Goal: Task Accomplishment & Management: Manage account settings

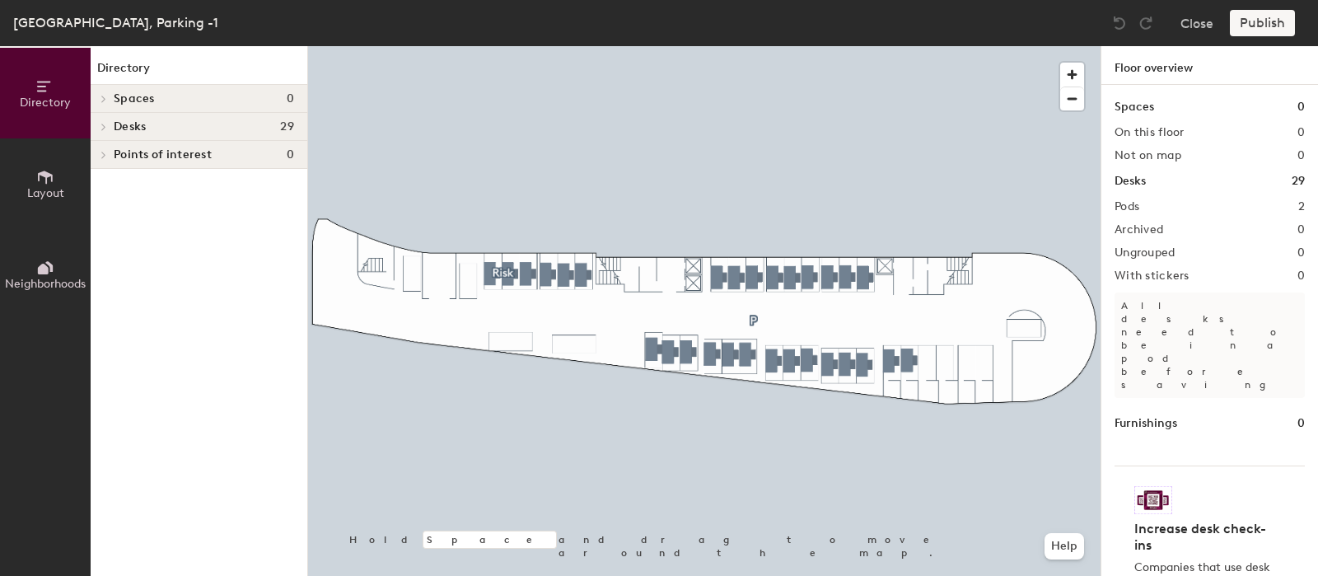
click at [805, 46] on div at bounding box center [704, 46] width 792 height 0
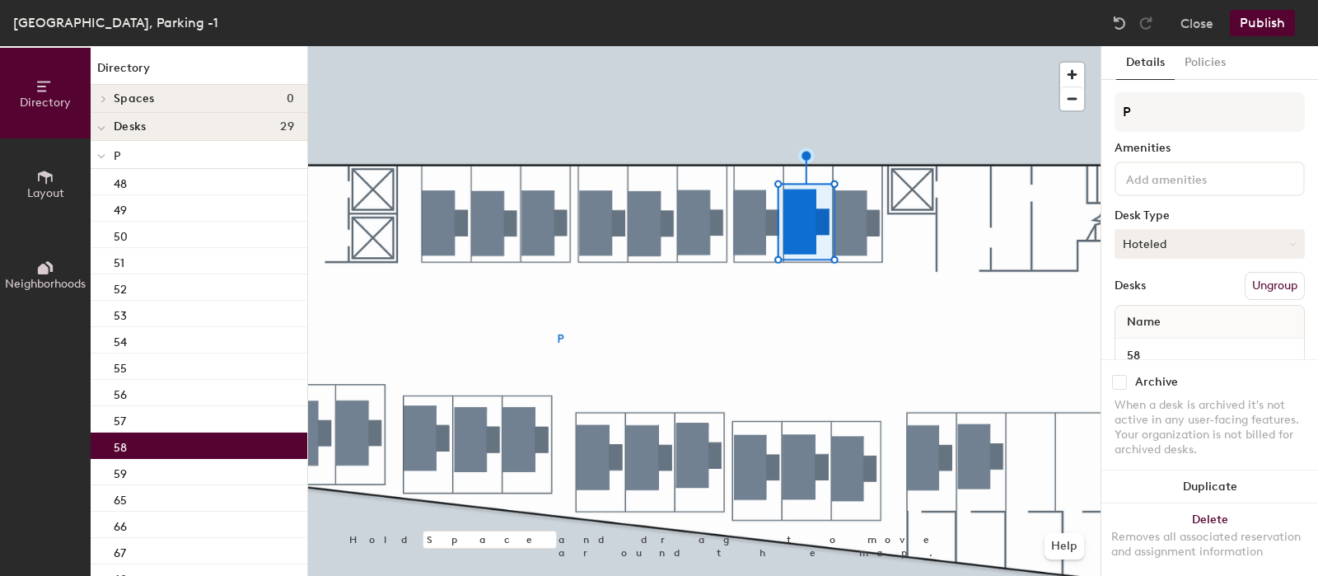
drag, startPoint x: 1173, startPoint y: 238, endPoint x: 1156, endPoint y: 237, distance: 17.3
click at [1156, 237] on button "Hoteled" at bounding box center [1209, 244] width 190 height 30
click at [1161, 286] on div "Assigned" at bounding box center [1197, 294] width 165 height 25
click at [1165, 117] on input "P" at bounding box center [1209, 112] width 190 height 40
click at [1122, 113] on input "P" at bounding box center [1209, 112] width 190 height 40
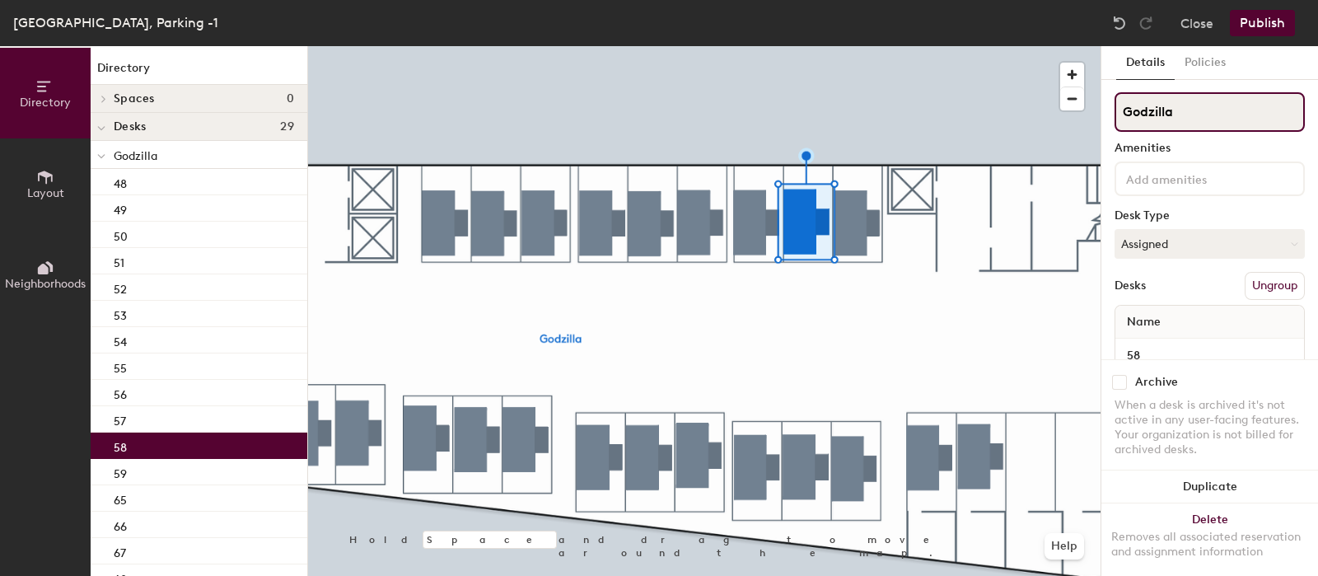
type input "Godzilla"
click at [1259, 27] on button "Publish" at bounding box center [1261, 23] width 65 height 26
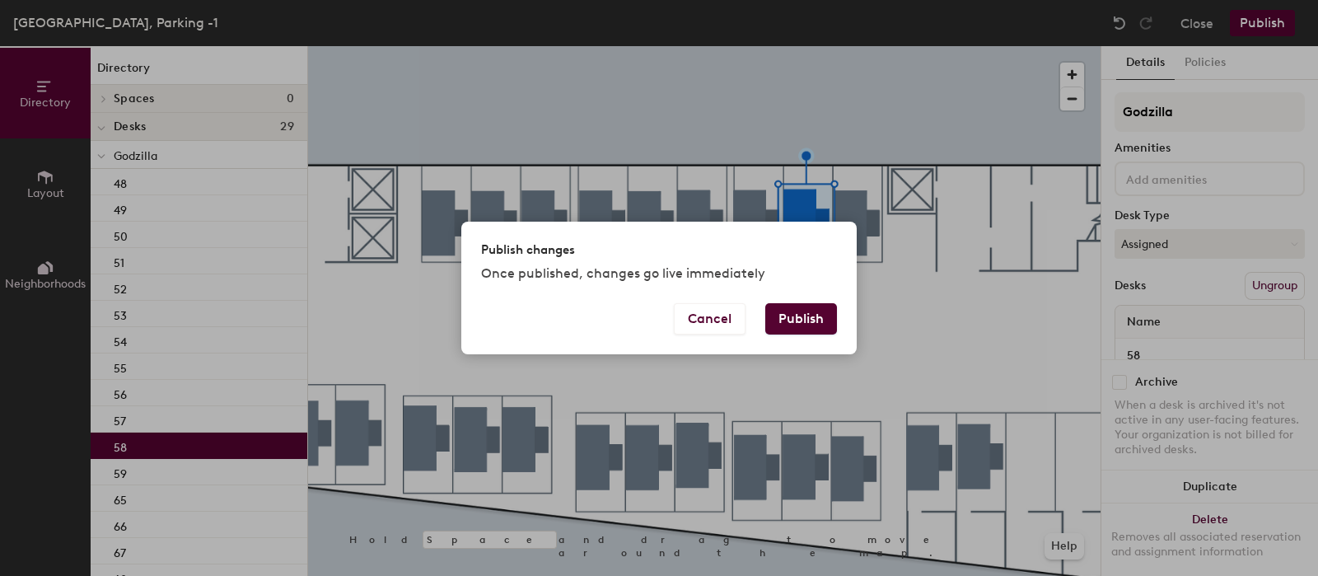
click at [790, 320] on button "Publish" at bounding box center [801, 318] width 72 height 31
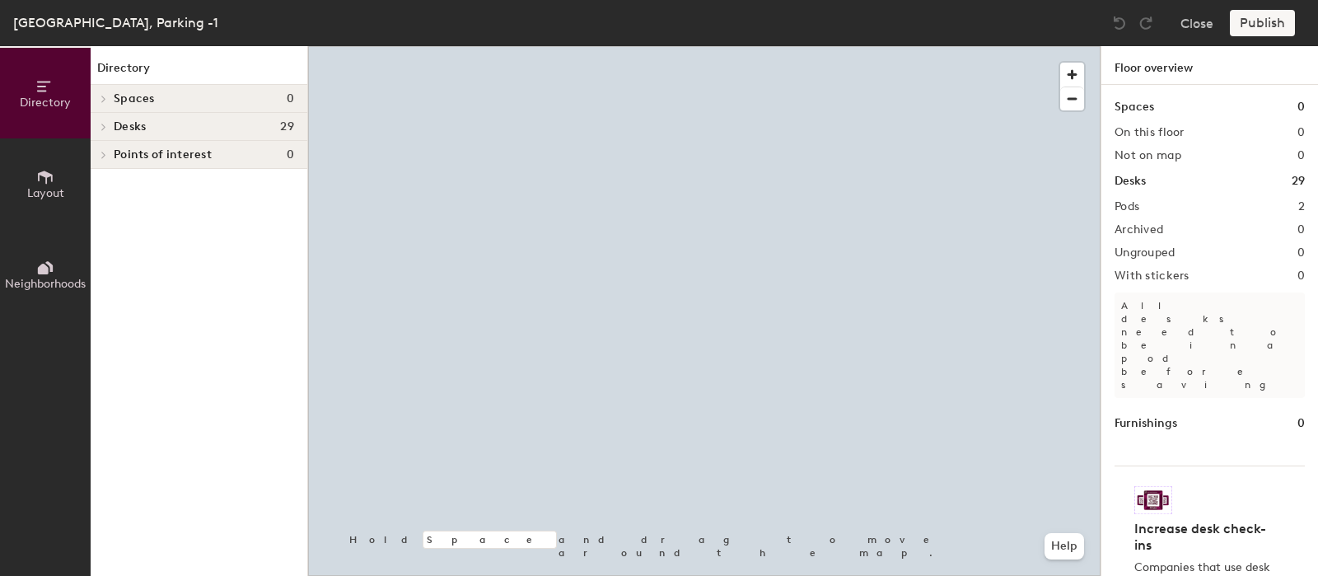
click at [823, 46] on div at bounding box center [704, 46] width 792 height 0
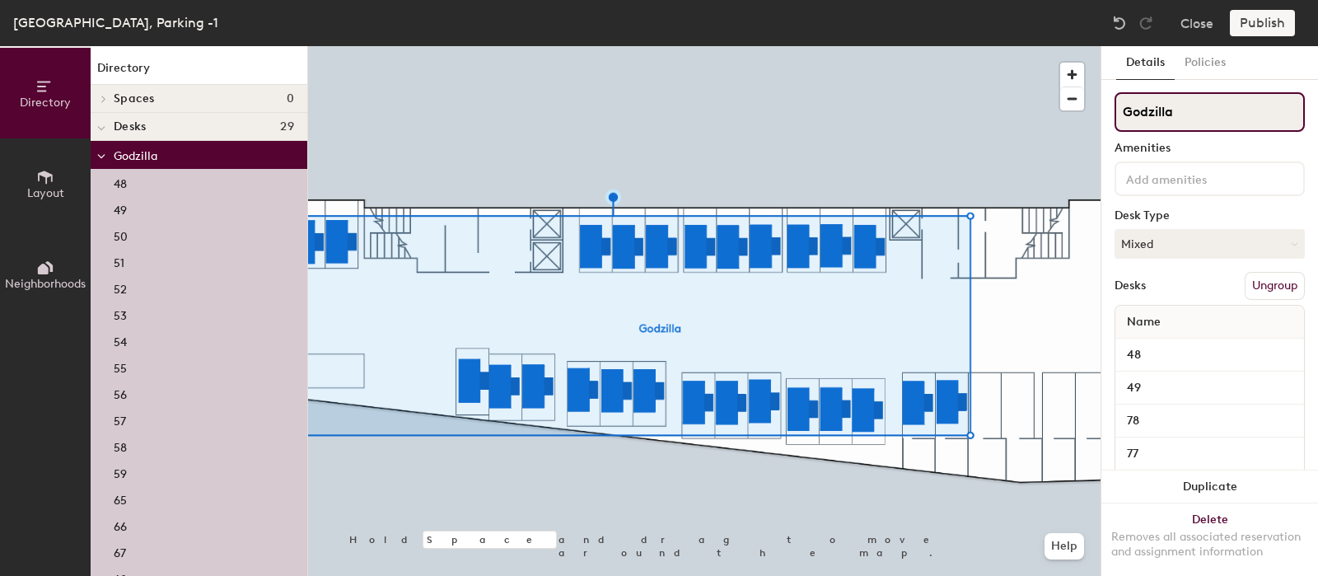
click at [1185, 100] on input "Godzilla" at bounding box center [1209, 112] width 190 height 40
click at [1071, 114] on div "Directory Layout Neighborhoods Directory Spaces 0 Desks 29 Godzilla 48 49 50 51…" at bounding box center [659, 311] width 1318 height 530
type input "З"
click at [1160, 105] on input at bounding box center [1209, 112] width 190 height 40
type input "з"
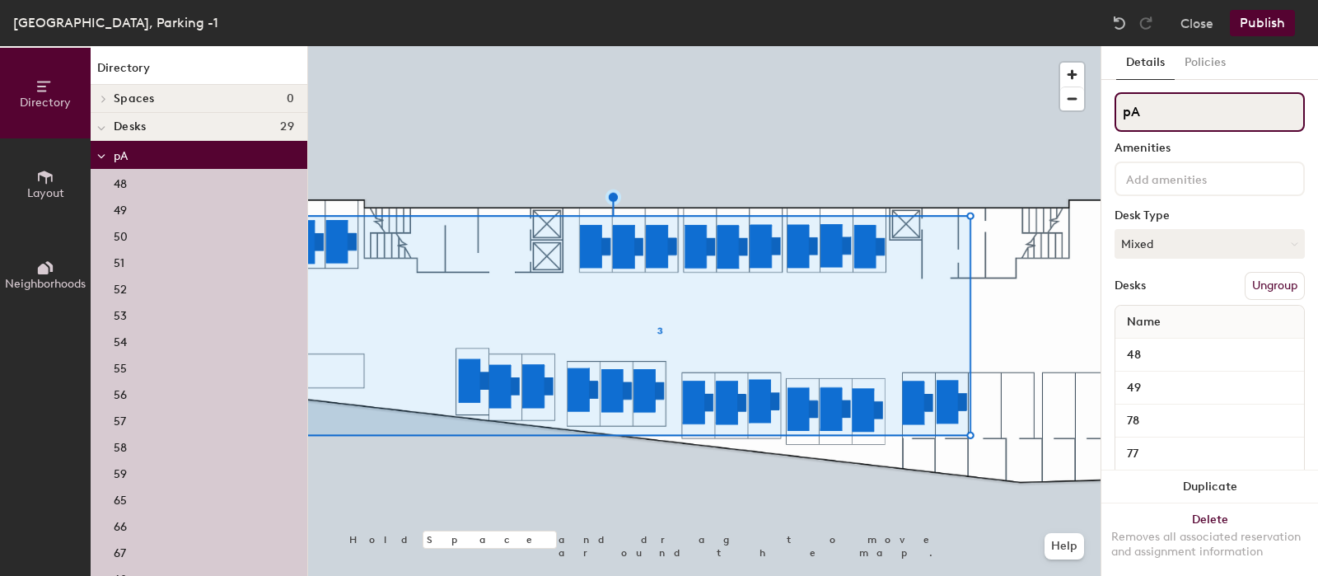
type input "p"
click at [1178, 130] on input "Parimatch" at bounding box center [1209, 112] width 190 height 40
type input "Parimatch"
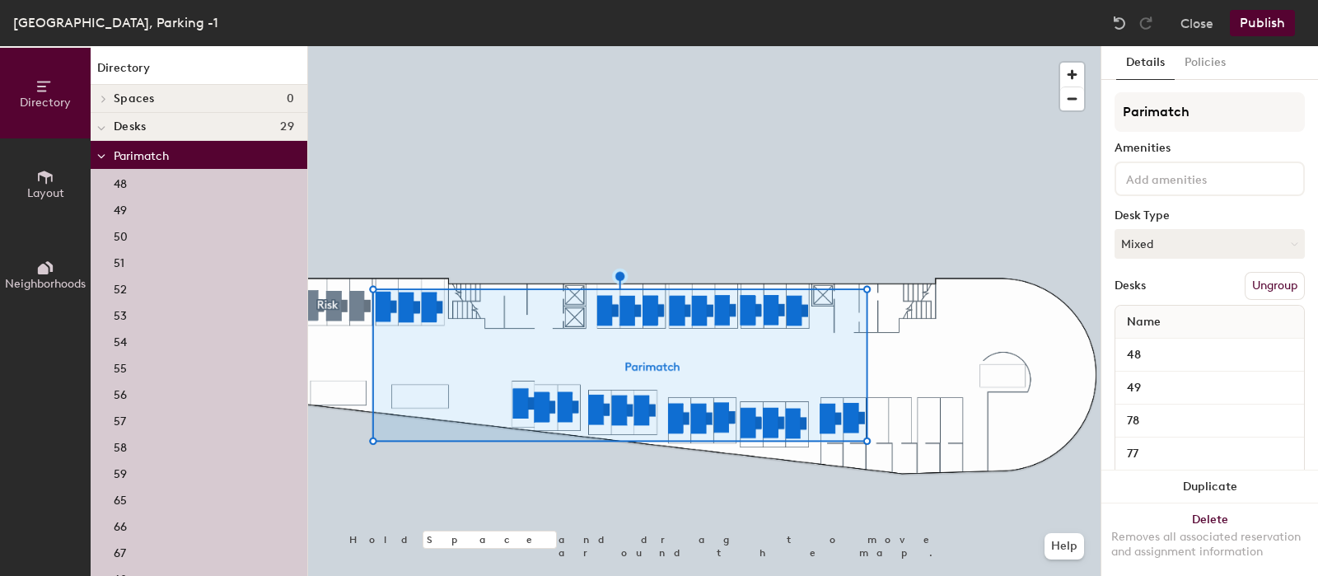
click at [1262, 21] on button "Publish" at bounding box center [1261, 23] width 65 height 26
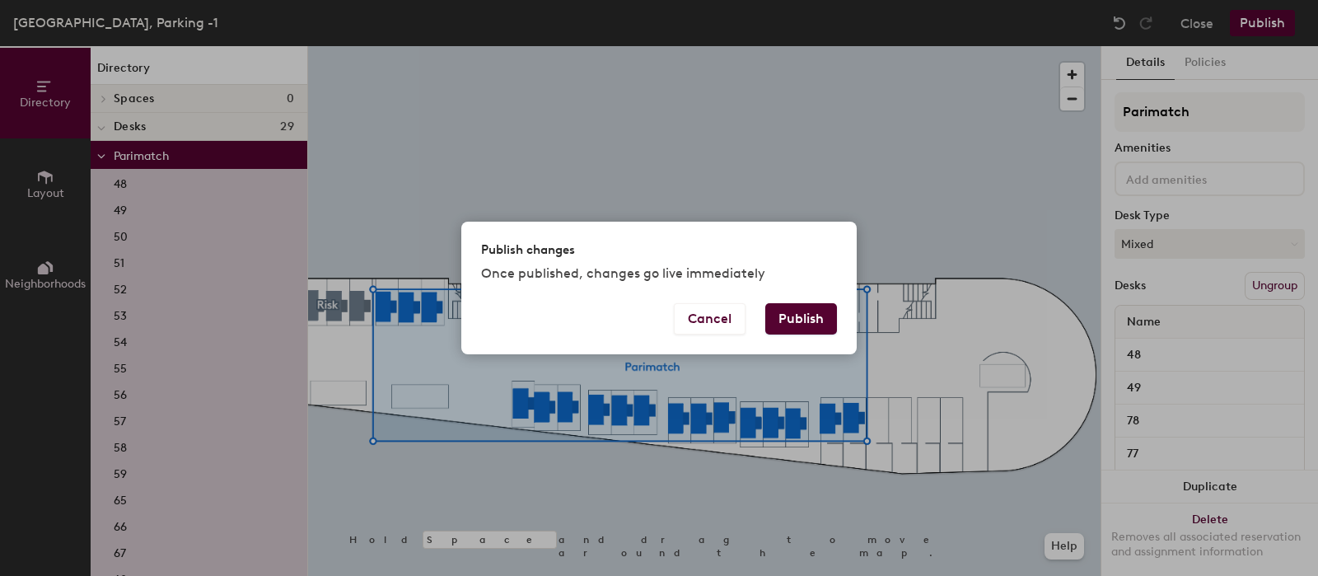
click at [795, 324] on button "Publish" at bounding box center [801, 318] width 72 height 31
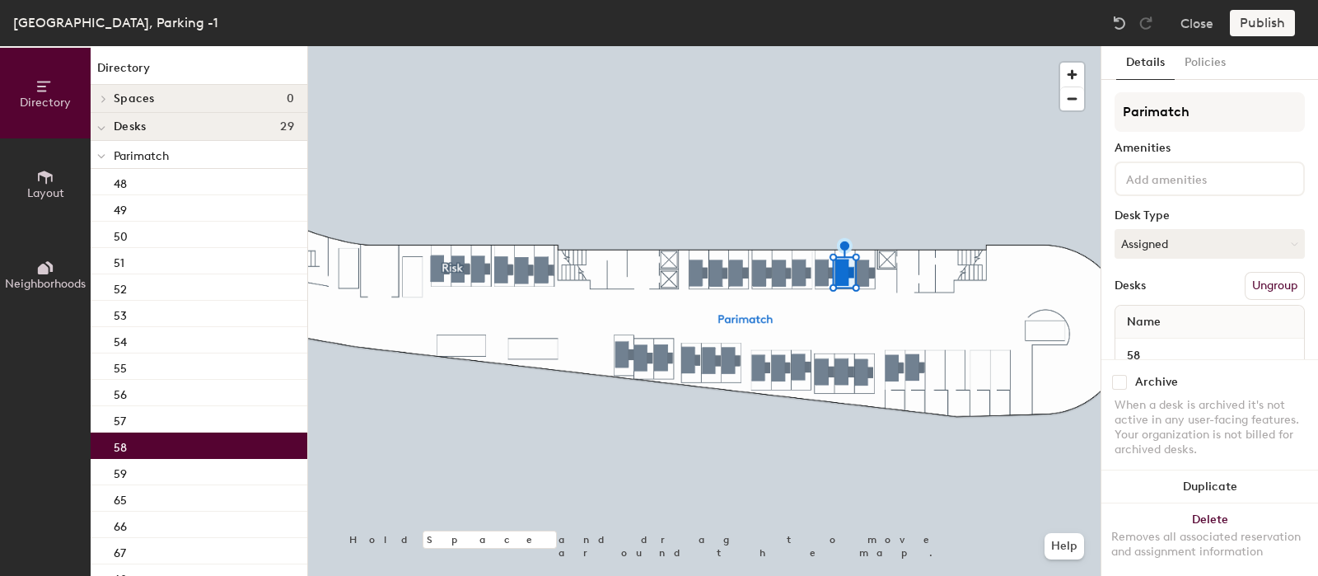
click at [1272, 286] on button "Ungroup" at bounding box center [1274, 286] width 60 height 28
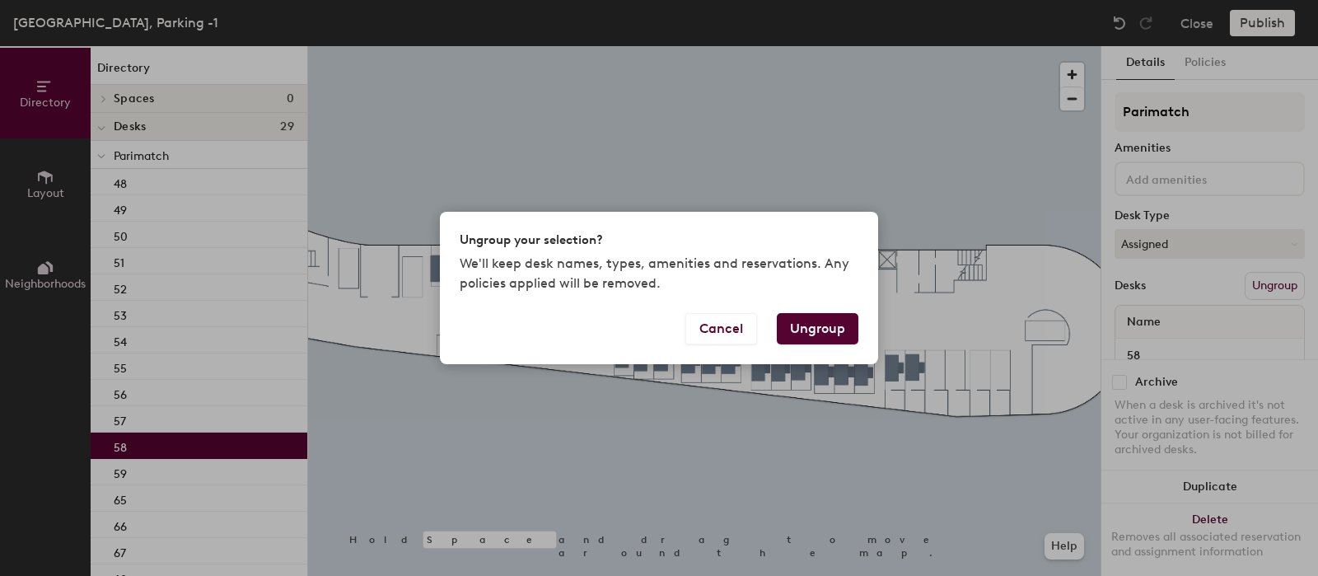
click at [808, 326] on button "Ungroup" at bounding box center [818, 328] width 82 height 31
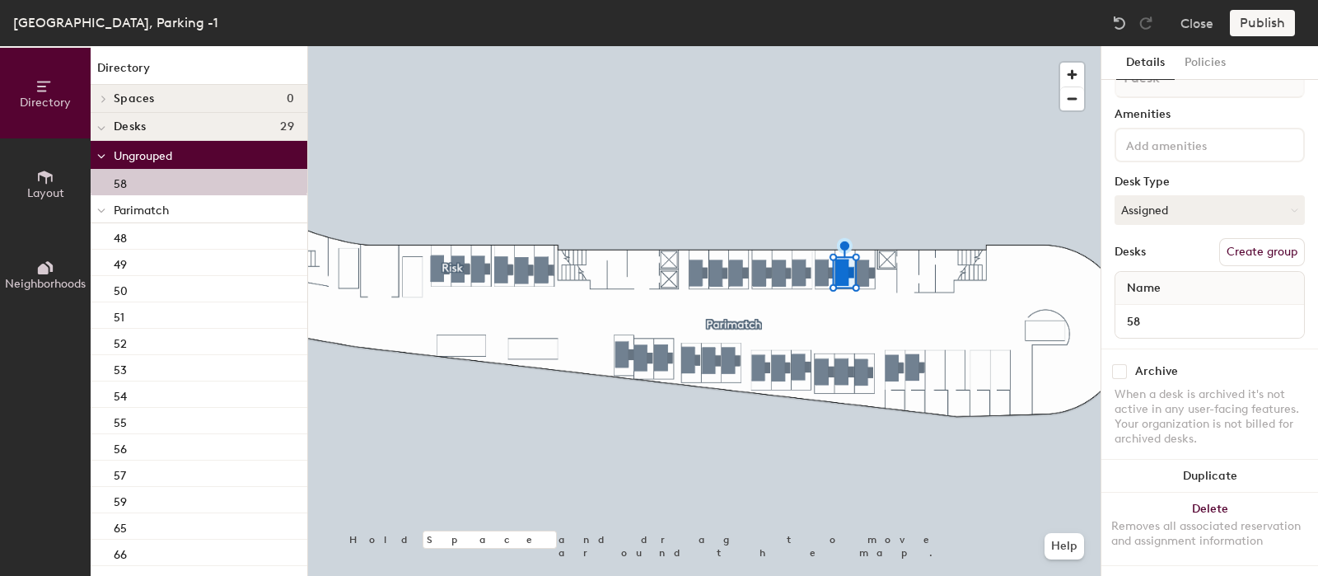
scroll to position [49, 0]
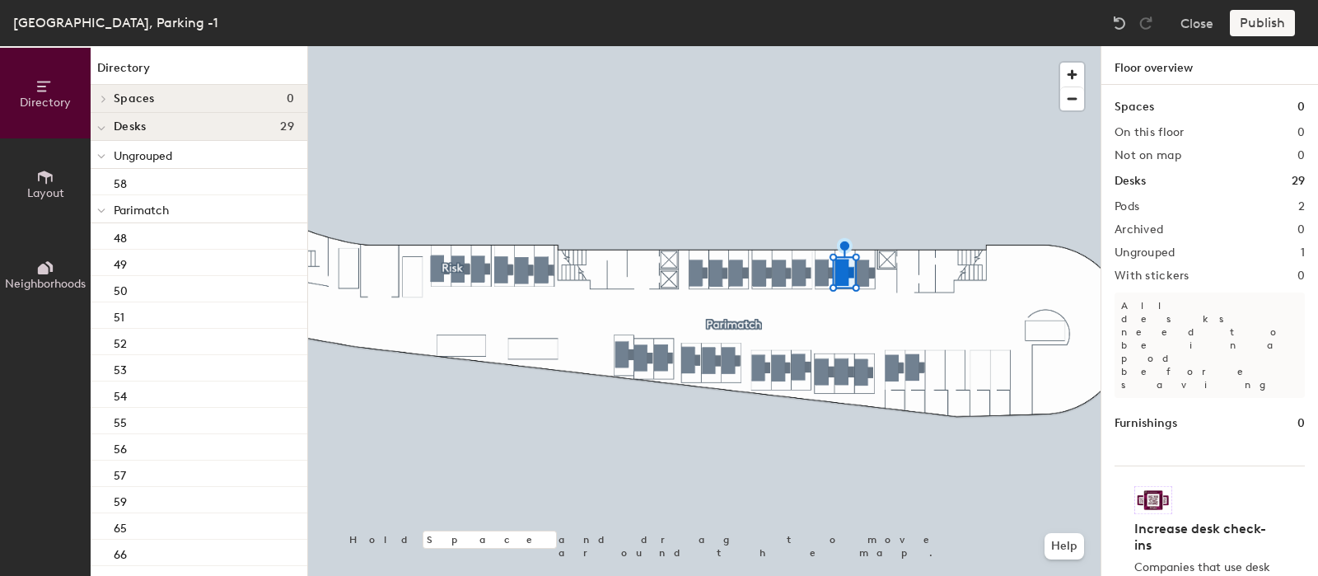
click at [844, 46] on div at bounding box center [704, 46] width 792 height 0
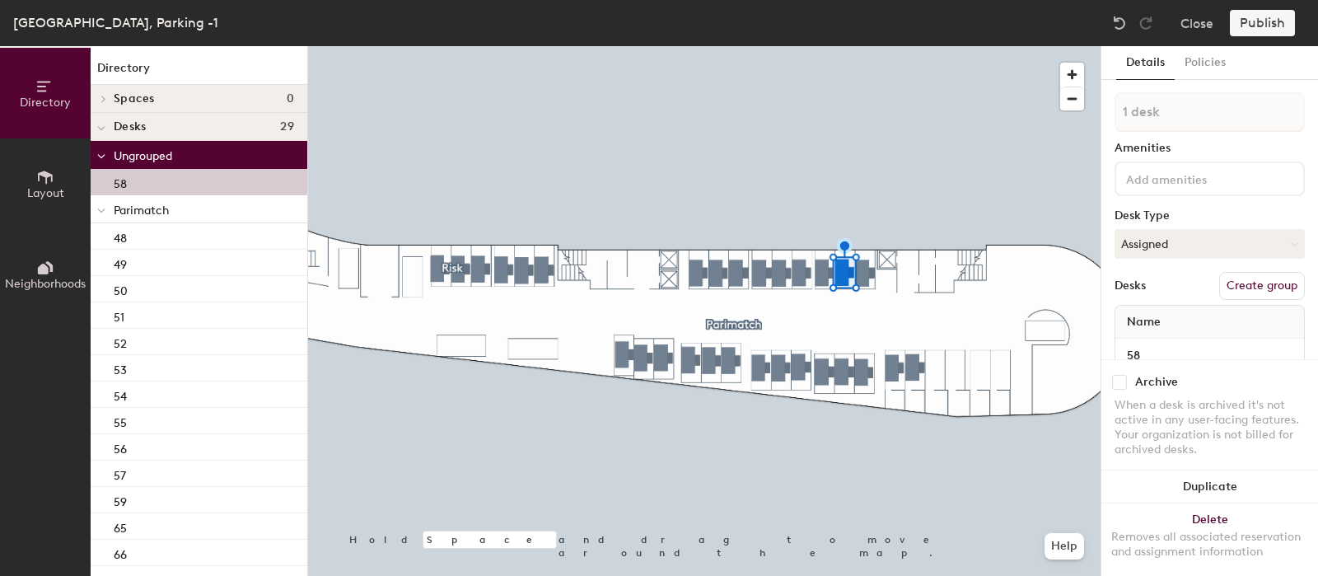
click at [1256, 285] on button "Create group" at bounding box center [1262, 286] width 86 height 28
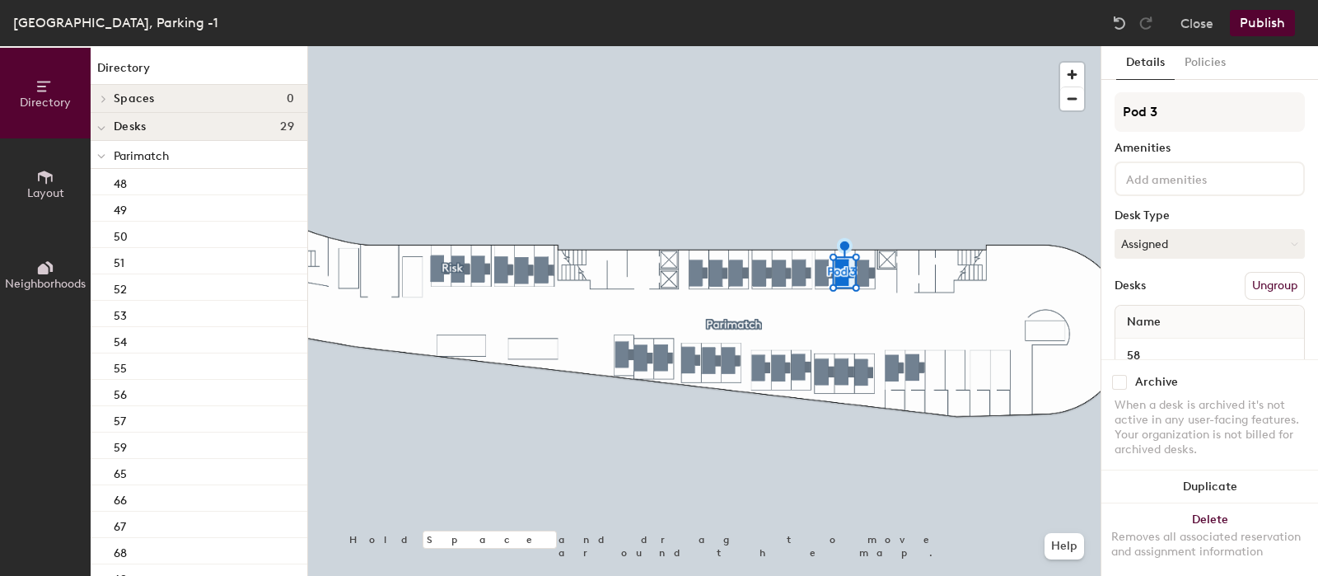
click at [1070, 116] on div "Directory Layout Neighborhoods Directory Spaces 0 Desks 29 Parimatch 48 49 50 5…" at bounding box center [659, 311] width 1318 height 530
type input "Godzilla"
click at [1252, 21] on button "Publish" at bounding box center [1261, 23] width 65 height 26
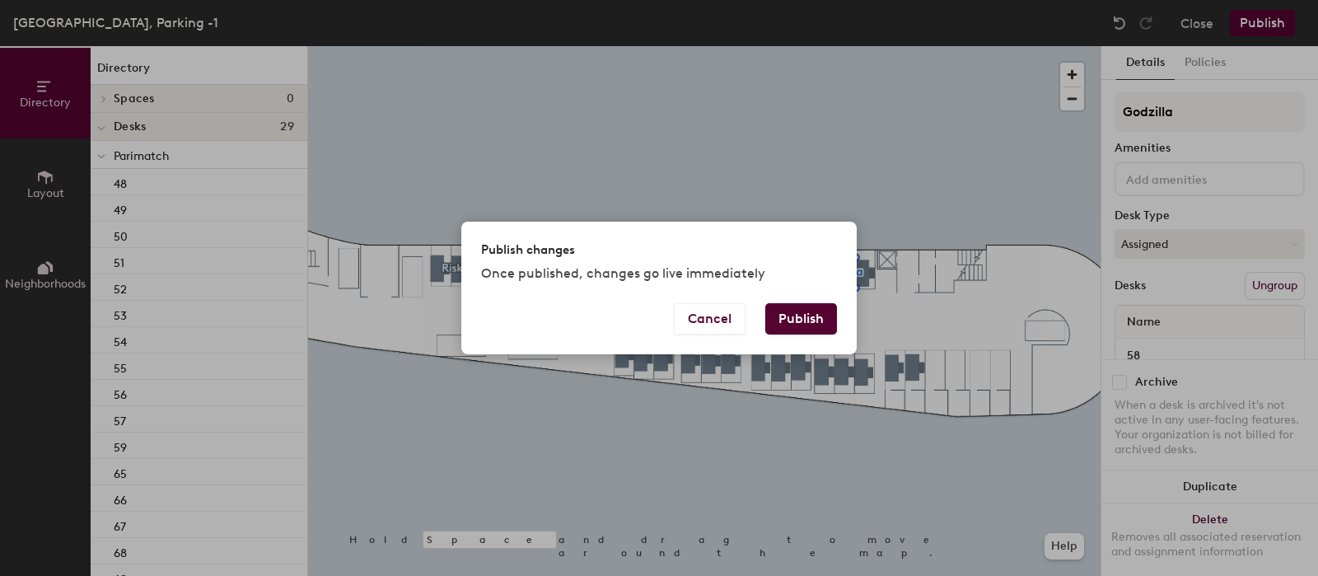
click at [819, 330] on button "Publish" at bounding box center [801, 318] width 72 height 31
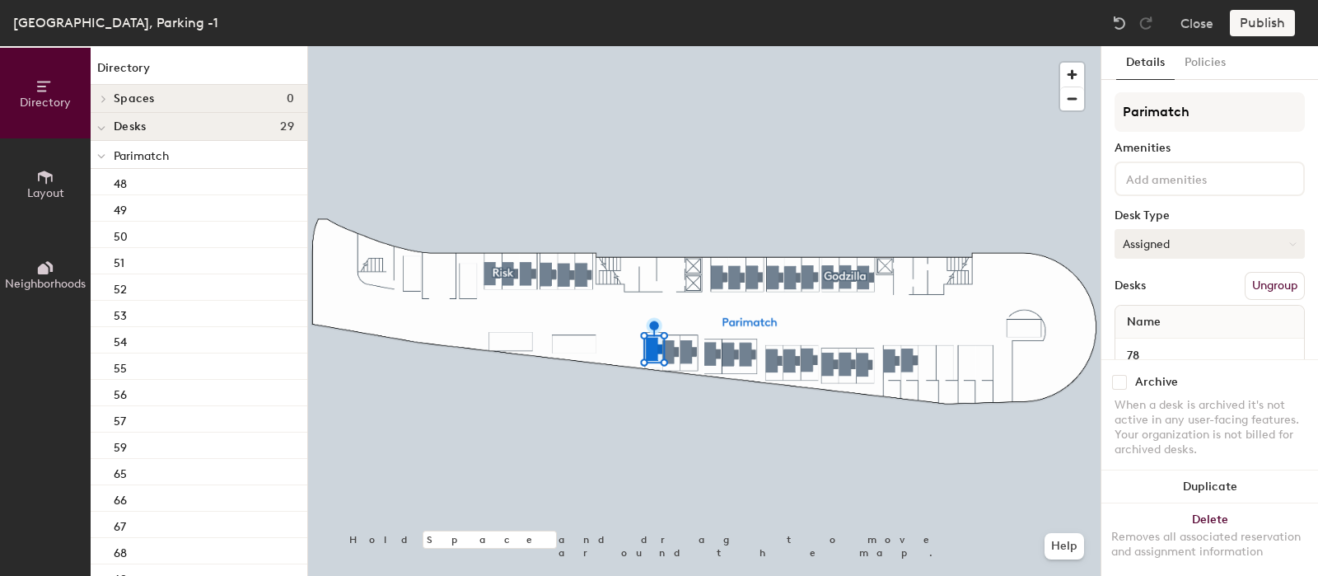
click at [1159, 236] on button "Assigned" at bounding box center [1209, 244] width 190 height 30
click at [1155, 345] on div "Hoteled" at bounding box center [1197, 344] width 165 height 25
click at [1262, 30] on button "Publish" at bounding box center [1261, 23] width 65 height 26
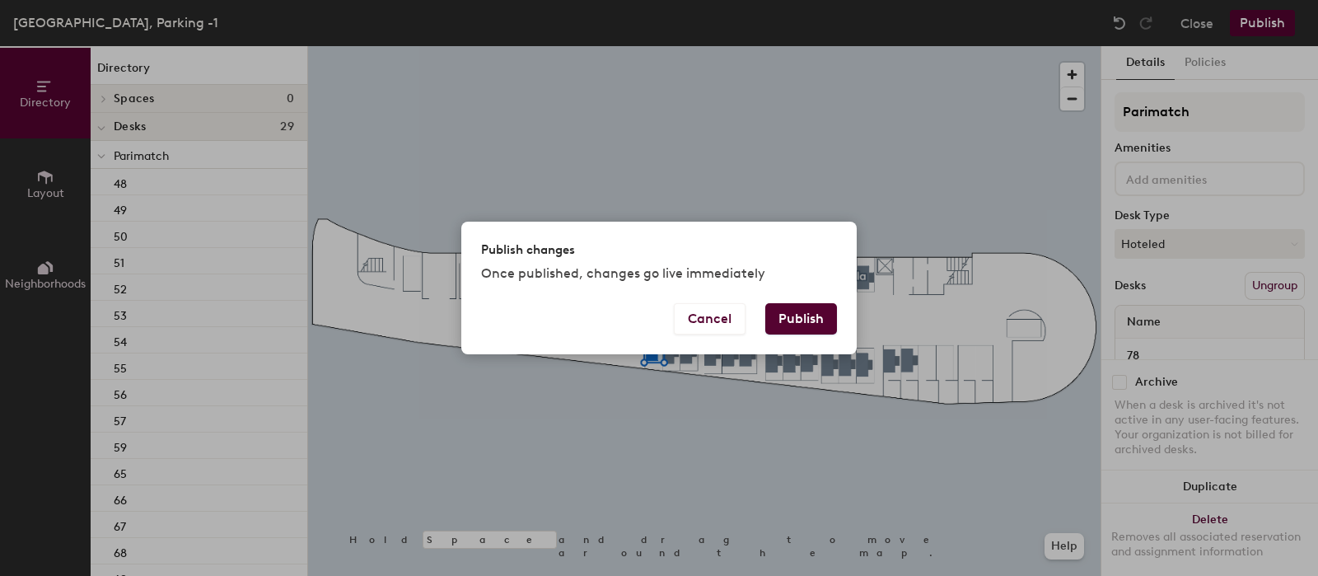
click at [806, 315] on button "Publish" at bounding box center [801, 318] width 72 height 31
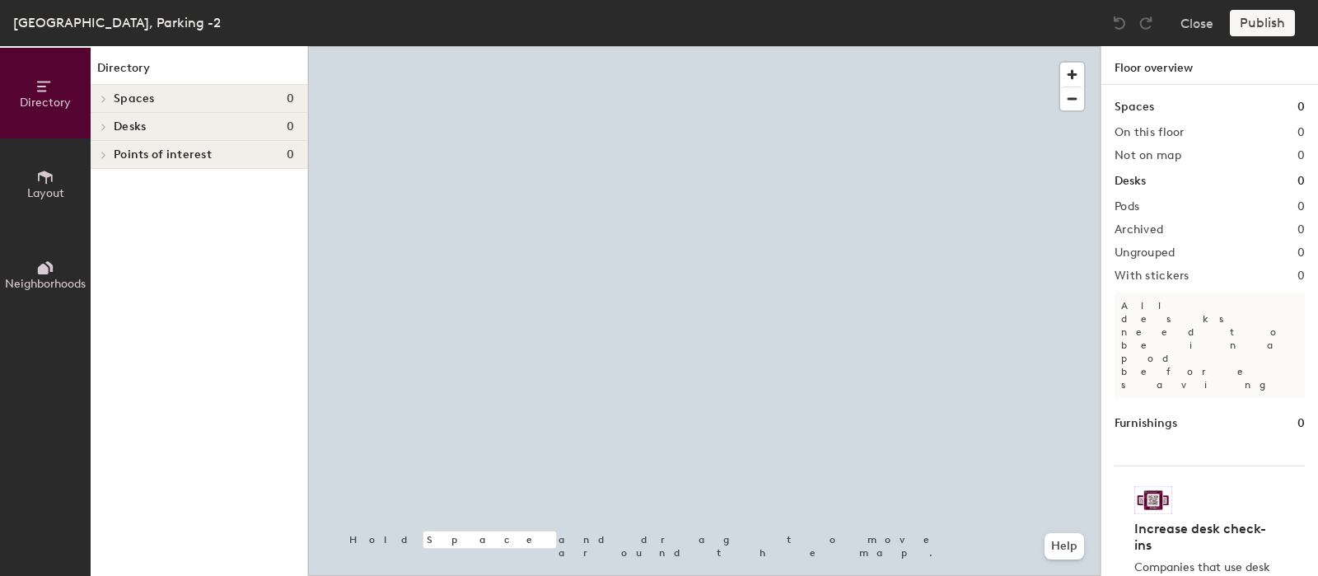
click at [129, 125] on span "Desks" at bounding box center [130, 126] width 32 height 13
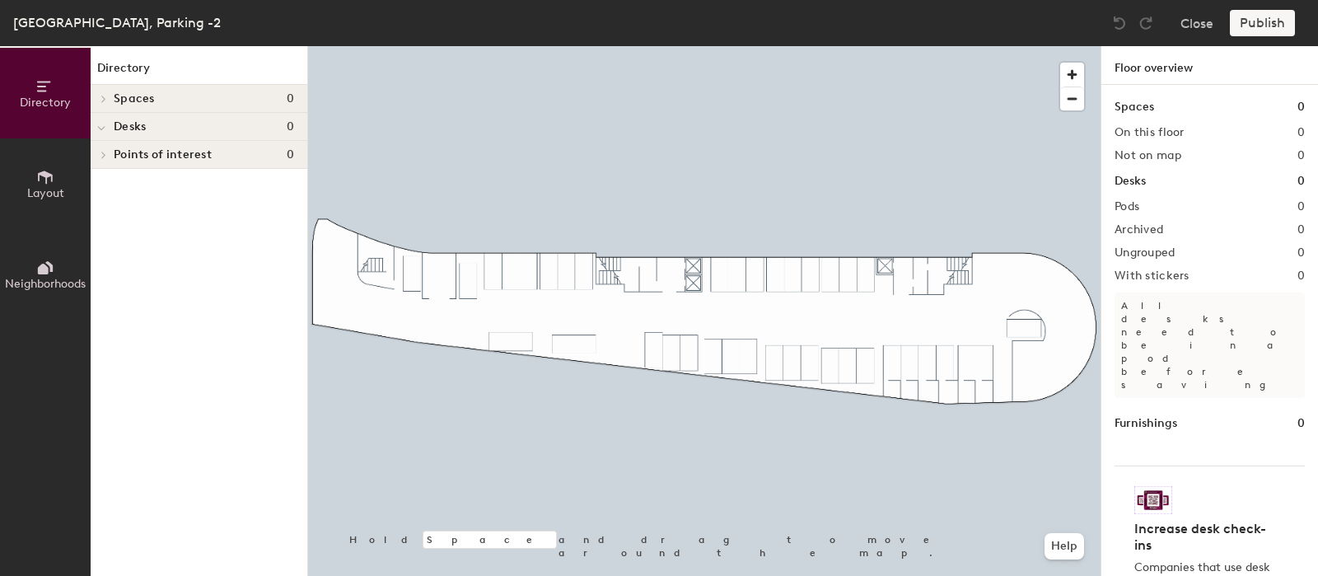
click at [99, 128] on icon at bounding box center [101, 128] width 7 height 3
click at [111, 119] on div at bounding box center [101, 126] width 21 height 27
click at [49, 181] on icon at bounding box center [45, 177] width 18 height 18
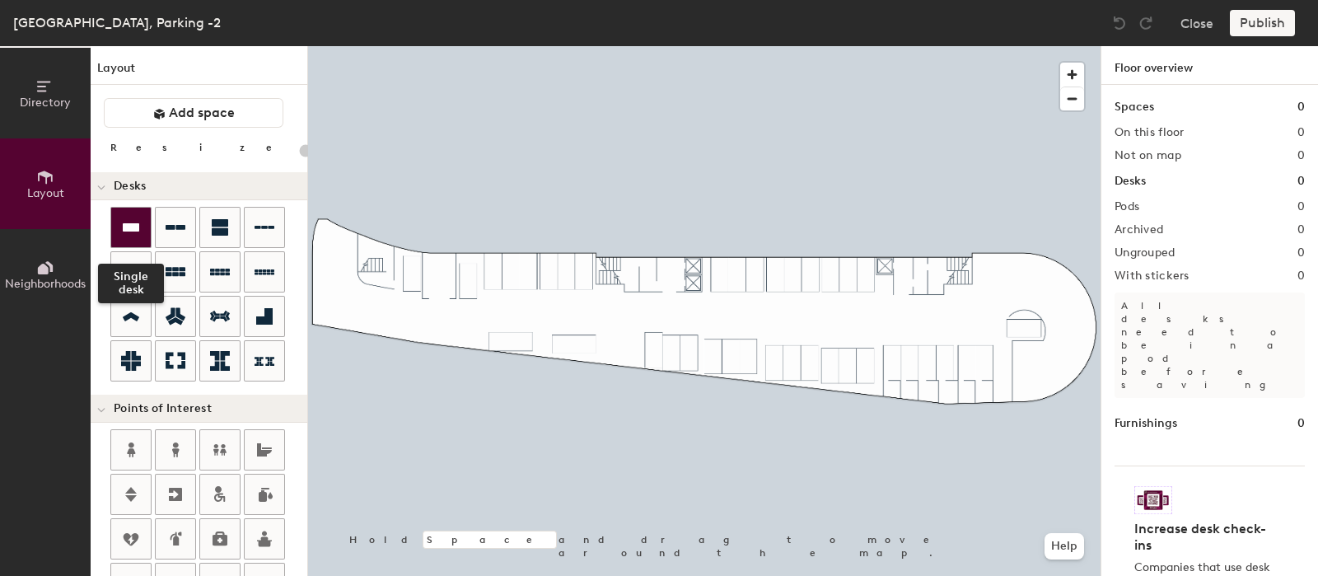
click at [133, 228] on icon at bounding box center [131, 227] width 16 height 8
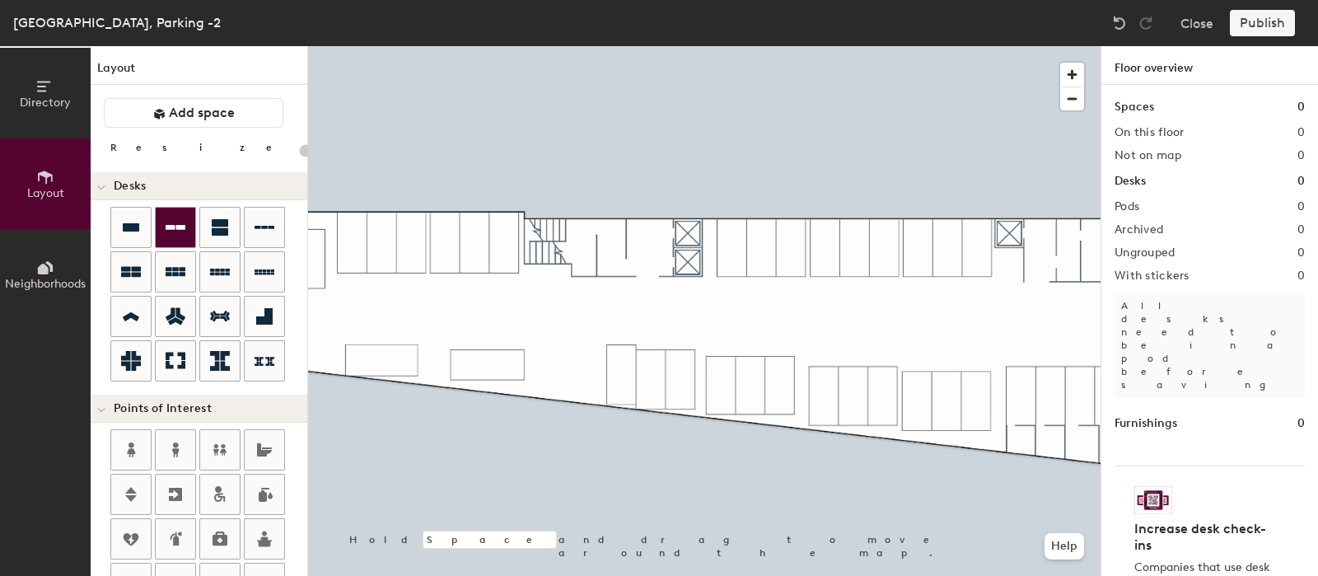
click at [166, 225] on icon at bounding box center [176, 227] width 20 height 20
click at [218, 228] on icon at bounding box center [220, 227] width 16 height 16
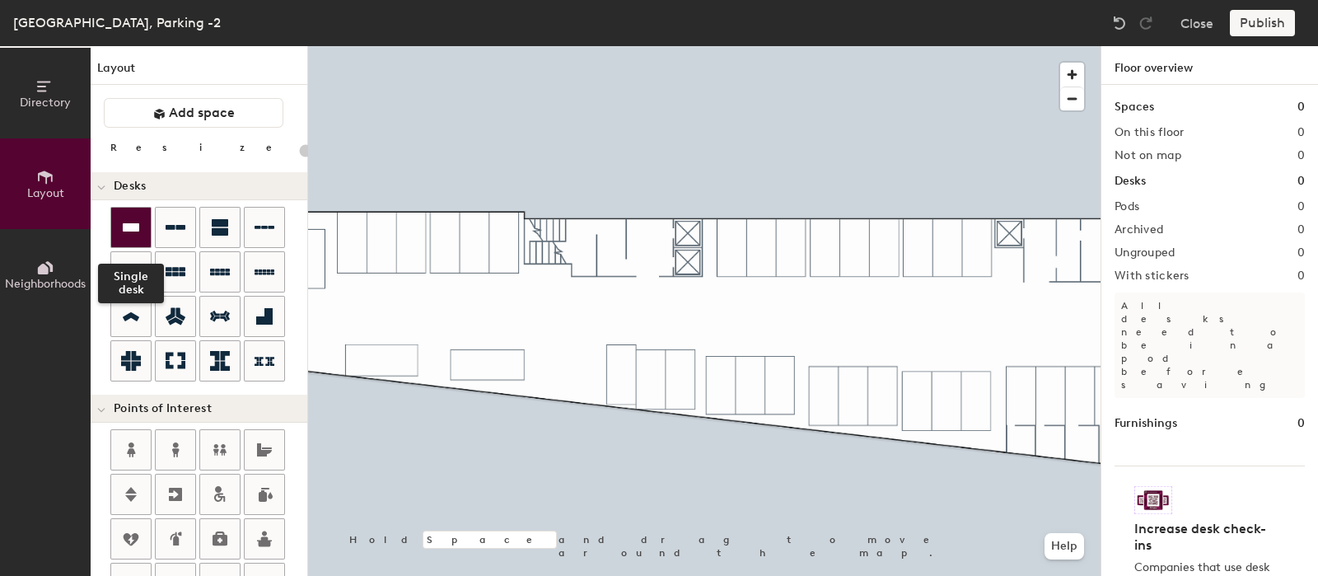
click at [124, 225] on icon at bounding box center [131, 227] width 16 height 8
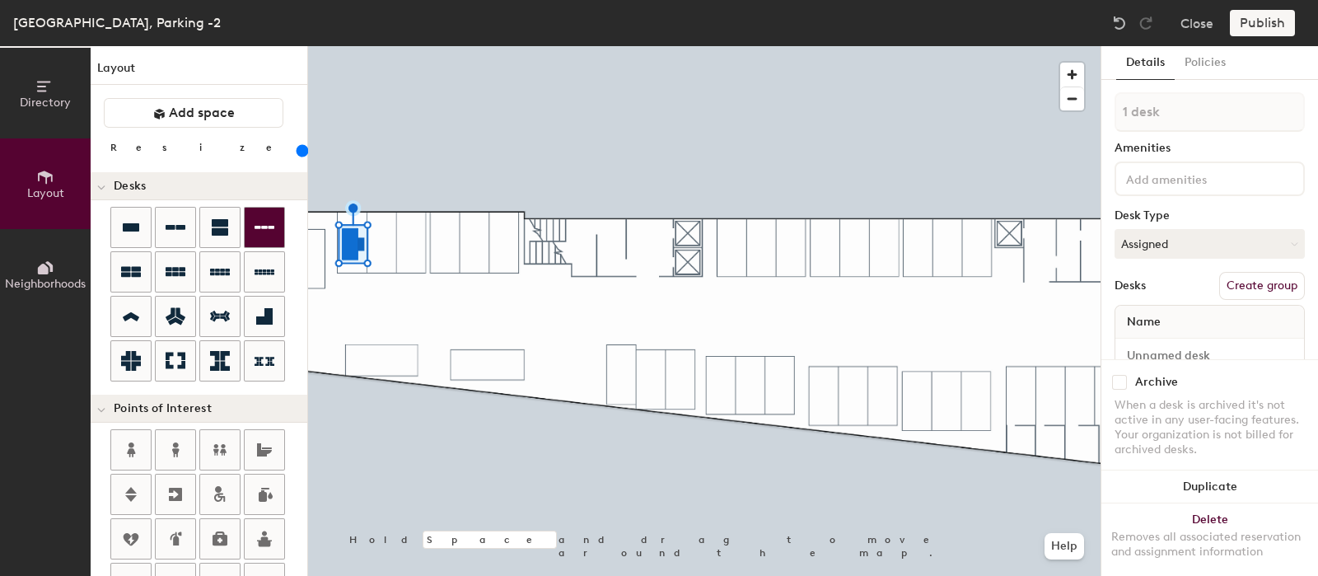
click at [389, 246] on div "Directory Layout Neighborhoods Layout Add space Resize Desks Points of Interest…" at bounding box center [659, 311] width 1318 height 530
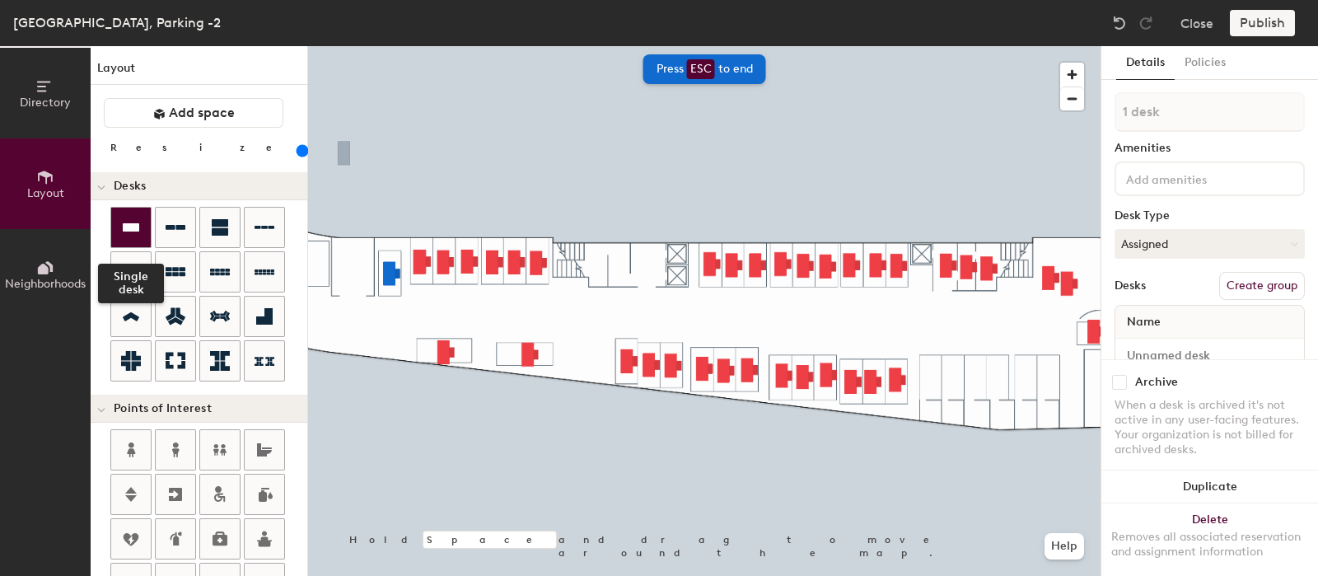
click at [129, 228] on icon at bounding box center [131, 227] width 16 height 8
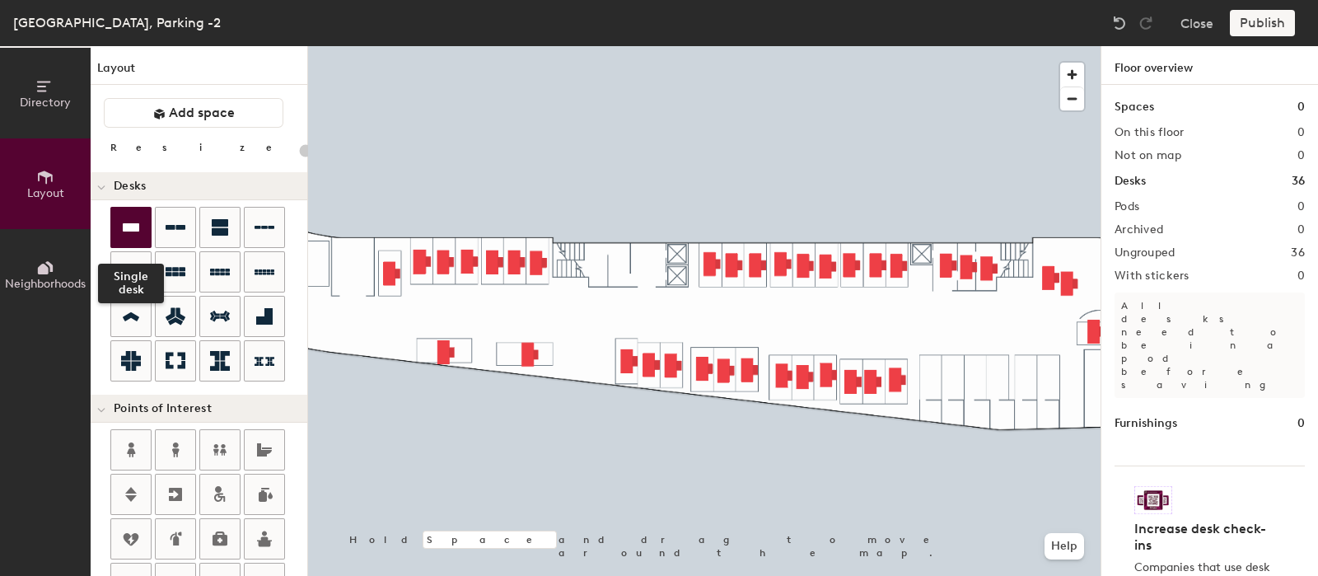
click at [120, 222] on div at bounding box center [131, 228] width 40 height 40
click at [827, 46] on div at bounding box center [704, 46] width 792 height 0
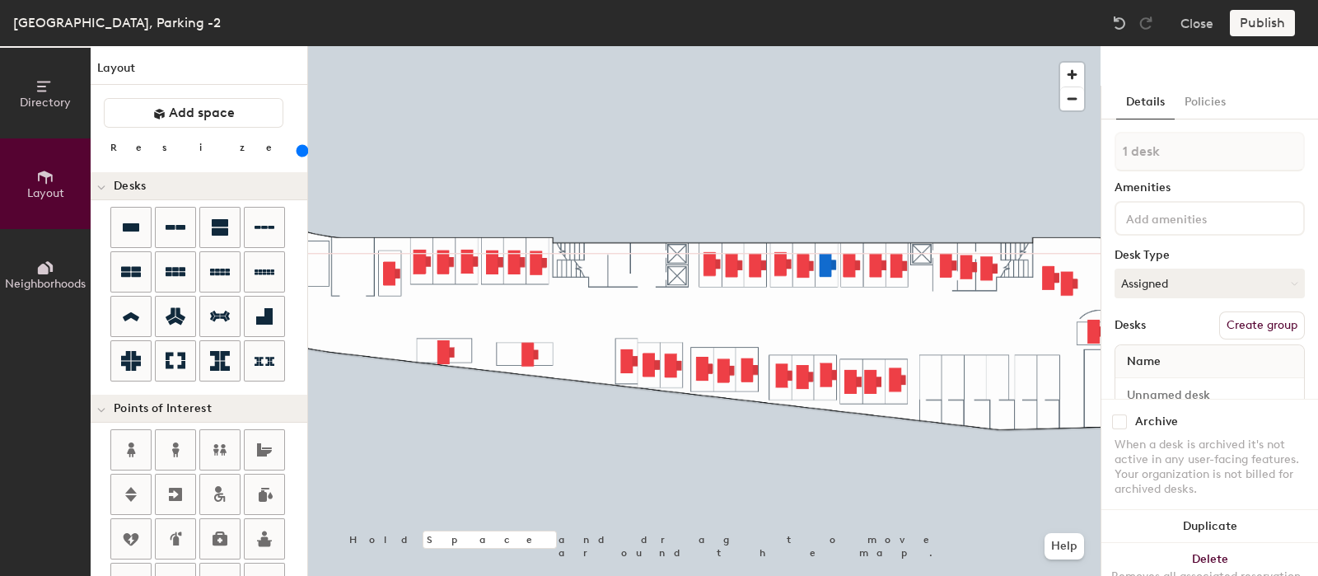
click at [778, 46] on div at bounding box center [704, 46] width 792 height 0
click at [988, 46] on div at bounding box center [704, 46] width 792 height 0
drag, startPoint x: 827, startPoint y: 265, endPoint x: 1102, endPoint y: 303, distance: 277.6
click at [782, 46] on div at bounding box center [704, 46] width 792 height 0
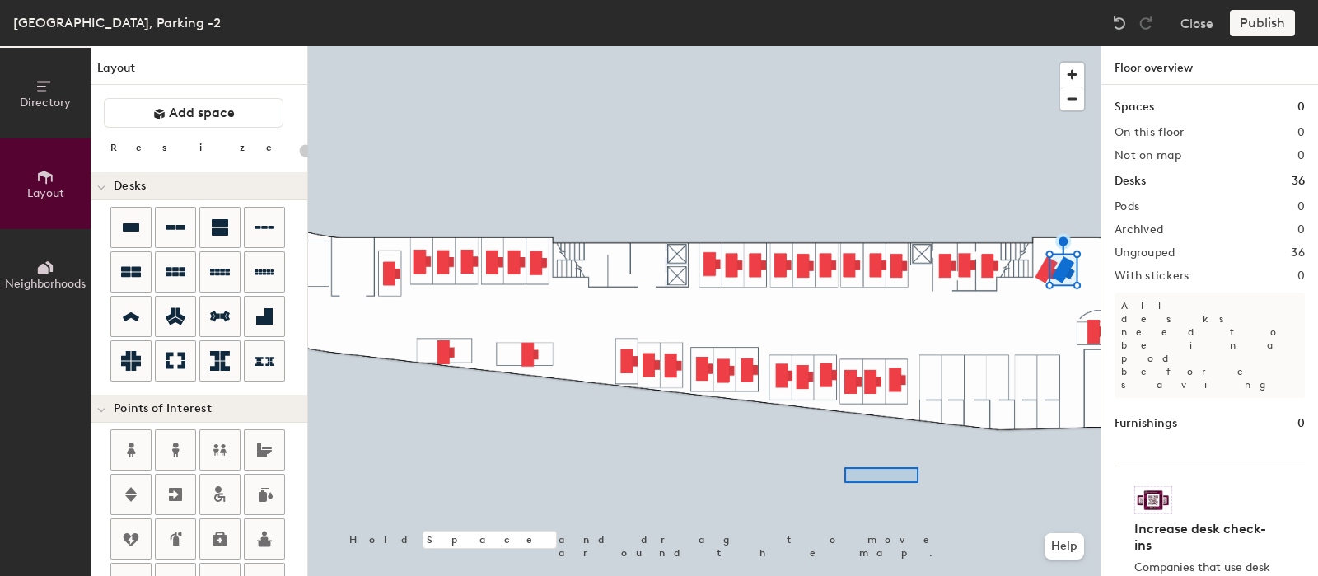
click at [833, 46] on div at bounding box center [704, 46] width 792 height 0
click at [671, 46] on div at bounding box center [704, 46] width 792 height 0
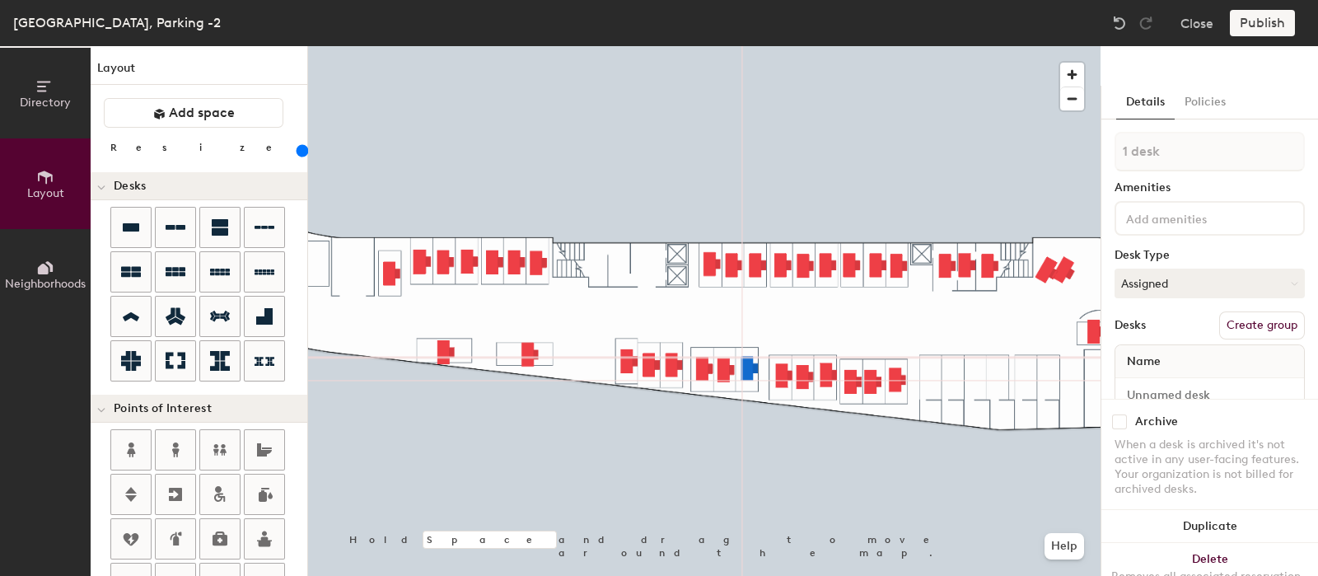
click at [730, 46] on div at bounding box center [704, 46] width 792 height 0
click at [887, 46] on div at bounding box center [704, 46] width 792 height 0
click at [442, 46] on div at bounding box center [704, 46] width 792 height 0
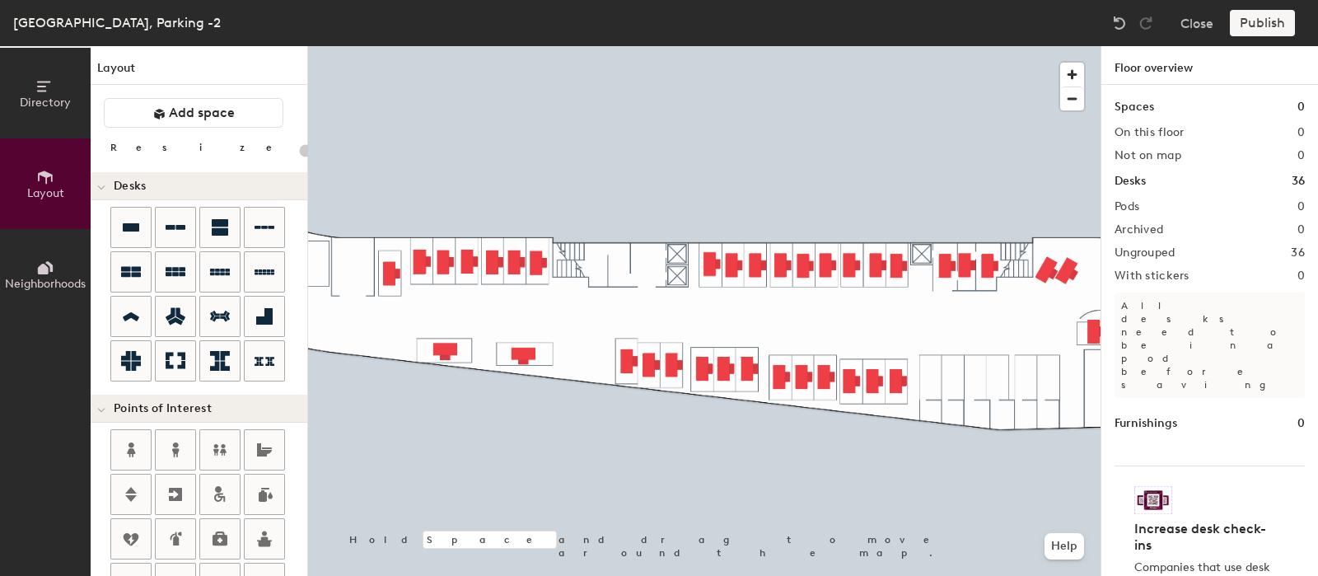
type input "20"
click at [334, 46] on div at bounding box center [704, 46] width 792 height 0
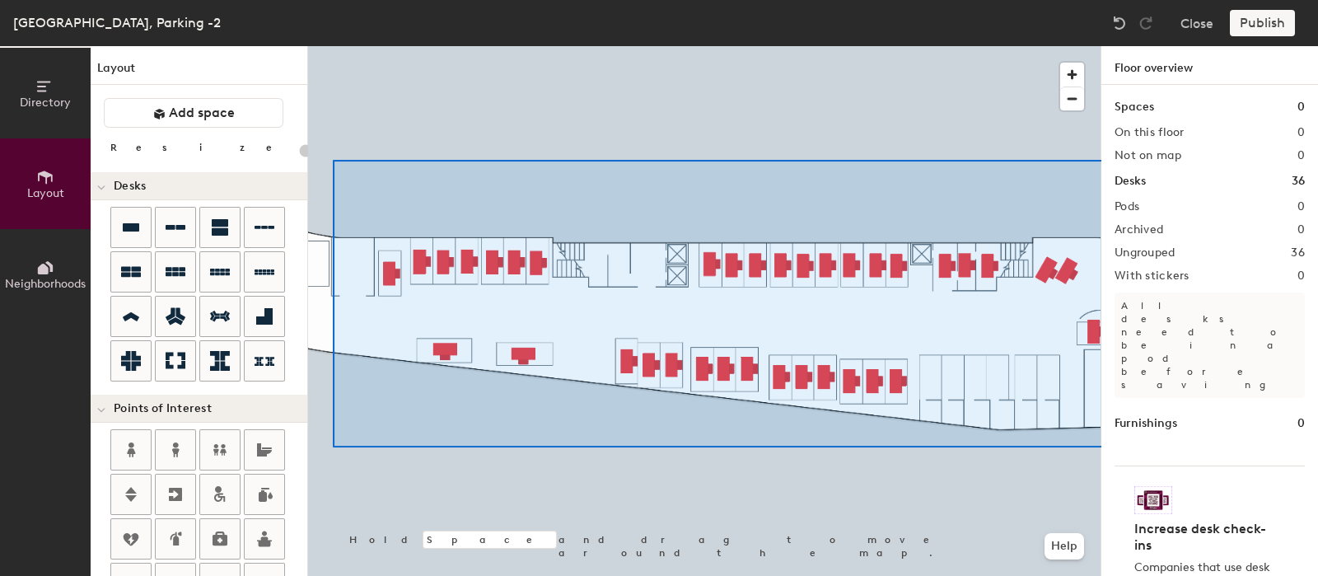
type input "160"
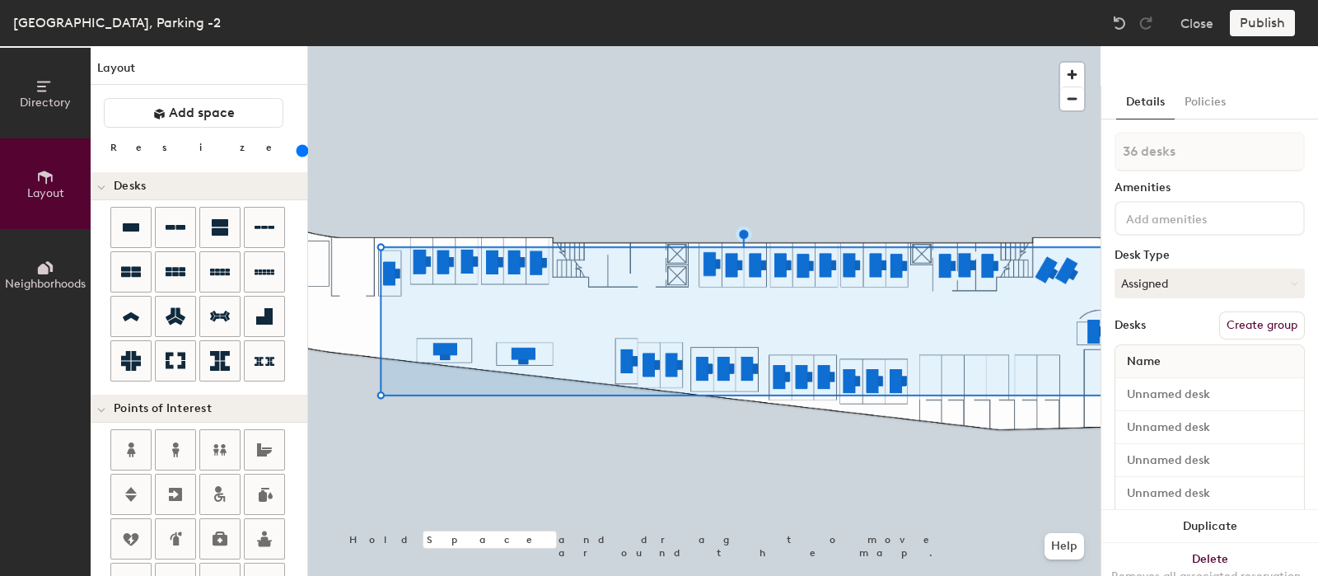
click at [1237, 329] on button "Create group" at bounding box center [1262, 325] width 86 height 28
click at [1046, 158] on div "Directory Layout Neighborhoods Layout Add space Resize Desks Points of Interest…" at bounding box center [659, 311] width 1318 height 530
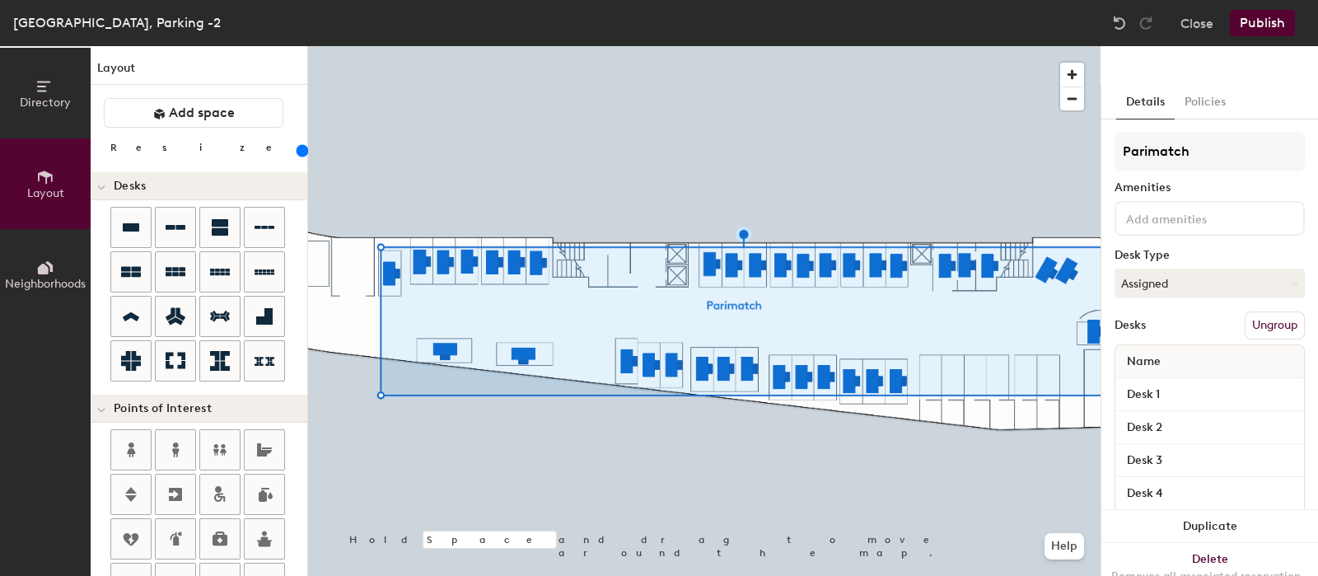
type input "Parimatch"
click at [1253, 60] on div "Directory Layout Neighborhoods Layout Add space Resize Desks Points of Interest…" at bounding box center [659, 311] width 1318 height 530
click at [1272, 19] on button "Publish" at bounding box center [1261, 23] width 65 height 26
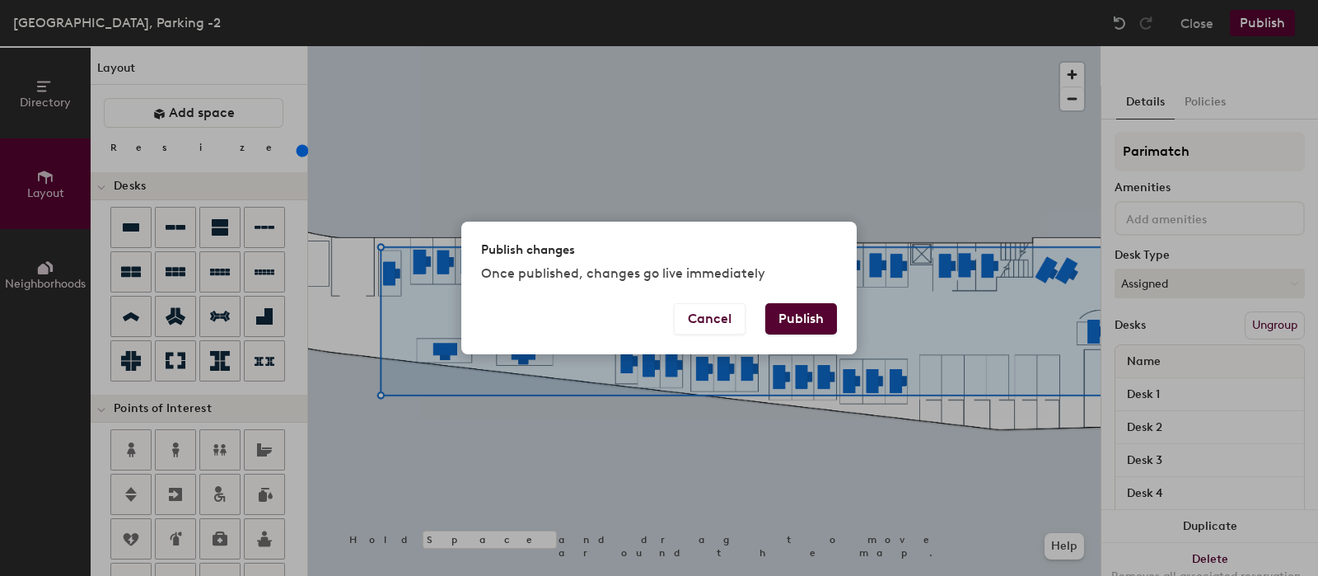
click at [800, 320] on button "Publish" at bounding box center [801, 318] width 72 height 31
type input "20"
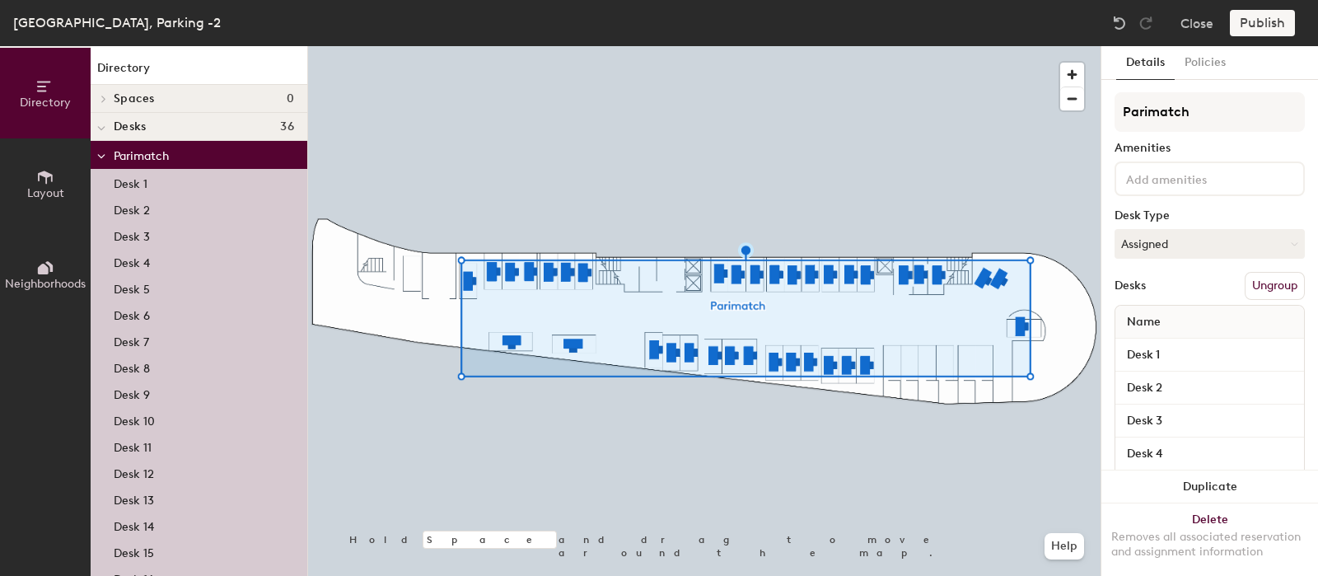
click at [1278, 286] on button "Ungroup" at bounding box center [1274, 286] width 60 height 28
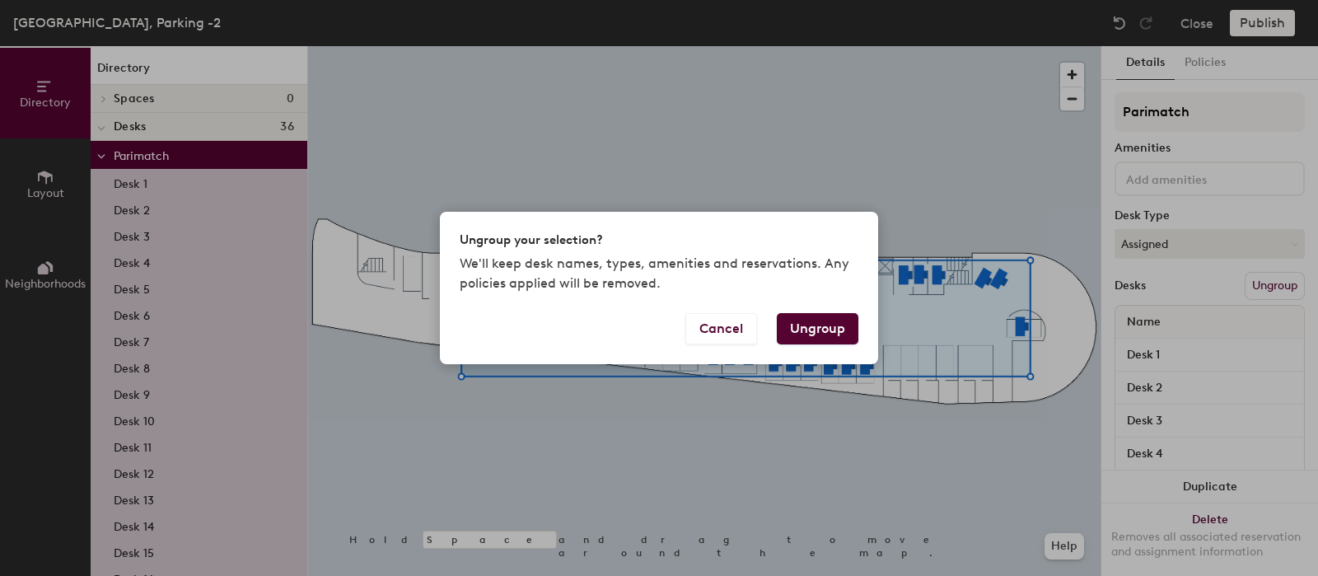
click at [826, 335] on button "Ungroup" at bounding box center [818, 328] width 82 height 31
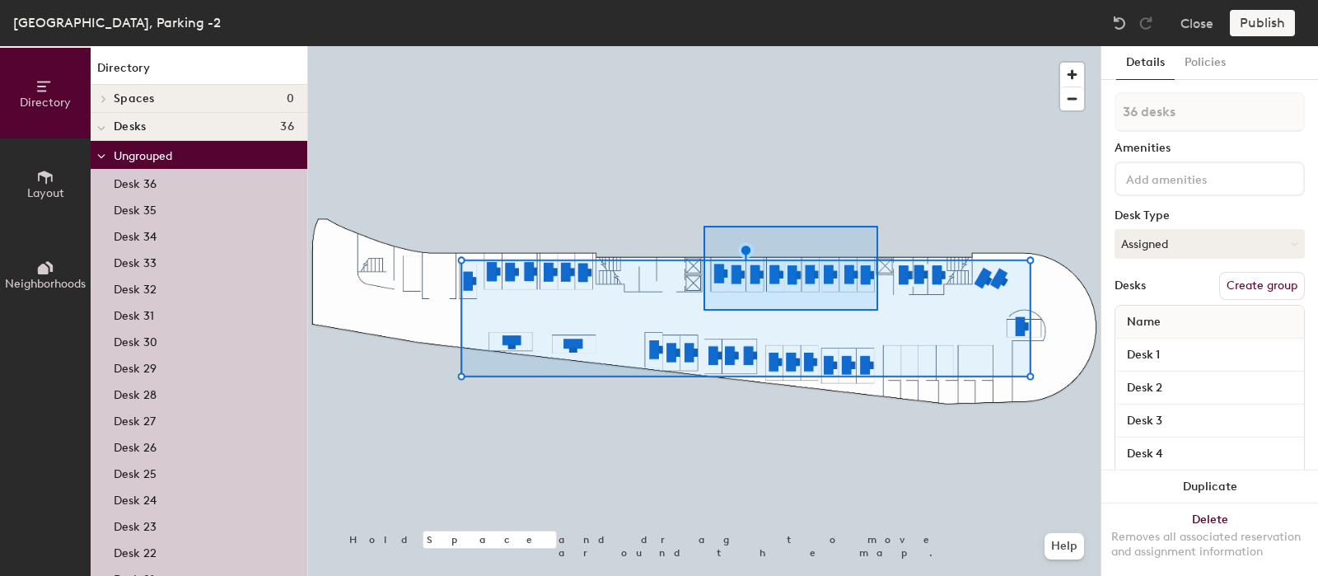
type input "9 desks"
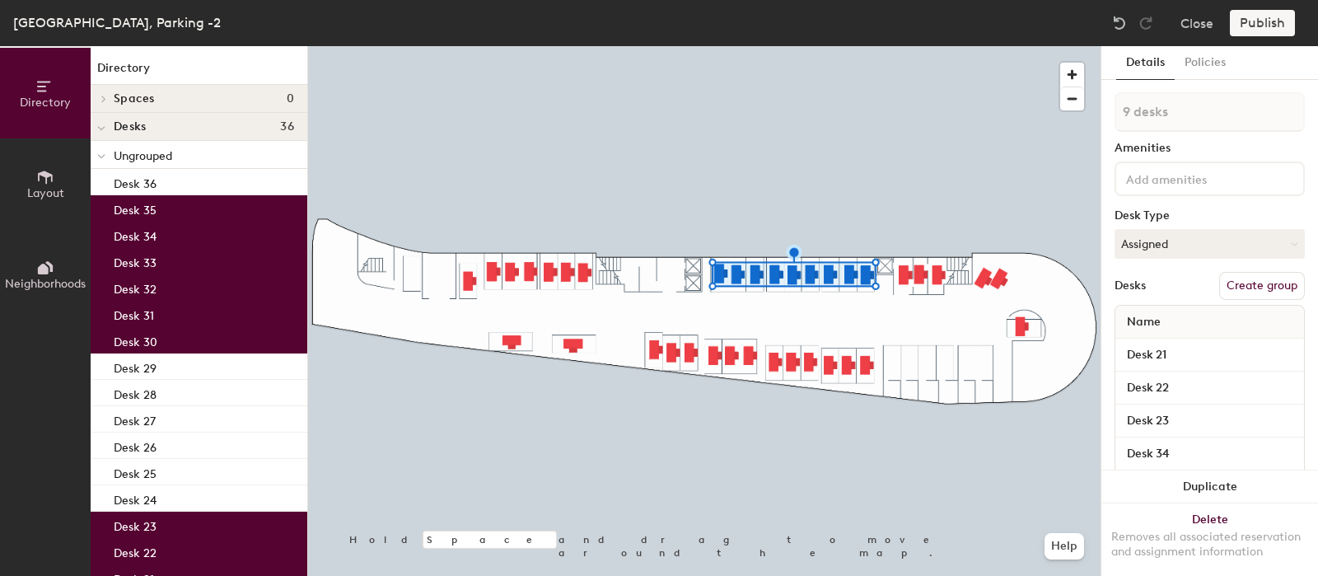
click at [1243, 285] on button "Create group" at bounding box center [1262, 286] width 86 height 28
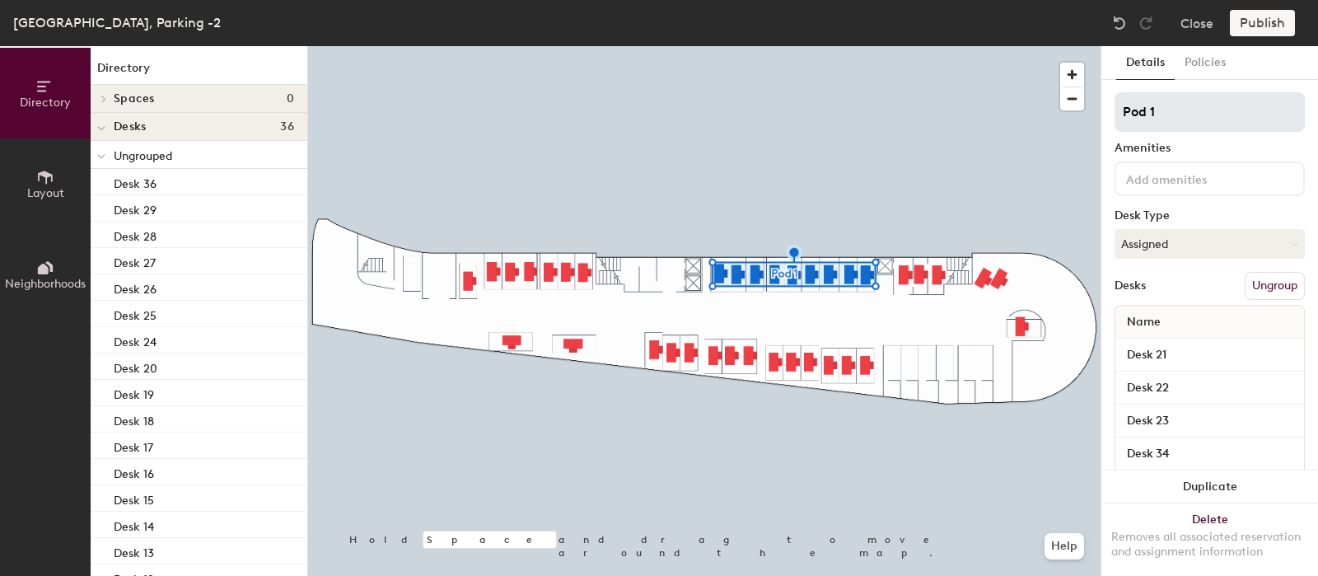
click at [1175, 114] on input "Pod 1" at bounding box center [1209, 112] width 190 height 40
click at [1061, 110] on div "Directory Layout Neighborhoods Directory Spaces 0 Desks 36 Ungrouped Desk 36 De…" at bounding box center [659, 311] width 1318 height 530
type input "Gr8 tech"
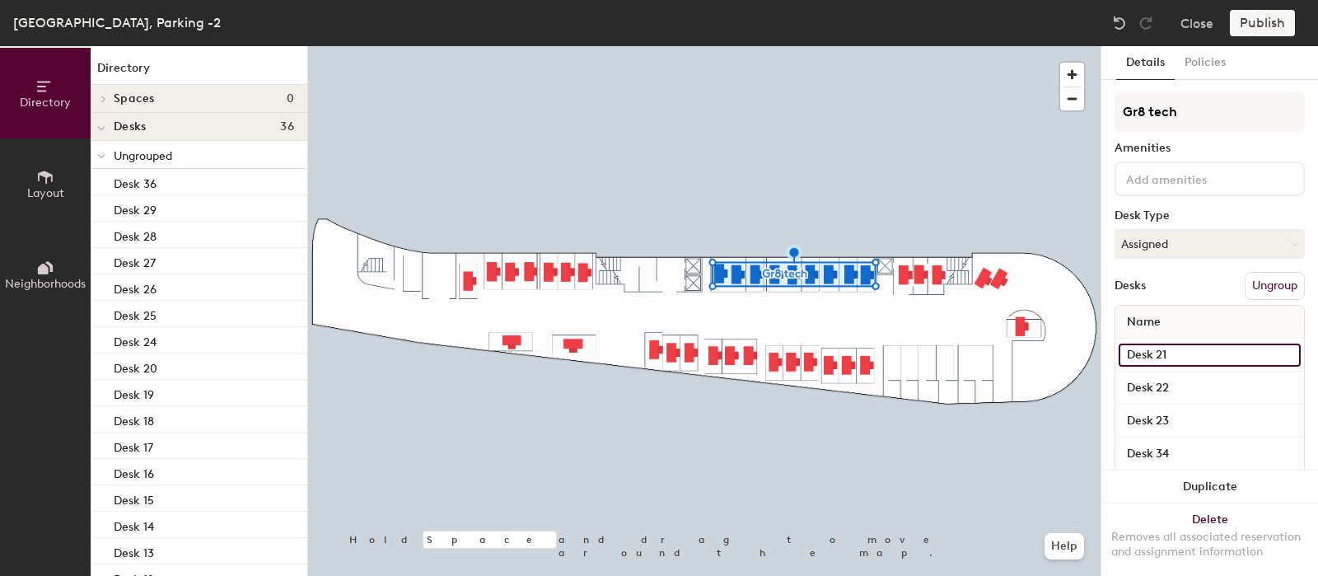
click at [1186, 344] on input "Desk 21" at bounding box center [1209, 354] width 182 height 23
type input "12"
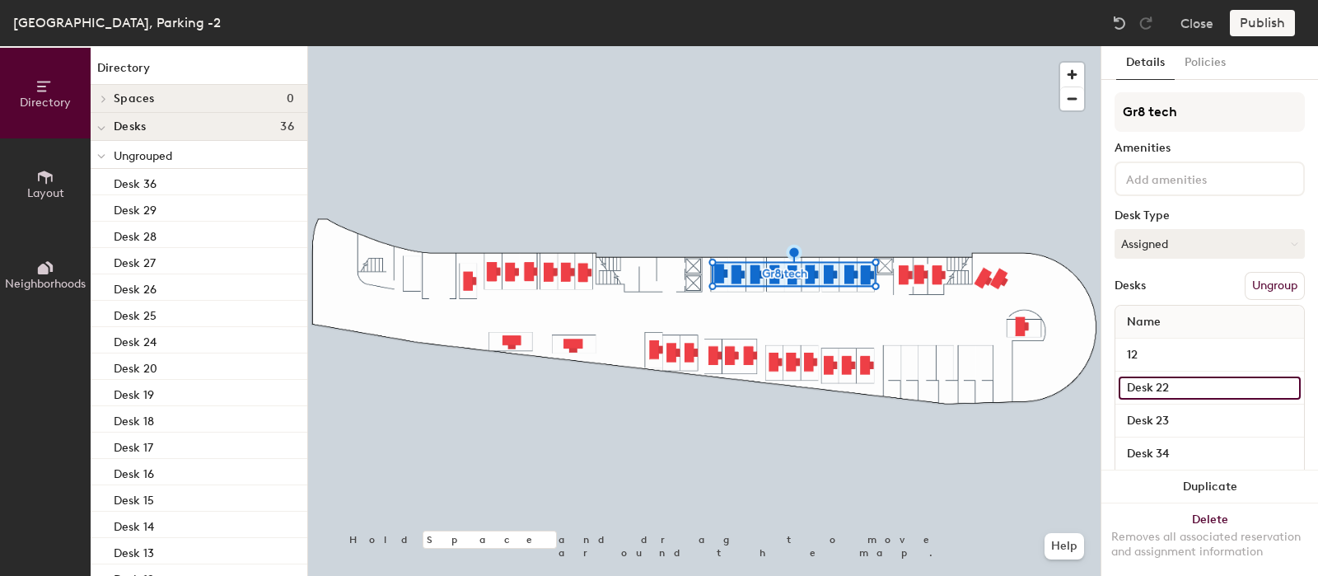
click at [1150, 381] on input "Desk 22" at bounding box center [1209, 387] width 182 height 23
type input "13"
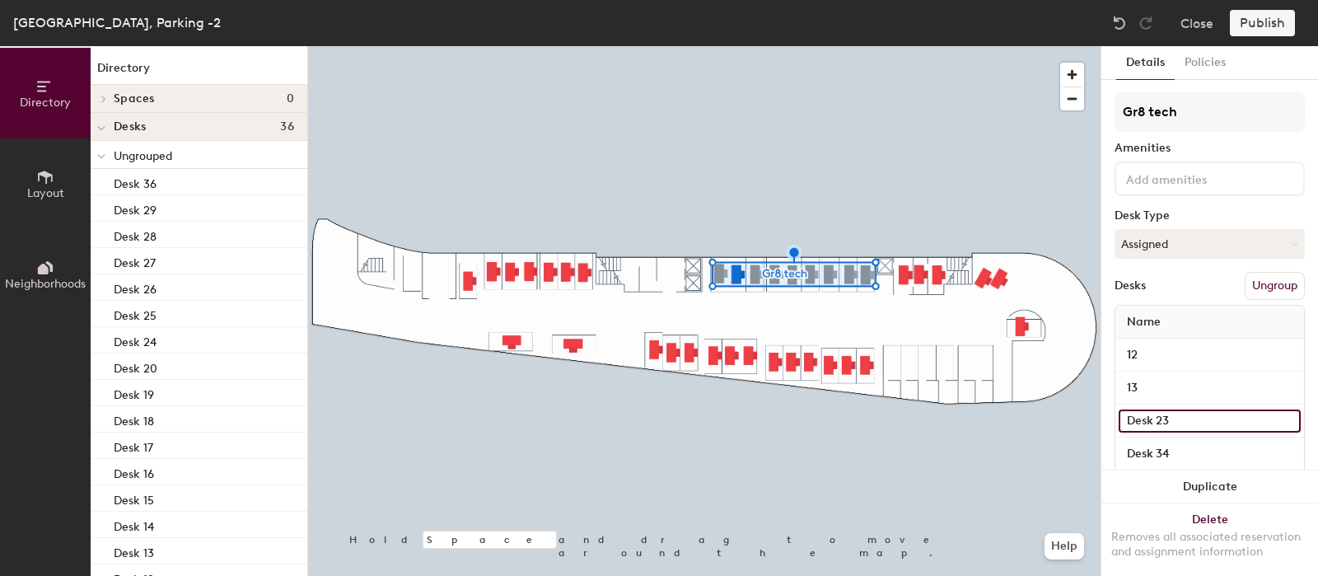
click at [1169, 421] on input "Desk 23" at bounding box center [1209, 420] width 182 height 23
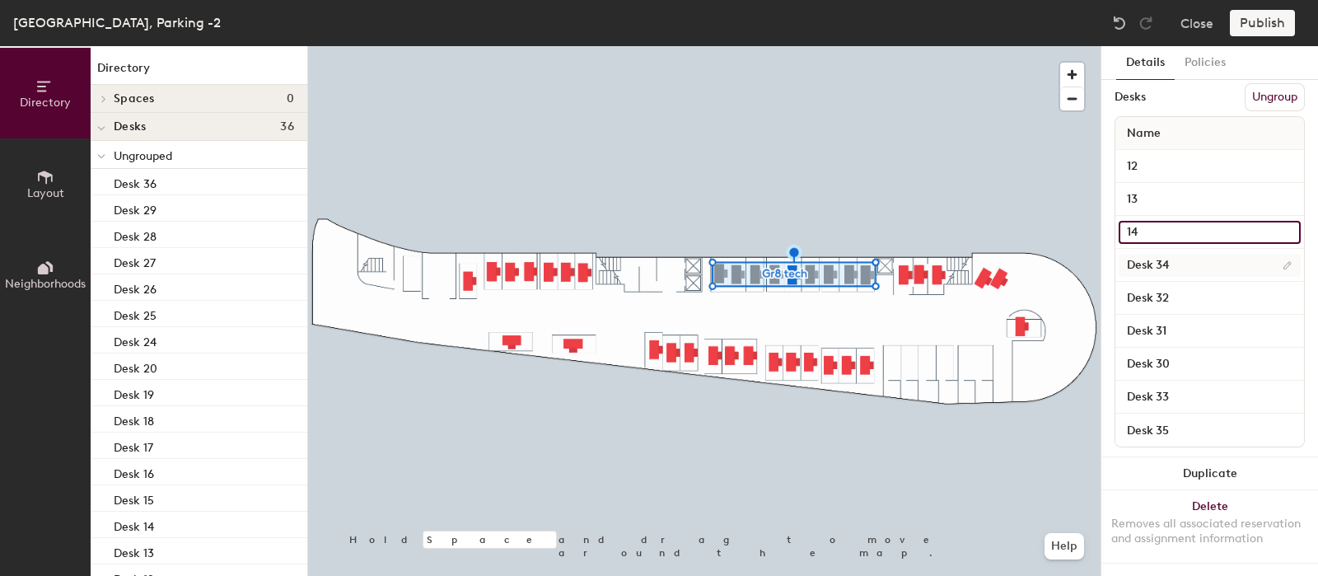
type input "14"
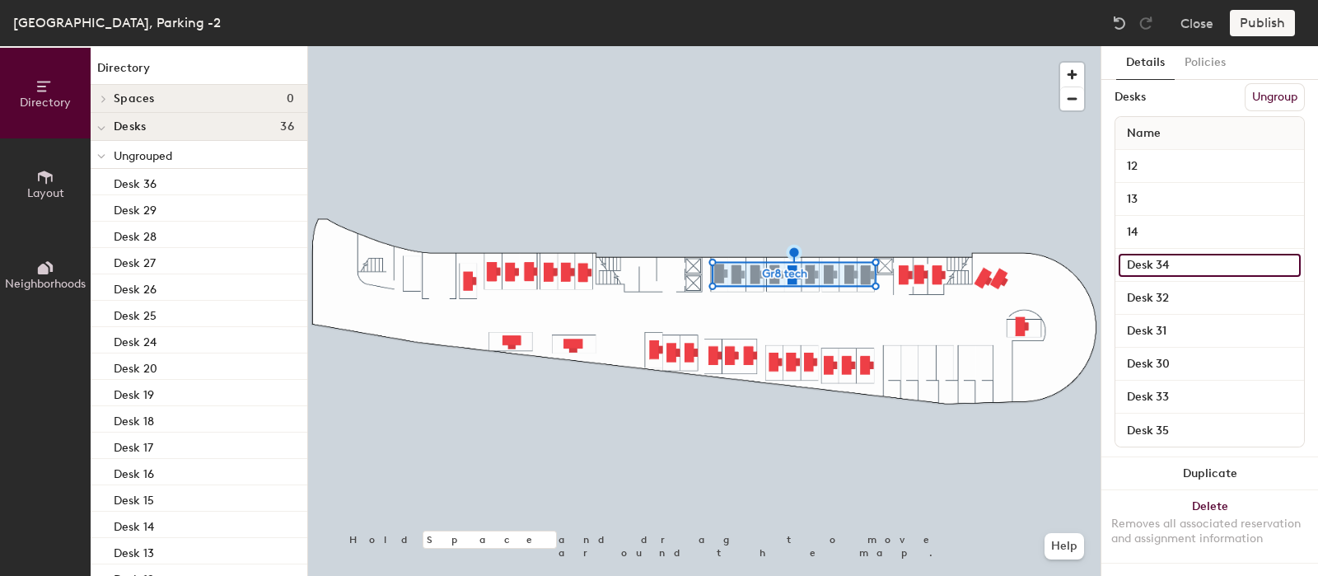
click at [1172, 254] on input "Desk 34" at bounding box center [1209, 265] width 182 height 23
type input "15"
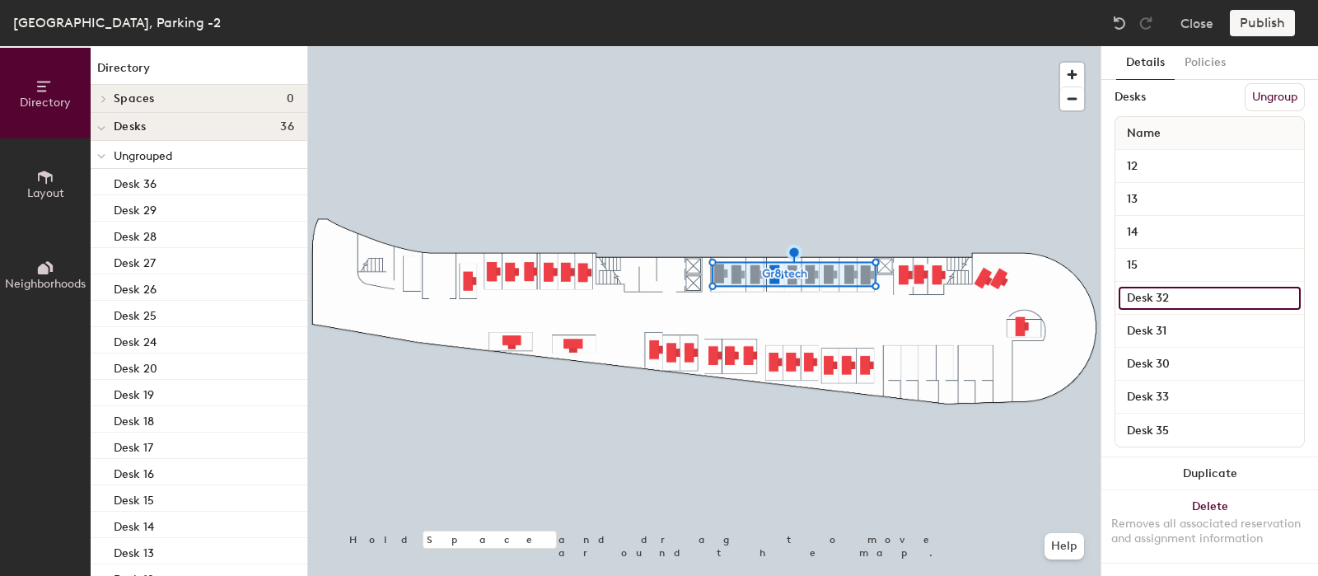
click at [1164, 290] on input "Desk 32" at bounding box center [1209, 298] width 182 height 23
type input "16"
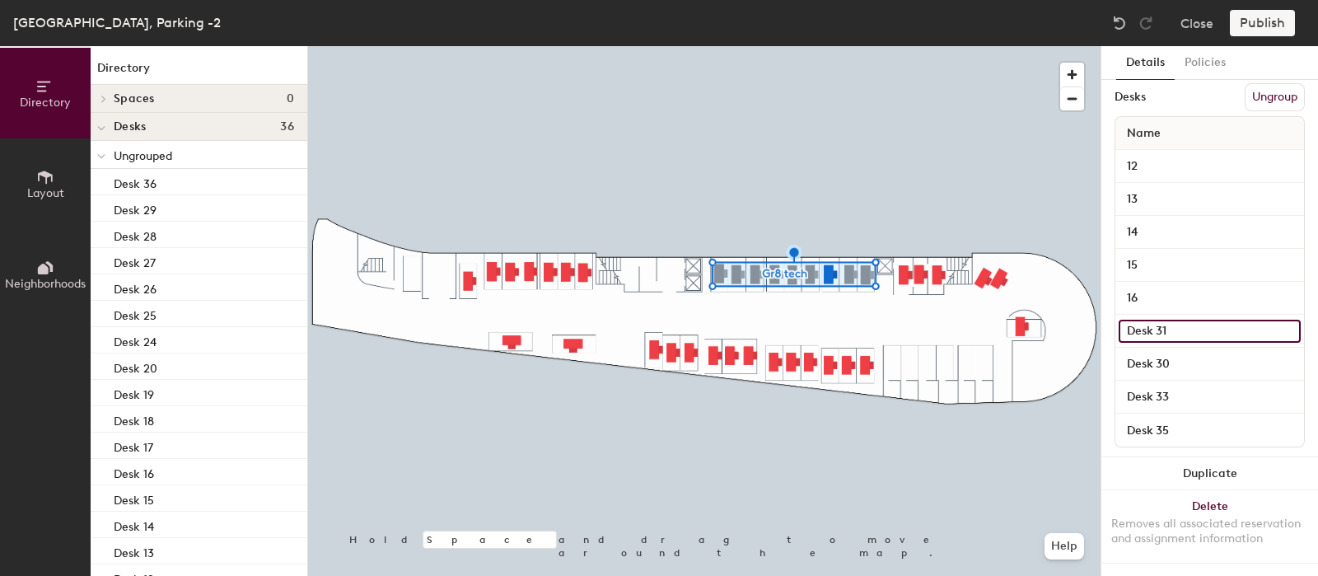
click at [1170, 320] on input "Desk 31" at bounding box center [1209, 331] width 182 height 23
type input "17"
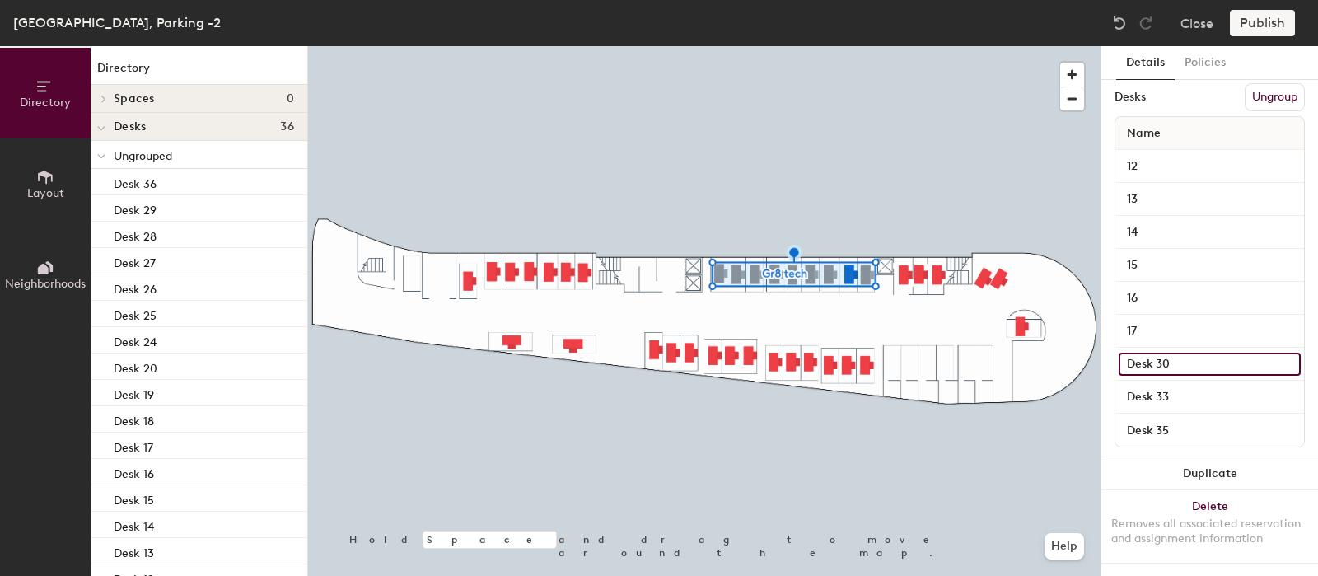
click at [1154, 352] on input "Desk 30" at bounding box center [1209, 363] width 182 height 23
type input "18"
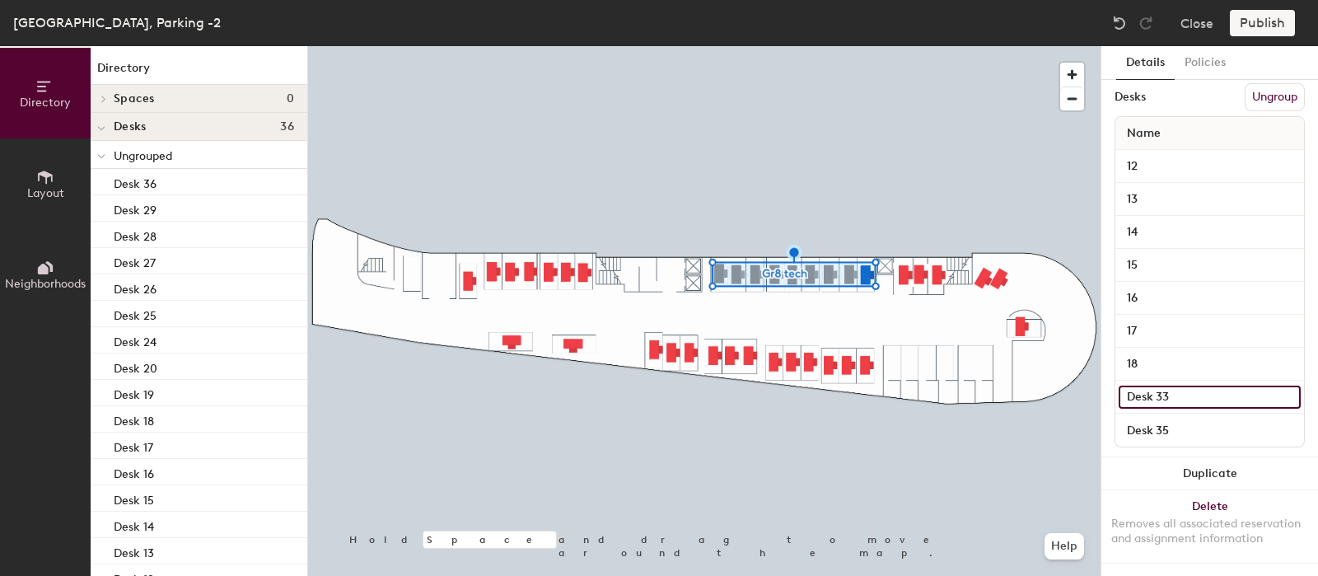
click at [1162, 385] on input "Desk 33" at bounding box center [1209, 396] width 182 height 23
type input "19"
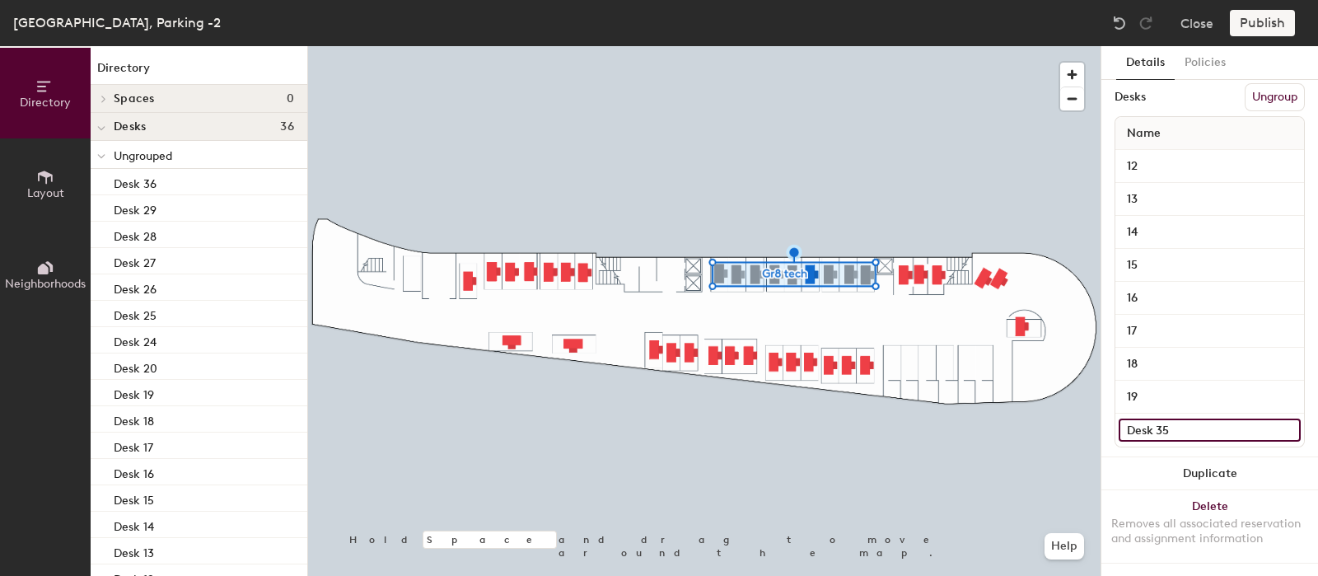
click at [1159, 418] on input "Desk 35" at bounding box center [1209, 429] width 182 height 23
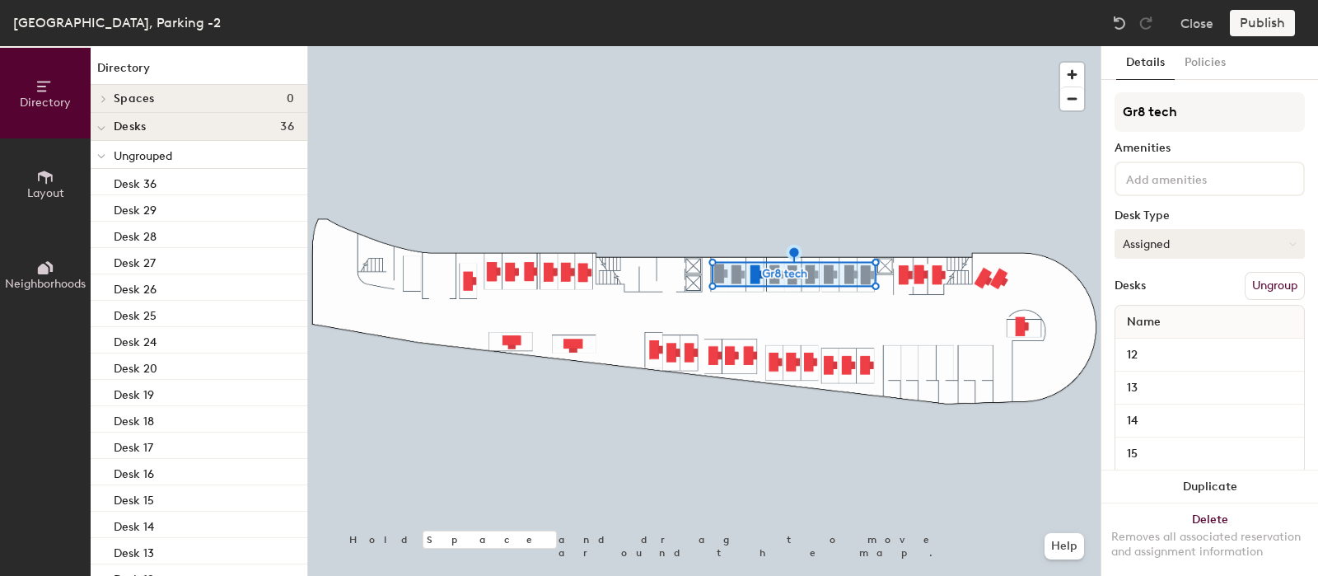
type input "20"
click at [1161, 235] on button "Assigned" at bounding box center [1209, 244] width 190 height 30
click at [1156, 341] on div "Hoteled" at bounding box center [1197, 344] width 165 height 25
click at [1264, 283] on button "Ungroup" at bounding box center [1274, 286] width 60 height 28
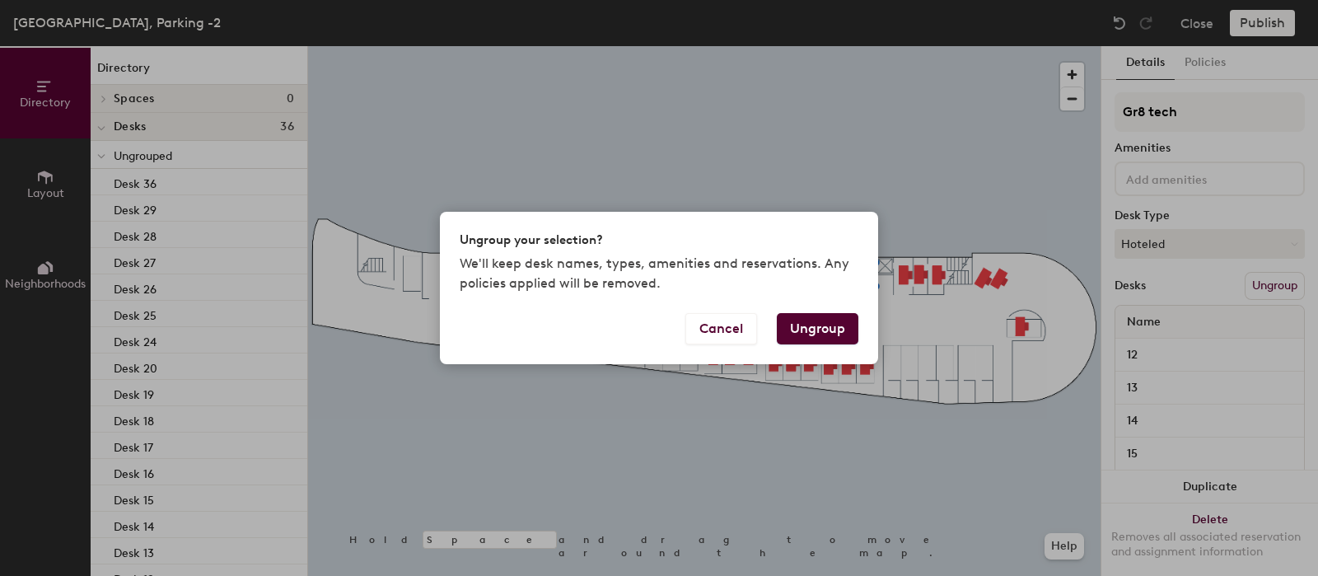
click at [833, 331] on button "Ungroup" at bounding box center [818, 328] width 82 height 31
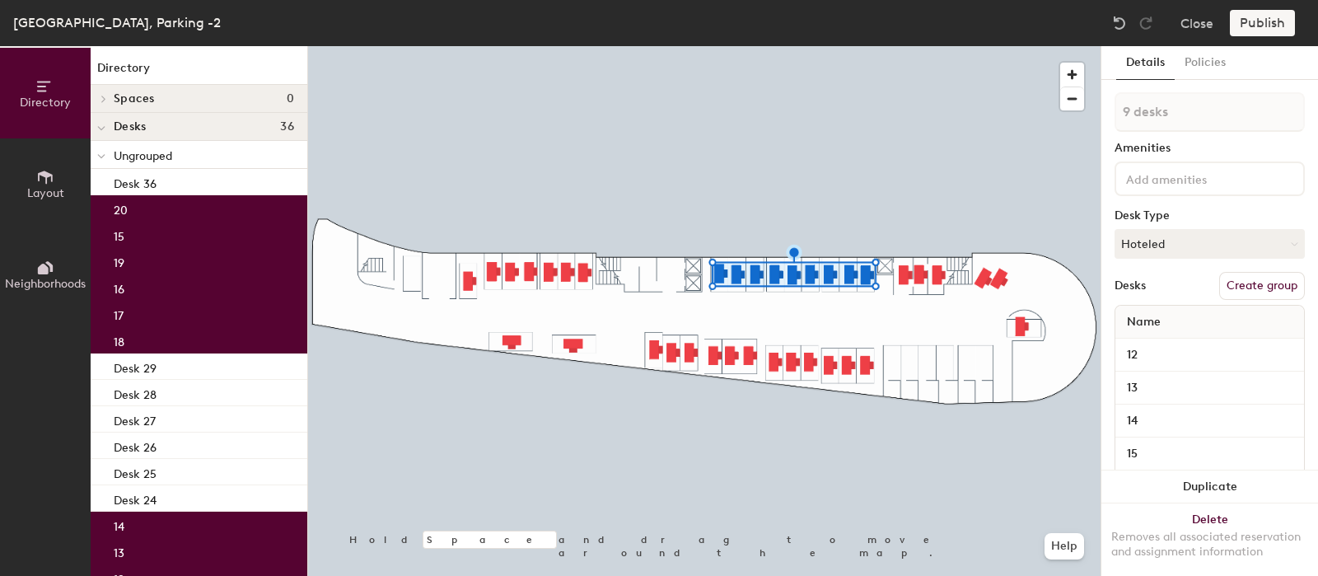
click at [1256, 284] on button "Create group" at bounding box center [1262, 286] width 86 height 28
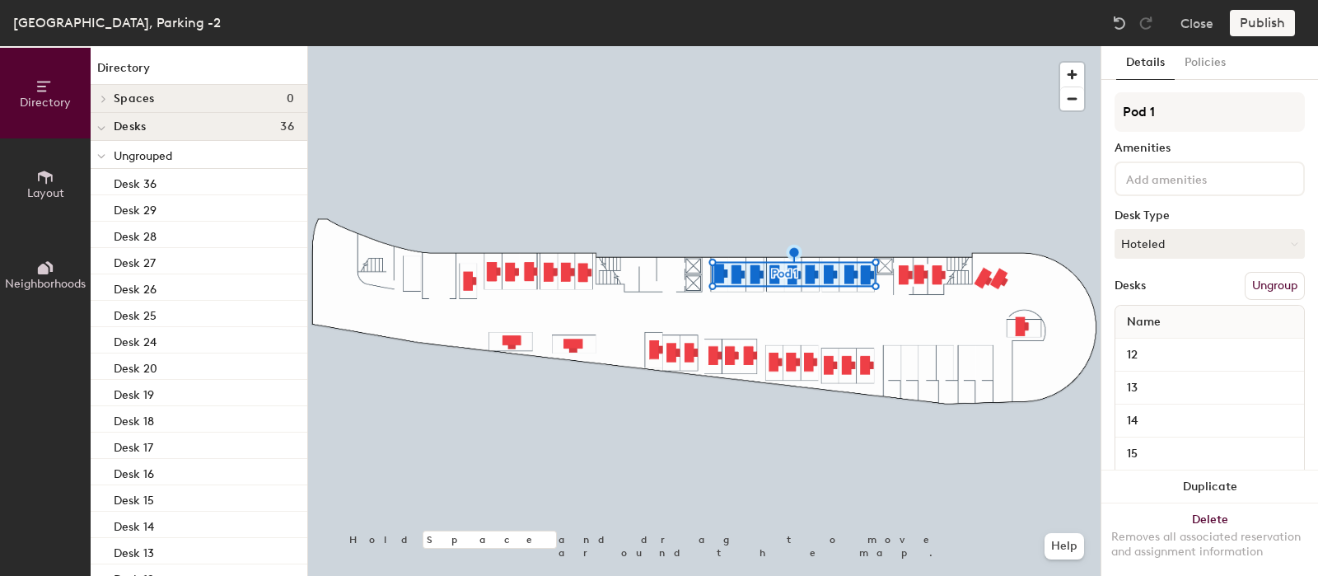
click at [1098, 116] on div "Directory Layout Neighborhoods Directory Spaces 0 Desks 36 Ungrouped Desk 36 De…" at bounding box center [659, 311] width 1318 height 530
click at [1145, 110] on input "Gr8tech" at bounding box center [1209, 112] width 190 height 40
type input "Gr8 tech"
drag, startPoint x: 1239, startPoint y: 14, endPoint x: 1242, endPoint y: 33, distance: 19.2
click at [1239, 14] on div "Publish" at bounding box center [1266, 23] width 75 height 26
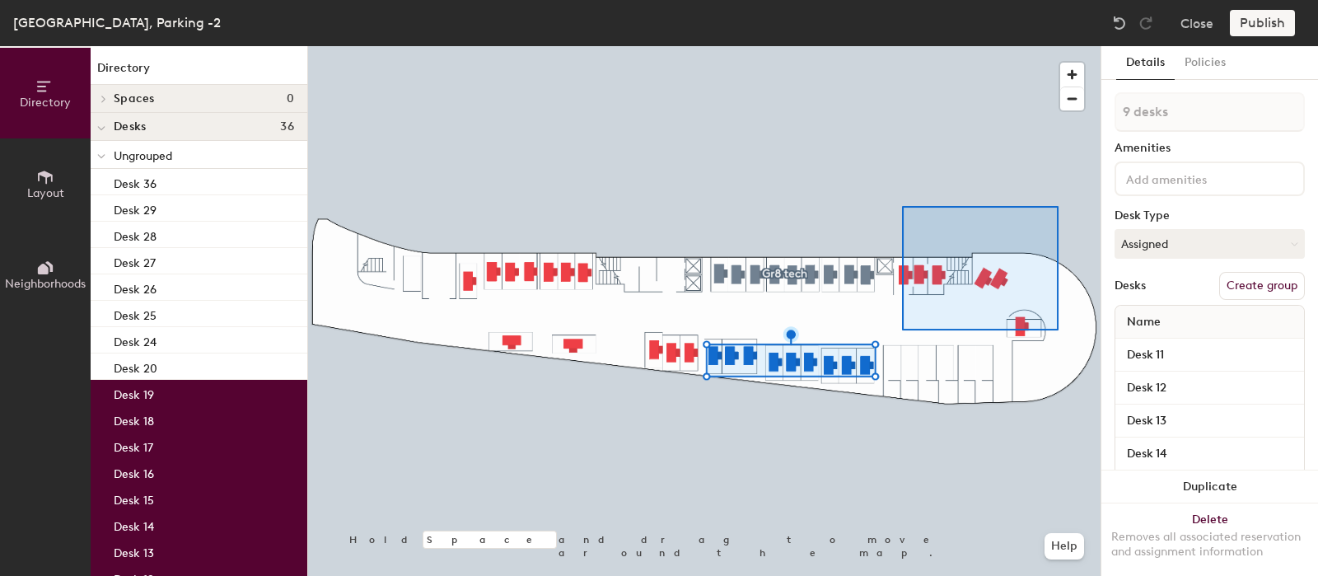
type input "6 desks"
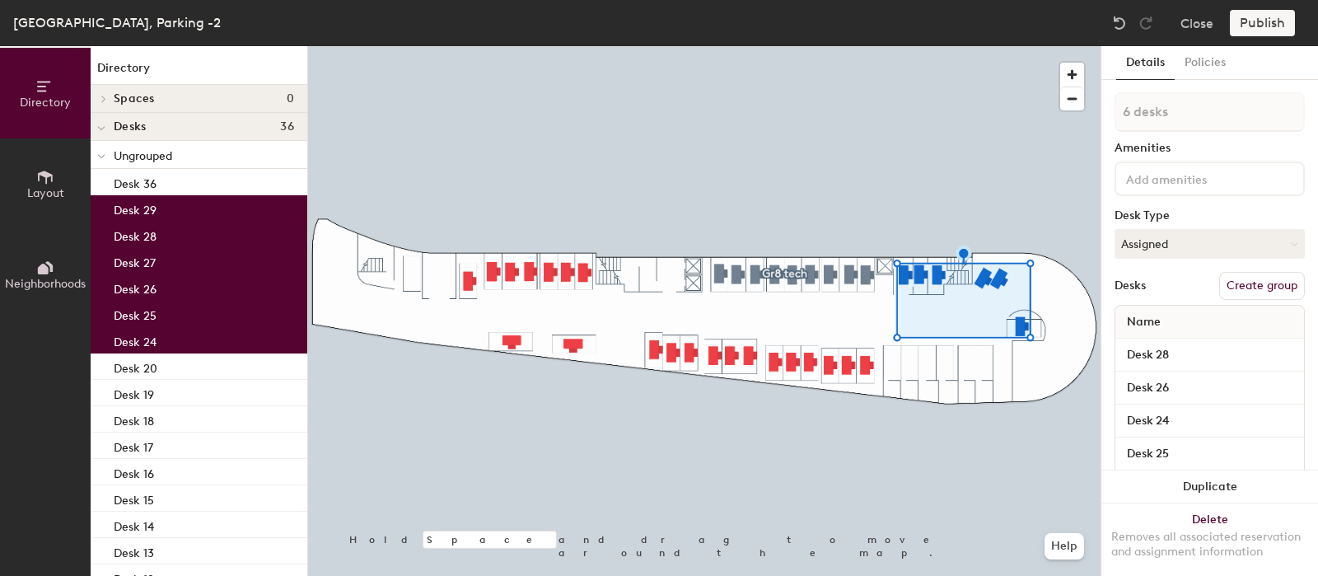
click at [1253, 286] on button "Create group" at bounding box center [1262, 286] width 86 height 28
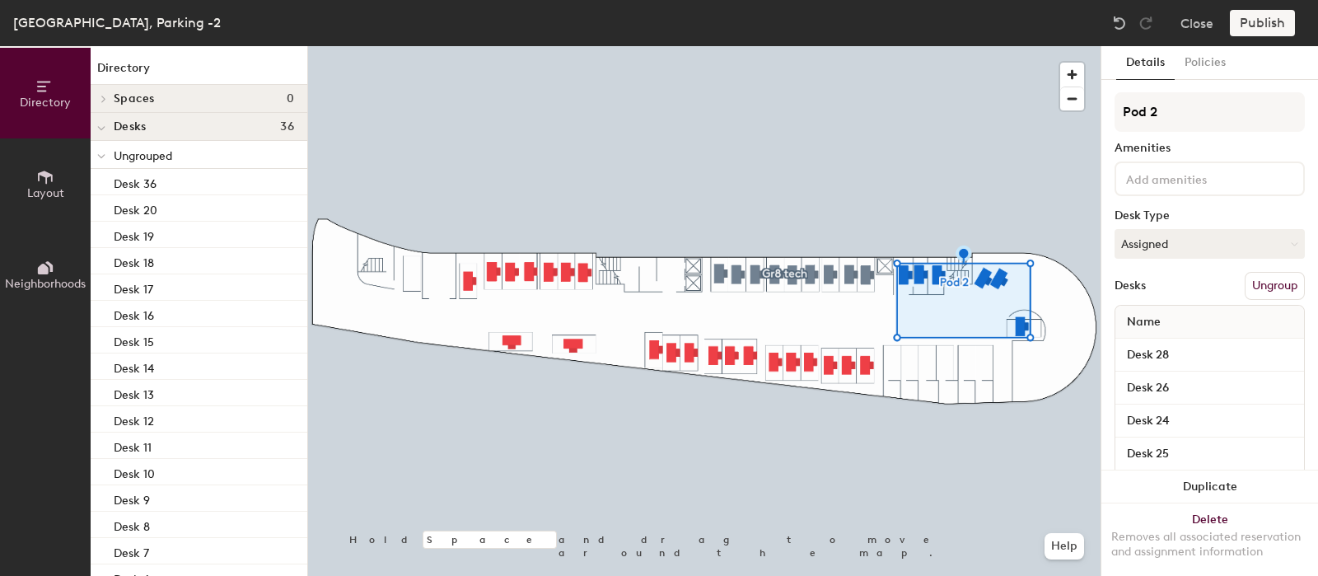
click at [1079, 119] on div "Directory Layout Neighborhoods Directory Spaces 0 Desks 36 Ungrouped Desk 36 De…" at bounding box center [659, 311] width 1318 height 530
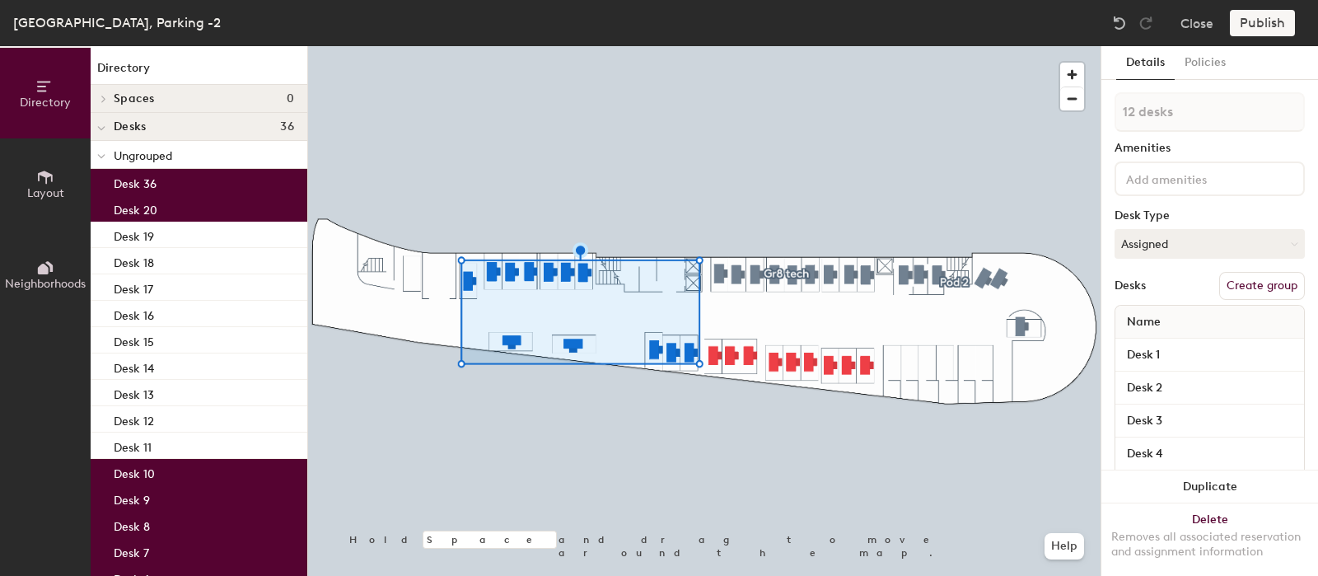
click at [1235, 287] on button "Create group" at bounding box center [1262, 286] width 86 height 28
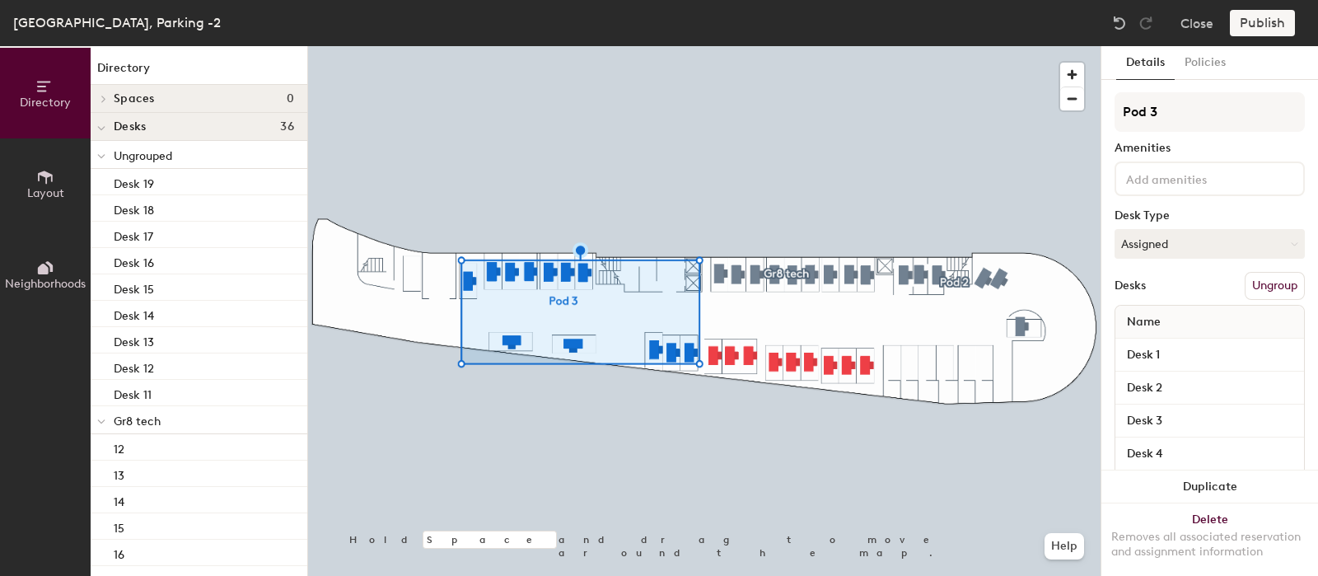
click at [1071, 121] on div "Directory Layout Neighborhoods Directory Spaces 0 Desks 36 Ungrouped Desk 19 De…" at bounding box center [659, 311] width 1318 height 530
type input "Parimatch"
click at [1155, 360] on input "Desk 1" at bounding box center [1209, 354] width 182 height 23
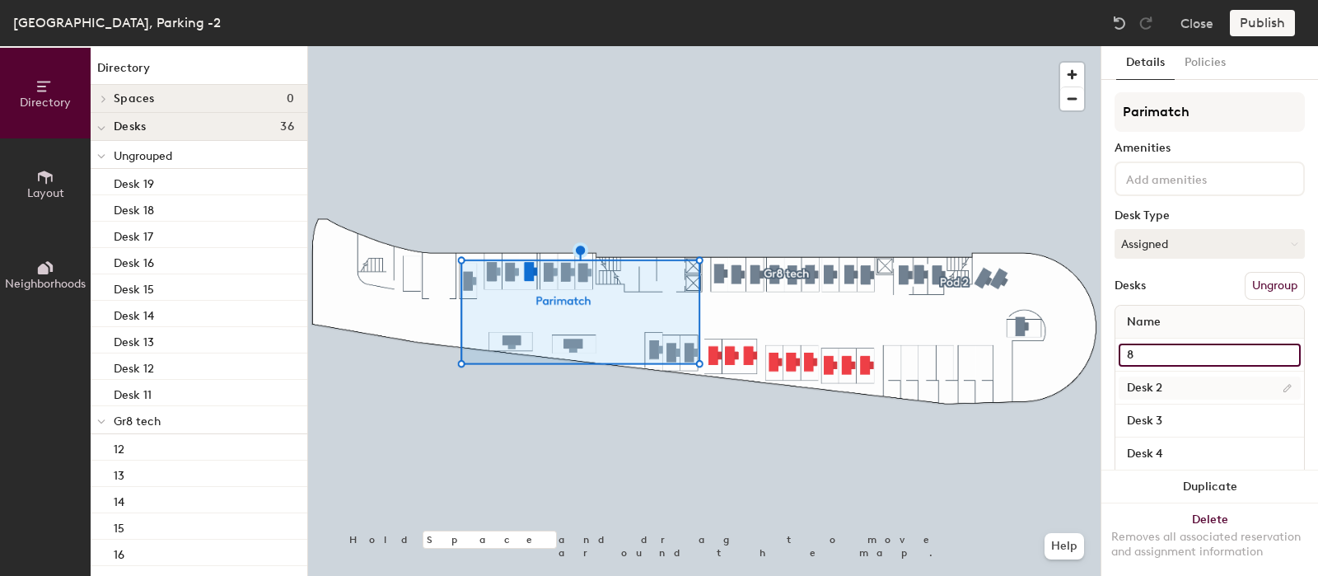
type input "8"
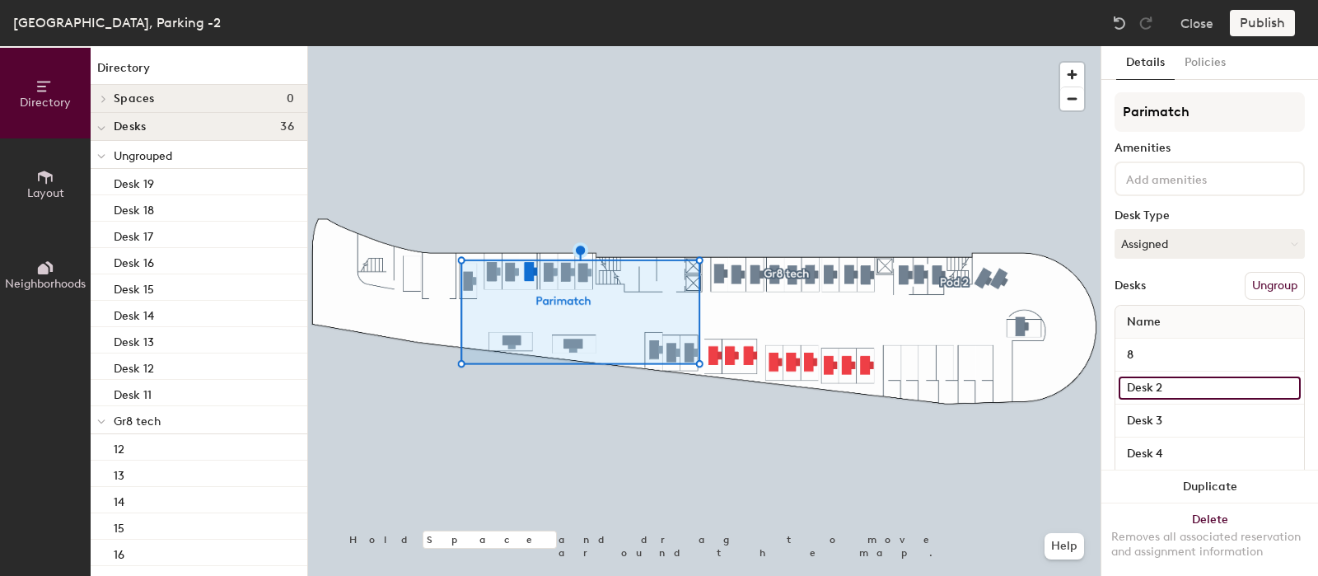
click at [1152, 389] on input "Desk 2" at bounding box center [1209, 387] width 182 height 23
type input "9"
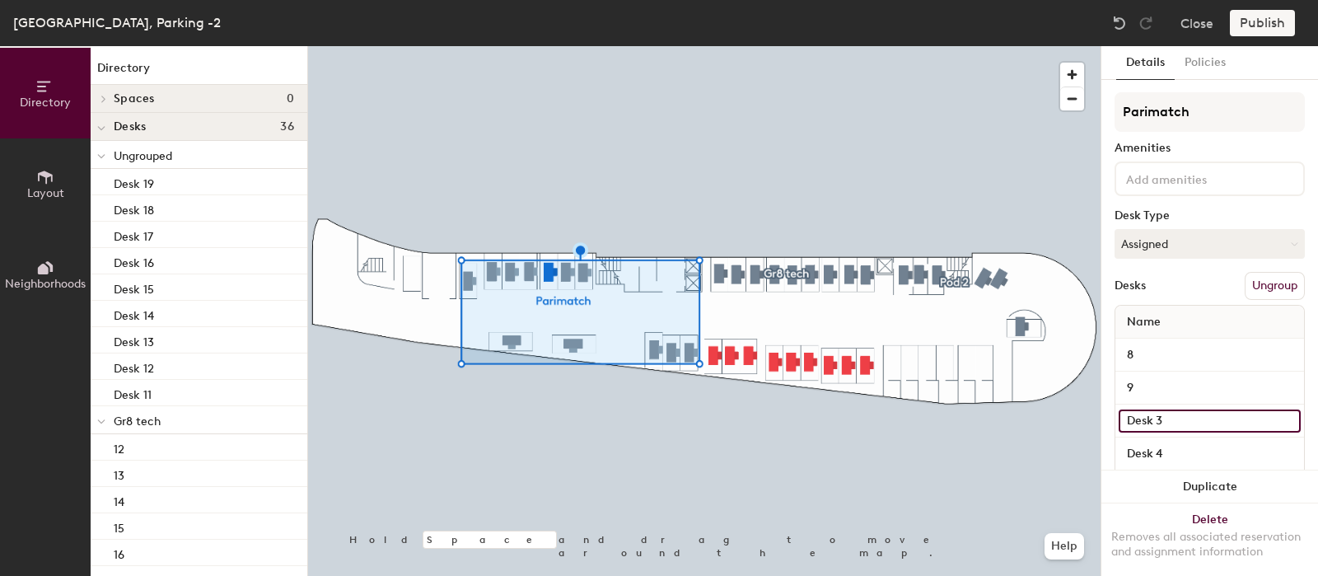
click at [1155, 421] on input "Desk 3" at bounding box center [1209, 420] width 182 height 23
type input "10"
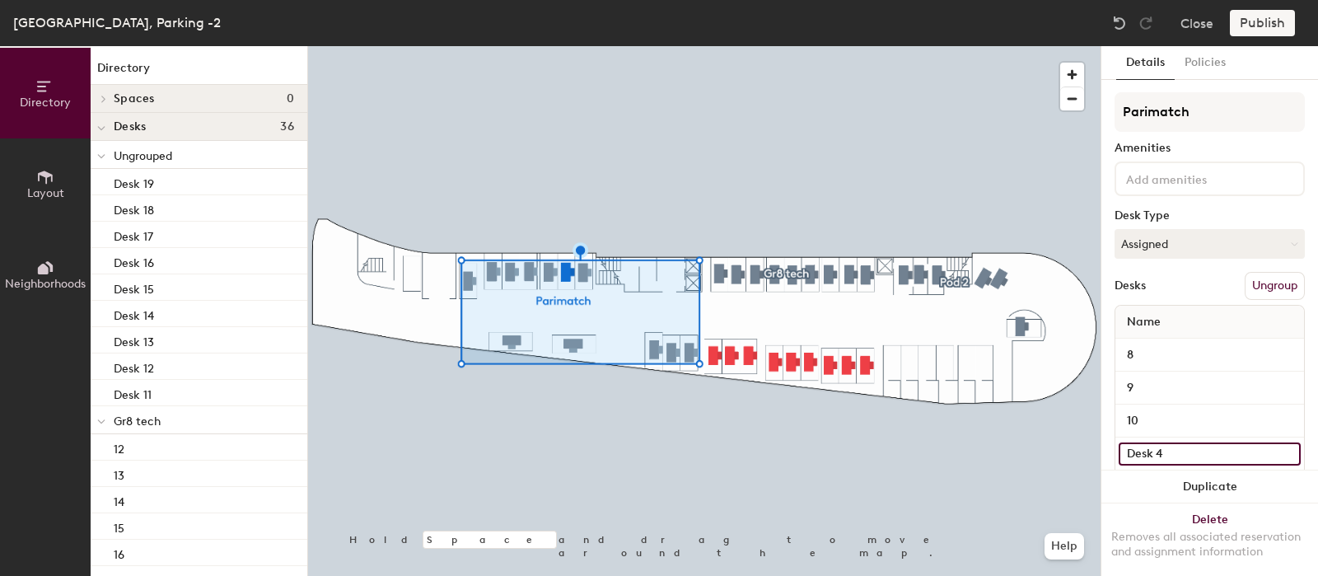
click at [1156, 446] on input "Desk 4" at bounding box center [1209, 453] width 182 height 23
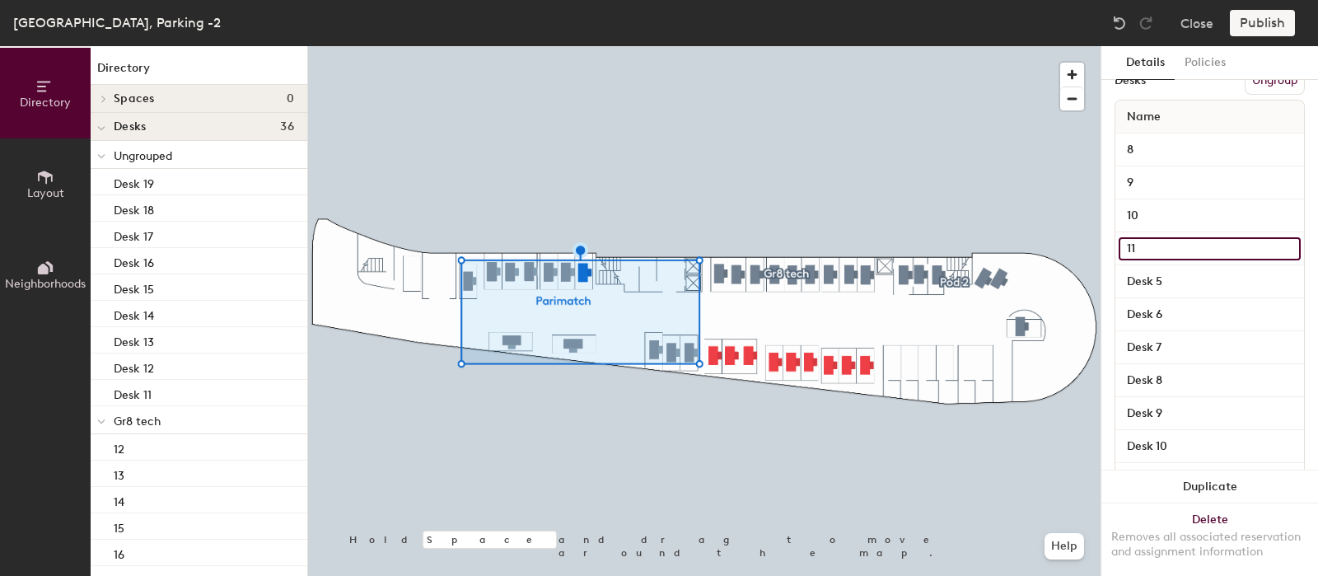
scroll to position [300, 0]
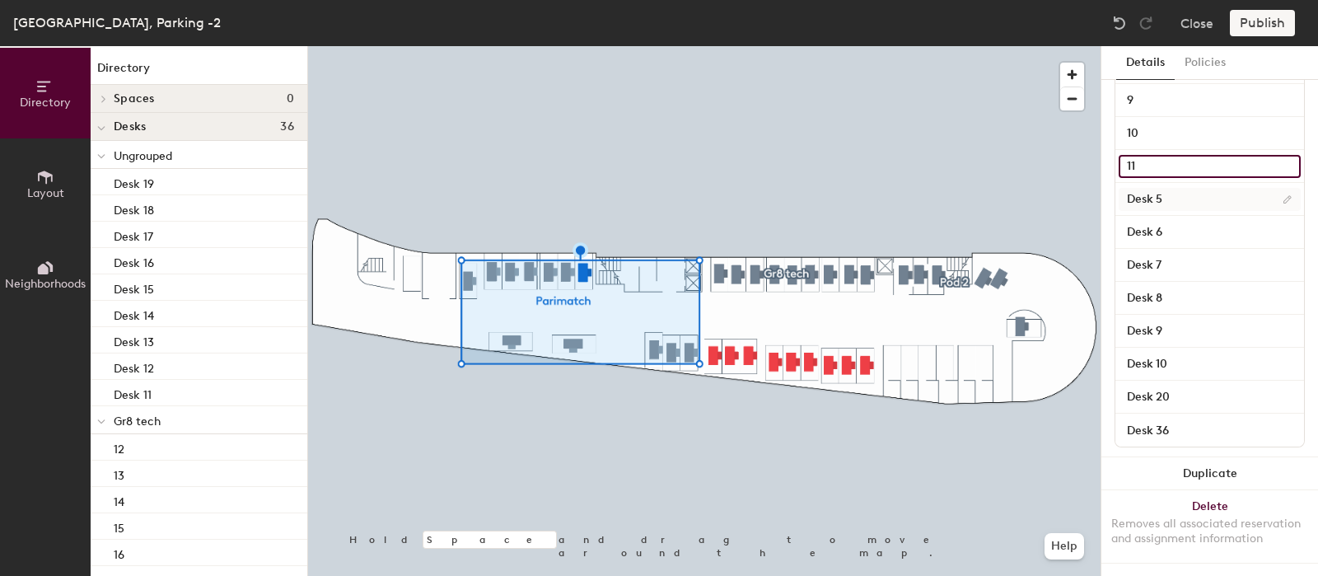
type input "11"
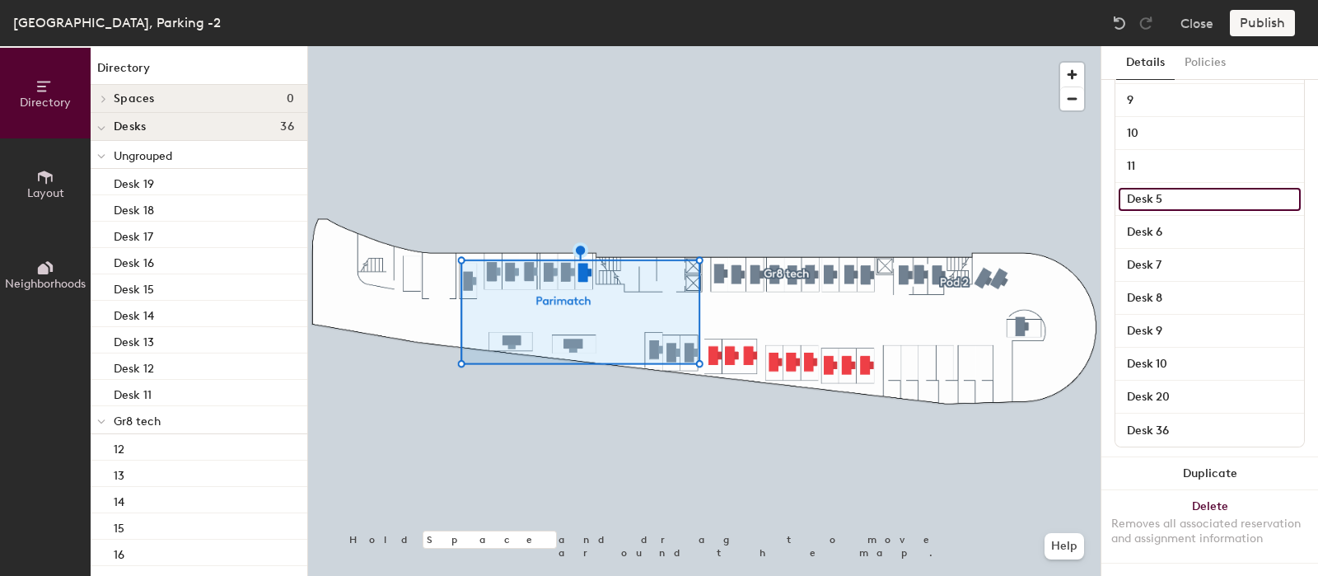
click at [1176, 188] on input "Desk 5" at bounding box center [1209, 199] width 182 height 23
type input "40"
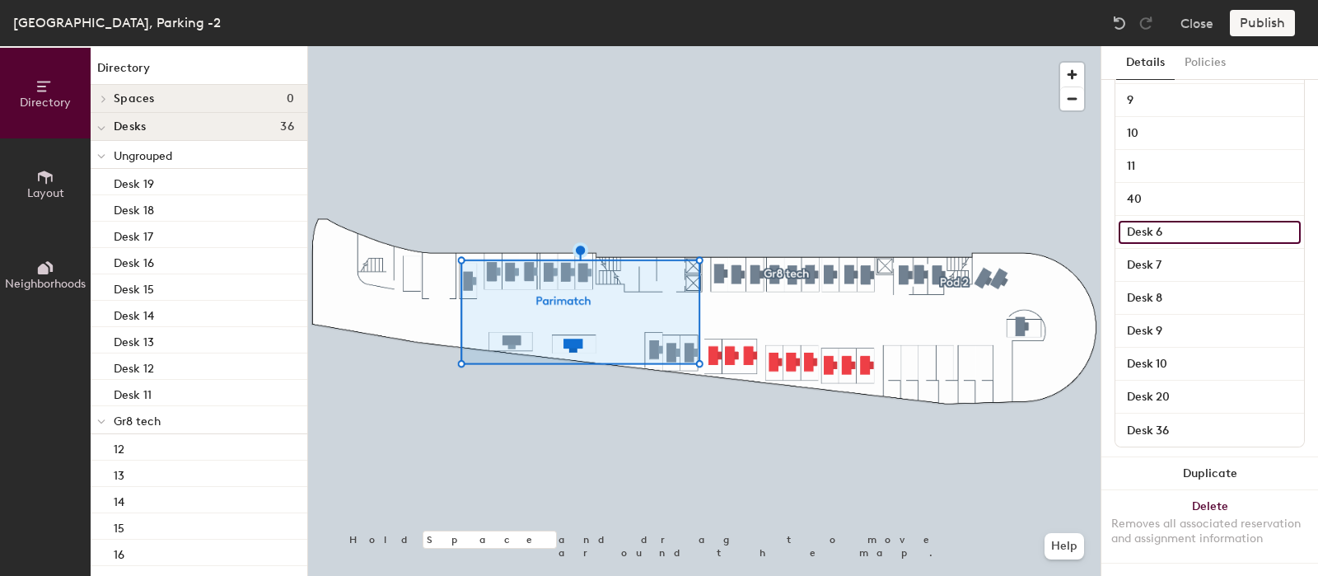
click at [1185, 221] on input "Desk 6" at bounding box center [1209, 232] width 182 height 23
type input "41"
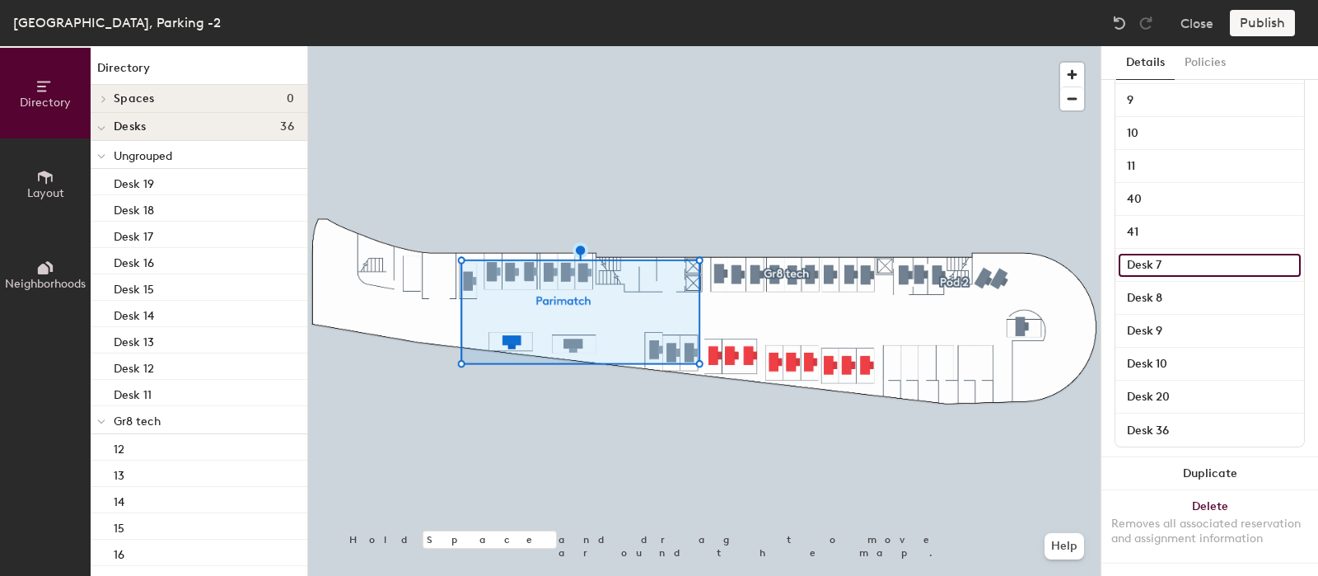
click at [1174, 254] on input "Desk 7" at bounding box center [1209, 265] width 182 height 23
type input "7"
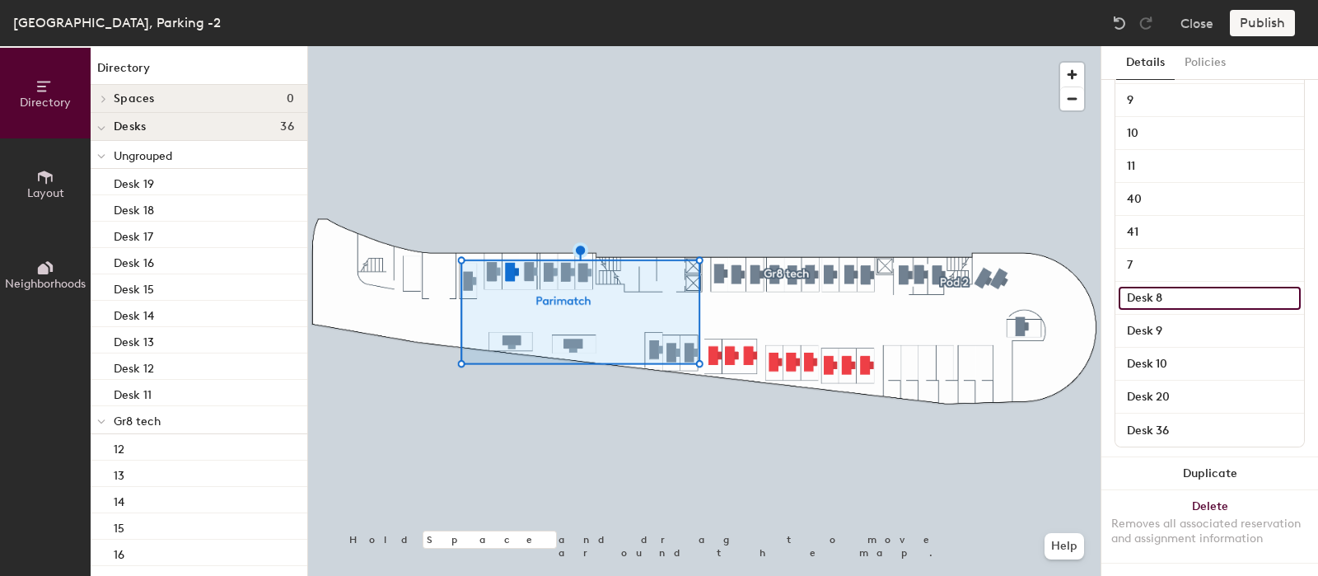
click at [1171, 287] on input "Desk 8" at bounding box center [1209, 298] width 182 height 23
type input "39"
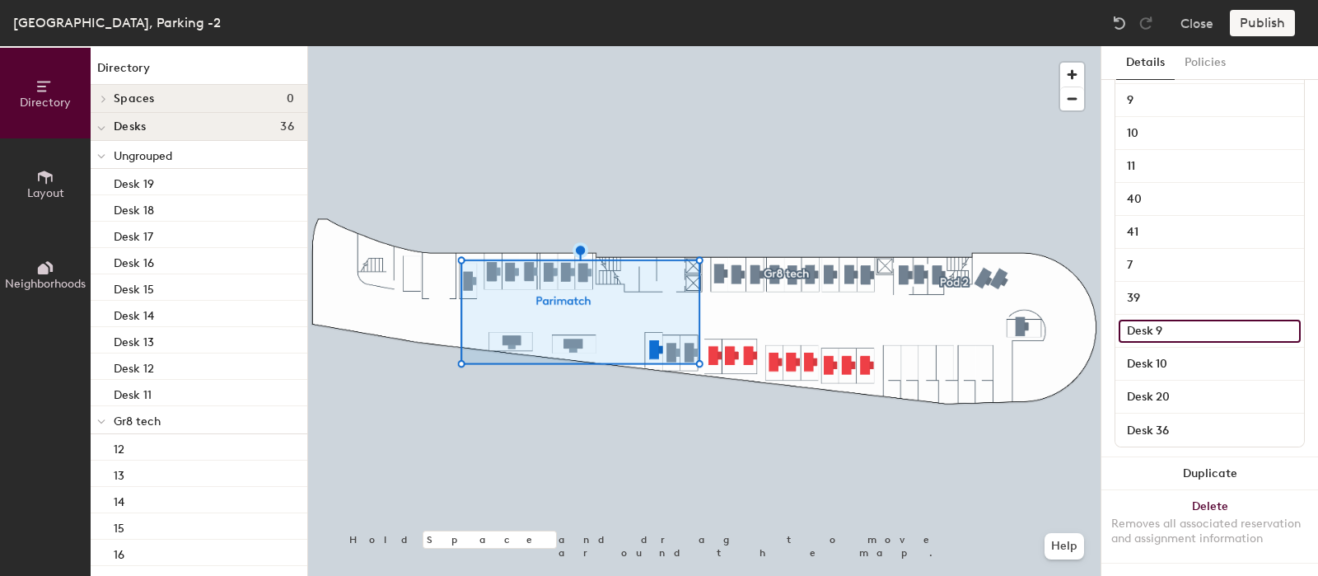
click at [1213, 320] on input "Desk 9" at bounding box center [1209, 331] width 182 height 23
type input "38"
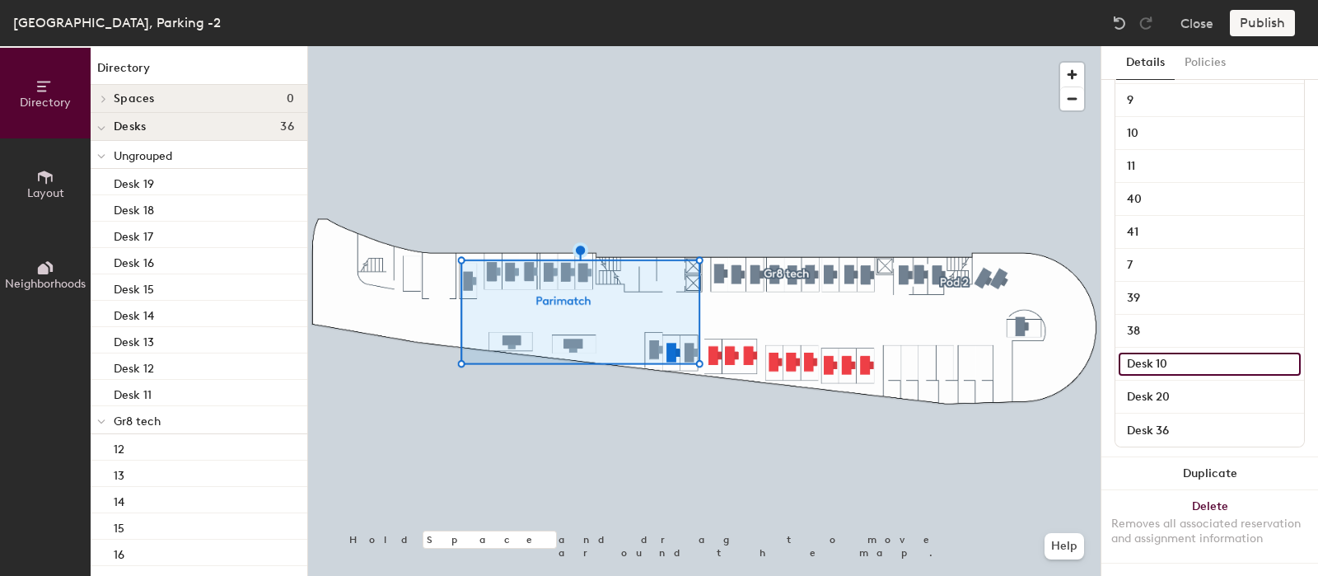
click at [1200, 352] on input "Desk 10" at bounding box center [1209, 363] width 182 height 23
type input "37"
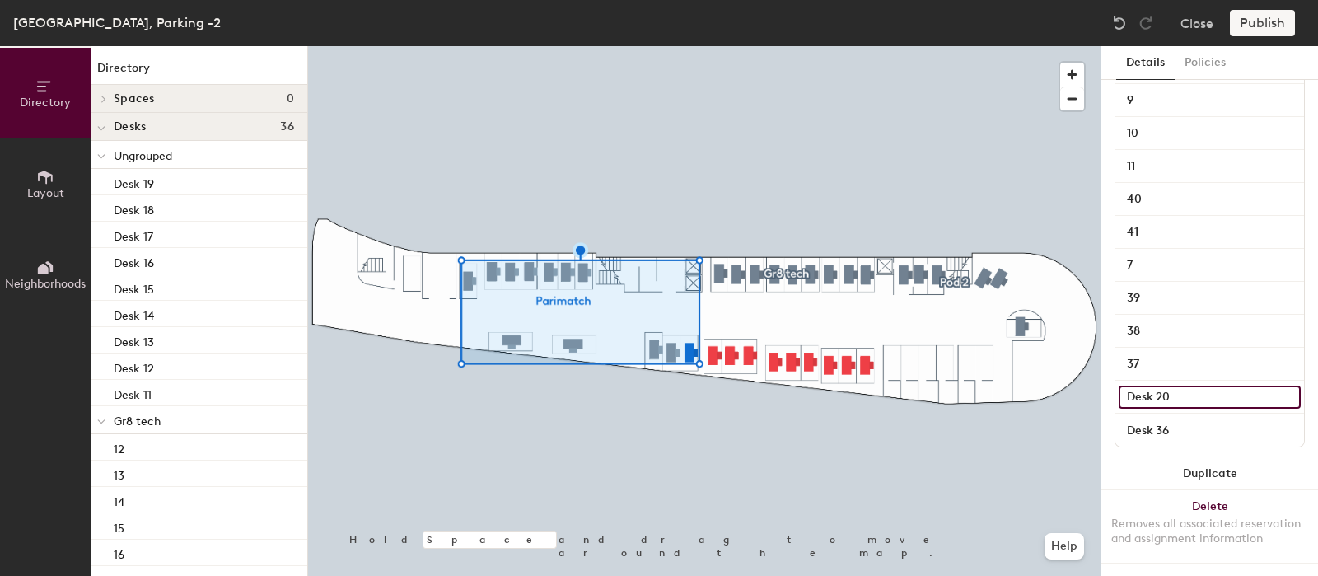
click at [1184, 385] on input "Desk 20" at bounding box center [1209, 396] width 182 height 23
type input "6"
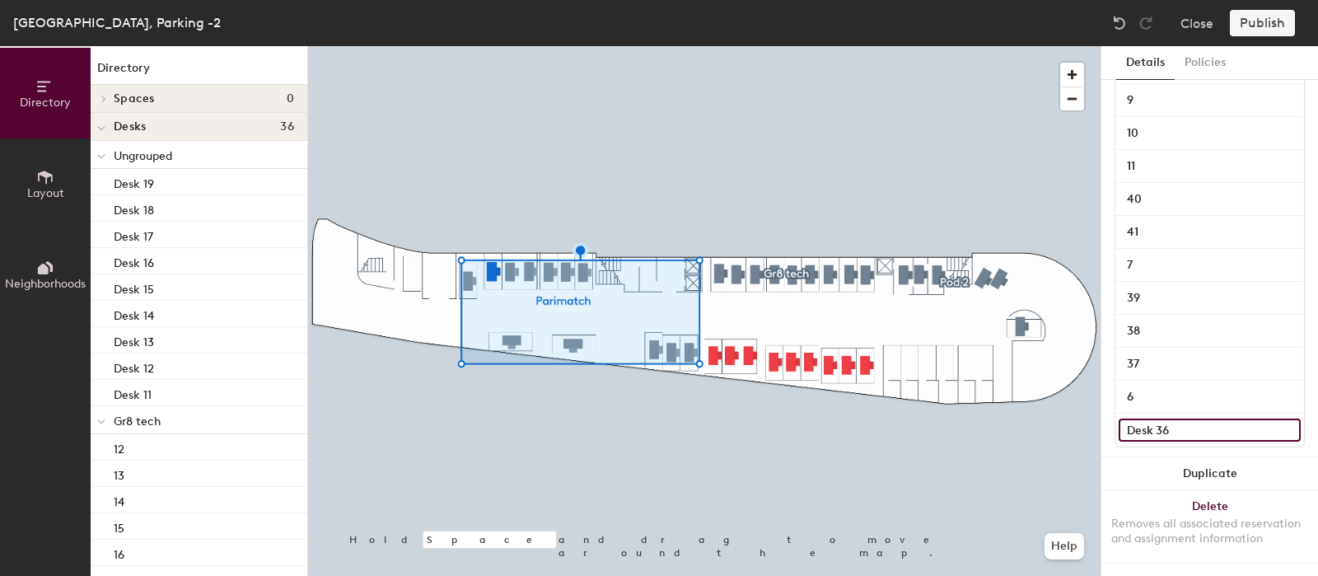
click at [1173, 418] on input "Desk 36" at bounding box center [1209, 429] width 182 height 23
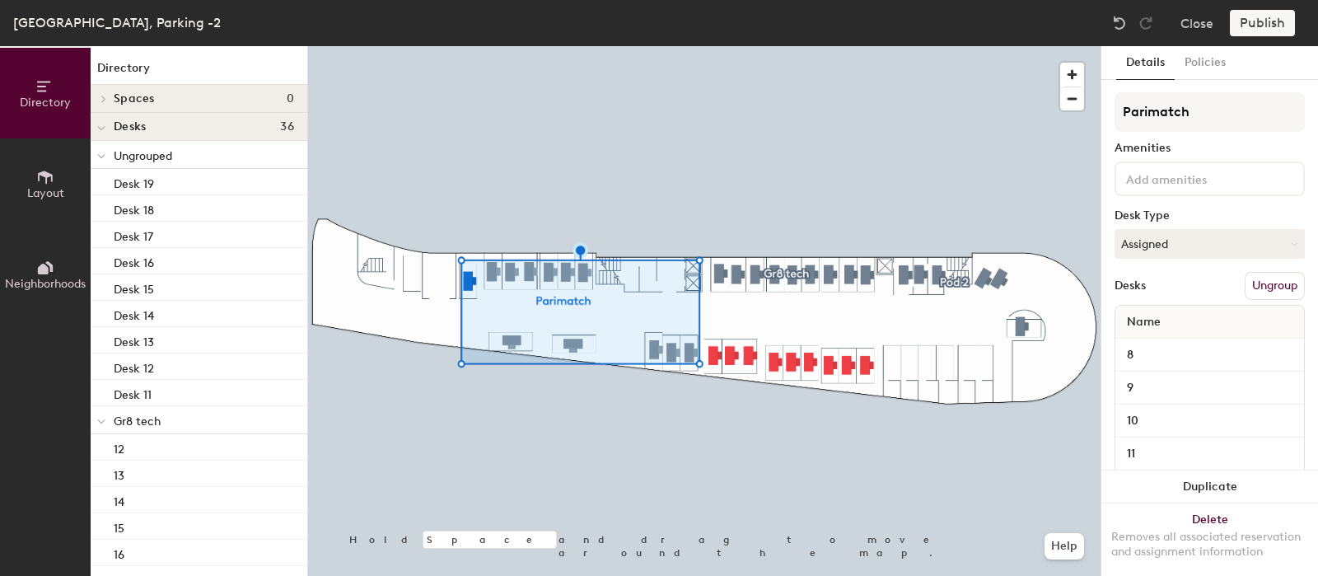
type input "5"
click at [1256, 16] on div "Publish" at bounding box center [1266, 23] width 75 height 26
click at [1252, 278] on button "Ungroup" at bounding box center [1274, 286] width 60 height 28
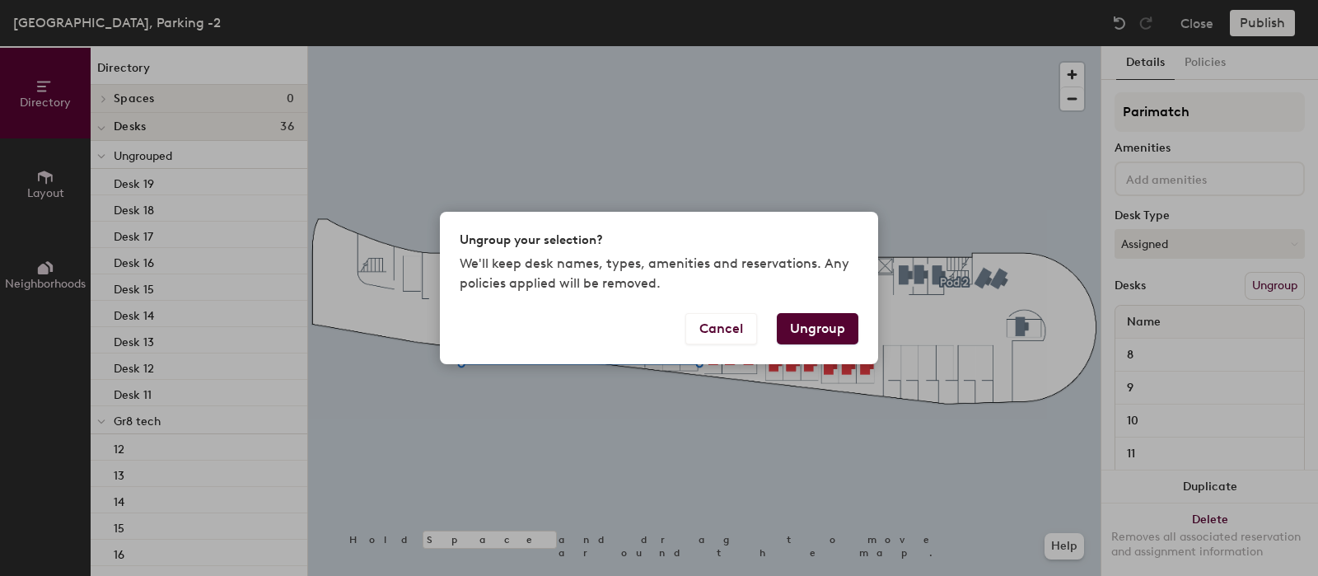
click at [815, 315] on button "Ungroup" at bounding box center [818, 328] width 82 height 31
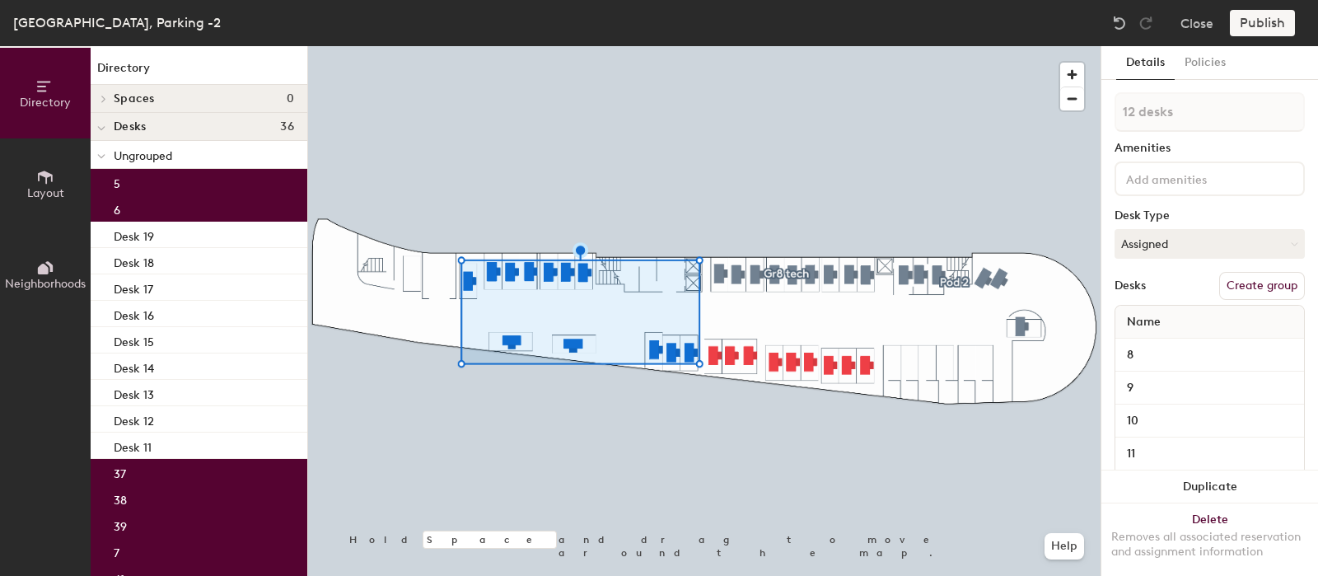
click at [1243, 273] on button "Create group" at bounding box center [1262, 286] width 86 height 28
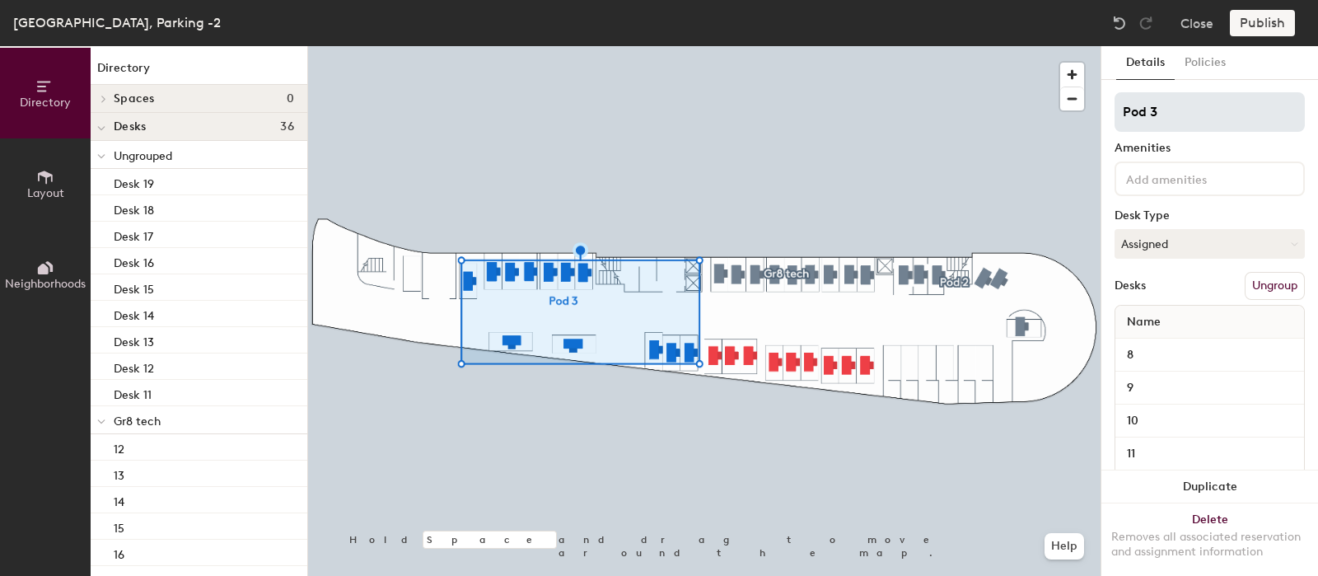
click at [1029, 117] on div "Directory Layout Neighborhoods Directory Spaces 0 Desks 36 Ungrouped Desk 19 De…" at bounding box center [659, 311] width 1318 height 530
drag, startPoint x: 1253, startPoint y: 7, endPoint x: 1265, endPoint y: 26, distance: 22.6
click at [1253, 7] on div "Wall Street, Parking -2 Close Publish" at bounding box center [659, 23] width 1318 height 46
click at [1266, 26] on div "Publish" at bounding box center [1266, 23] width 75 height 26
click at [1268, 22] on div "Publish" at bounding box center [1266, 23] width 75 height 26
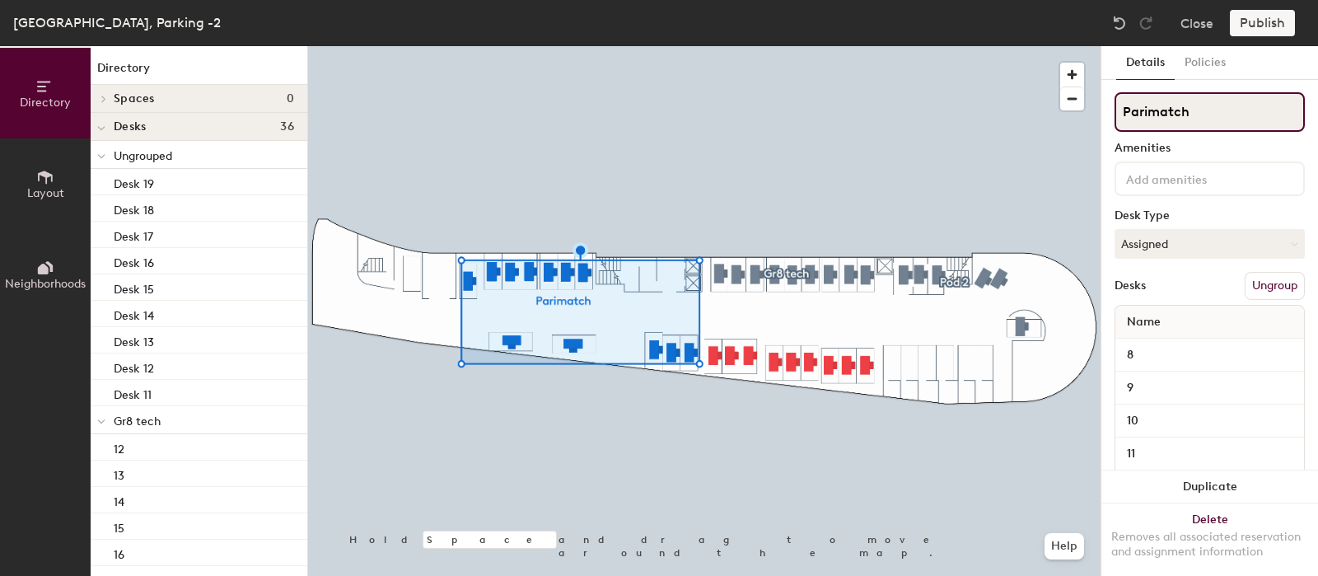
click at [1211, 112] on input "Parimatch" at bounding box center [1209, 112] width 190 height 40
click at [1194, 113] on input "Parimatch 2" at bounding box center [1209, 112] width 190 height 40
type input "Parimatch 1"
click at [1226, 162] on div at bounding box center [1209, 178] width 190 height 35
click at [1233, 117] on input "Parimatch 1" at bounding box center [1209, 112] width 190 height 40
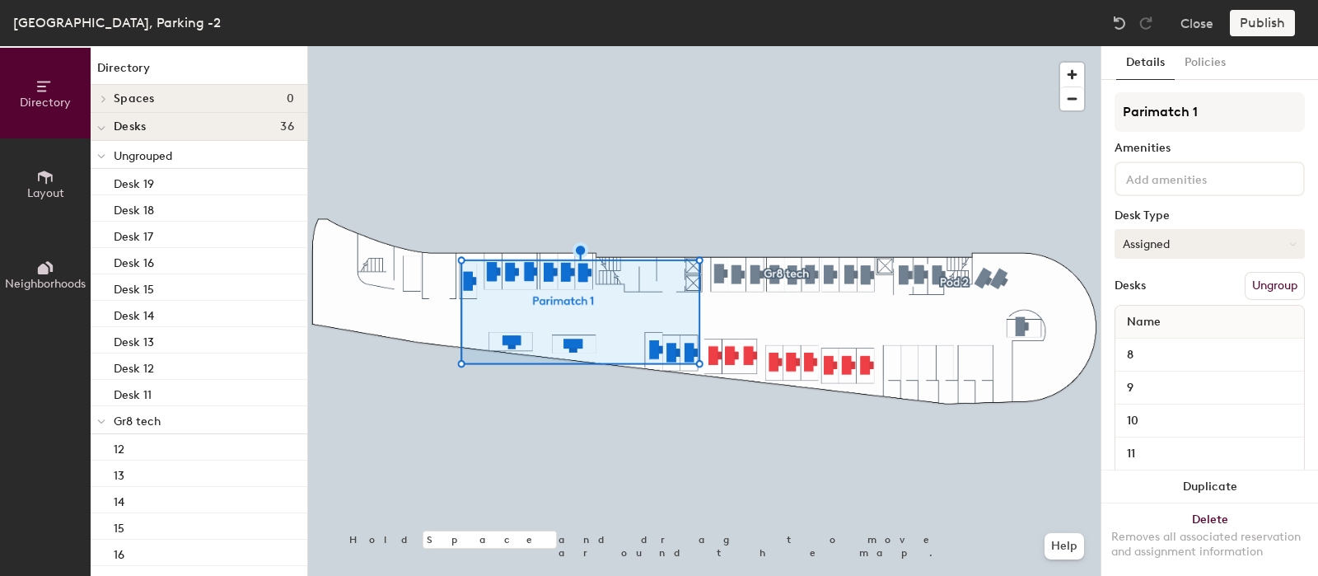
click at [1178, 249] on button "Assigned" at bounding box center [1209, 244] width 190 height 30
click at [1161, 338] on div "Hoteled" at bounding box center [1197, 344] width 165 height 25
click at [1248, 26] on div "Publish" at bounding box center [1266, 23] width 75 height 26
click at [1252, 26] on div "Publish" at bounding box center [1266, 23] width 75 height 26
click at [1252, 25] on div "Publish" at bounding box center [1266, 23] width 75 height 26
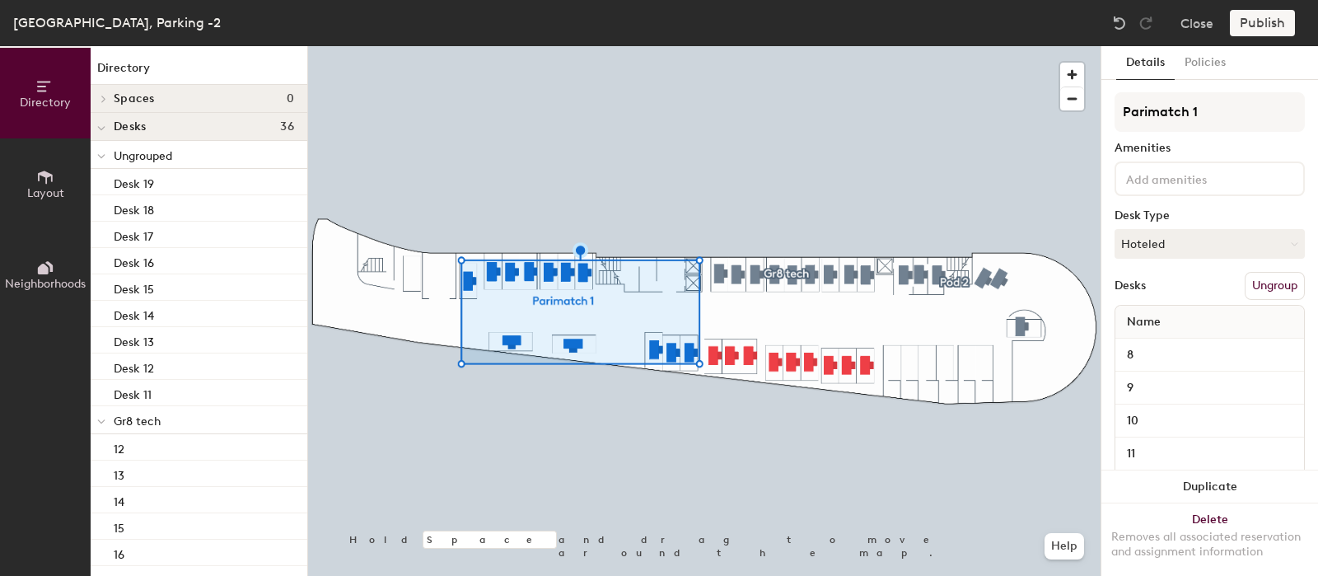
click at [1252, 25] on div "Publish" at bounding box center [1266, 23] width 75 height 26
click at [1251, 26] on div "Publish" at bounding box center [1266, 23] width 75 height 26
click at [1215, 63] on button "Policies" at bounding box center [1204, 63] width 61 height 34
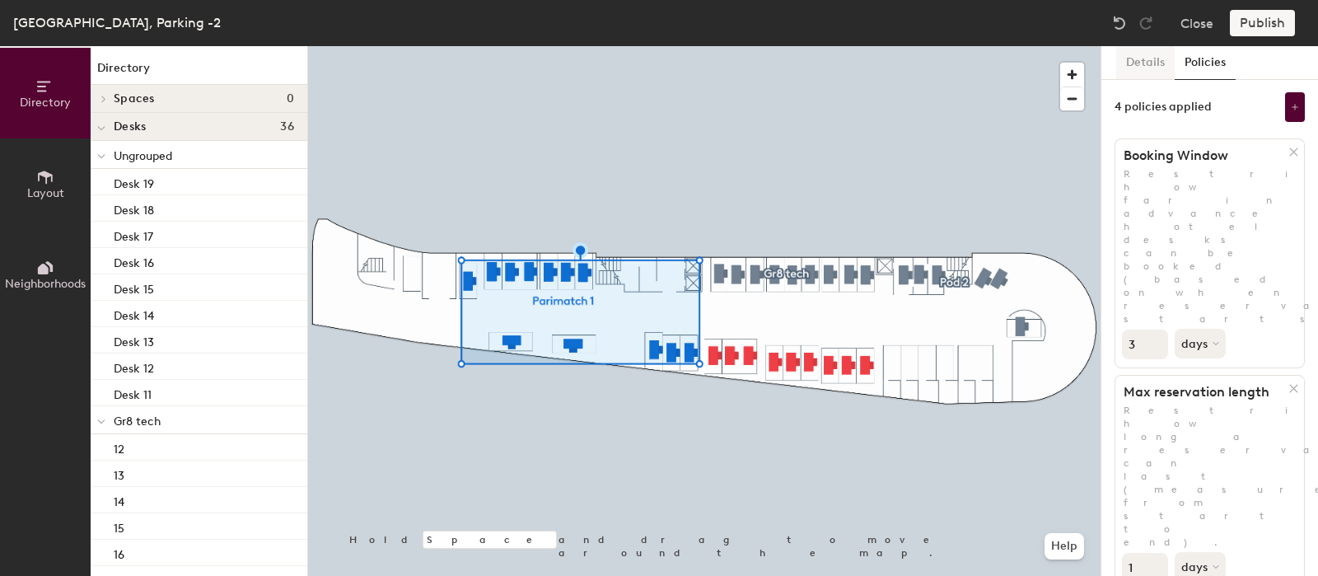
click at [1145, 59] on button "Details" at bounding box center [1145, 63] width 58 height 34
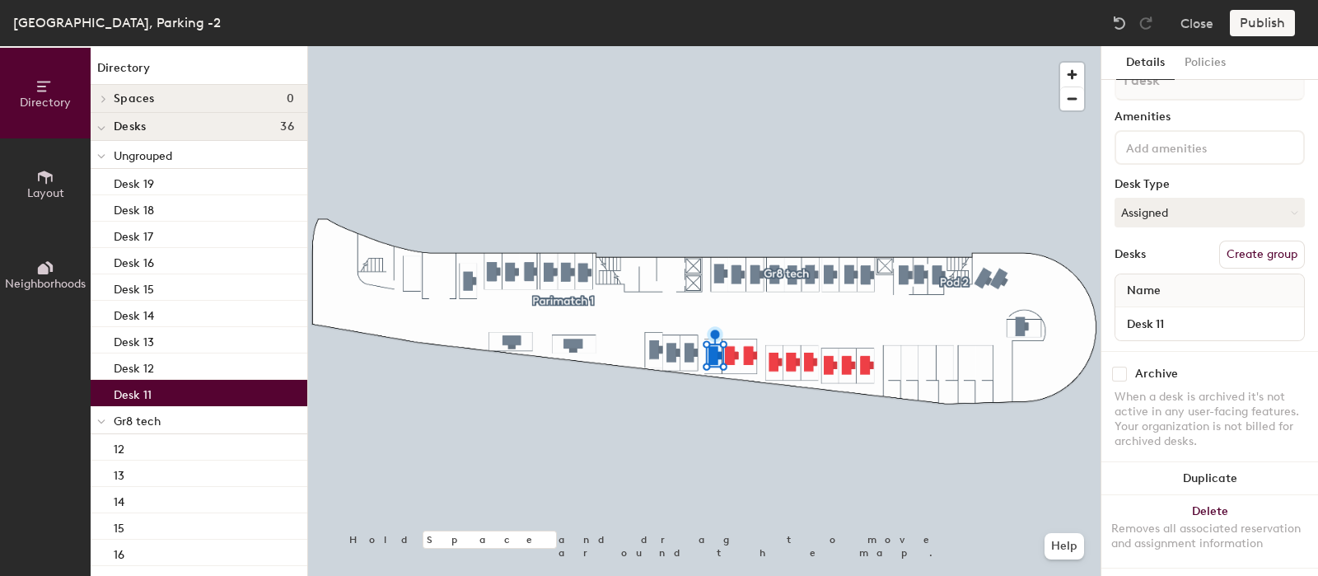
scroll to position [49, 0]
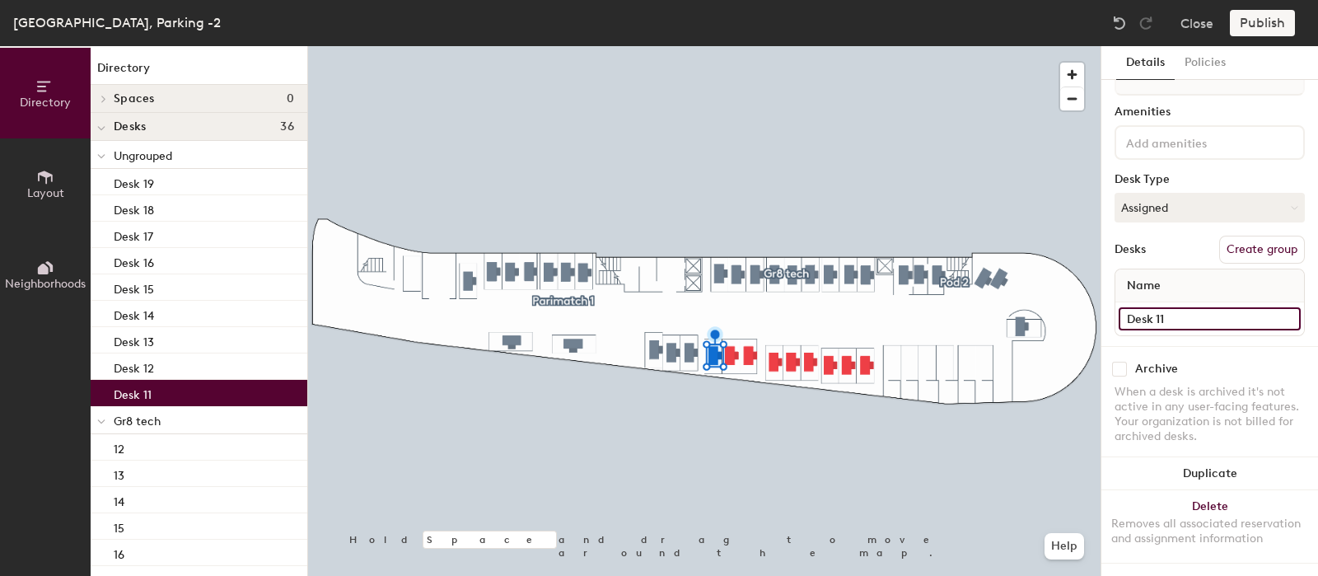
click at [1192, 310] on input "Desk 11" at bounding box center [1209, 318] width 182 height 23
type input "36"
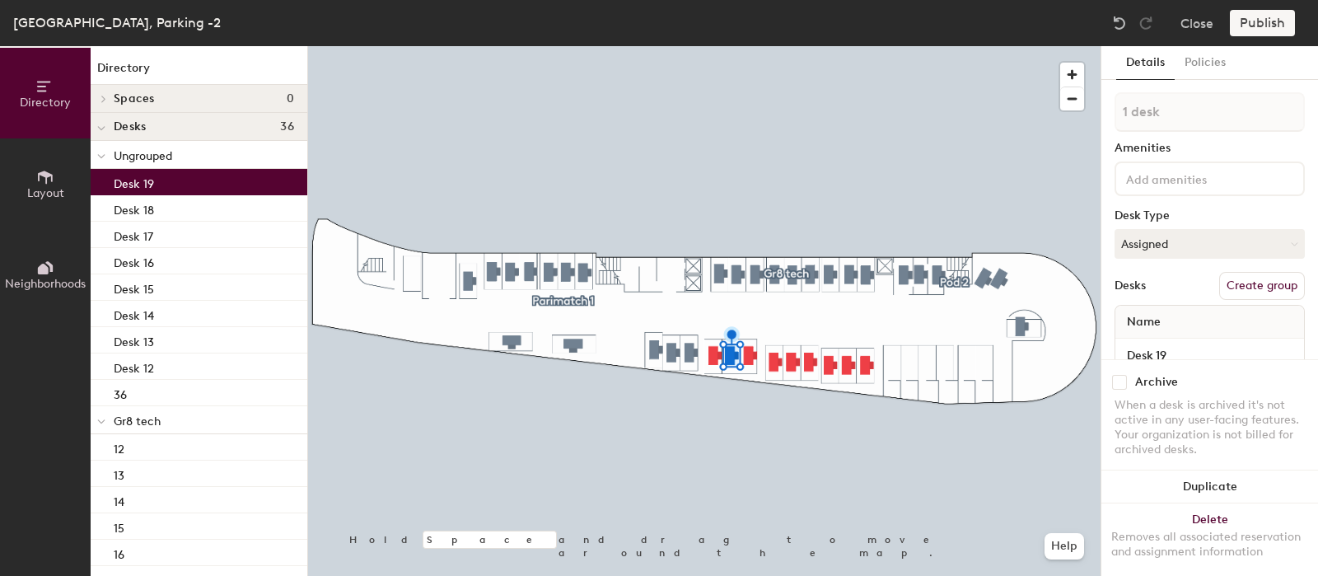
click at [1189, 330] on div "Name" at bounding box center [1209, 322] width 189 height 33
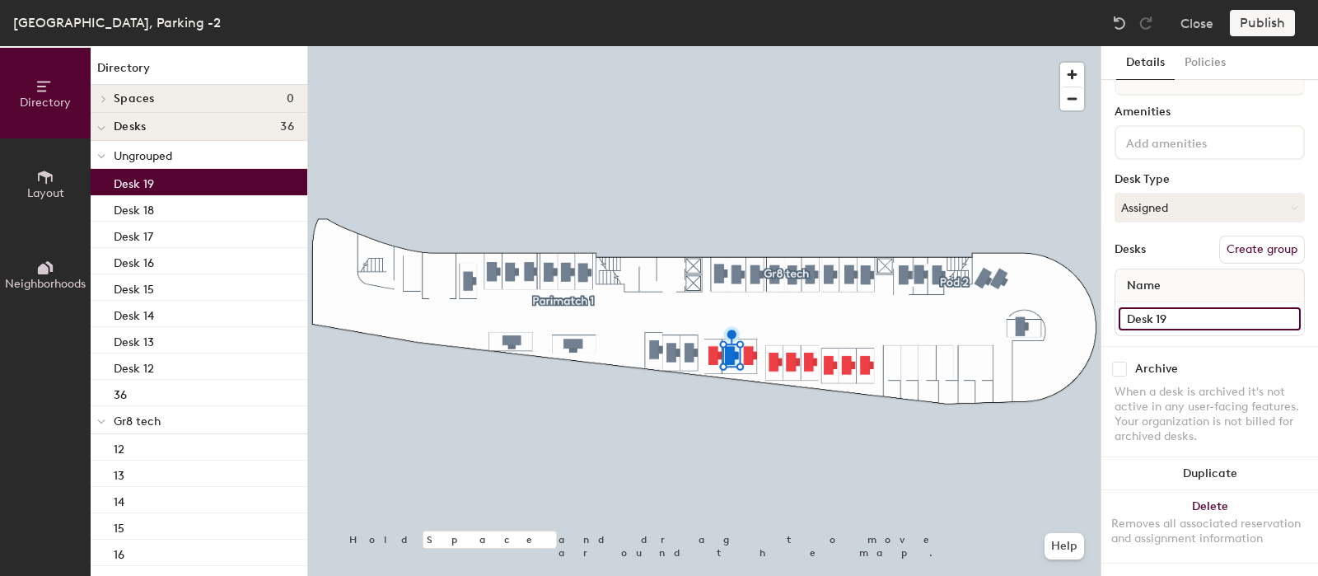
click at [1158, 307] on input "Desk 19" at bounding box center [1209, 318] width 182 height 23
type input "35"
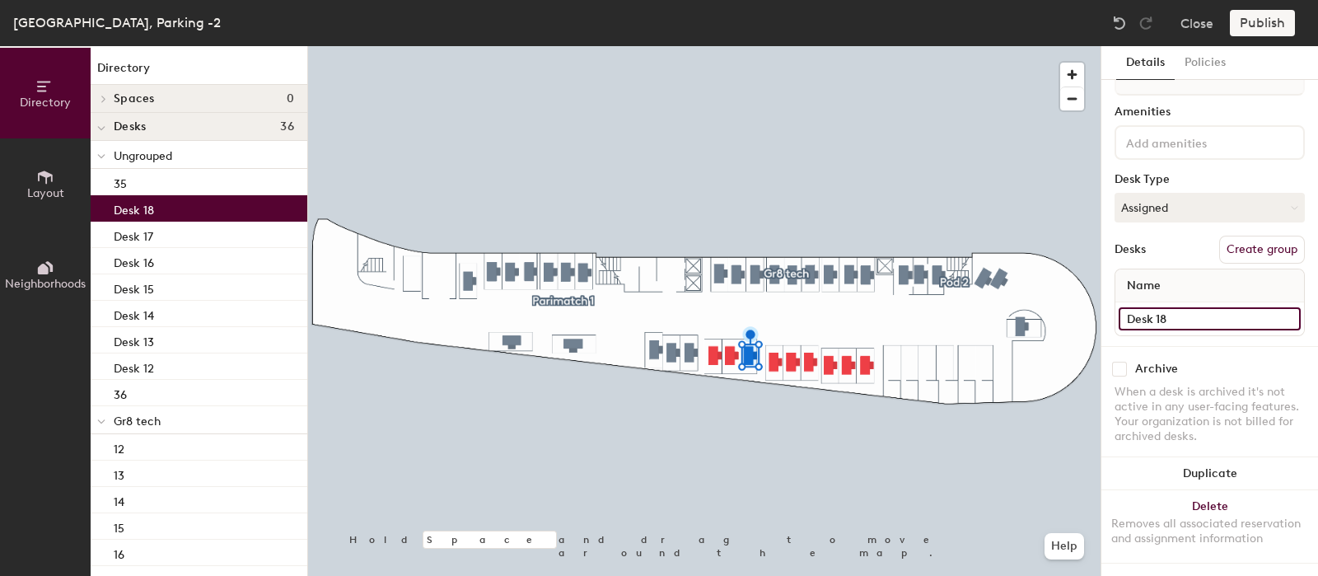
click at [1153, 307] on input "Desk 18" at bounding box center [1209, 318] width 182 height 23
type input "34"
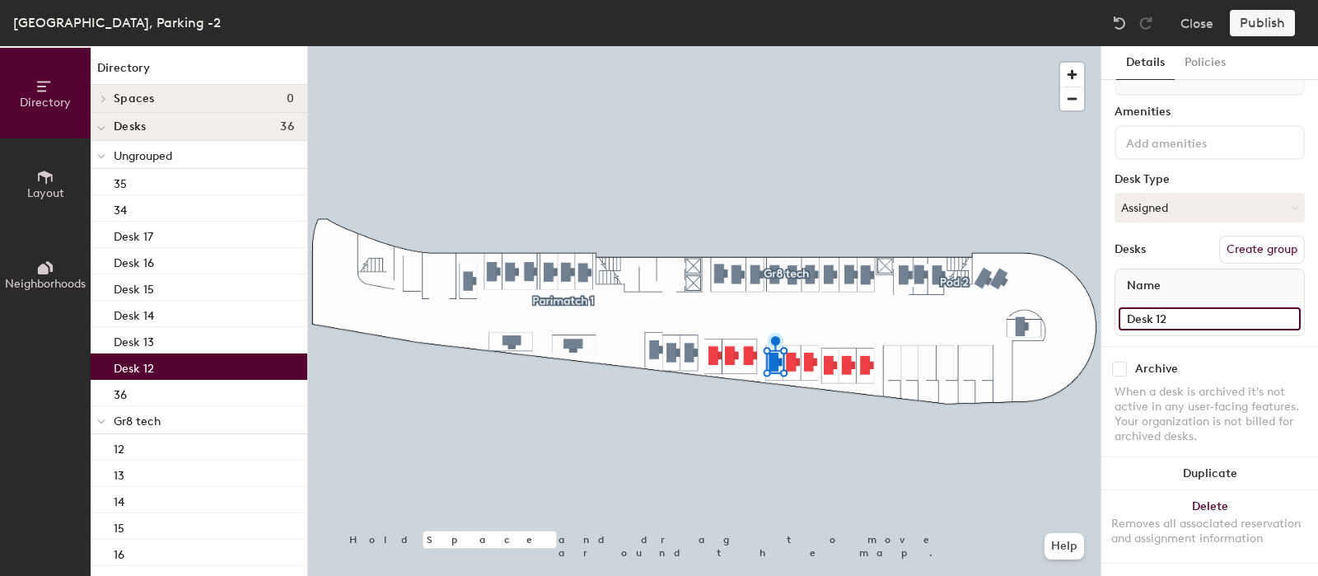
click at [1158, 309] on input "Desk 12" at bounding box center [1209, 318] width 182 height 23
type input "33"
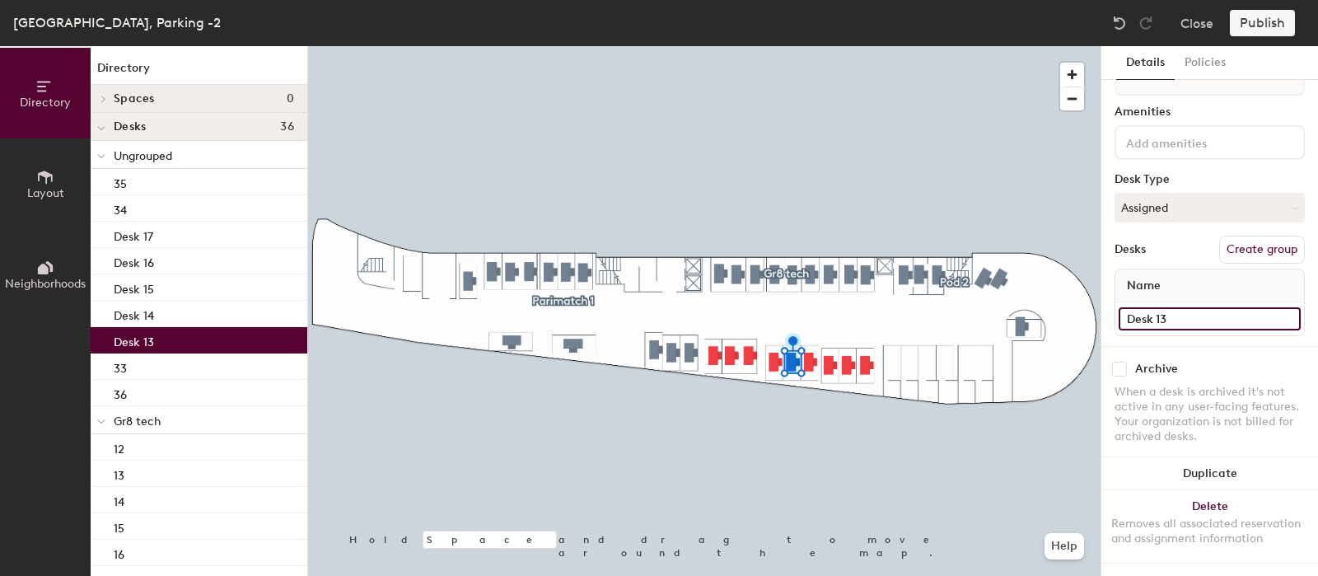
click at [1153, 307] on input "Desk 13" at bounding box center [1209, 318] width 182 height 23
type input "32"
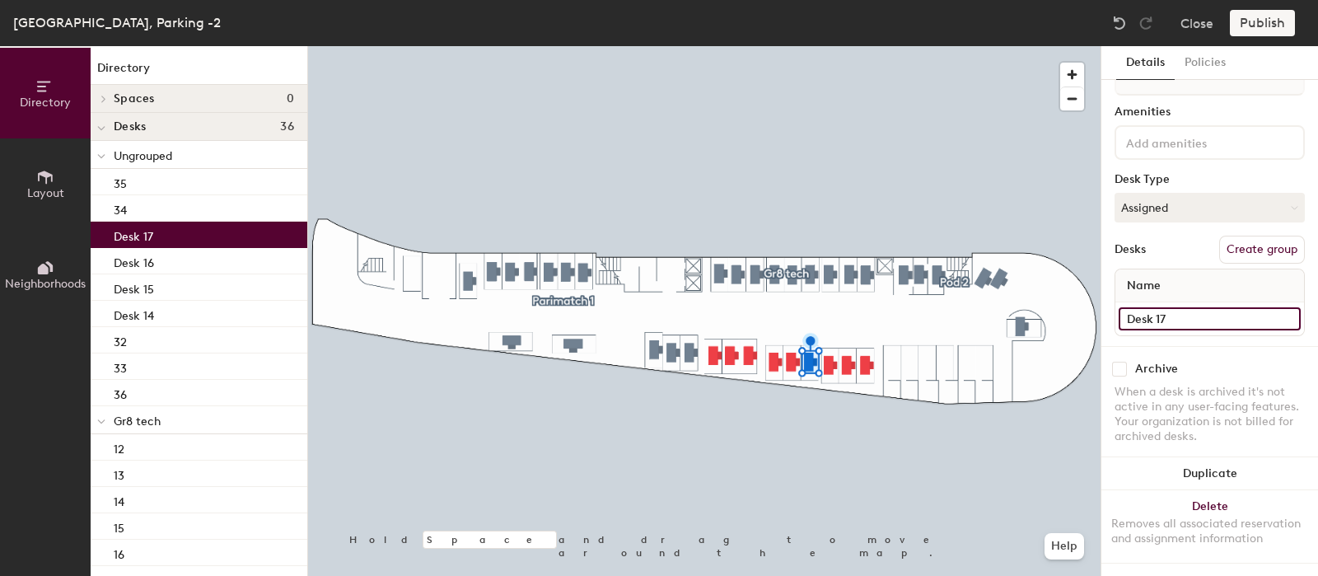
click at [1199, 310] on input "Desk 17" at bounding box center [1209, 318] width 182 height 23
type input "31"
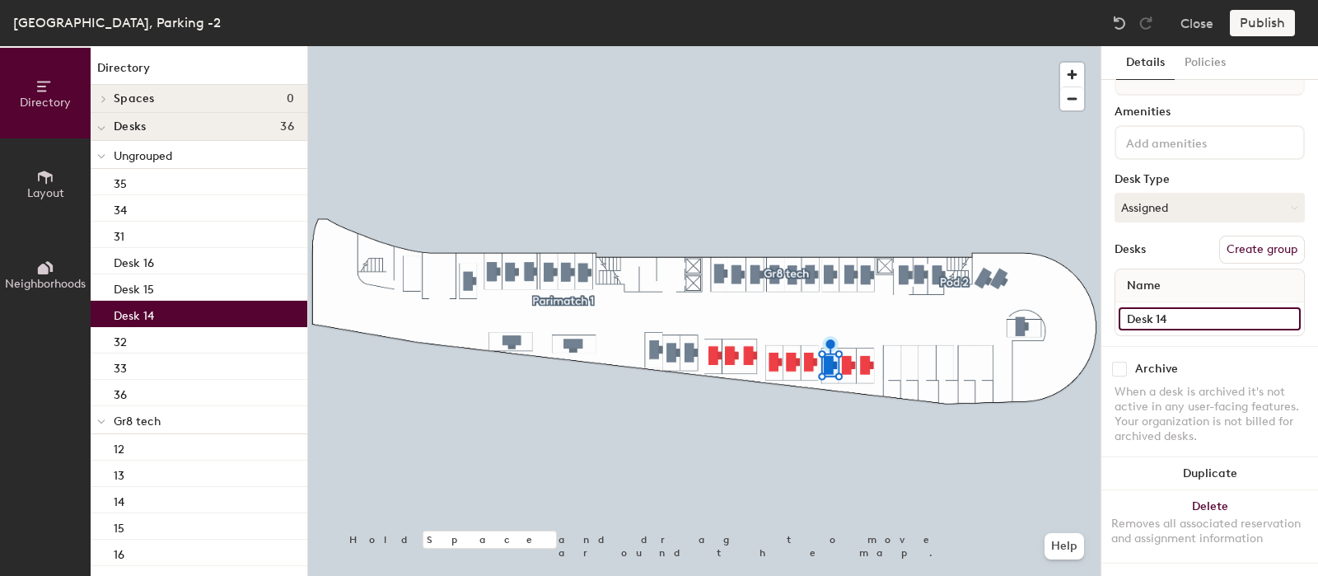
click at [1167, 311] on input "Desk 14" at bounding box center [1209, 318] width 182 height 23
type input "31"
click at [847, 46] on div at bounding box center [704, 46] width 792 height 0
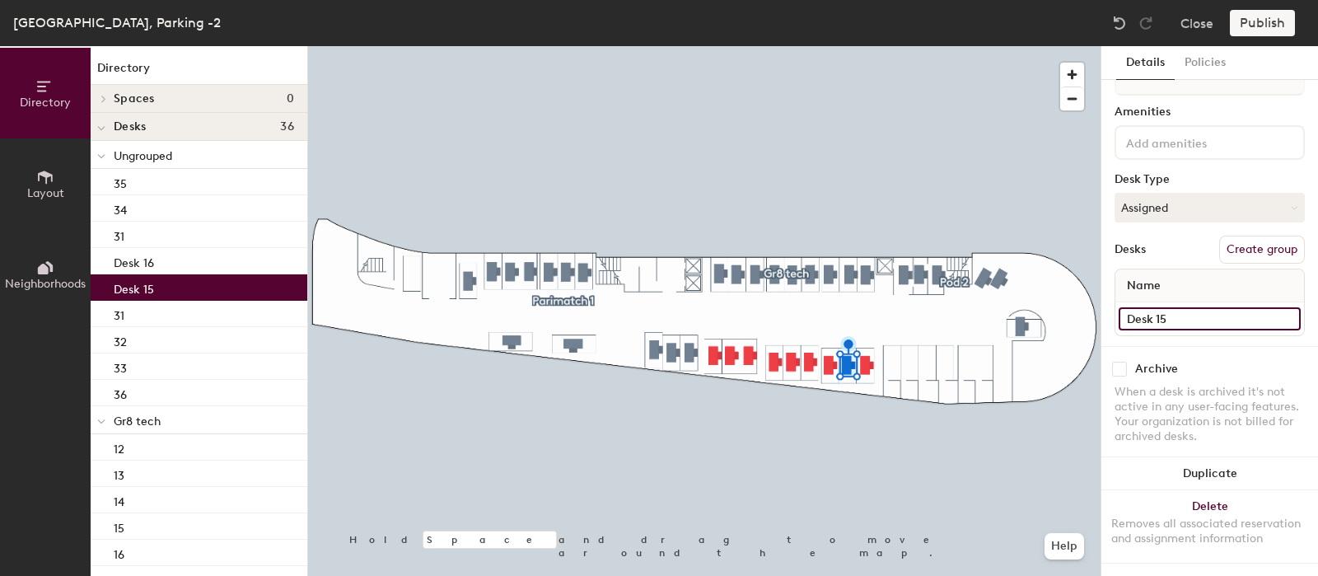
click at [1154, 307] on input "Desk 15" at bounding box center [1209, 318] width 182 height 23
type input "30"
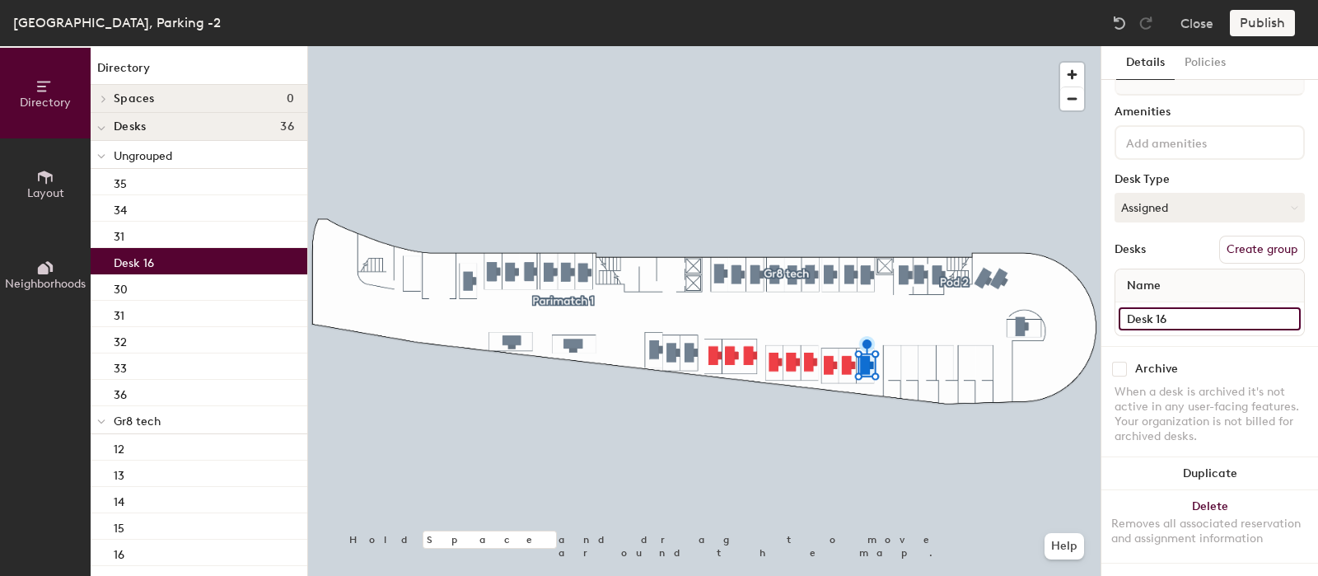
click at [1154, 310] on input "Desk 16" at bounding box center [1209, 318] width 182 height 23
type input "29"
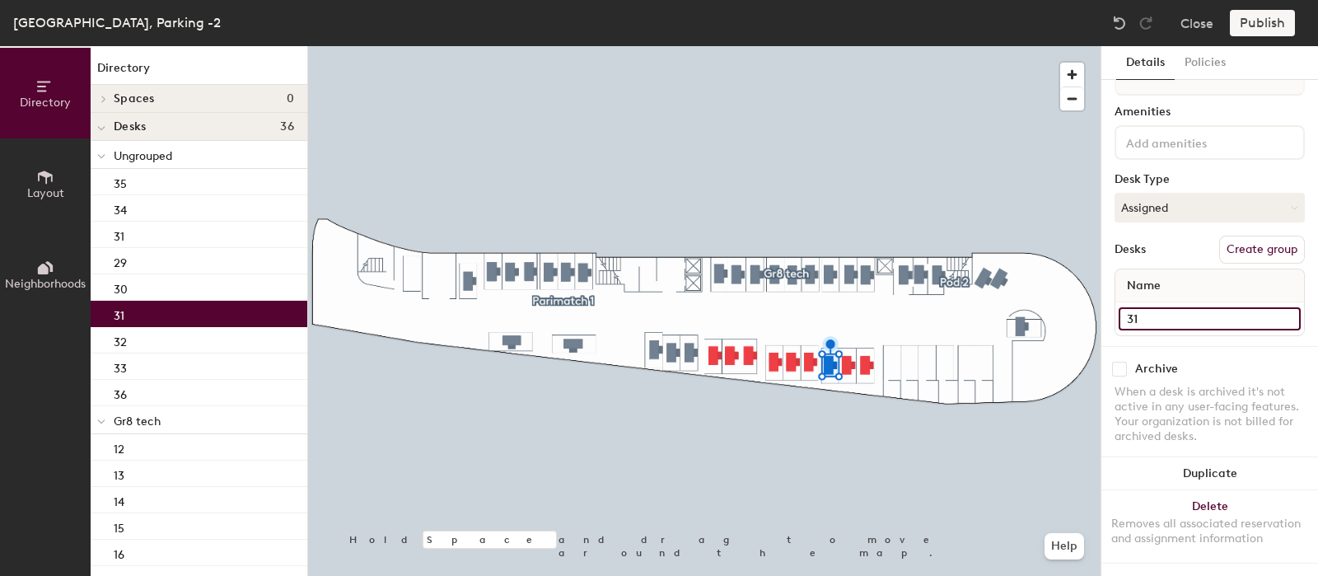
click at [1188, 307] on input "31" at bounding box center [1209, 318] width 182 height 23
type input "30"
click at [848, 46] on div at bounding box center [704, 46] width 792 height 0
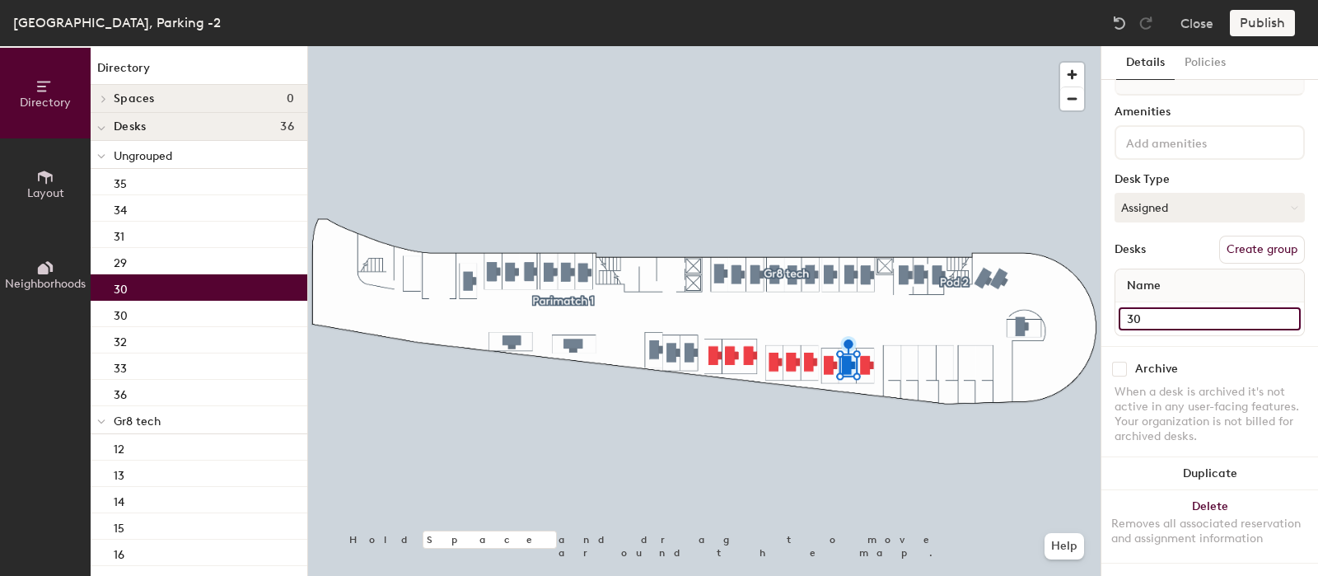
click at [1141, 308] on input "30" at bounding box center [1209, 318] width 182 height 23
type input "29"
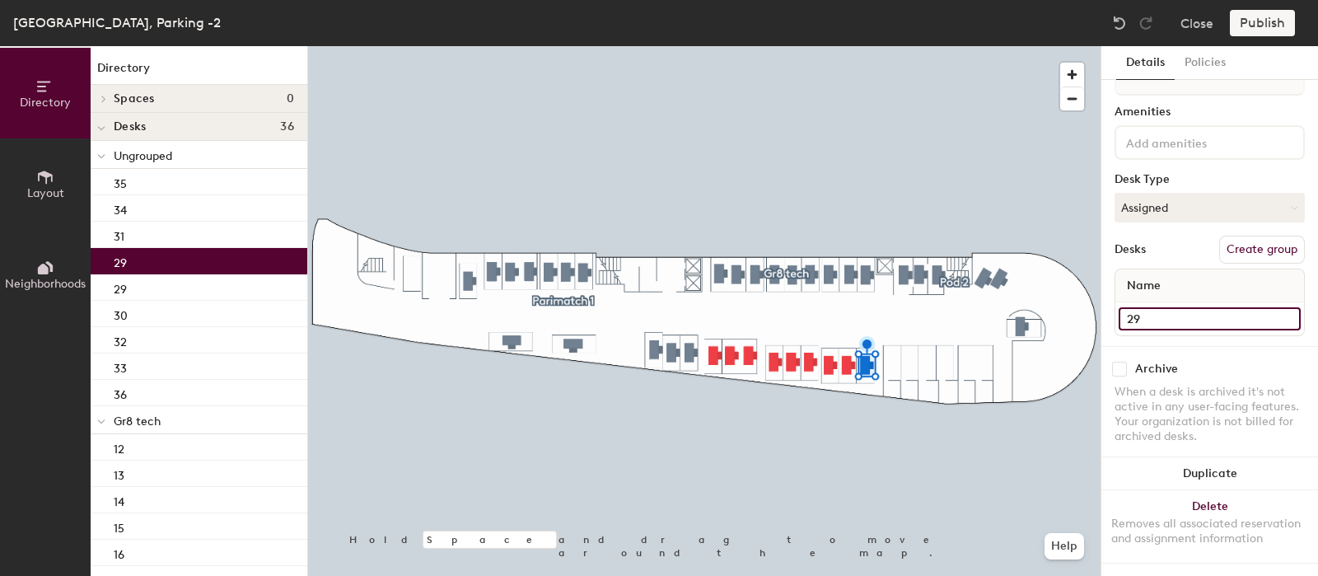
click at [1166, 307] on input "29" at bounding box center [1209, 318] width 182 height 23
type input "28"
click at [968, 46] on div at bounding box center [704, 46] width 792 height 0
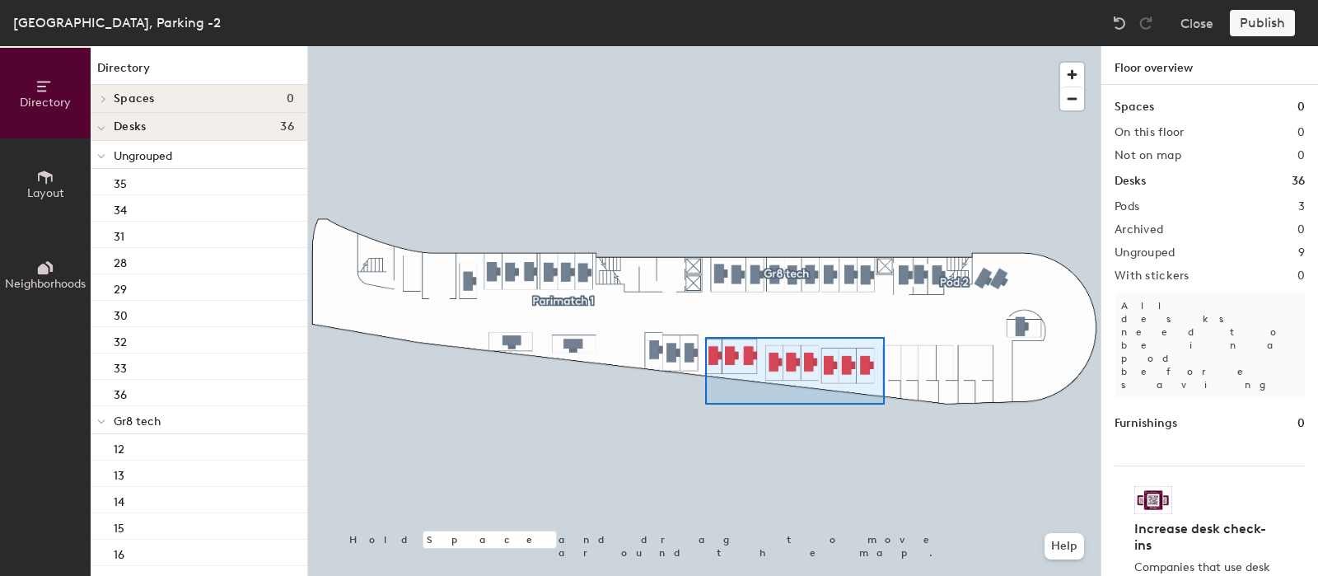
click at [705, 46] on div at bounding box center [704, 46] width 792 height 0
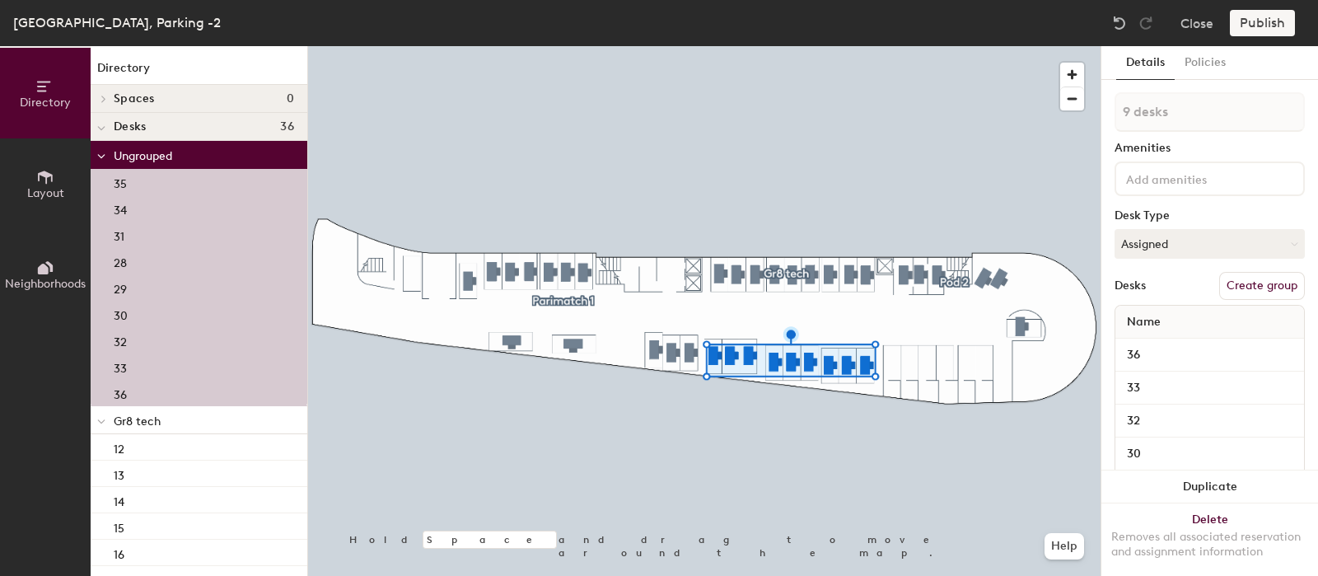
click at [1253, 285] on button "Create group" at bounding box center [1262, 286] width 86 height 28
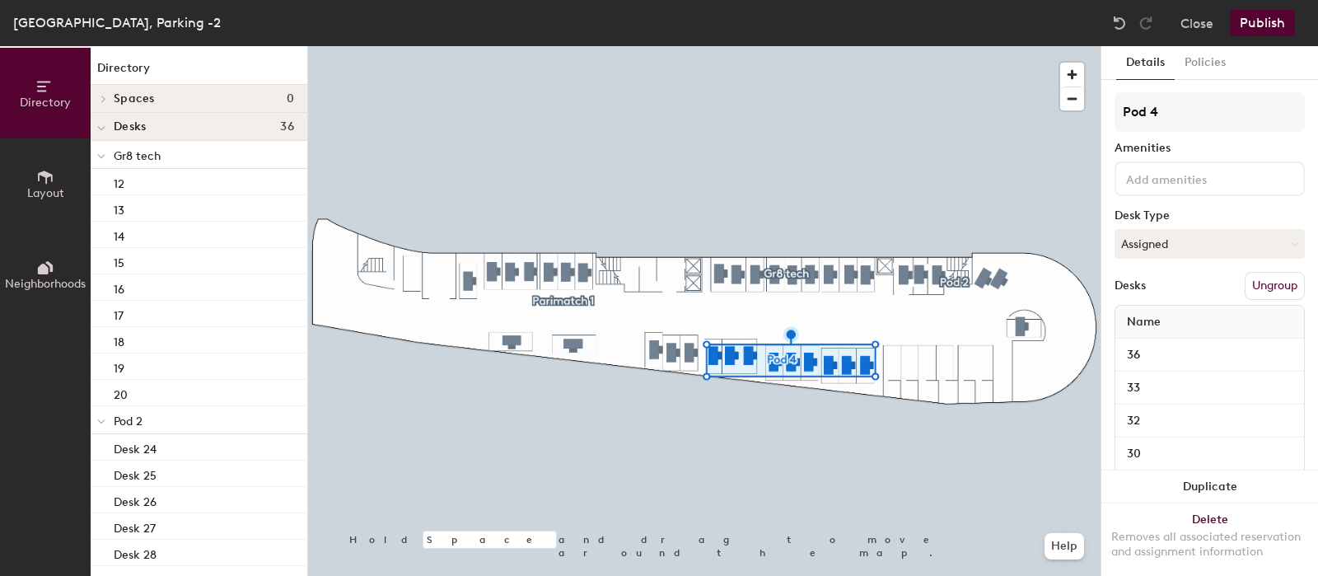
click at [1088, 117] on div "Directory Layout Neighborhoods Directory Spaces 0 Desks 36 Gr8 tech 12 13 14 15…" at bounding box center [659, 311] width 1318 height 530
type input "Parimatch"
drag, startPoint x: 1235, startPoint y: 244, endPoint x: 1223, endPoint y: 208, distance: 38.3
click at [1236, 241] on button "Assigned" at bounding box center [1209, 244] width 190 height 30
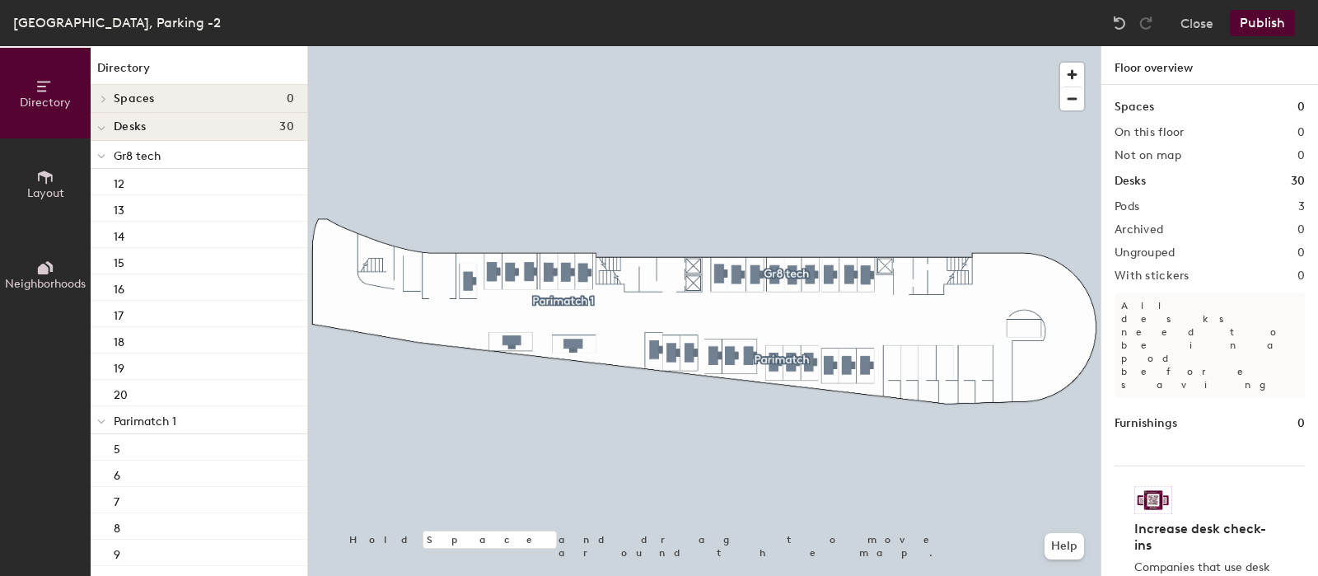
click at [47, 183] on icon at bounding box center [45, 177] width 18 height 18
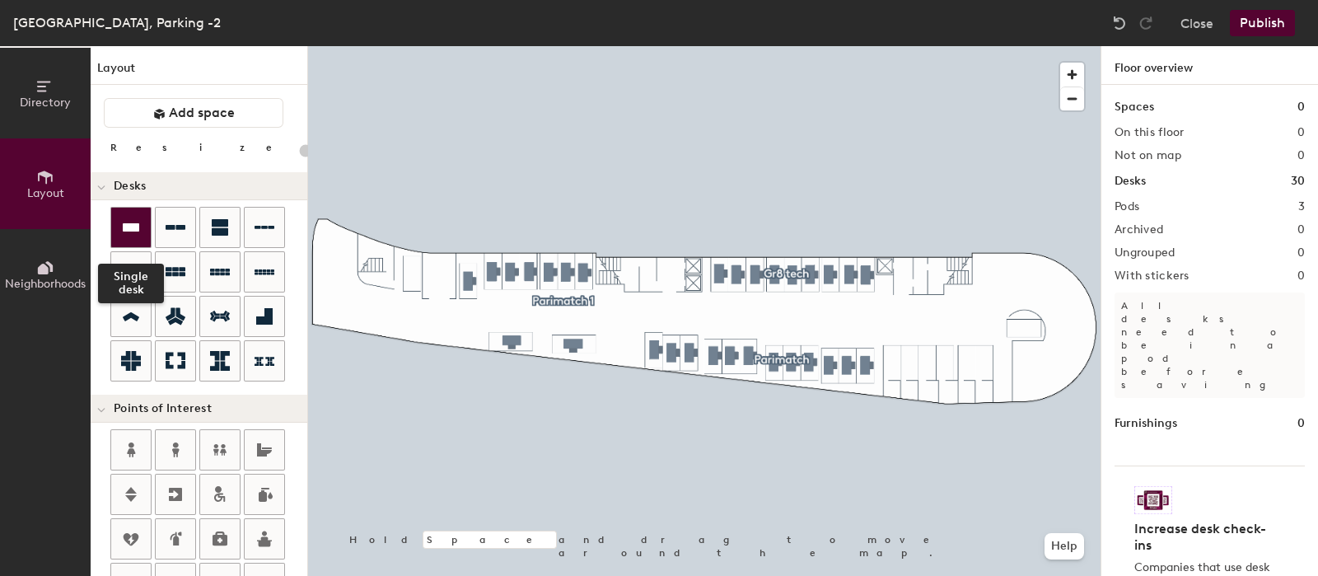
click at [140, 227] on div at bounding box center [131, 228] width 40 height 40
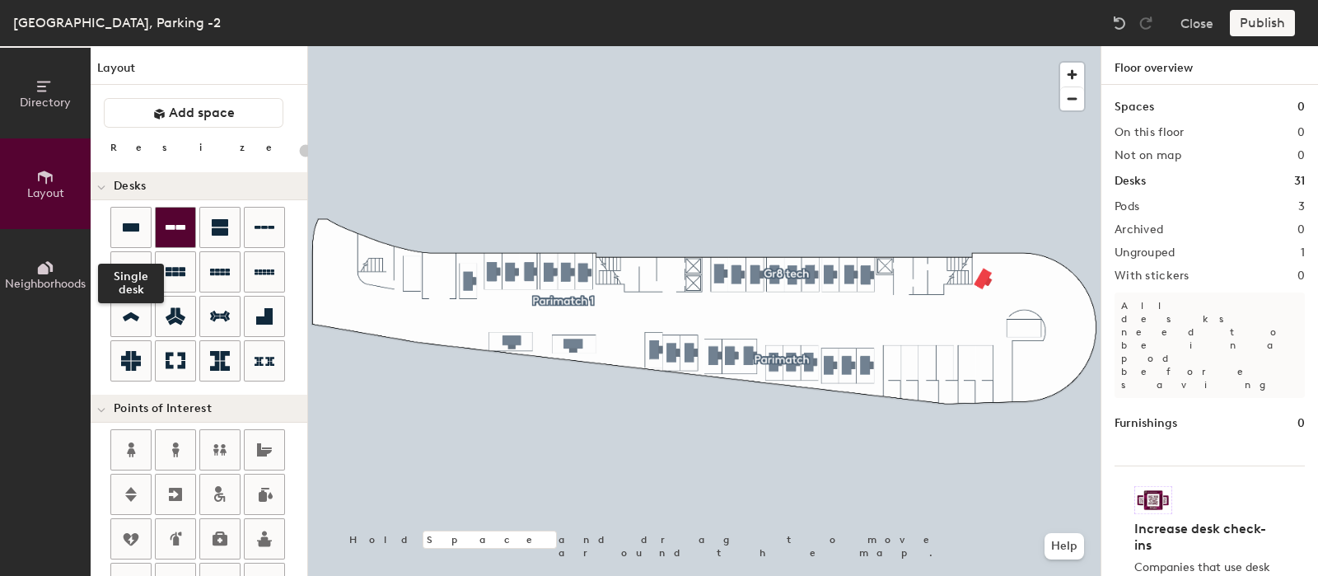
drag, startPoint x: 142, startPoint y: 232, endPoint x: 194, endPoint y: 244, distance: 53.9
click at [142, 232] on div at bounding box center [131, 228] width 40 height 40
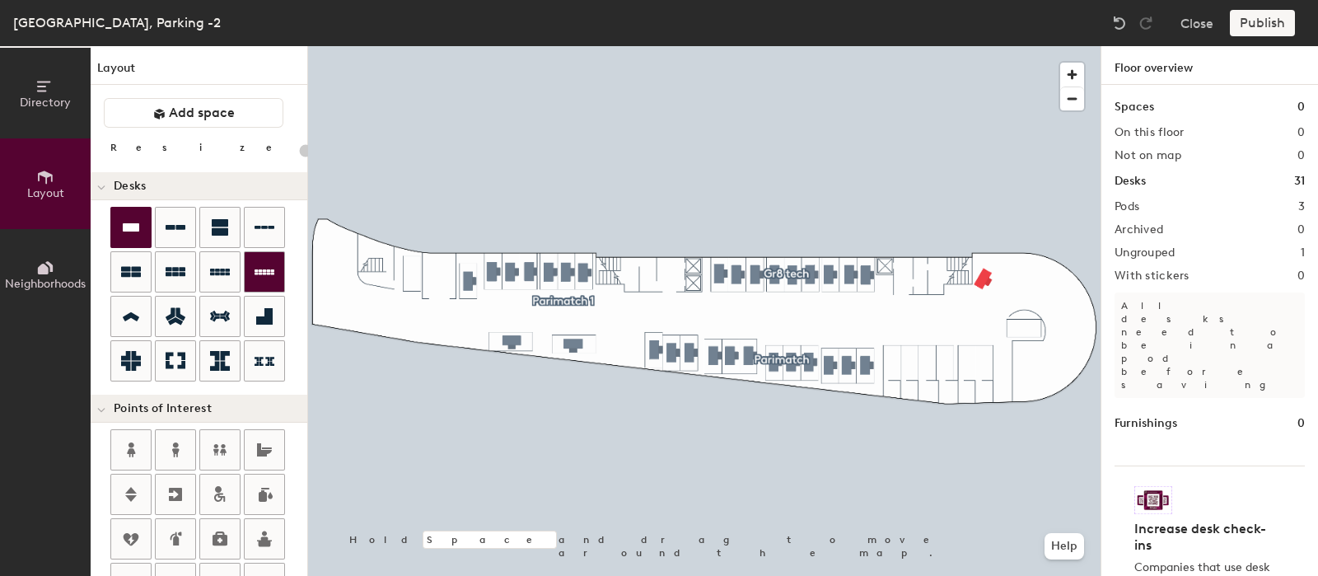
type input "160"
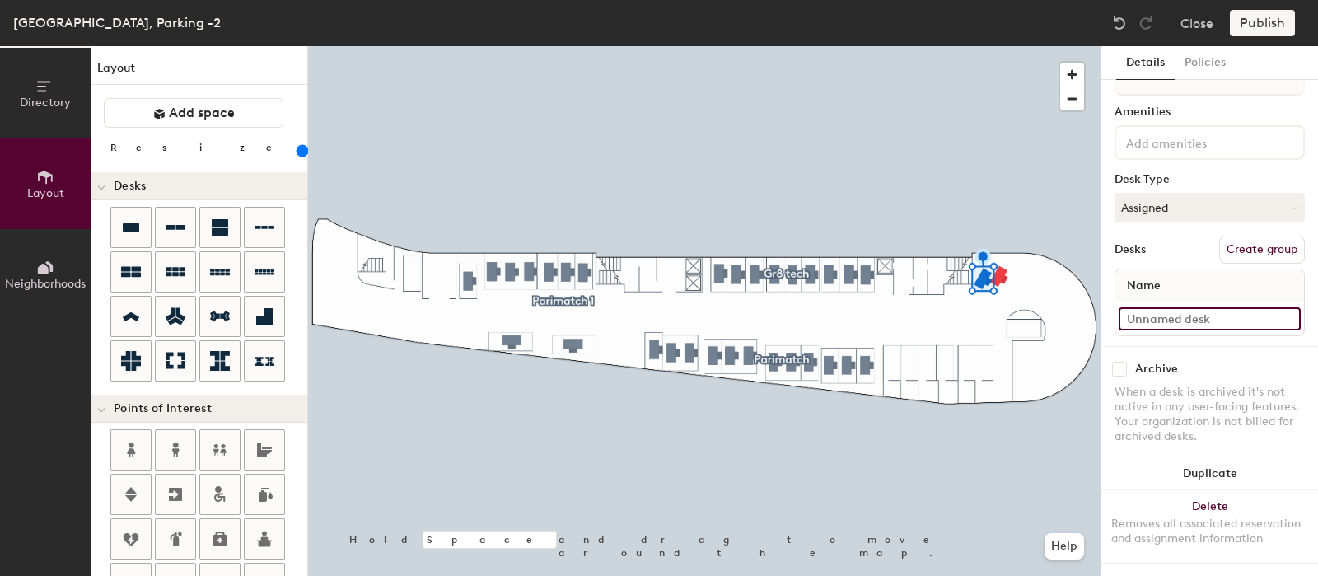
click at [1161, 307] on input at bounding box center [1209, 318] width 182 height 23
type input "21"
click at [1149, 307] on input at bounding box center [1209, 318] width 182 height 23
type input "22"
click at [1136, 243] on div "Desks" at bounding box center [1129, 249] width 31 height 13
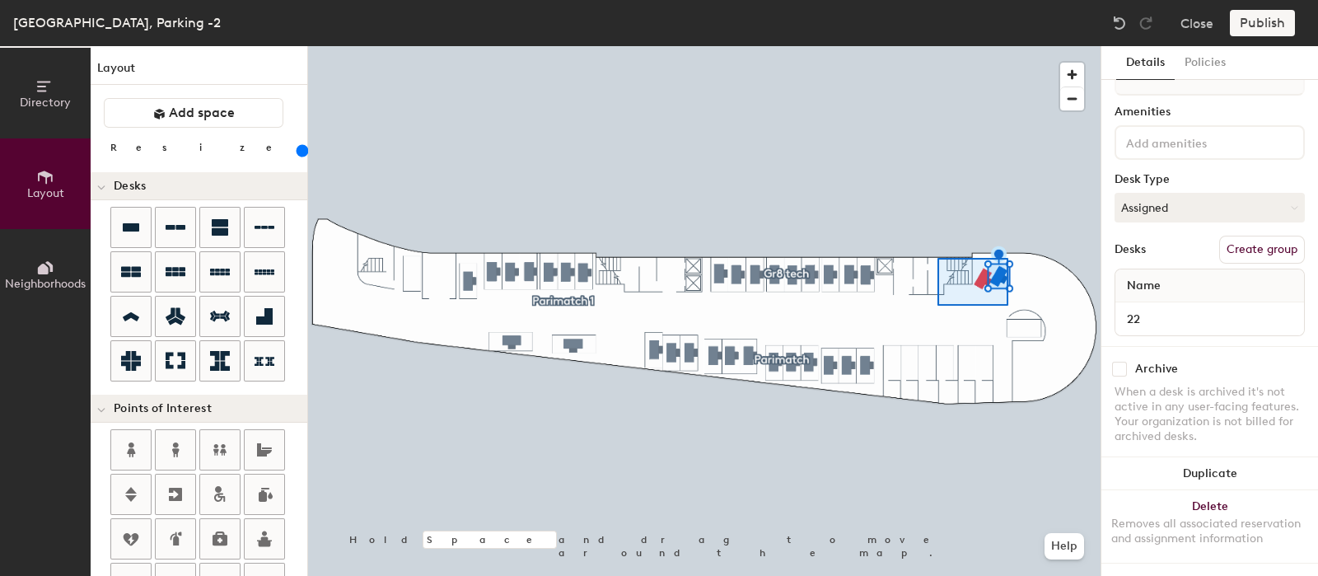
type input "2 desks"
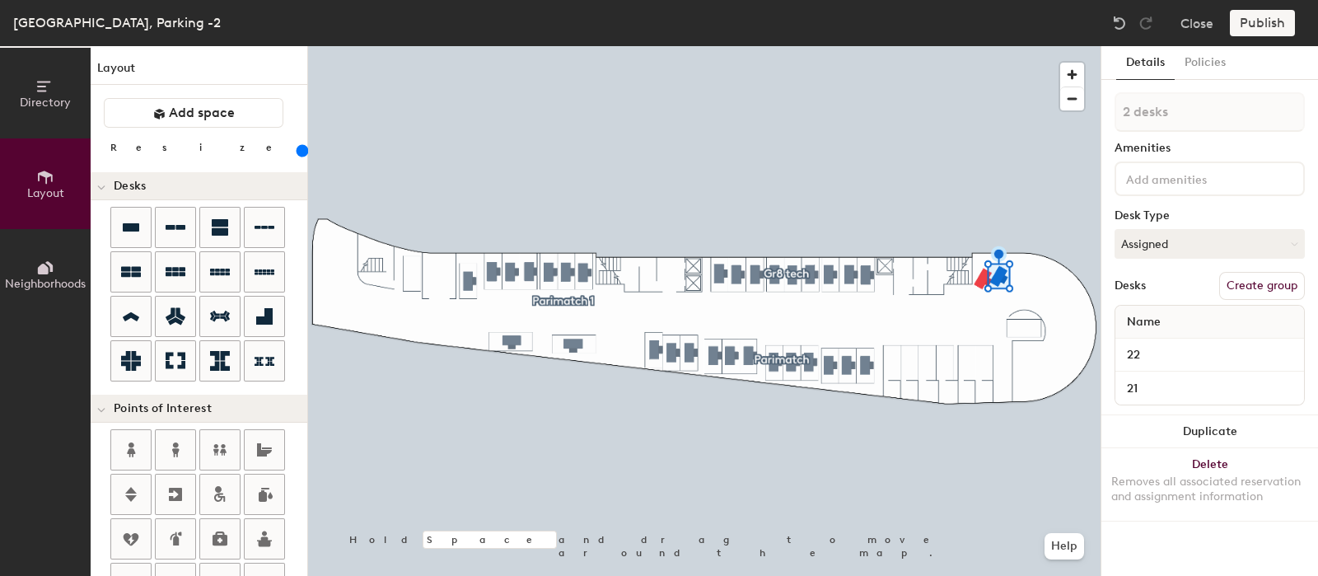
scroll to position [0, 0]
click at [1257, 282] on button "Create group" at bounding box center [1262, 286] width 86 height 28
click at [1053, 113] on div "Directory Layout Neighborhoods Layout Add space Resize Desks Points of Interest…" at bounding box center [659, 311] width 1318 height 530
type input "Parimatch"
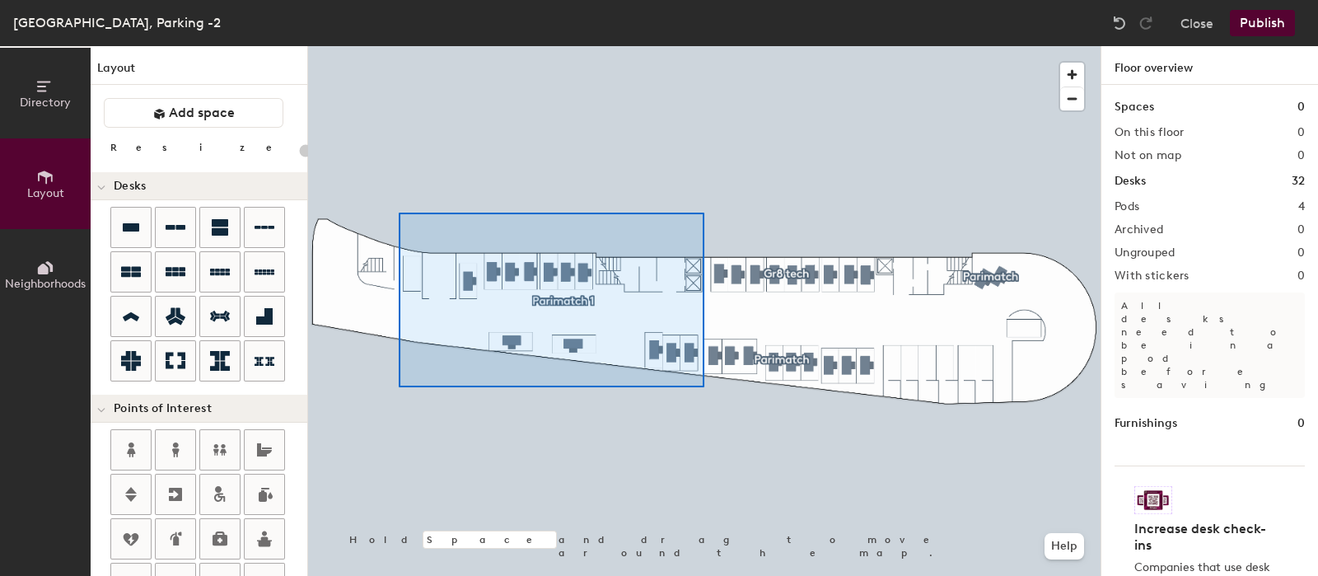
type input "160"
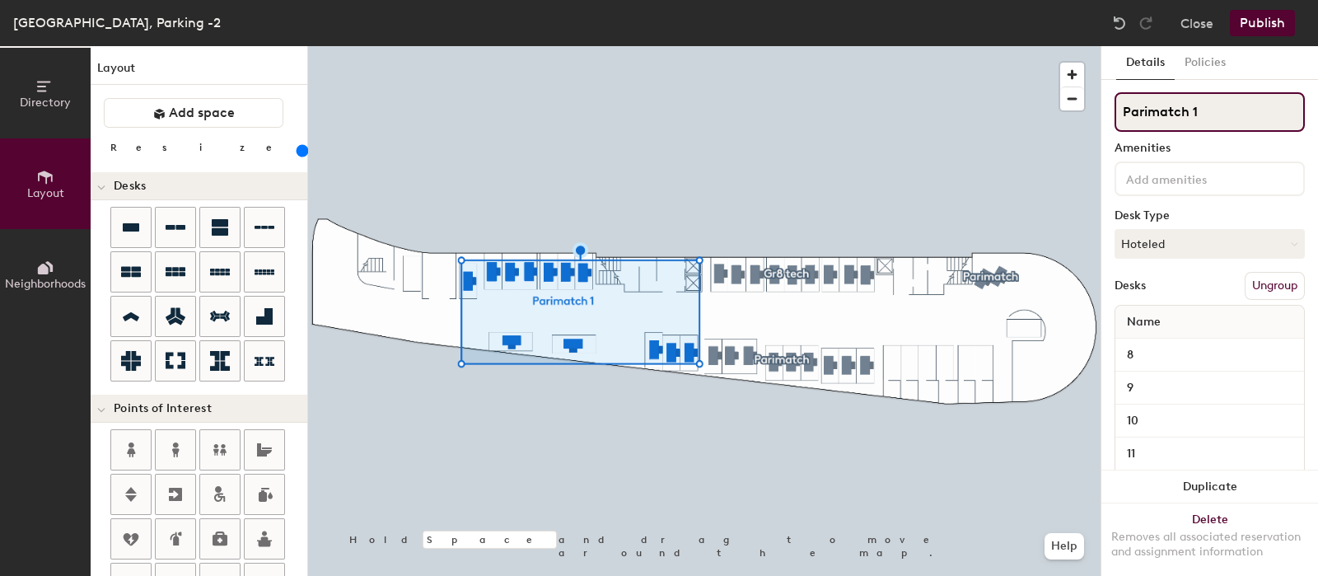
click at [1216, 117] on input "Parimatch 1" at bounding box center [1209, 112] width 190 height 40
type input "Parimatch"
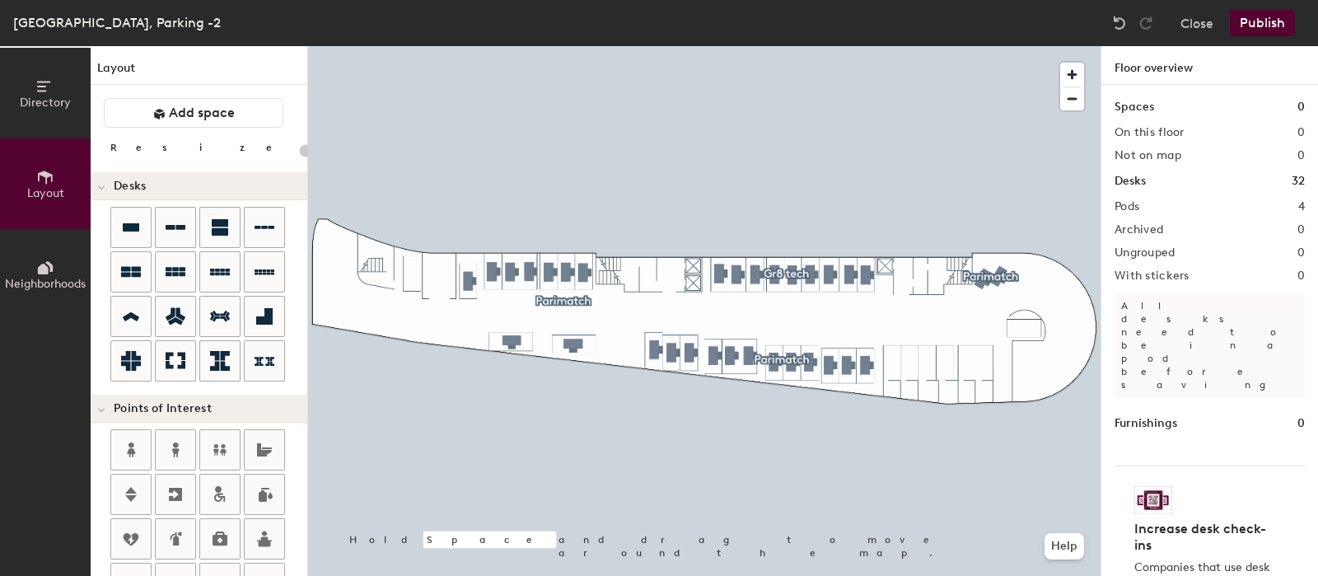
click at [1273, 16] on button "Publish" at bounding box center [1261, 23] width 65 height 26
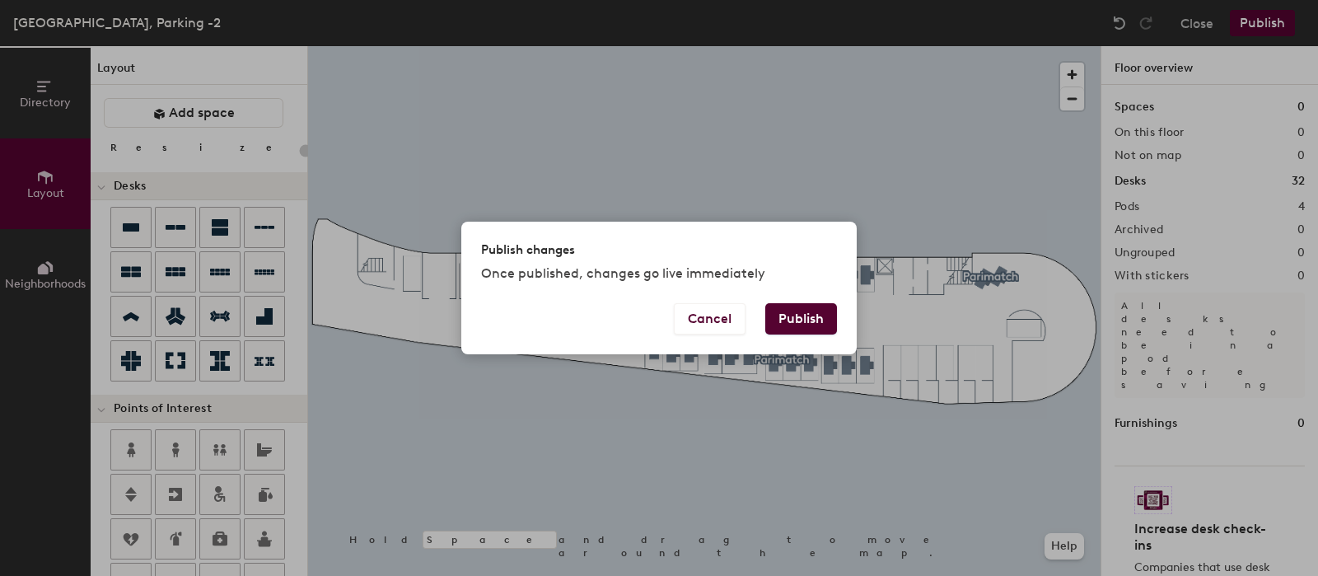
click at [795, 319] on button "Publish" at bounding box center [801, 318] width 72 height 31
type input "20"
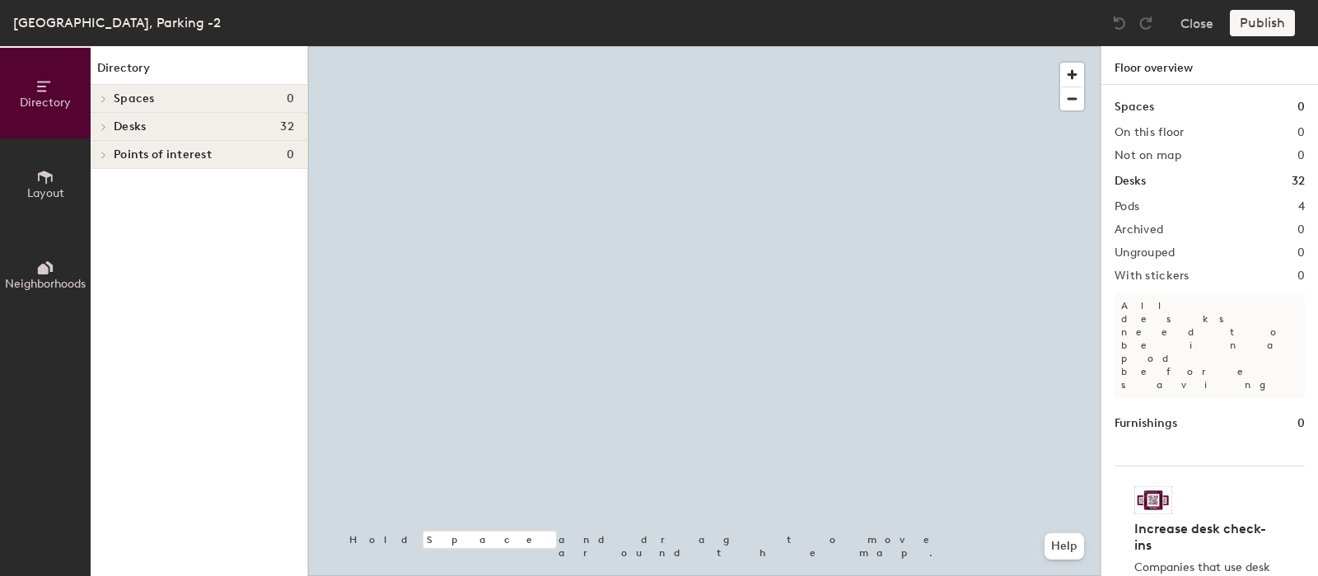
click at [1060, 46] on div at bounding box center [704, 46] width 792 height 0
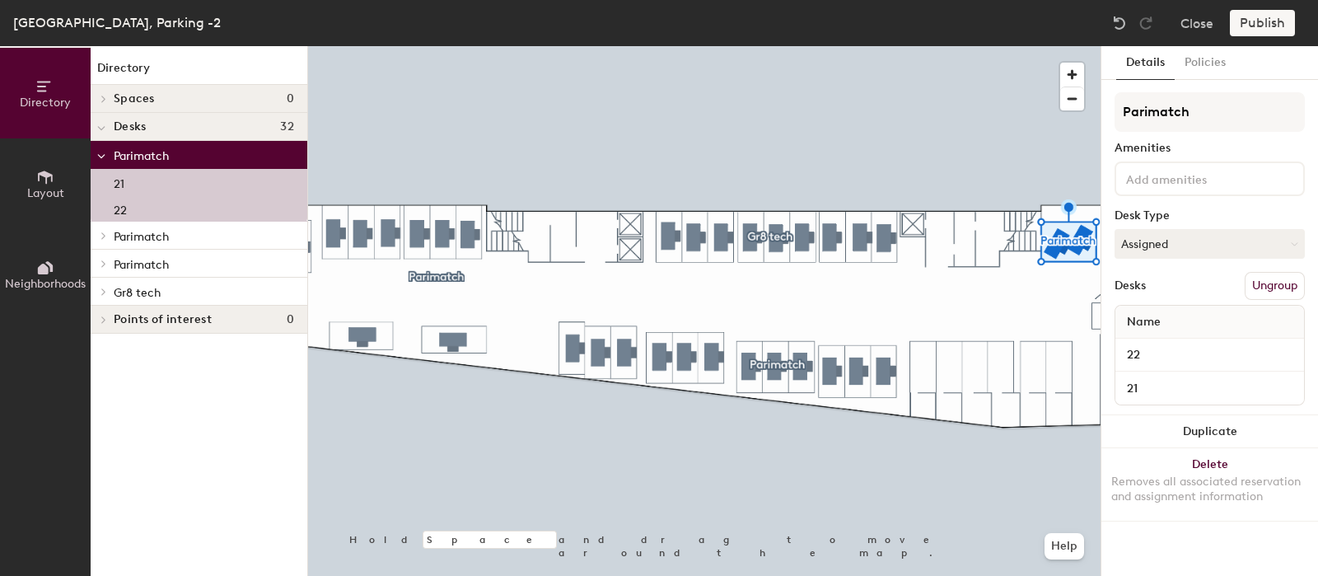
drag, startPoint x: 1184, startPoint y: 242, endPoint x: 1184, endPoint y: 262, distance: 19.8
click at [1184, 243] on button "Assigned" at bounding box center [1209, 244] width 190 height 30
click at [1164, 347] on div "Hoteled" at bounding box center [1197, 344] width 165 height 25
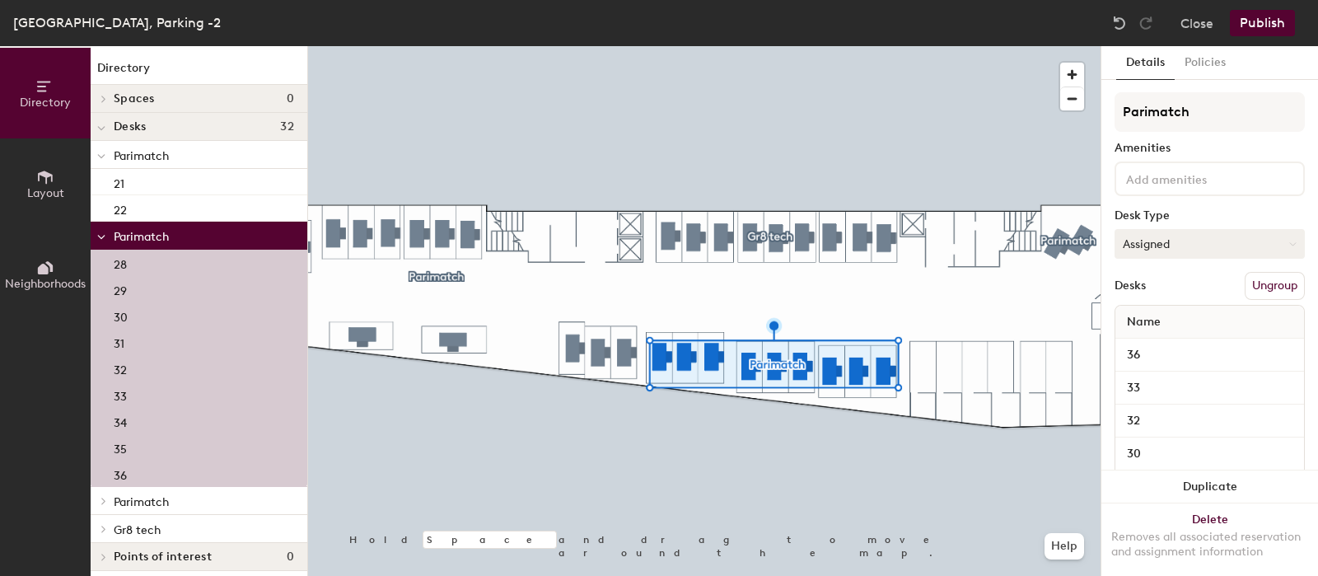
click at [1224, 247] on button "Assigned" at bounding box center [1209, 244] width 190 height 30
click at [1154, 341] on div "Hoteled" at bounding box center [1197, 344] width 165 height 25
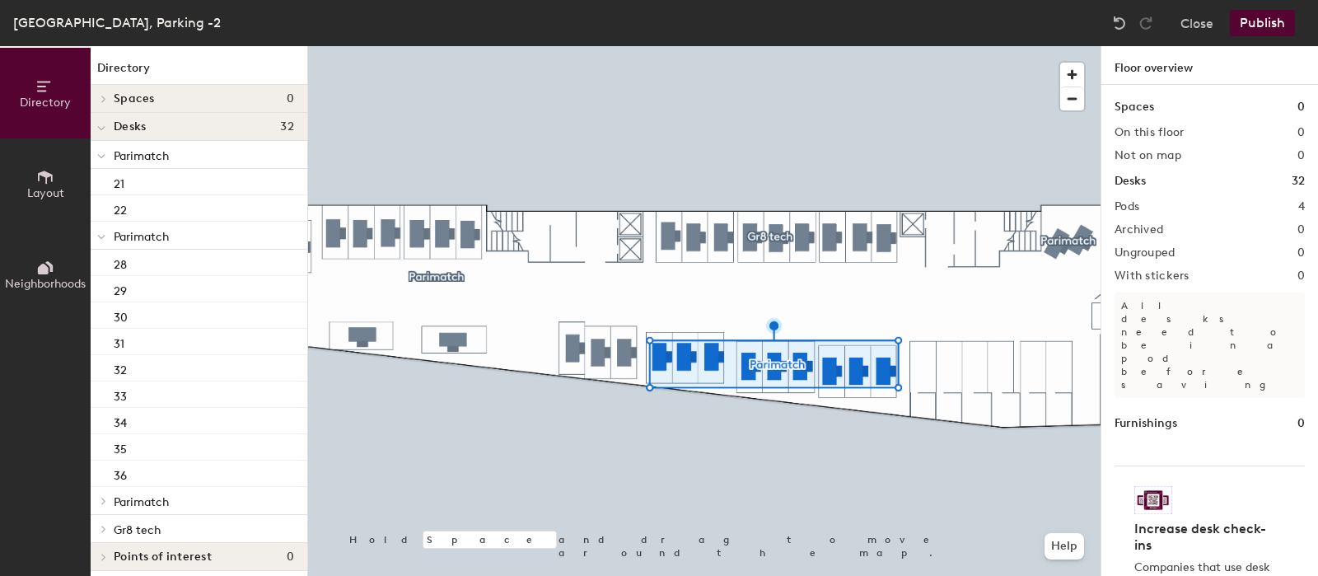
click at [568, 46] on div at bounding box center [704, 46] width 792 height 0
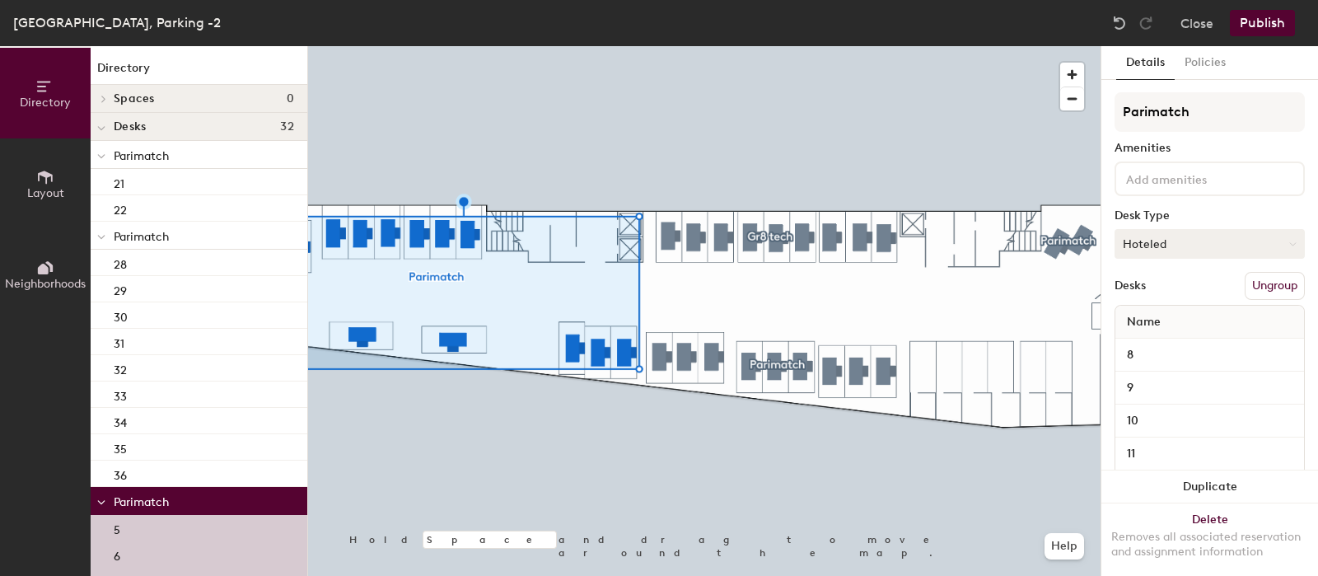
click at [1189, 238] on button "Hoteled" at bounding box center [1209, 244] width 190 height 30
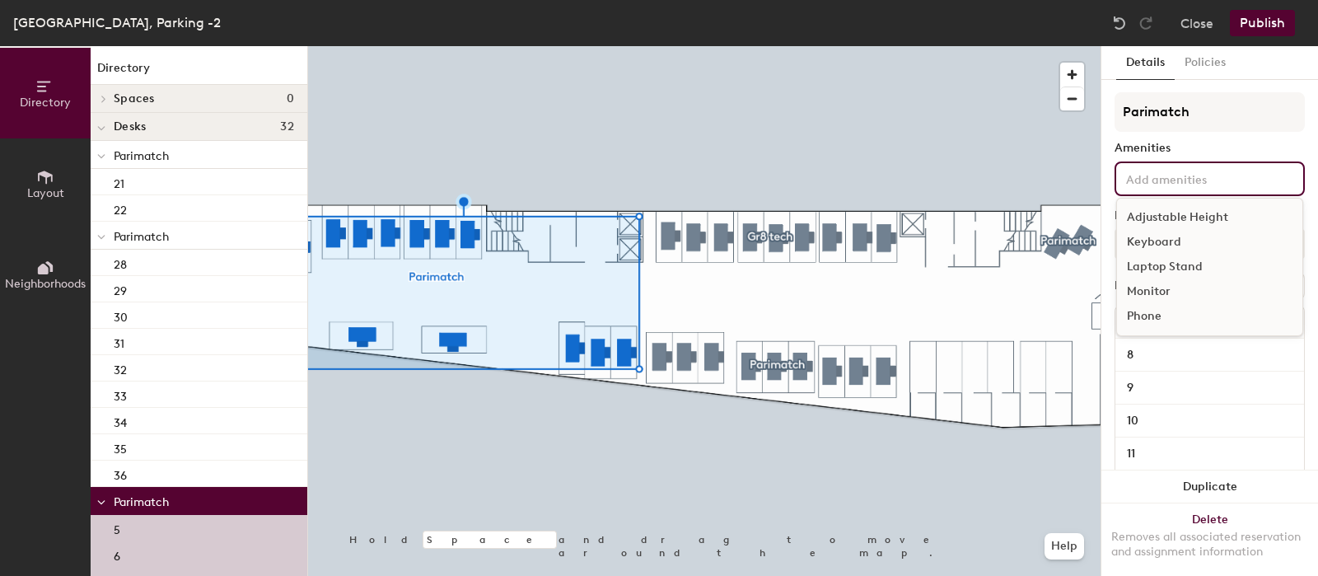
click at [1225, 177] on input at bounding box center [1196, 178] width 148 height 20
click at [1260, 25] on button "Publish" at bounding box center [1261, 23] width 65 height 26
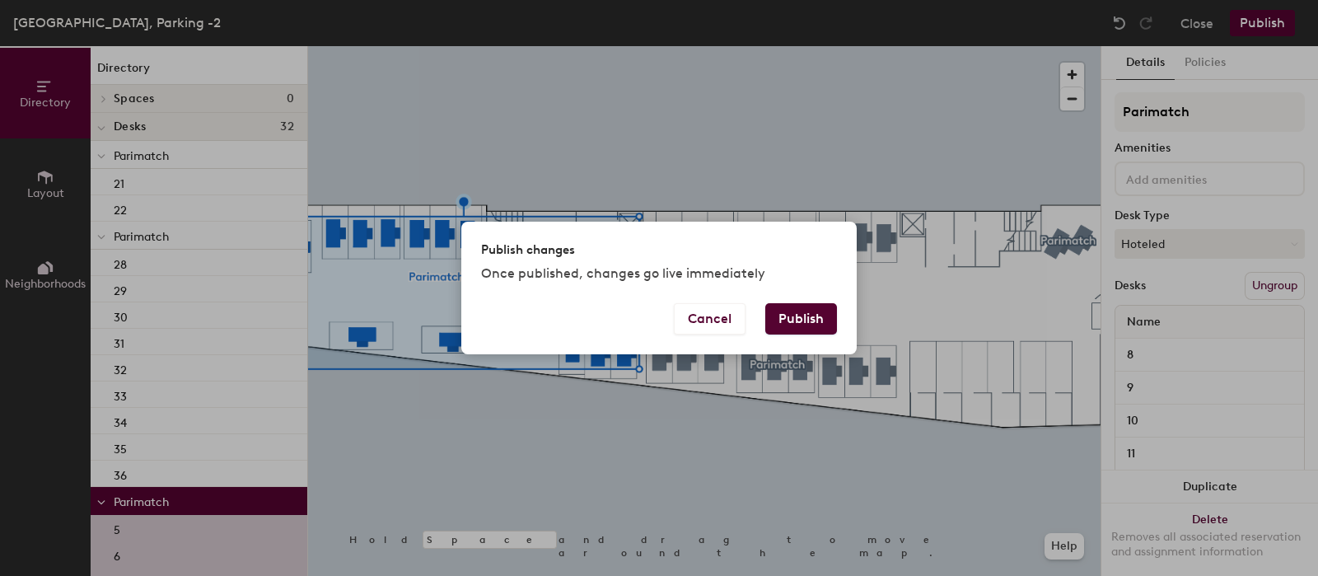
click at [819, 326] on button "Publish" at bounding box center [801, 318] width 72 height 31
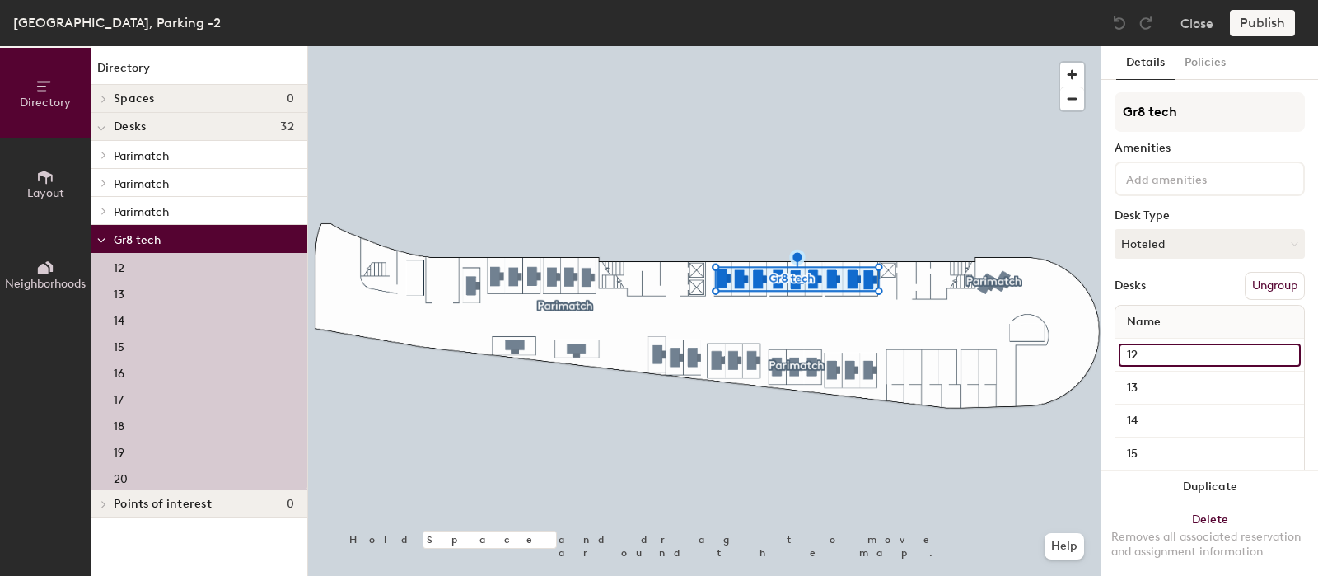
click at [1153, 346] on input "12" at bounding box center [1209, 354] width 182 height 23
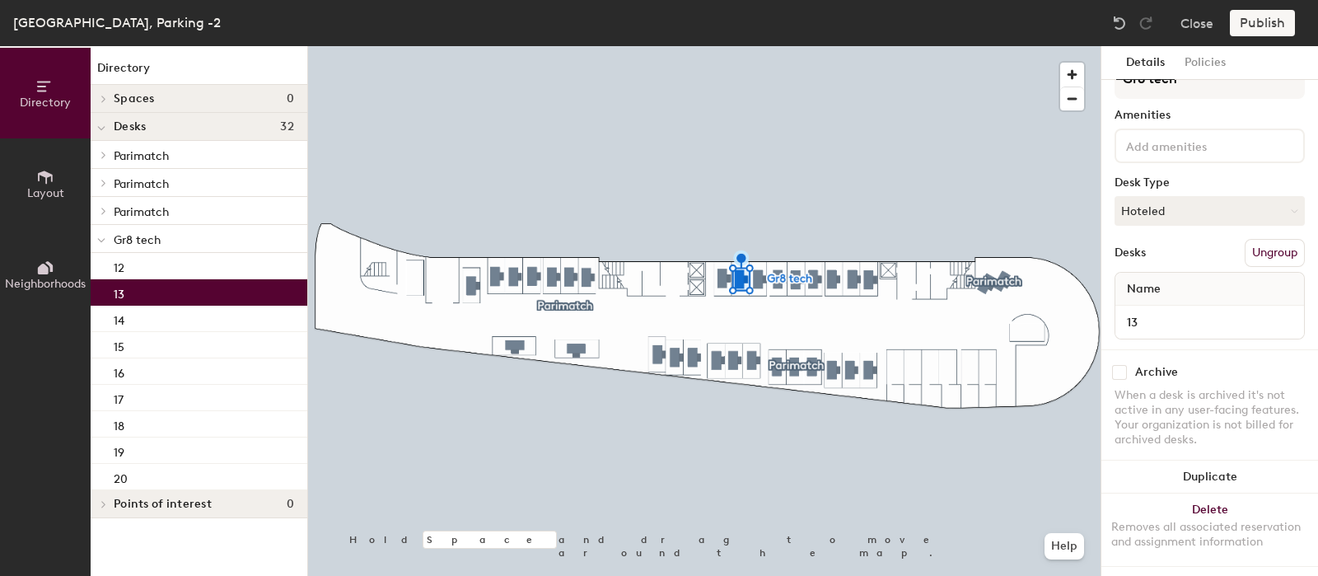
scroll to position [49, 0]
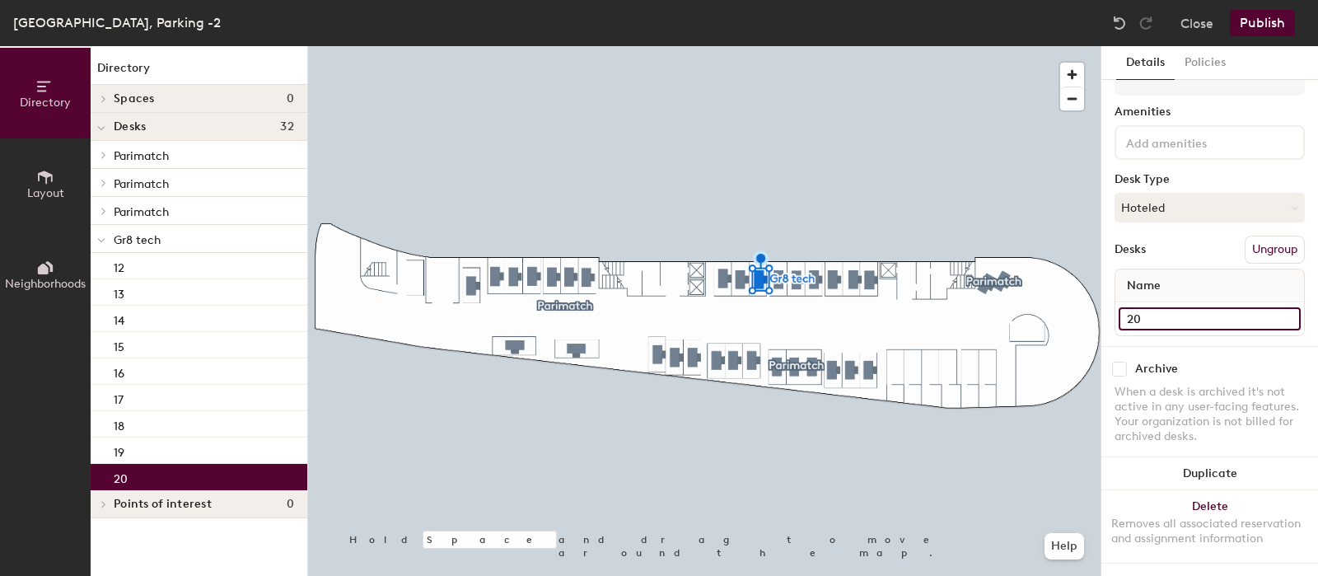
click at [1141, 315] on input "20" at bounding box center [1209, 318] width 182 height 23
type input "ą"
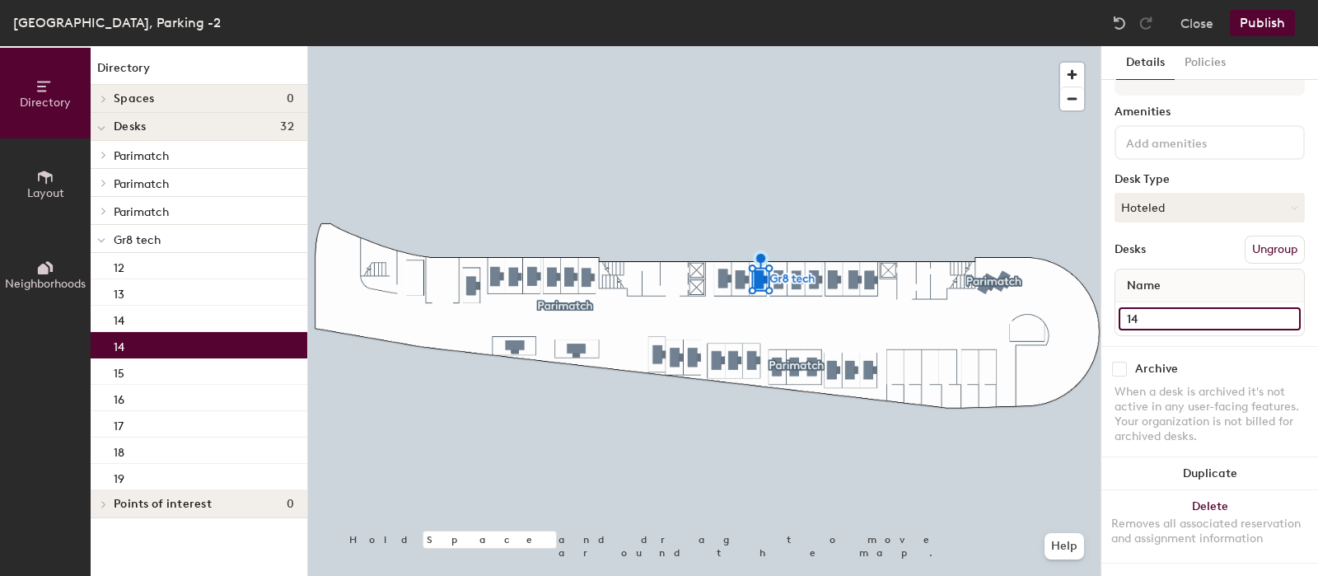
type input "14"
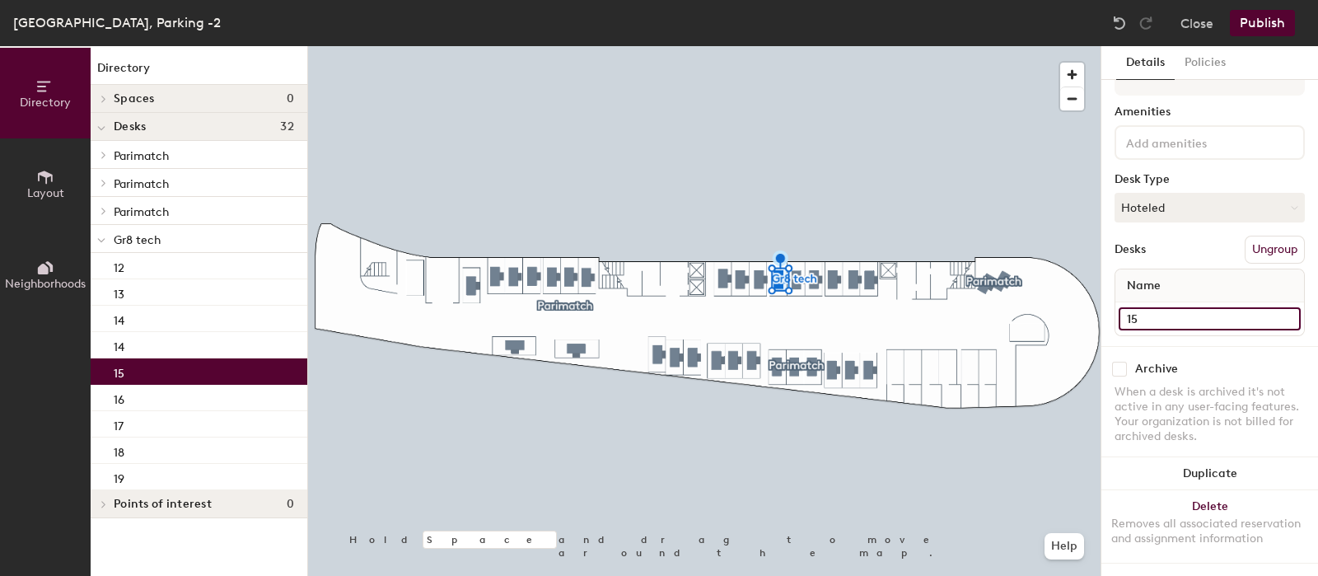
click at [1157, 307] on input "15" at bounding box center [1209, 318] width 182 height 23
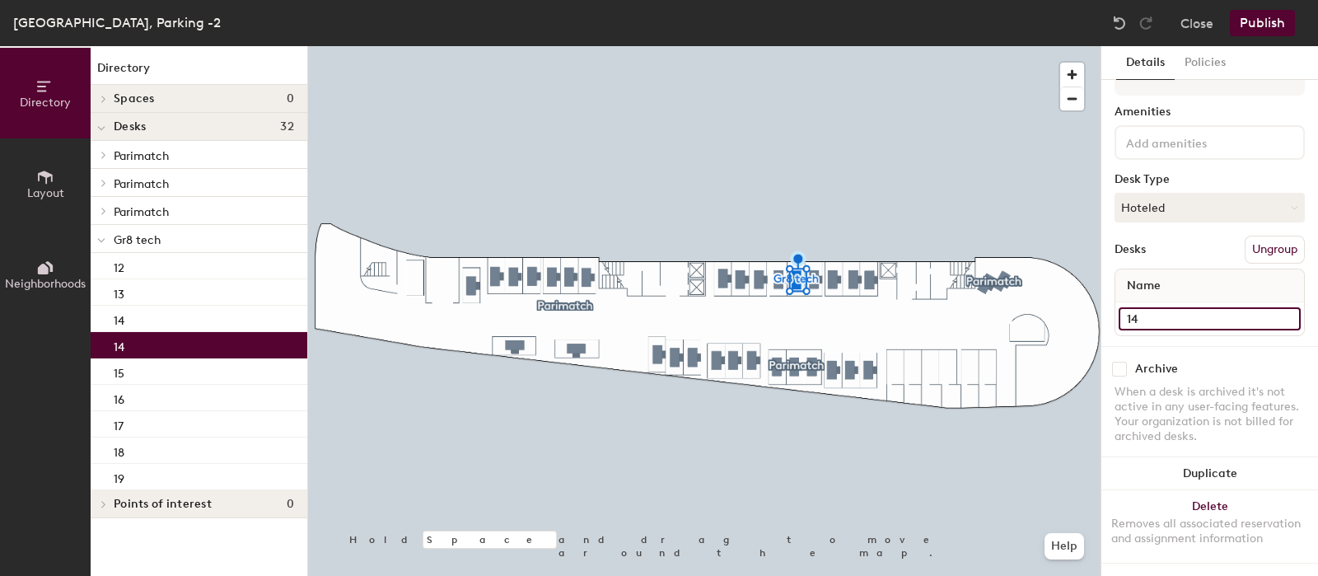
click at [1159, 307] on input "14" at bounding box center [1209, 318] width 182 height 23
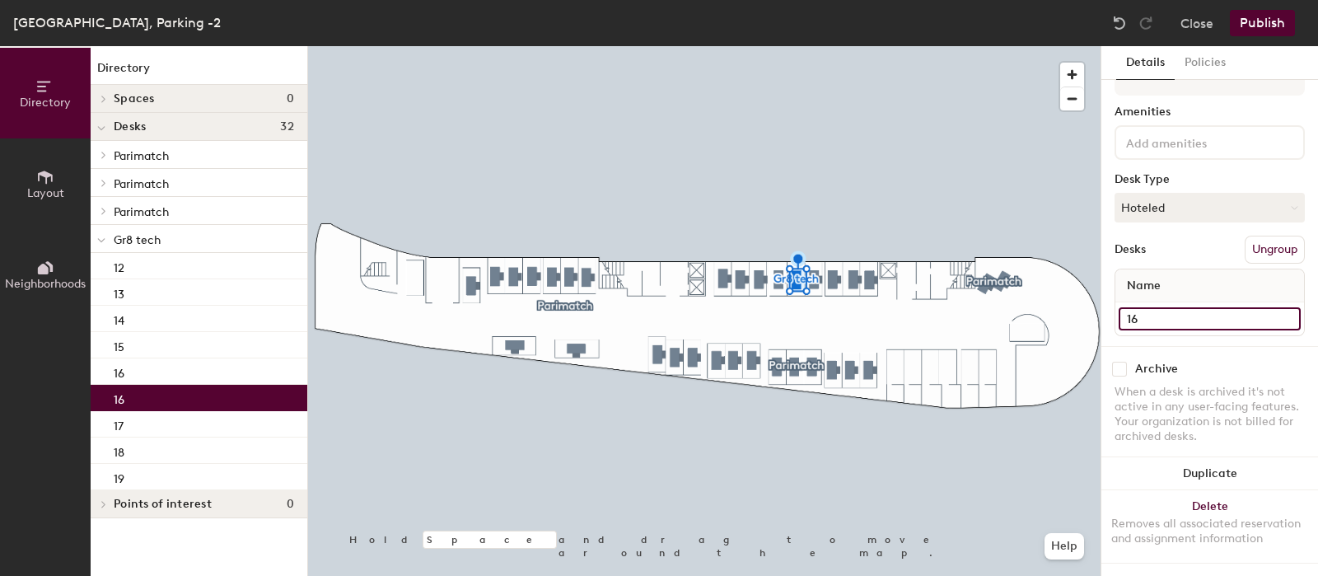
type input "16"
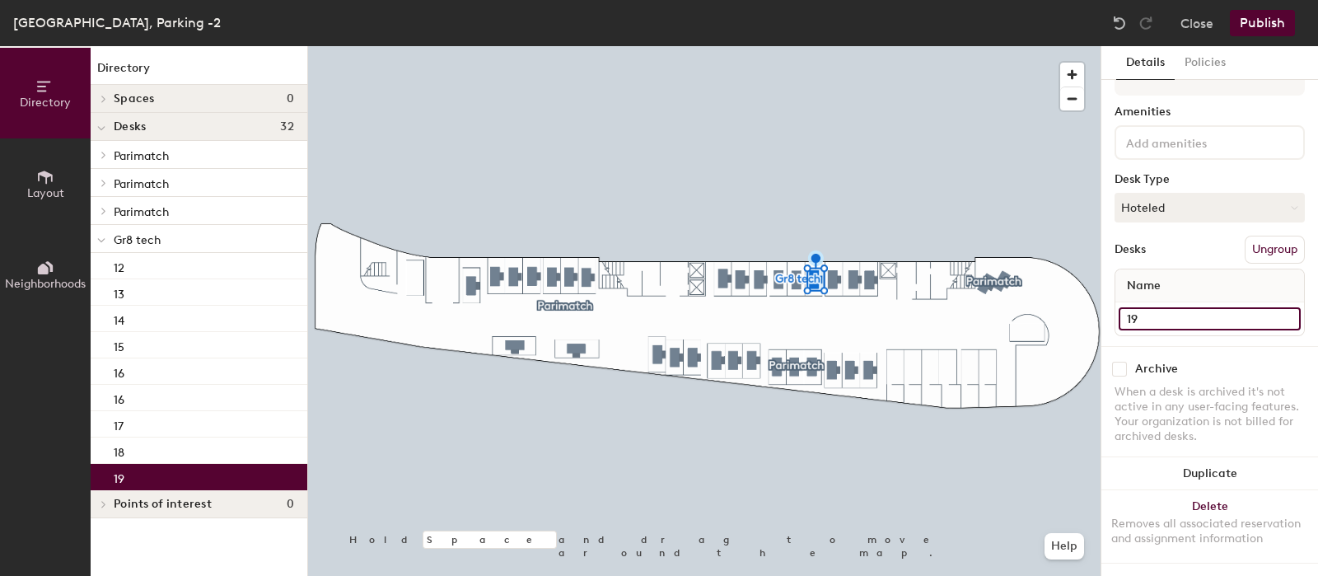
click at [1158, 307] on input "19" at bounding box center [1209, 318] width 182 height 23
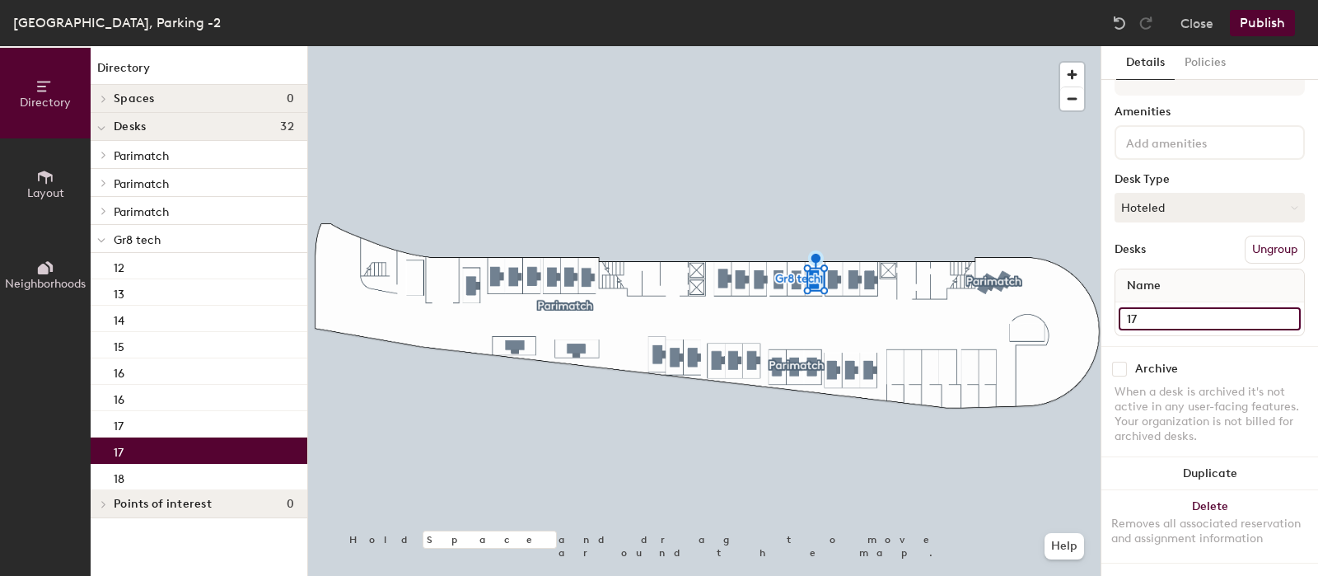
type input "17"
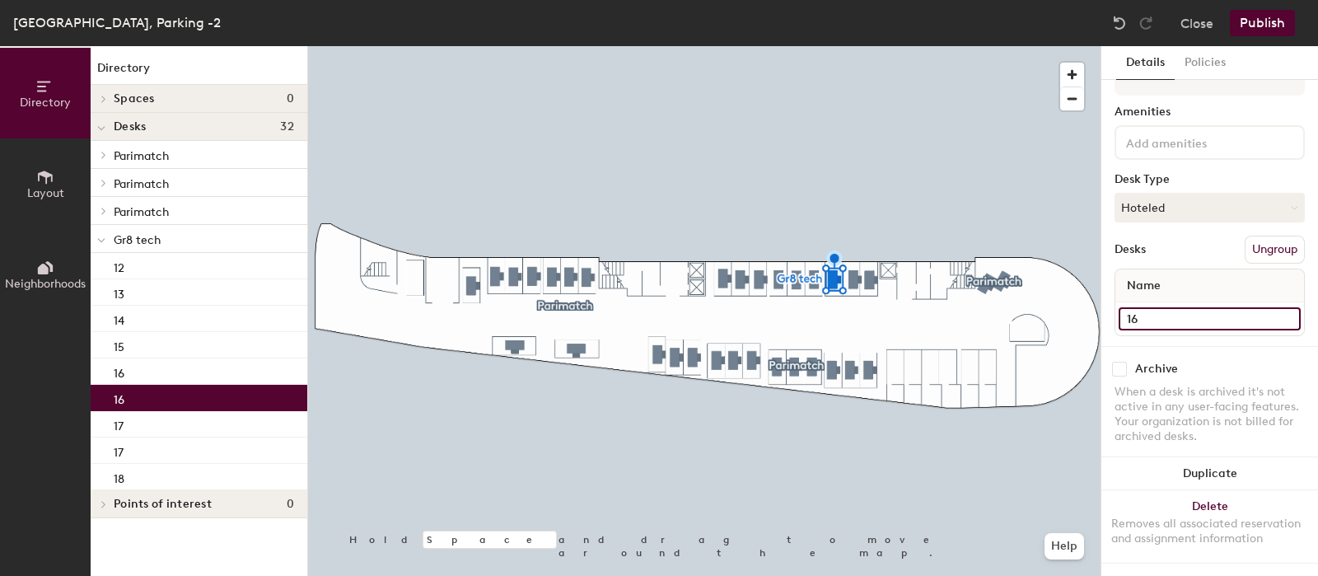
click at [1150, 307] on input "16" at bounding box center [1209, 318] width 182 height 23
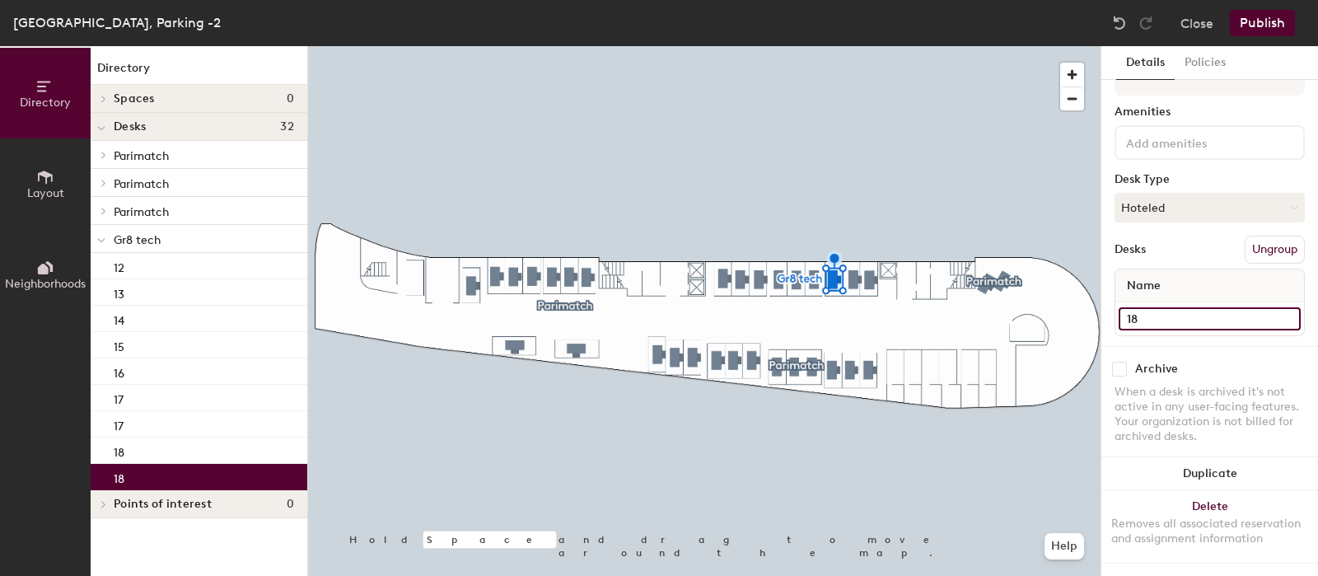
type input "18"
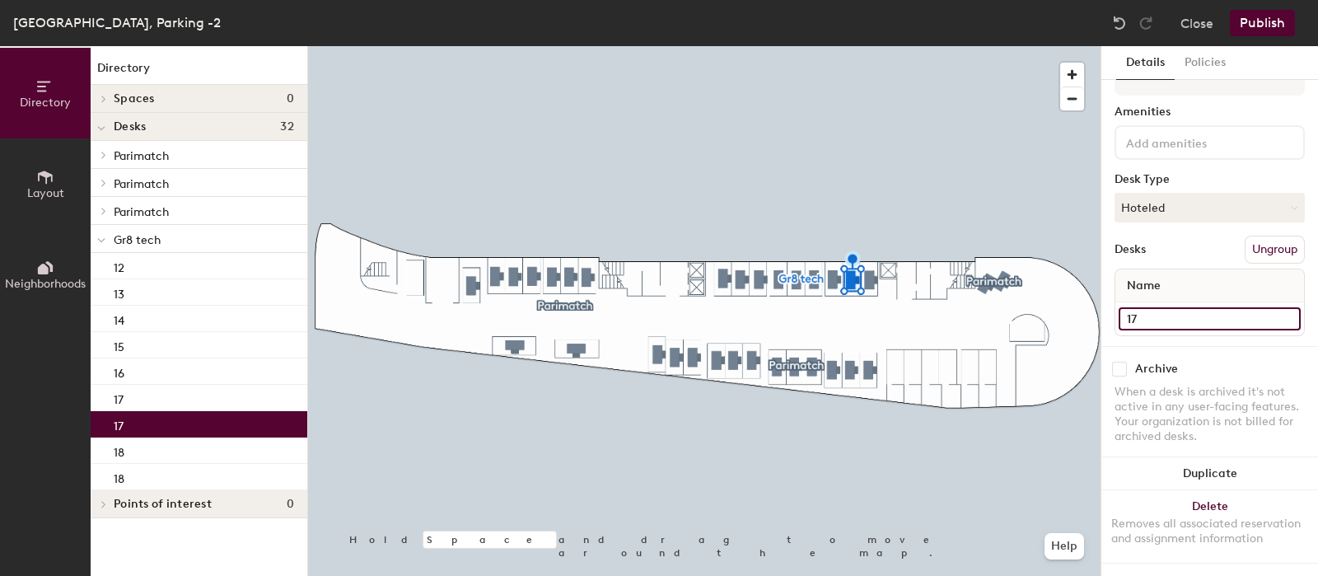
click at [1143, 307] on input "17" at bounding box center [1209, 318] width 182 height 23
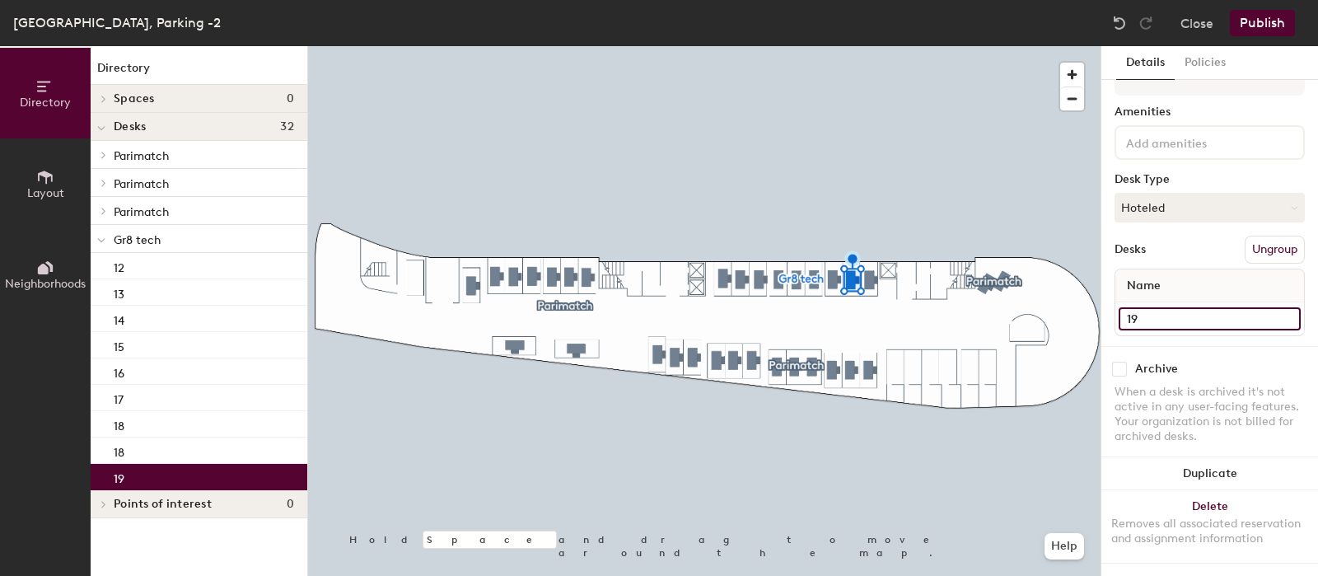
type input "19"
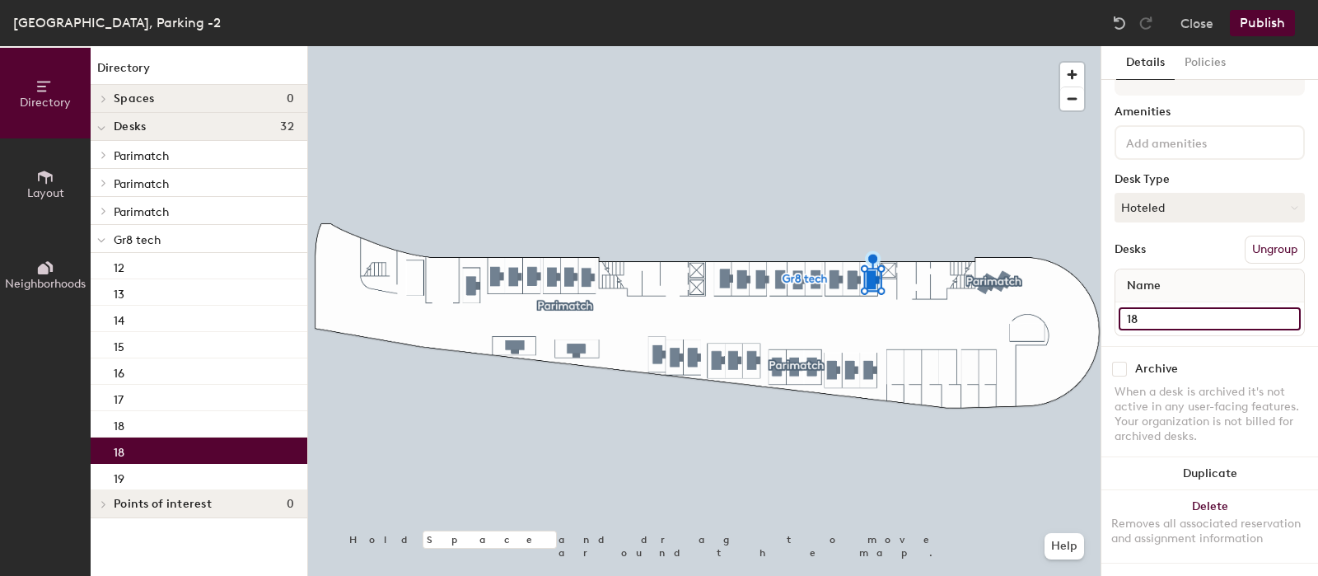
click at [1145, 307] on input "18" at bounding box center [1209, 318] width 182 height 23
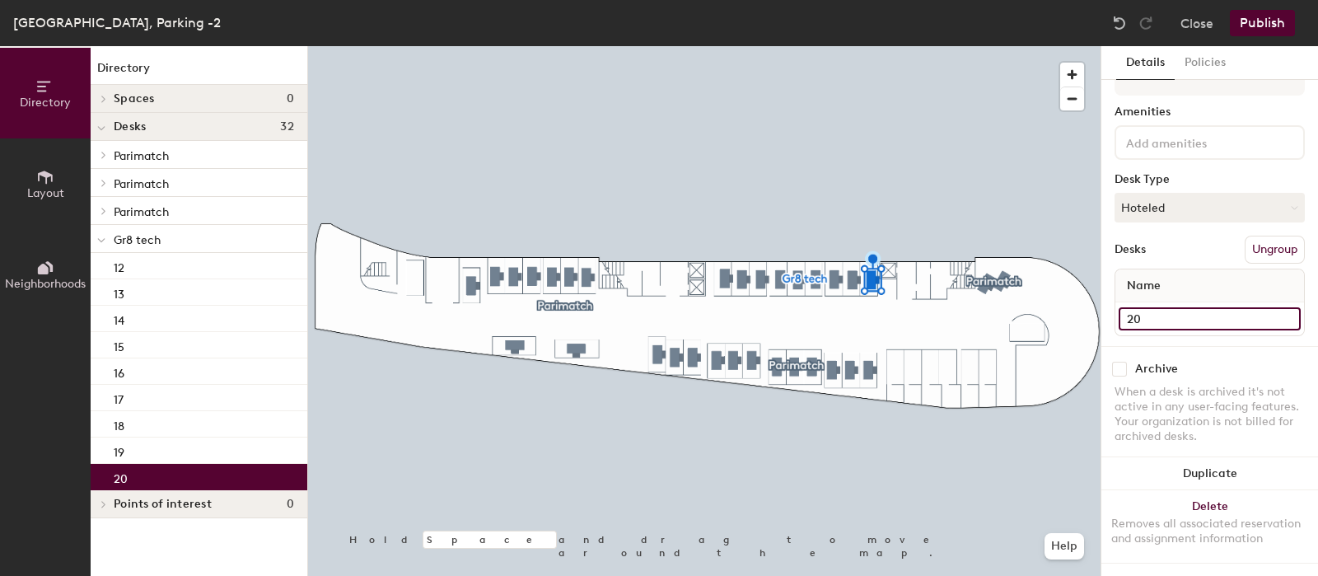
type input "20"
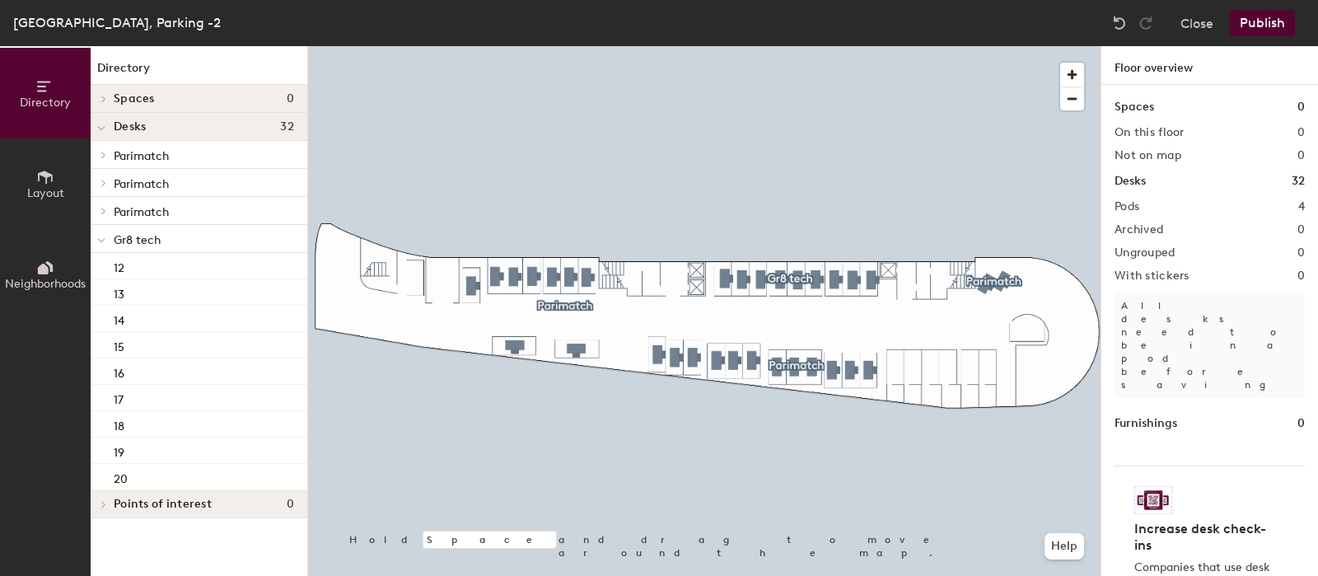
click at [868, 46] on div at bounding box center [704, 46] width 792 height 0
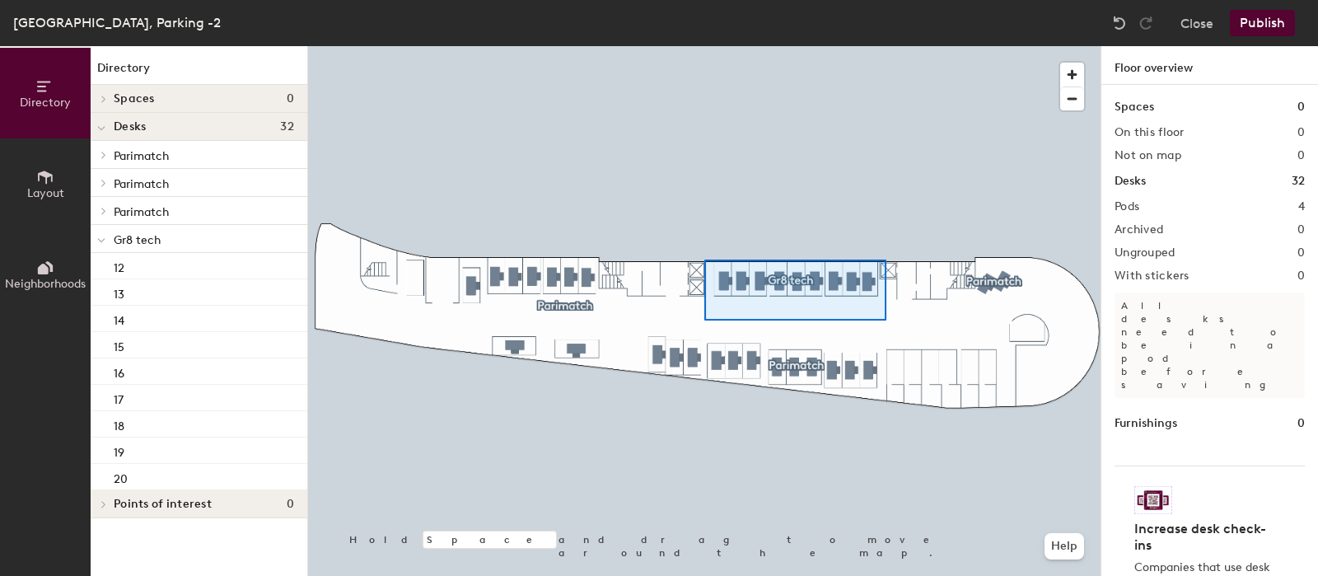
click at [704, 46] on div at bounding box center [704, 46] width 792 height 0
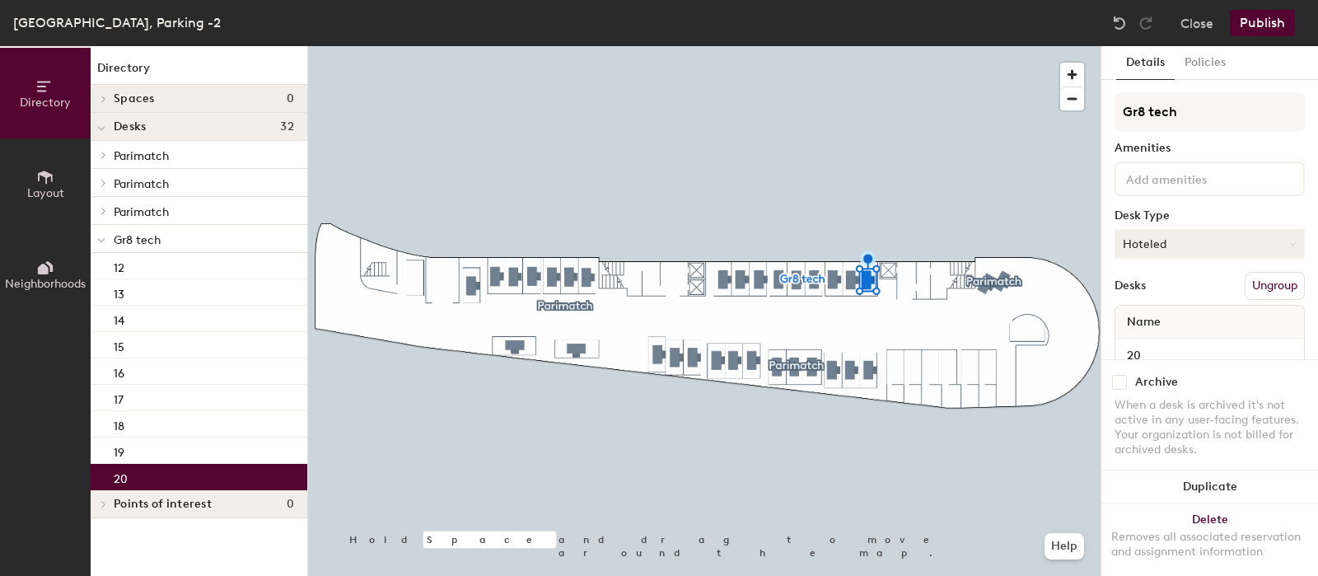
click at [1158, 250] on button "Hoteled" at bounding box center [1209, 244] width 190 height 30
click at [1143, 290] on div "Assigned" at bounding box center [1197, 294] width 165 height 25
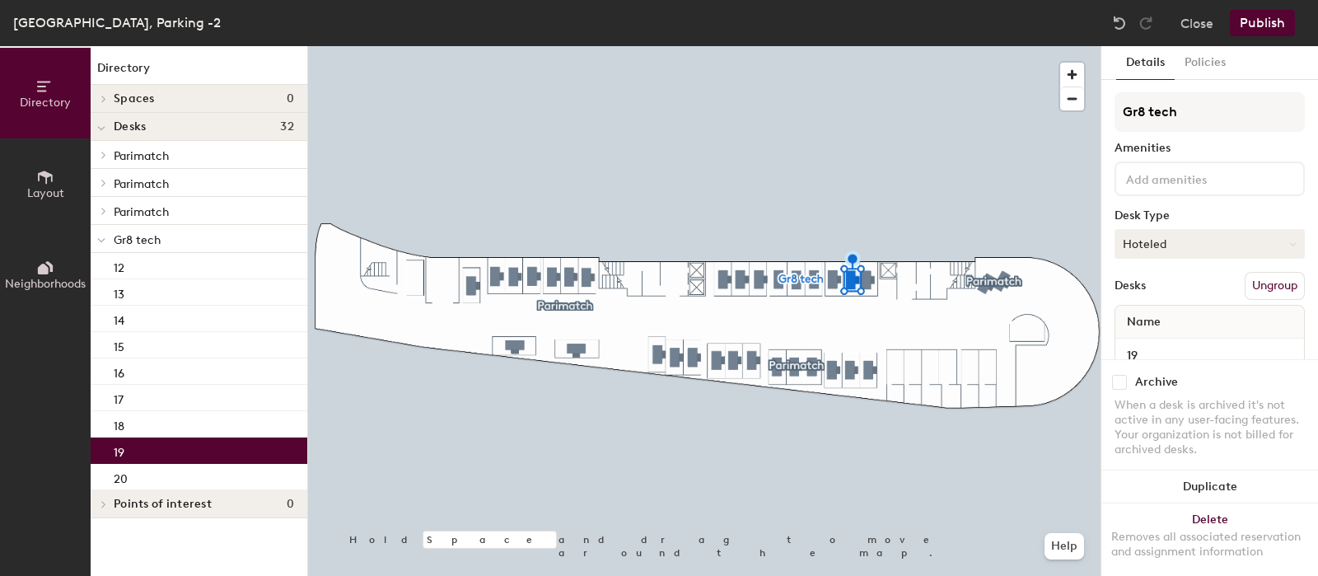
click at [1151, 236] on button "Hoteled" at bounding box center [1209, 244] width 190 height 30
click at [1162, 294] on div "Assigned" at bounding box center [1197, 294] width 165 height 25
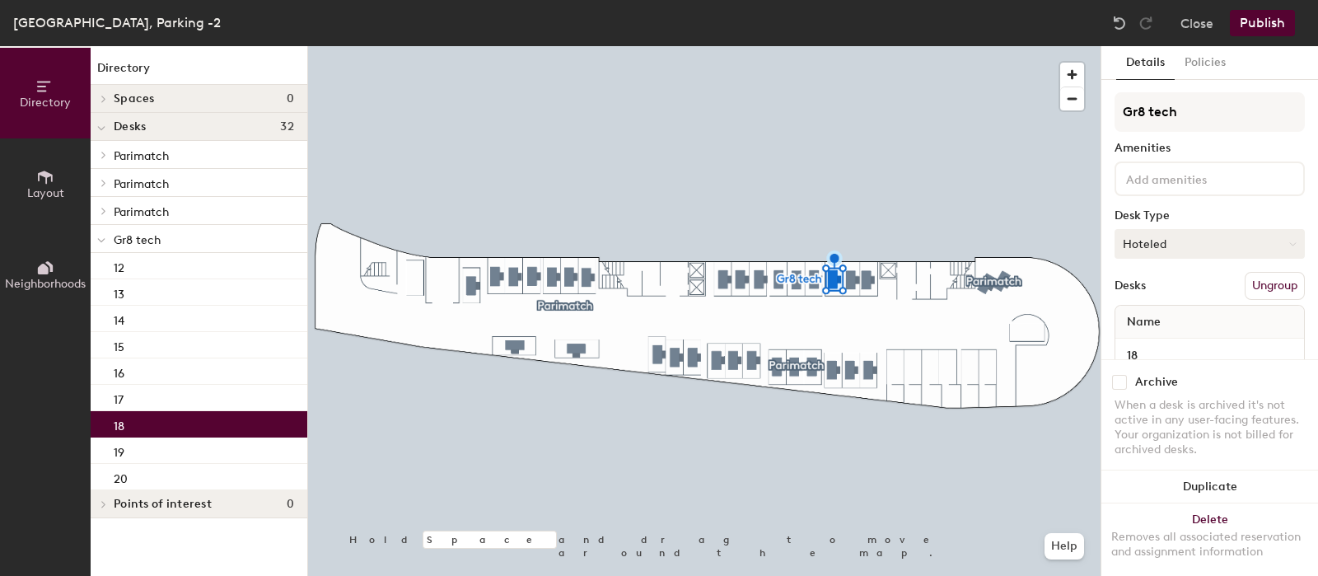
click at [1155, 240] on button "Hoteled" at bounding box center [1209, 244] width 190 height 30
click at [1138, 291] on div "Assigned" at bounding box center [1197, 294] width 165 height 25
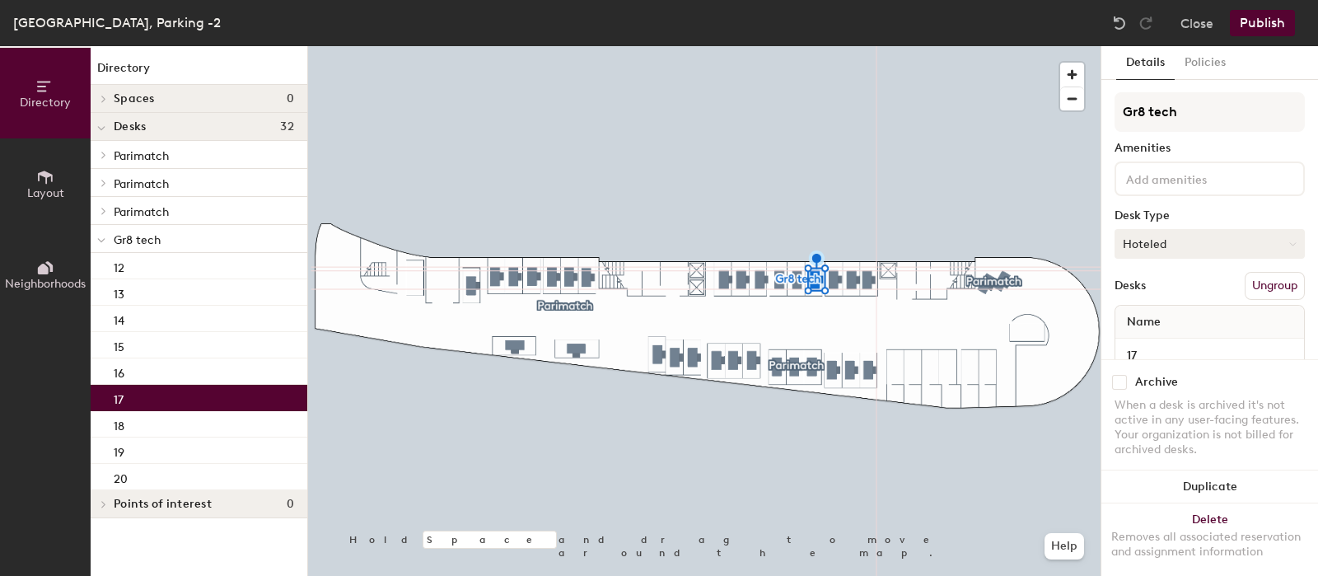
click at [1158, 235] on button "Hoteled" at bounding box center [1209, 244] width 190 height 30
click at [1148, 294] on div "Assigned" at bounding box center [1197, 294] width 165 height 25
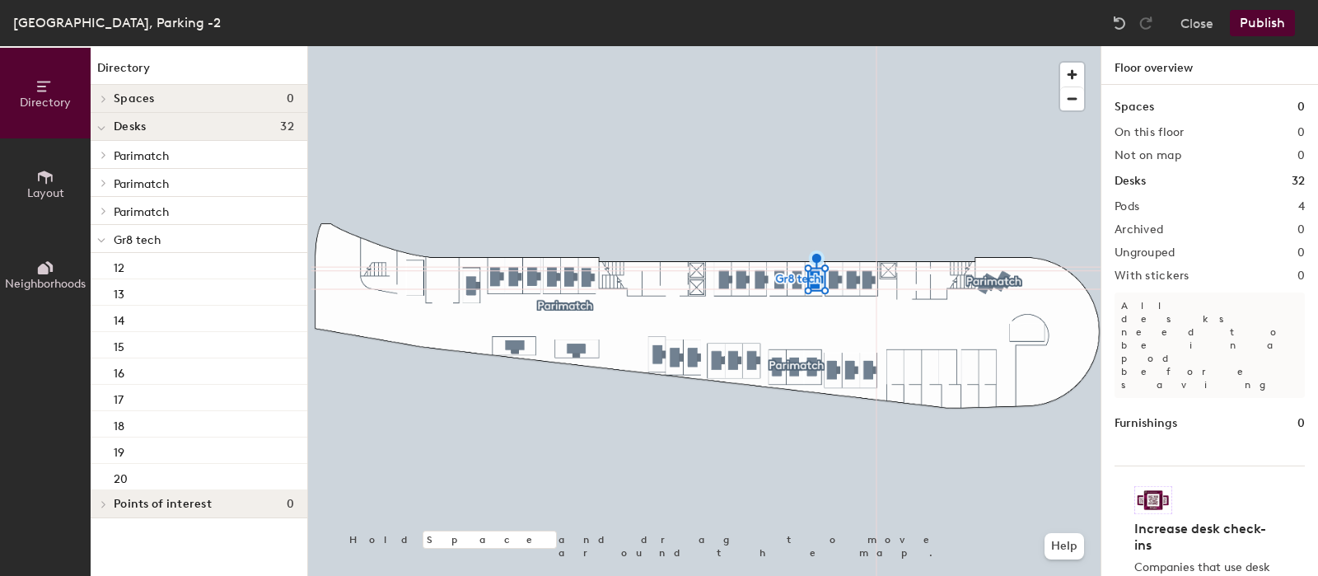
click at [1281, 22] on button "Publish" at bounding box center [1261, 23] width 65 height 26
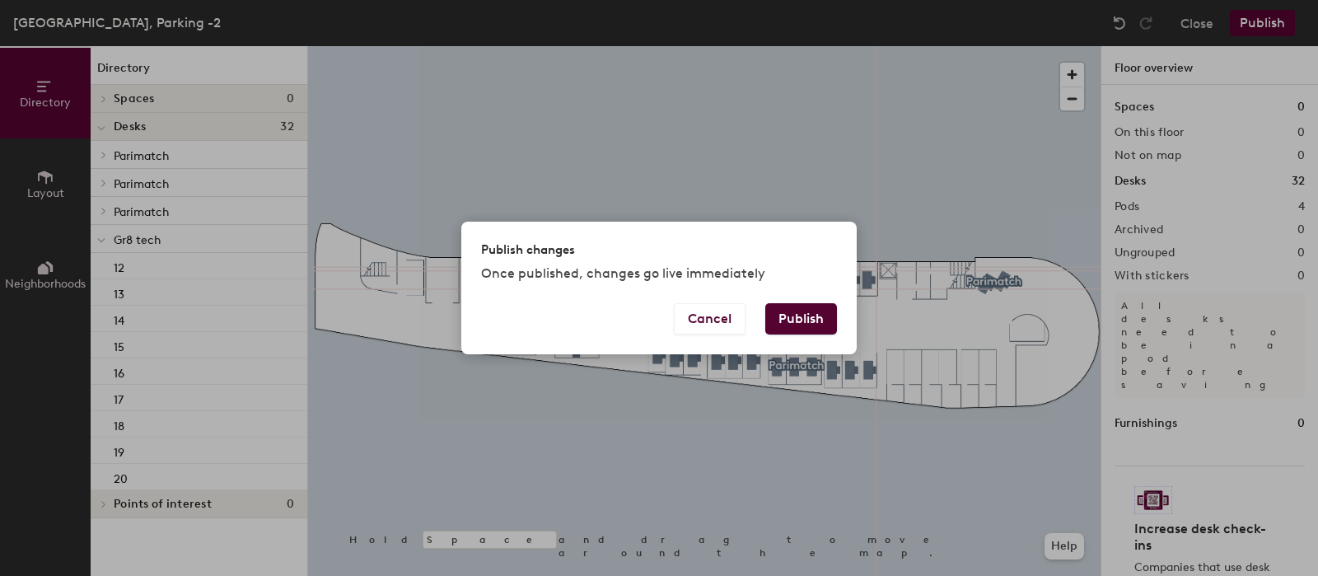
drag, startPoint x: 818, startPoint y: 314, endPoint x: 906, endPoint y: 379, distance: 109.5
click at [816, 314] on button "Publish" at bounding box center [801, 318] width 72 height 31
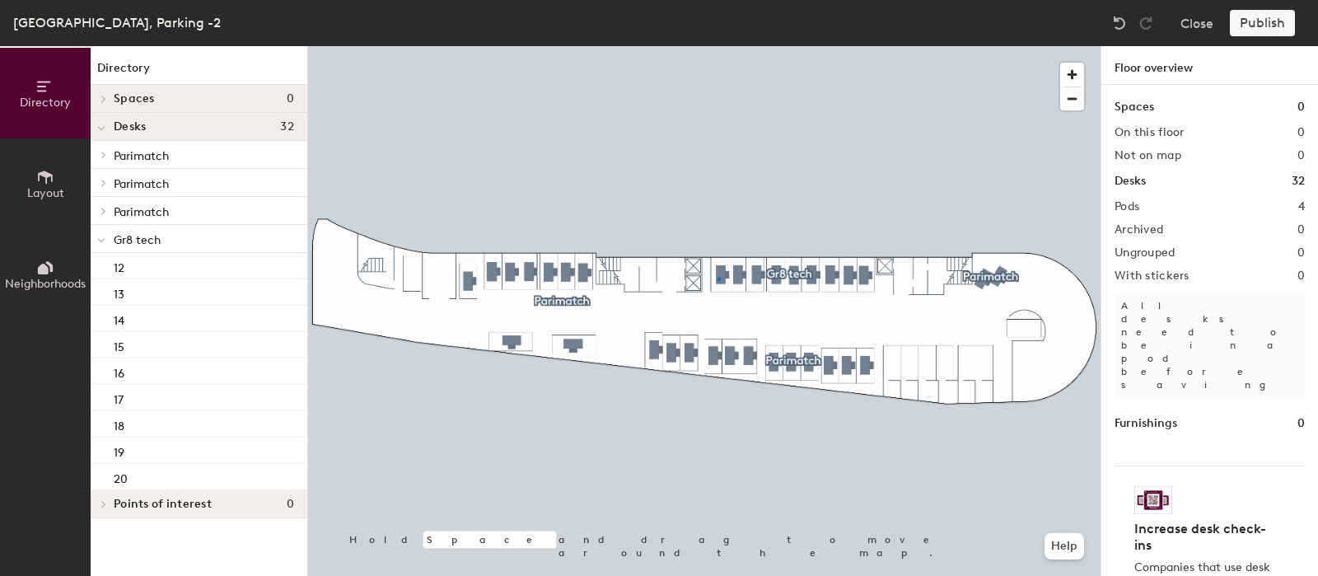
click at [720, 46] on div at bounding box center [704, 46] width 792 height 0
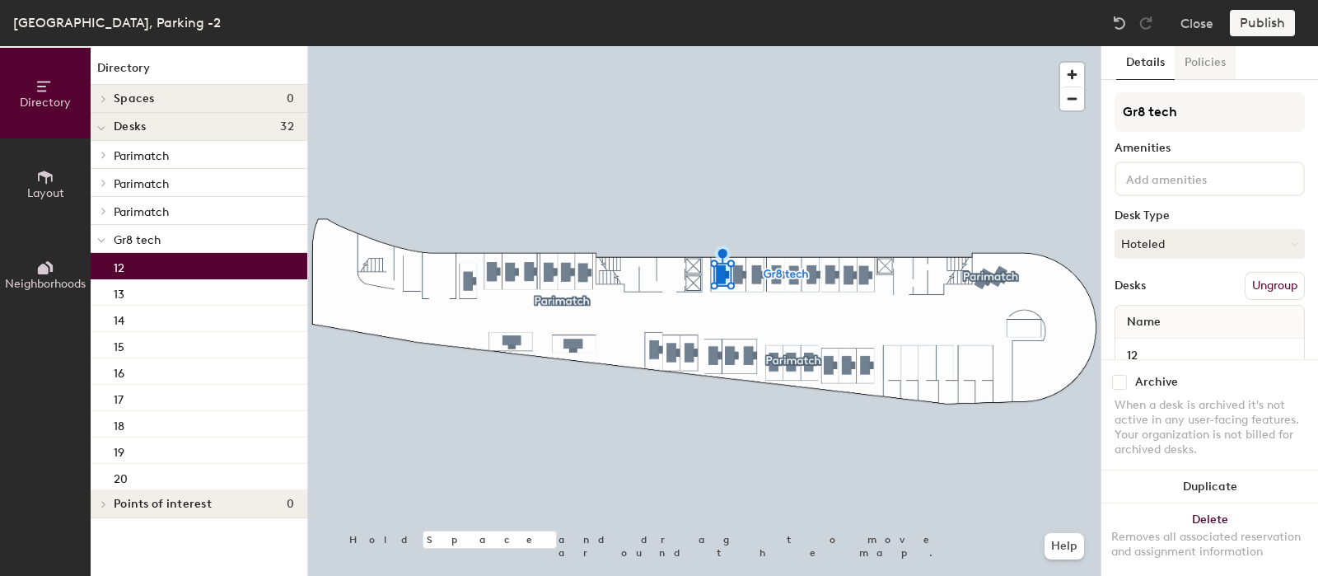
click at [1187, 63] on button "Policies" at bounding box center [1204, 63] width 61 height 34
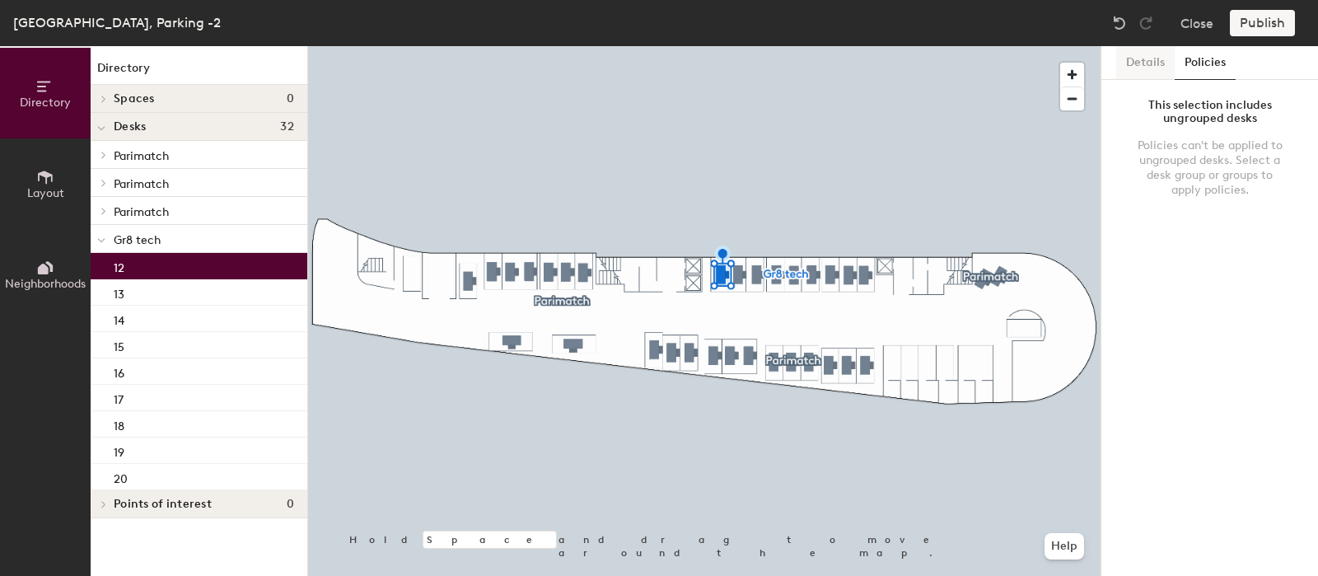
click at [1142, 65] on button "Details" at bounding box center [1145, 63] width 58 height 34
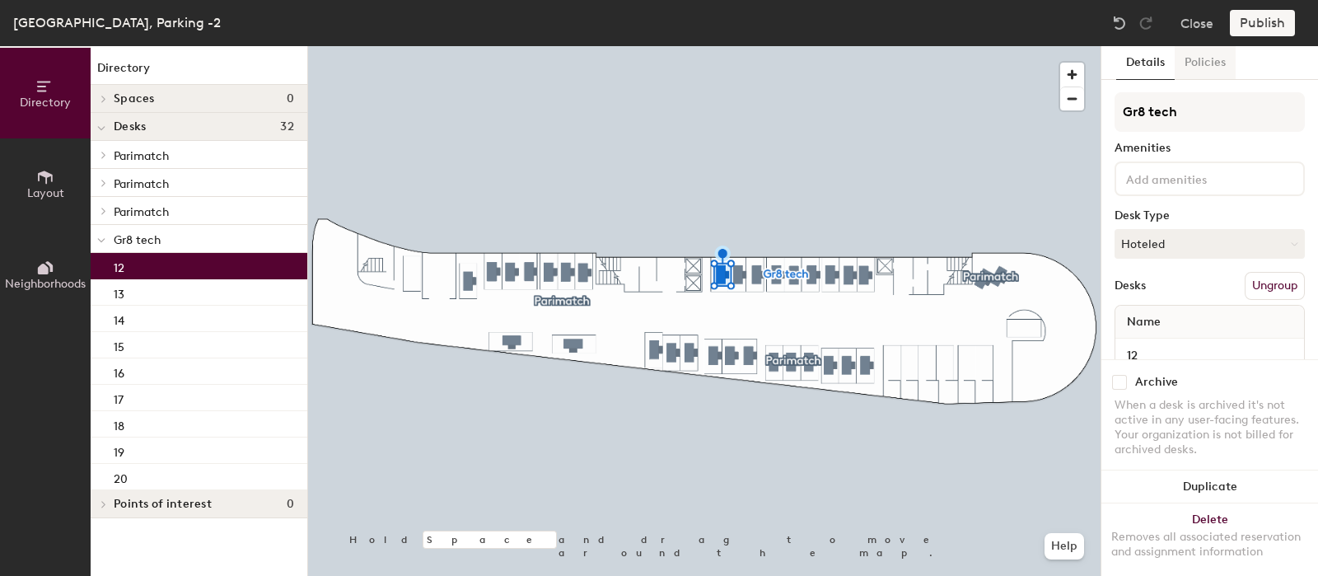
click at [1202, 56] on button "Policies" at bounding box center [1204, 63] width 61 height 34
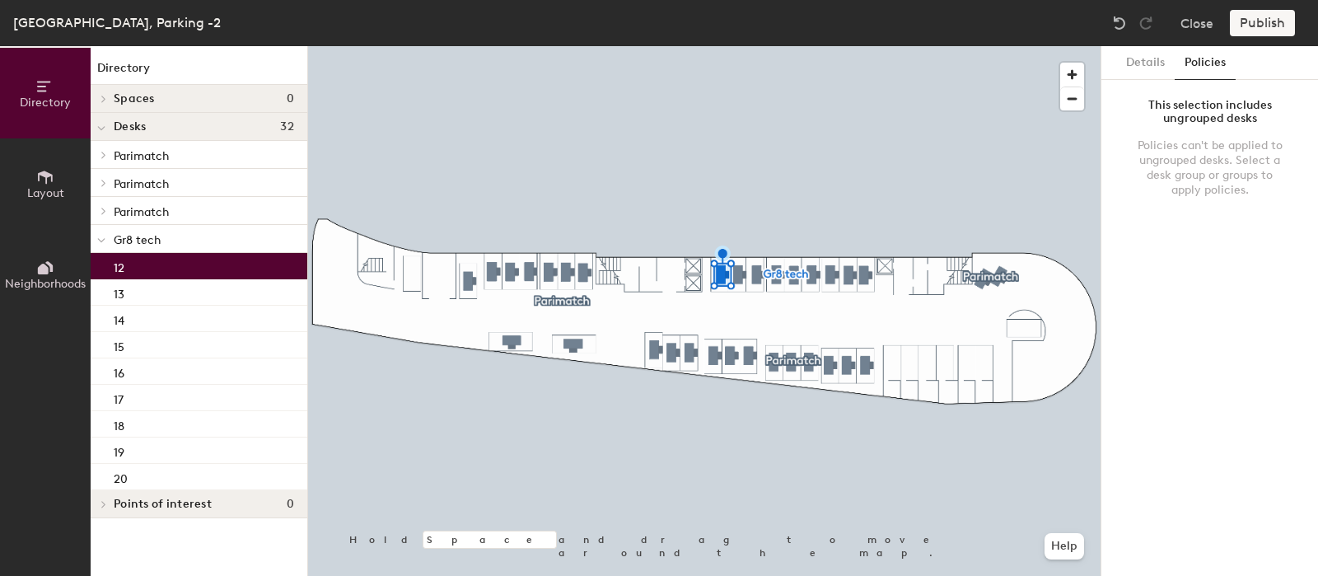
click at [1221, 128] on div "This selection includes ungrouped desks Policies can't be applied to ungrouped …" at bounding box center [1209, 151] width 190 height 119
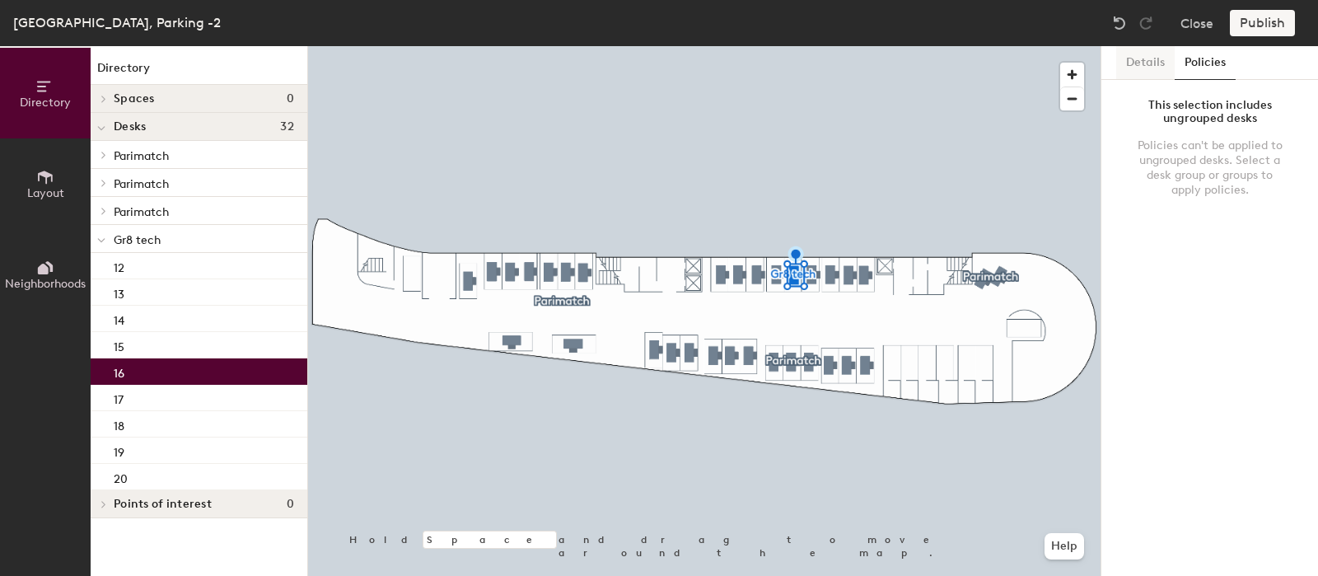
click at [793, 46] on div at bounding box center [704, 46] width 792 height 0
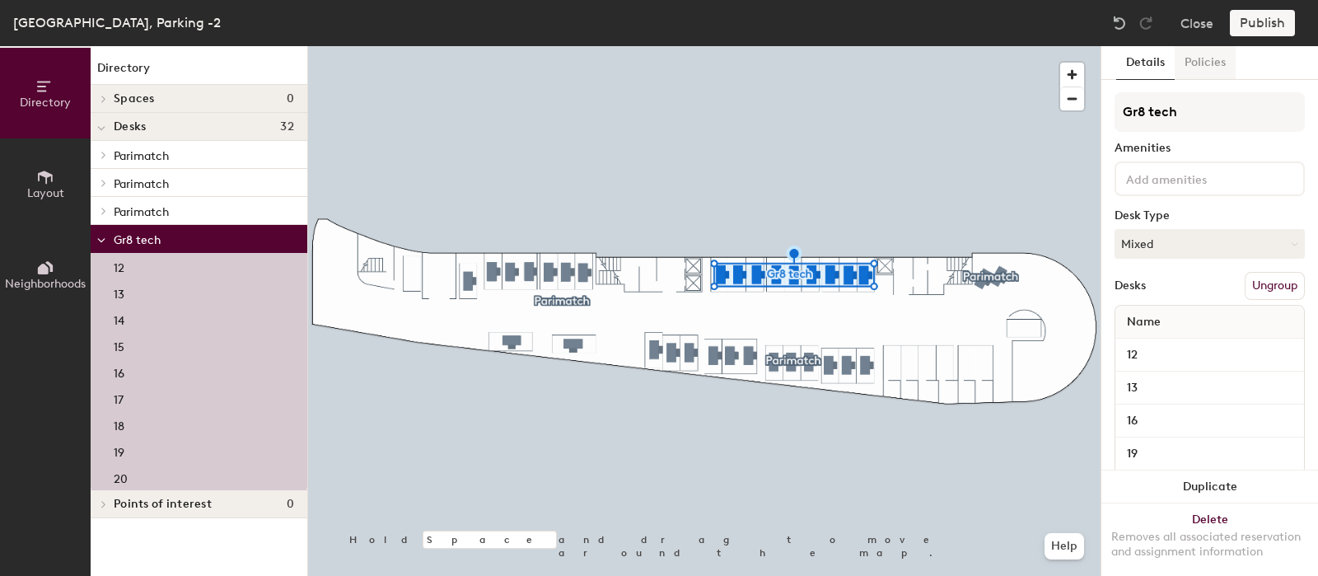
click at [1217, 59] on button "Policies" at bounding box center [1204, 63] width 61 height 34
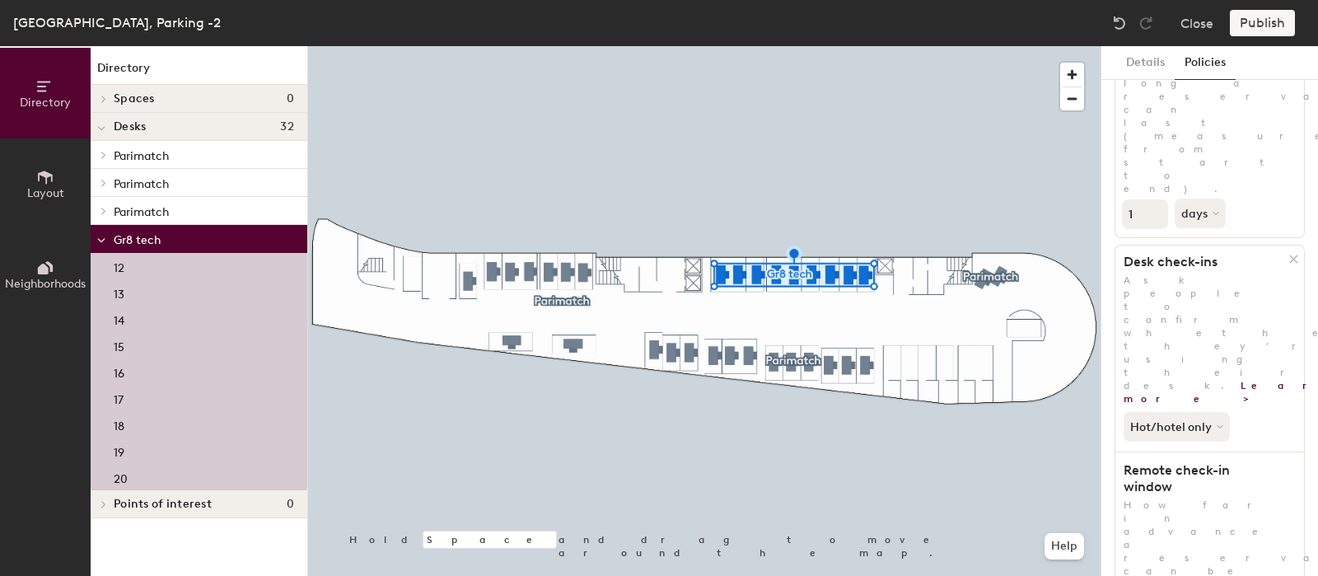
scroll to position [396, 0]
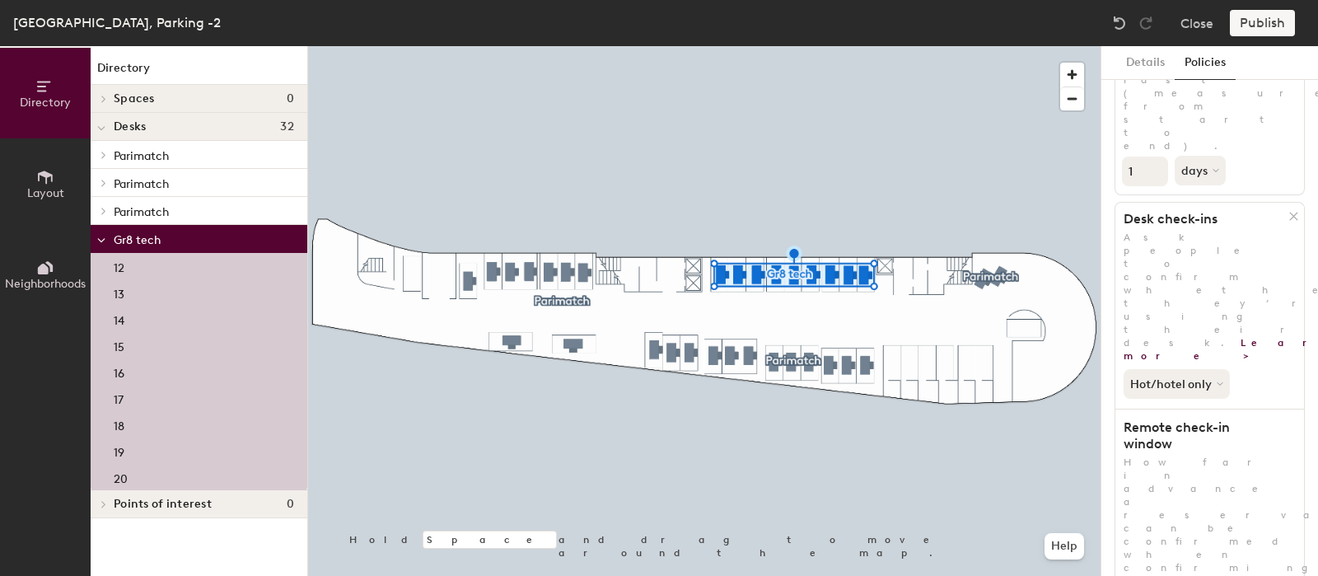
click at [732, 46] on div at bounding box center [704, 46] width 792 height 0
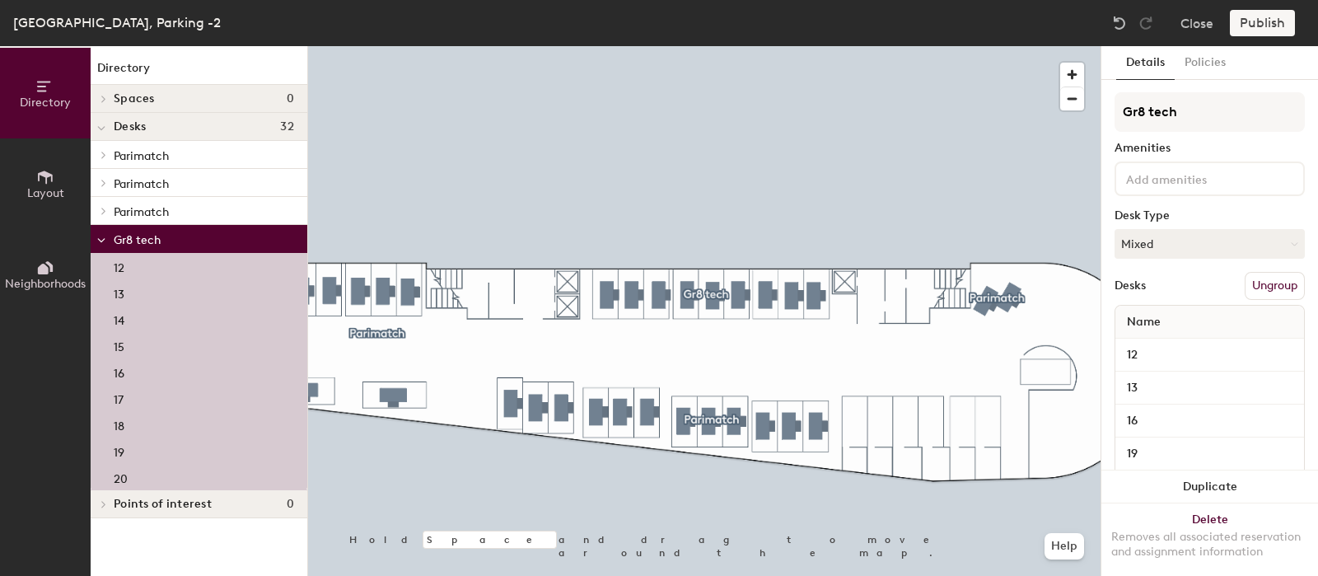
click at [688, 46] on div at bounding box center [704, 46] width 792 height 0
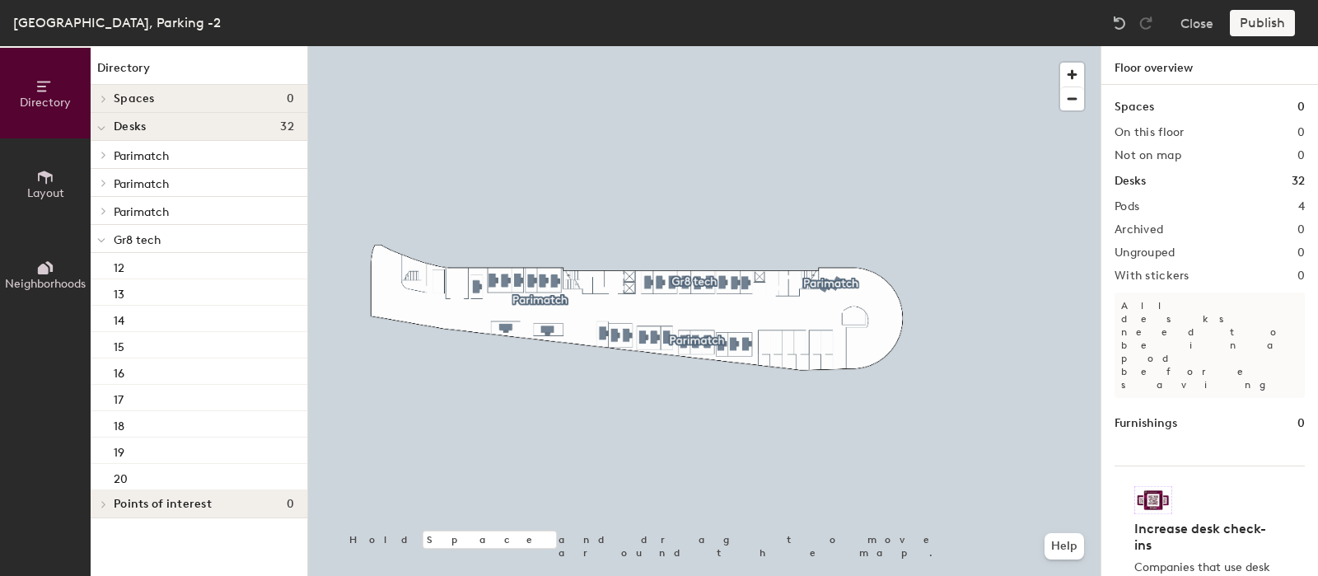
click at [103, 236] on span at bounding box center [101, 240] width 8 height 14
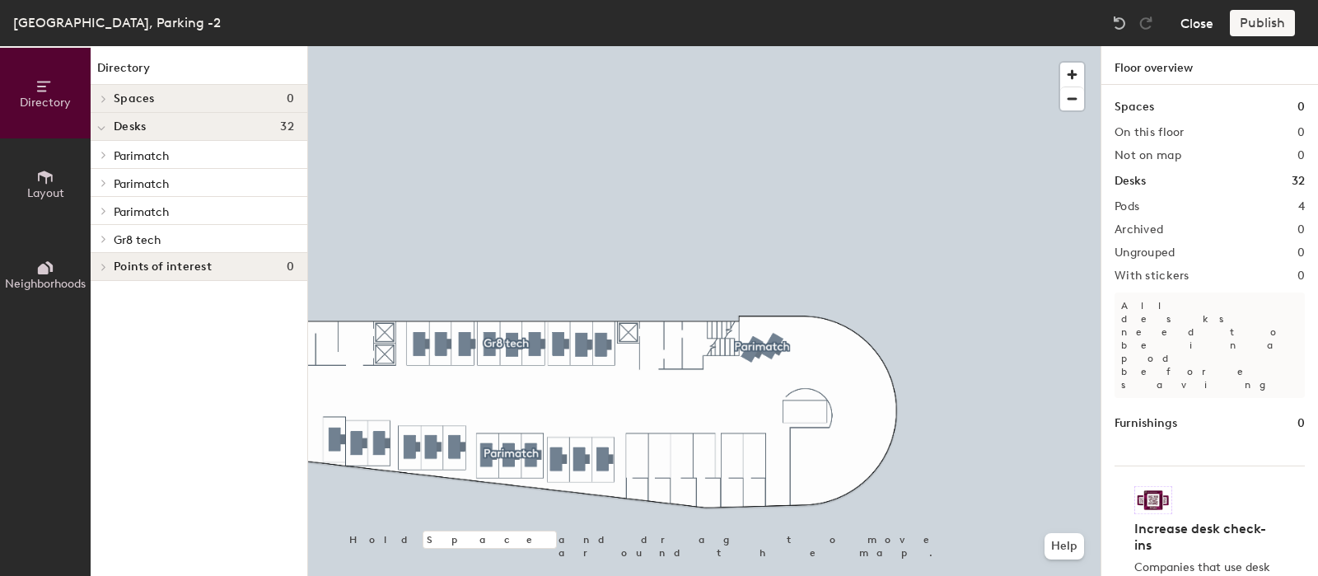
click at [1194, 22] on button "Close" at bounding box center [1196, 23] width 33 height 26
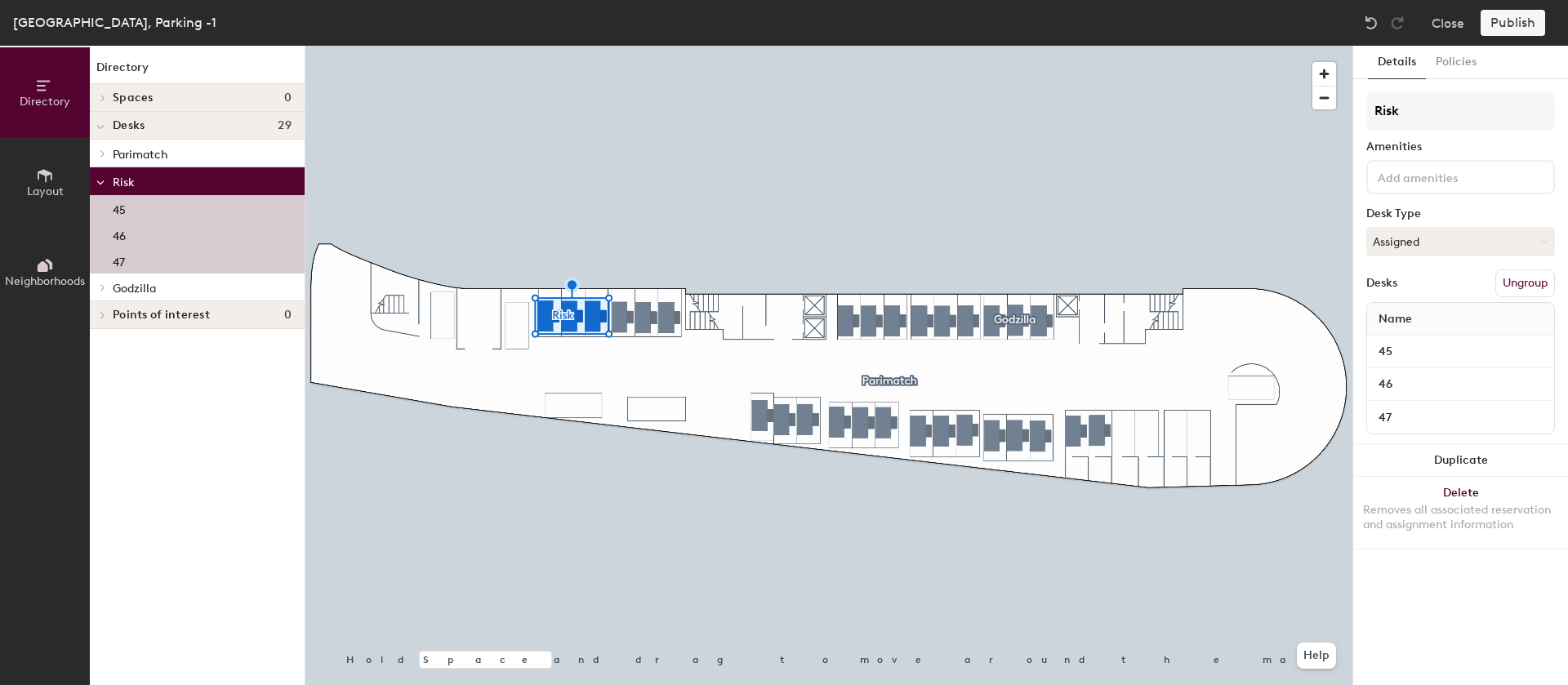
click at [90, 178] on div at bounding box center [100, 180] width 21 height 27
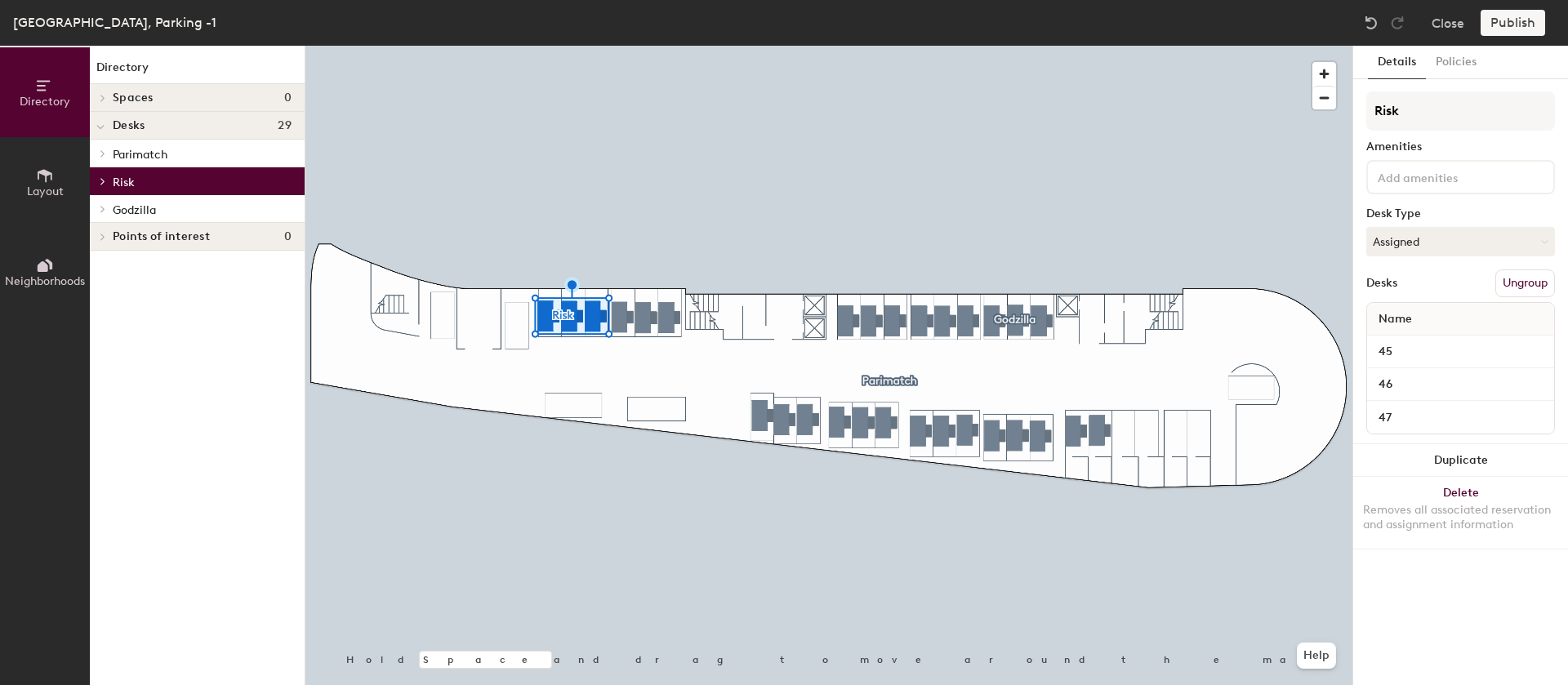
click at [92, 177] on div at bounding box center [100, 180] width 21 height 27
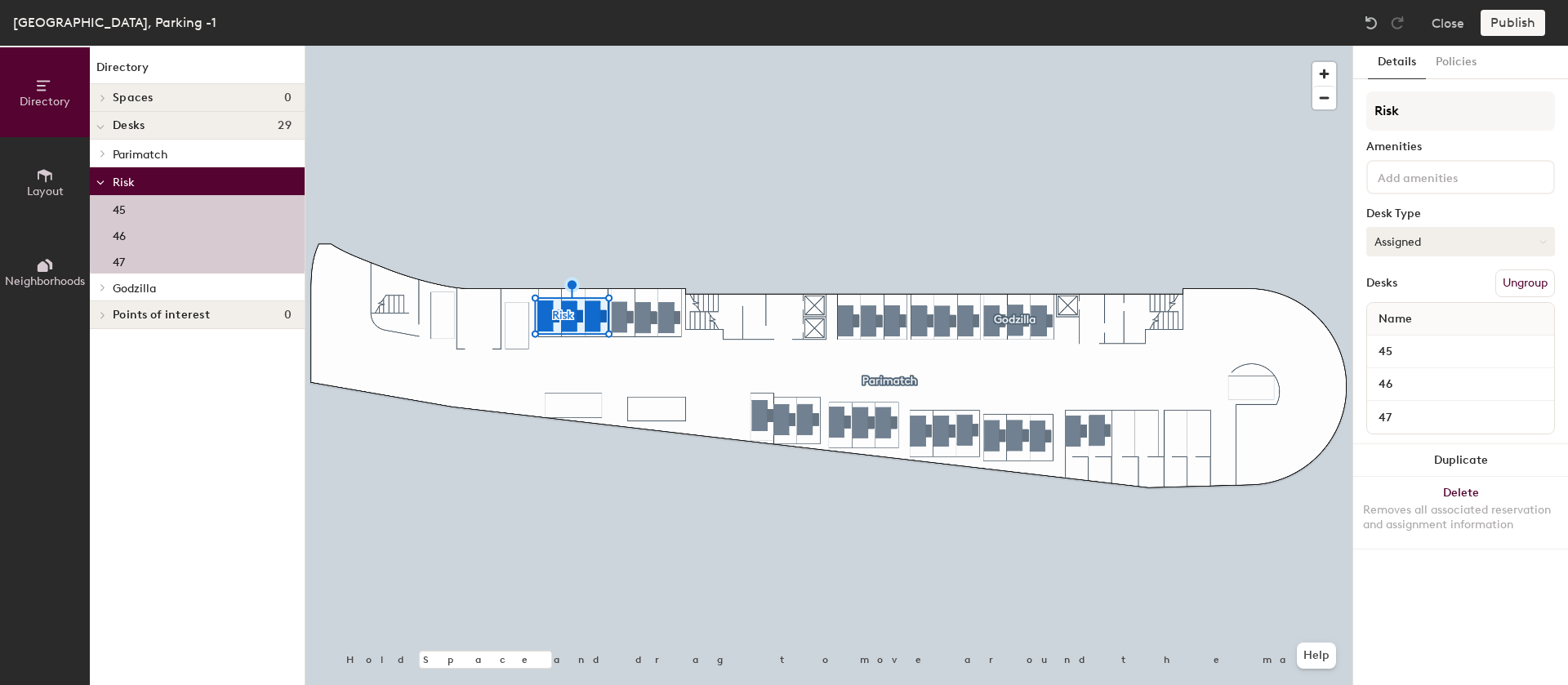
click at [1435, 228] on button "Assigned" at bounding box center [1461, 242] width 188 height 30
click at [1410, 335] on div "Hoteled" at bounding box center [1449, 341] width 164 height 25
click at [1503, 23] on button "Publish" at bounding box center [1512, 23] width 64 height 26
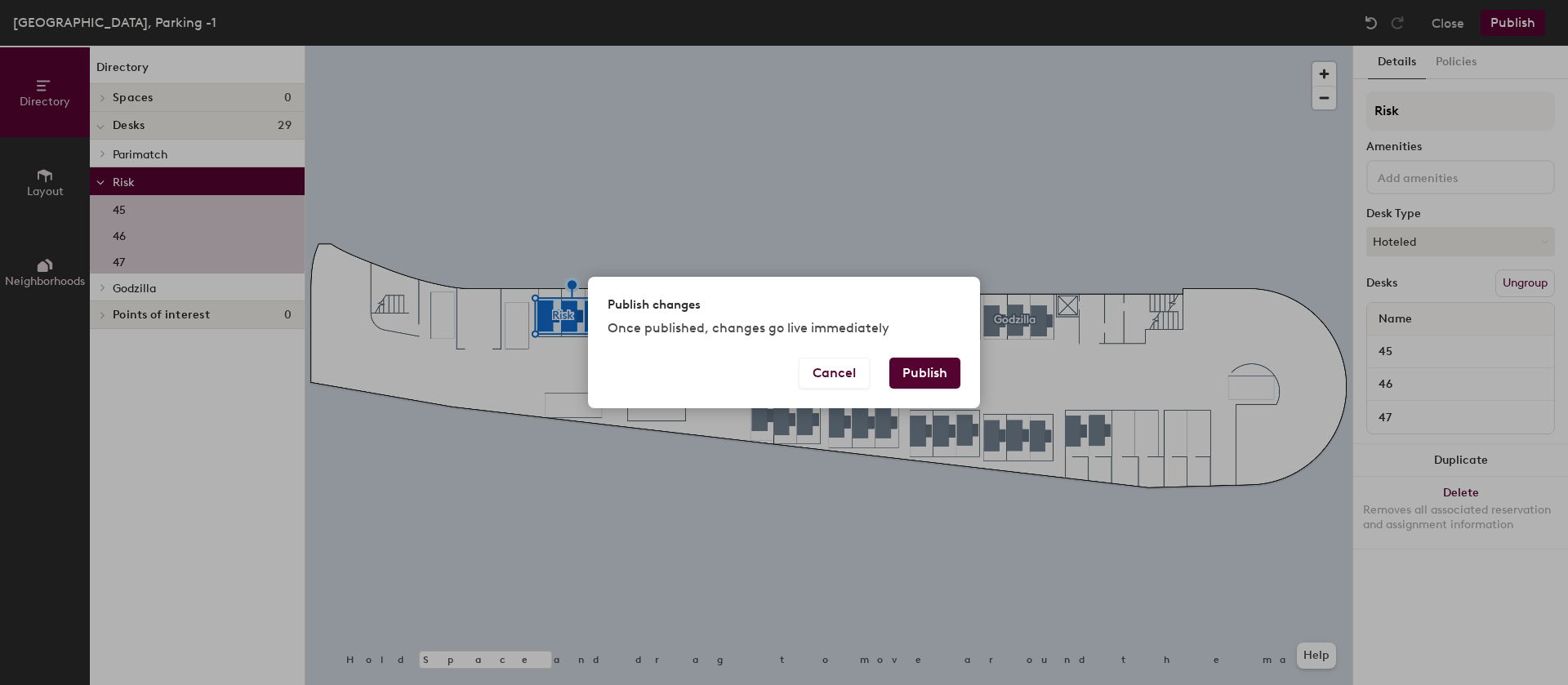
click at [925, 377] on button "Publish" at bounding box center [925, 373] width 71 height 31
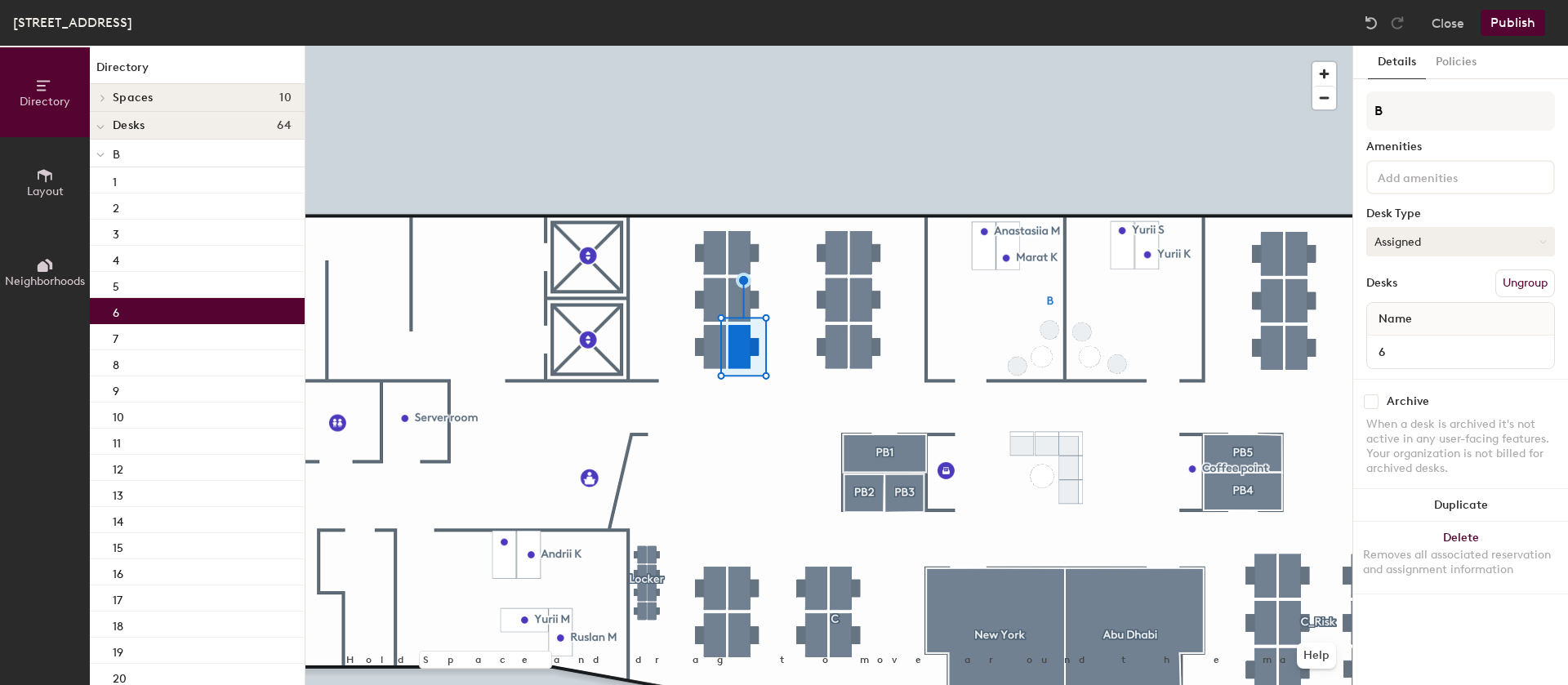
click at [1410, 250] on button "Assigned" at bounding box center [1461, 242] width 188 height 30
click at [1404, 346] on div "Hoteled" at bounding box center [1449, 341] width 164 height 25
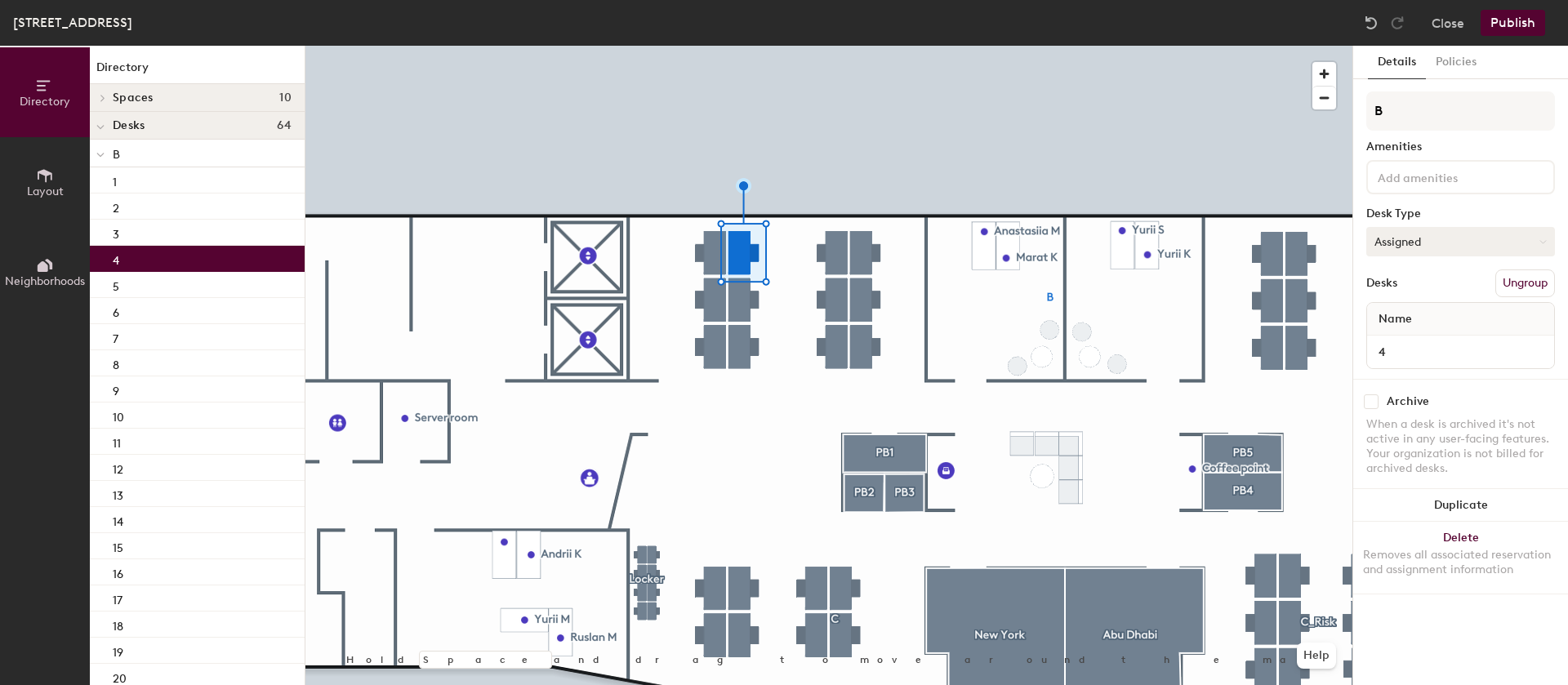
click at [1390, 241] on button "Assigned" at bounding box center [1461, 242] width 188 height 30
click at [1401, 345] on div "Hoteled" at bounding box center [1449, 341] width 164 height 25
click at [1535, 13] on button "Publish" at bounding box center [1512, 23] width 64 height 26
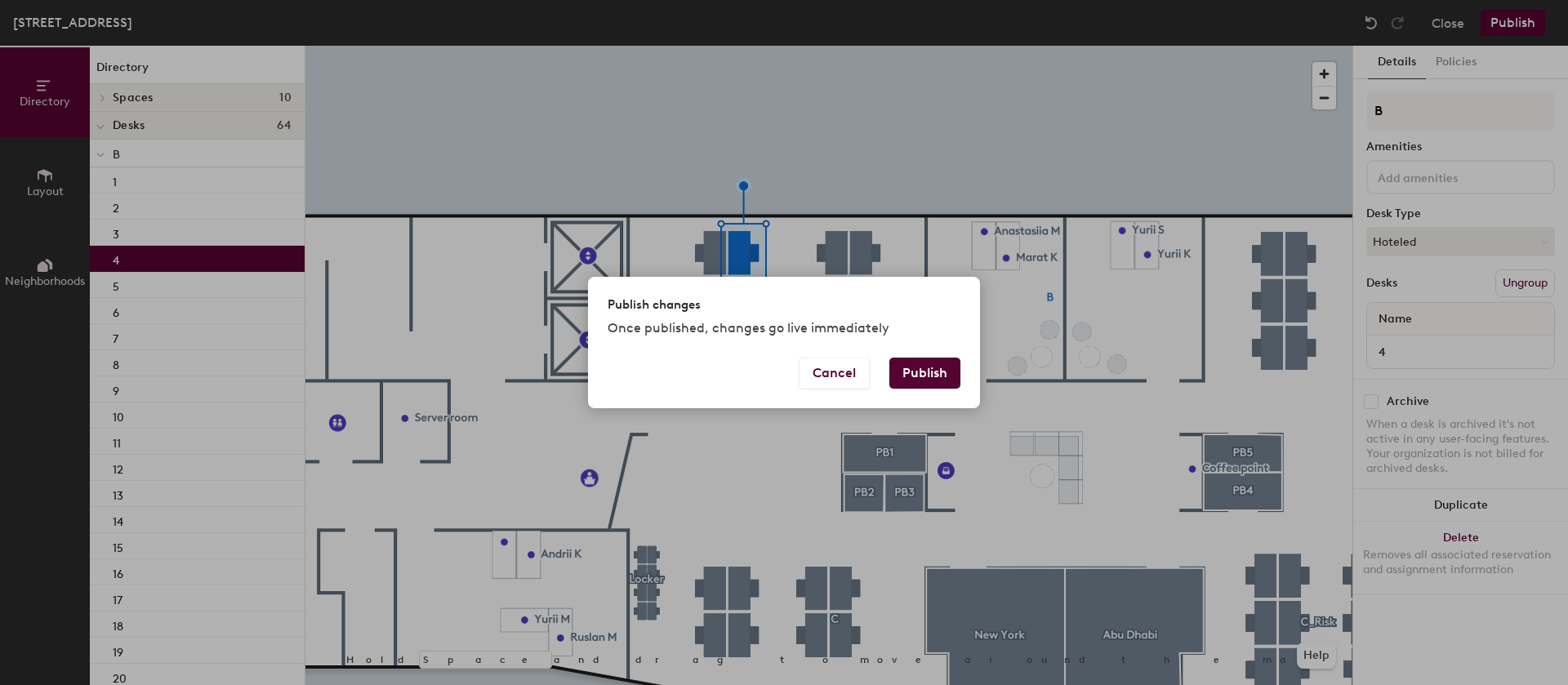
click at [923, 388] on button "Publish" at bounding box center [925, 373] width 71 height 31
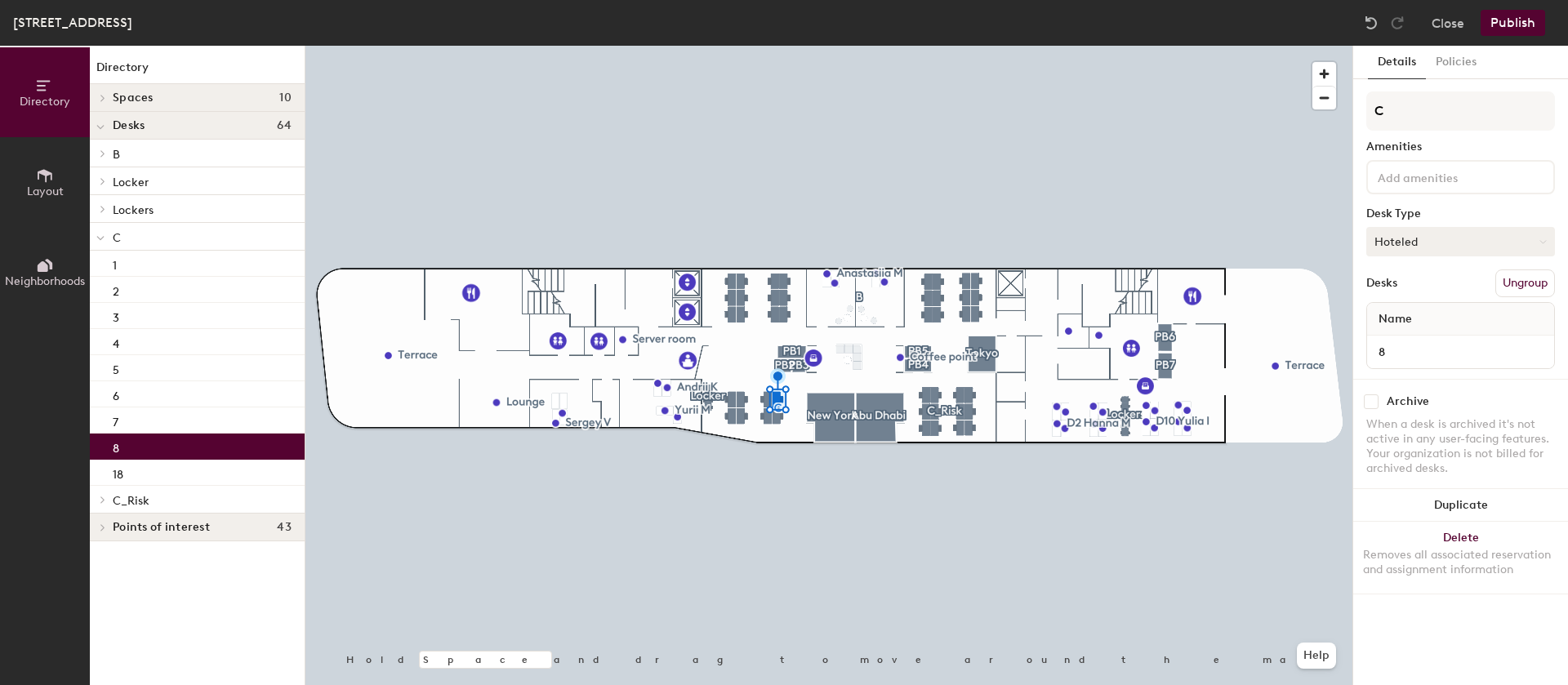
click at [1424, 243] on button "Hoteled" at bounding box center [1461, 242] width 188 height 30
click at [1393, 293] on div "Assigned" at bounding box center [1449, 291] width 164 height 25
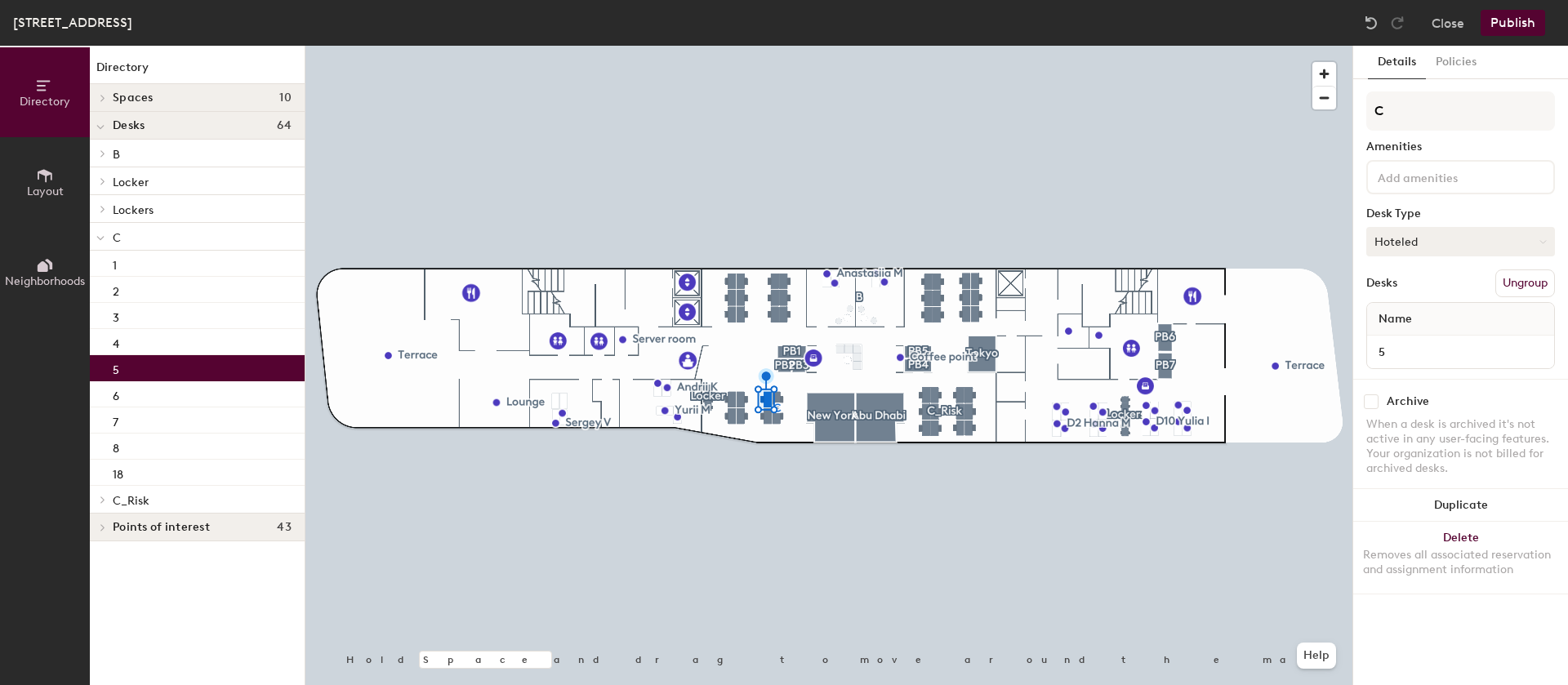
click at [1421, 237] on button "Hoteled" at bounding box center [1461, 242] width 188 height 30
click at [1418, 285] on div "Assigned" at bounding box center [1449, 291] width 164 height 25
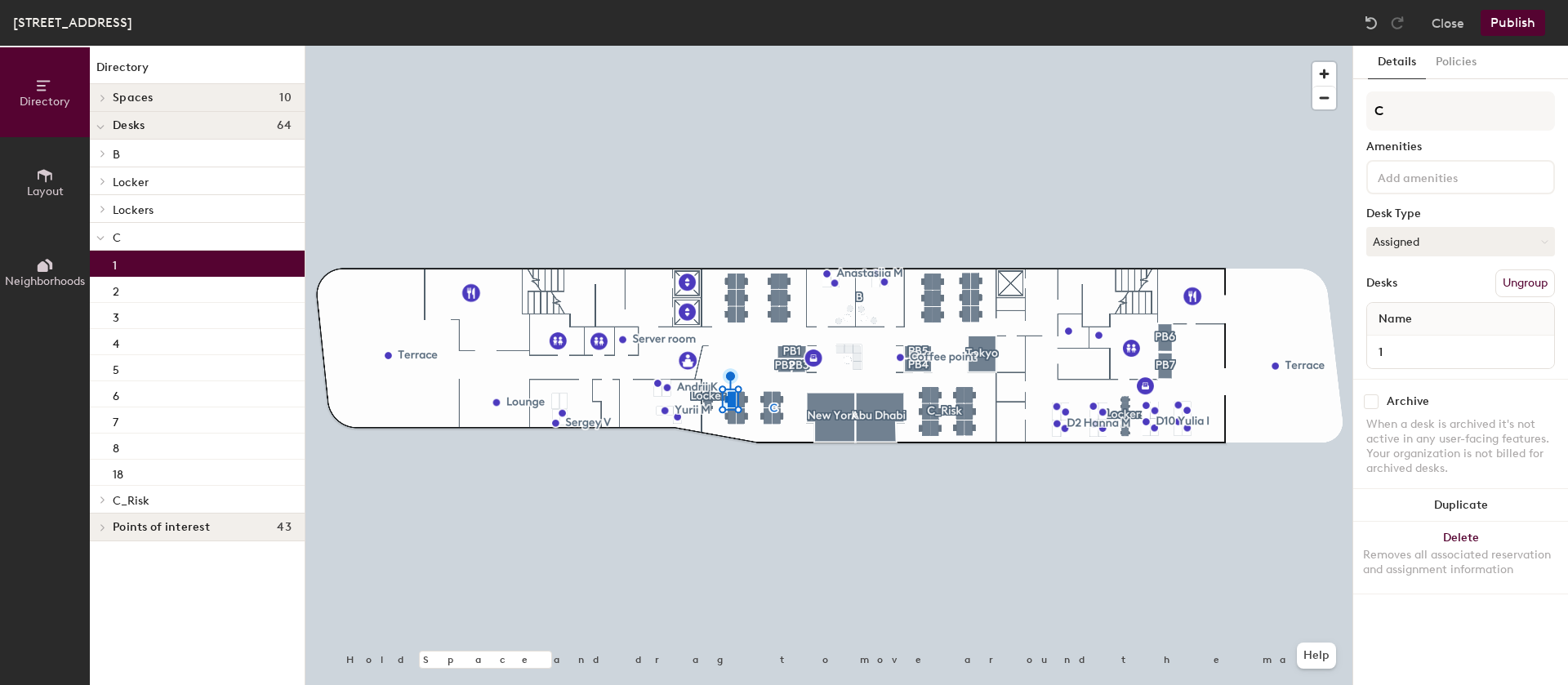
click at [1530, 24] on button "Publish" at bounding box center [1512, 23] width 64 height 26
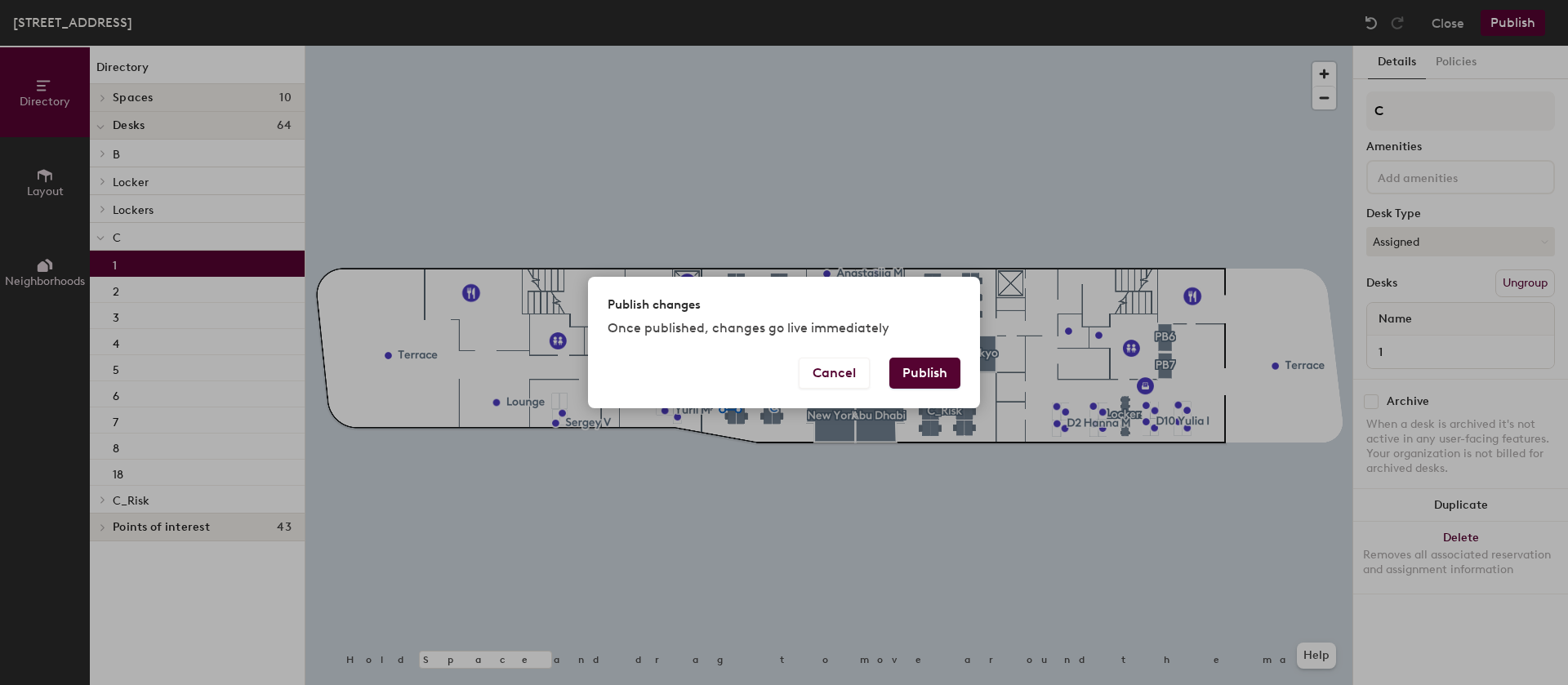
click at [930, 359] on button "Publish" at bounding box center [925, 373] width 71 height 31
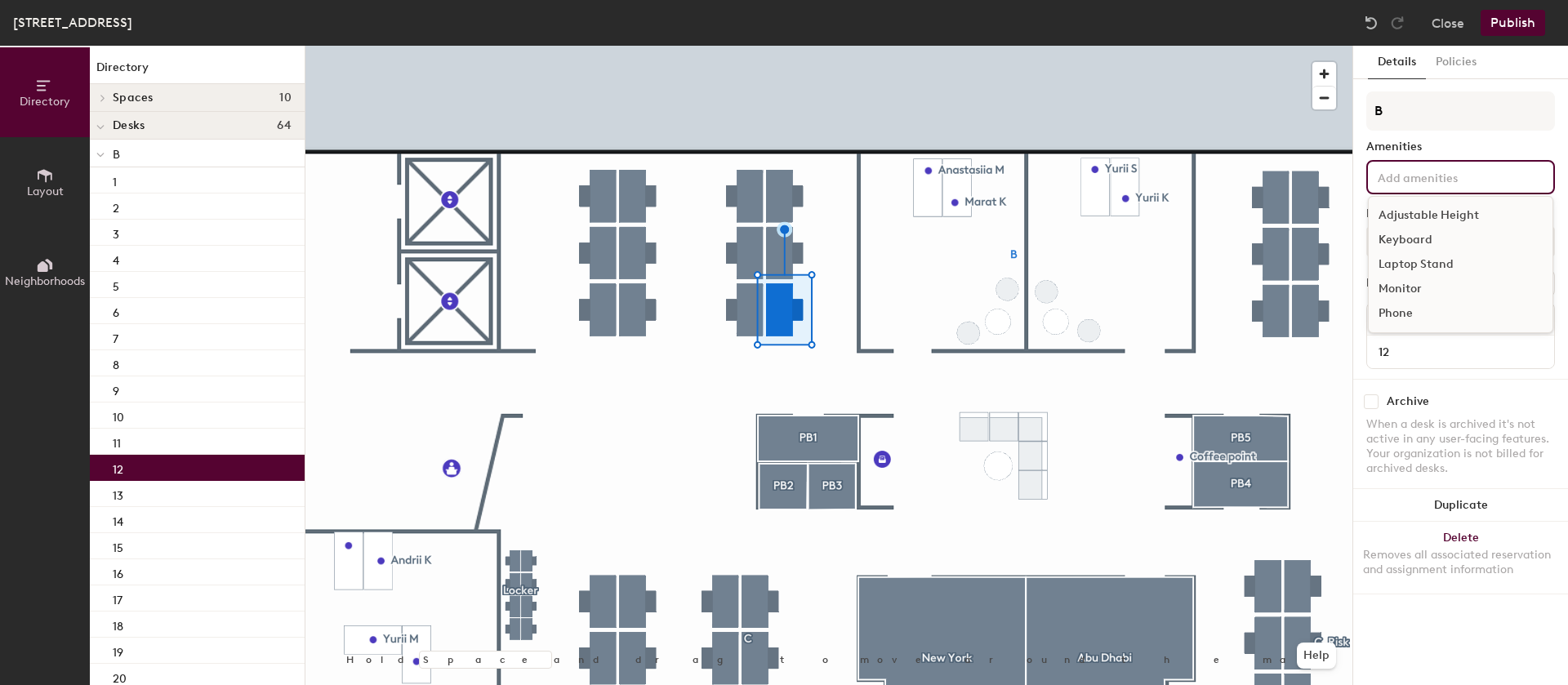
click at [1431, 174] on input at bounding box center [1448, 176] width 147 height 20
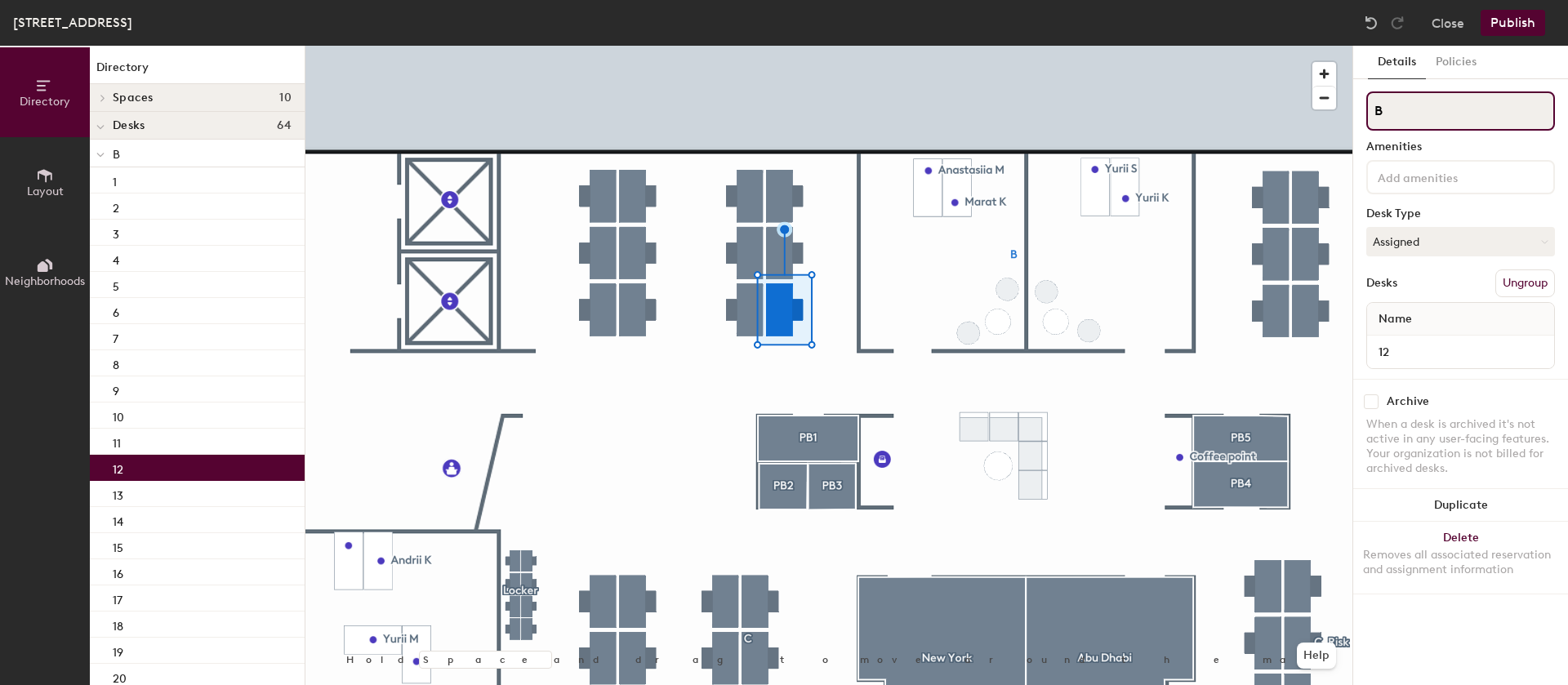
click at [1470, 128] on input "B" at bounding box center [1461, 111] width 188 height 40
click at [1437, 239] on button "Assigned" at bounding box center [1461, 242] width 188 height 30
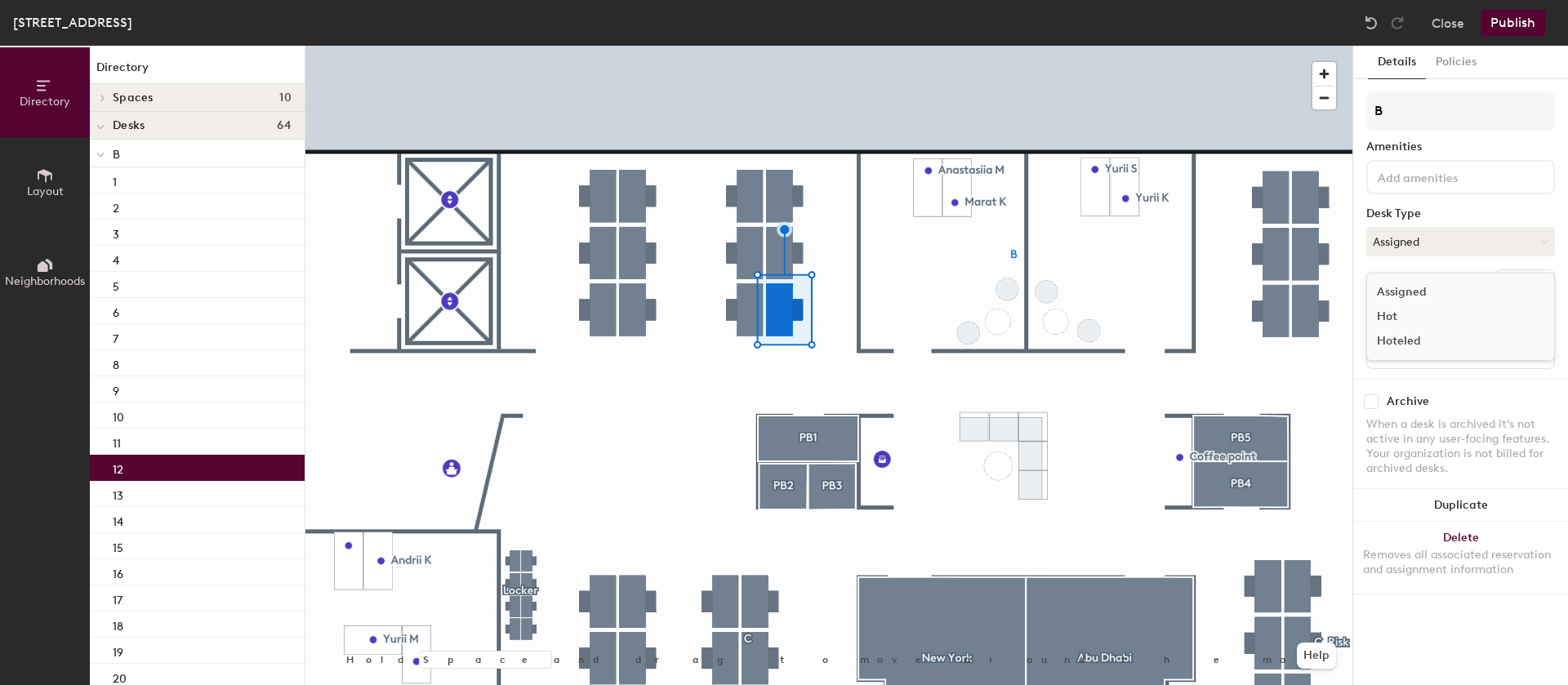
click at [1413, 335] on div "Hoteled" at bounding box center [1449, 341] width 164 height 25
click at [1520, 19] on button "Publish" at bounding box center [1512, 23] width 64 height 26
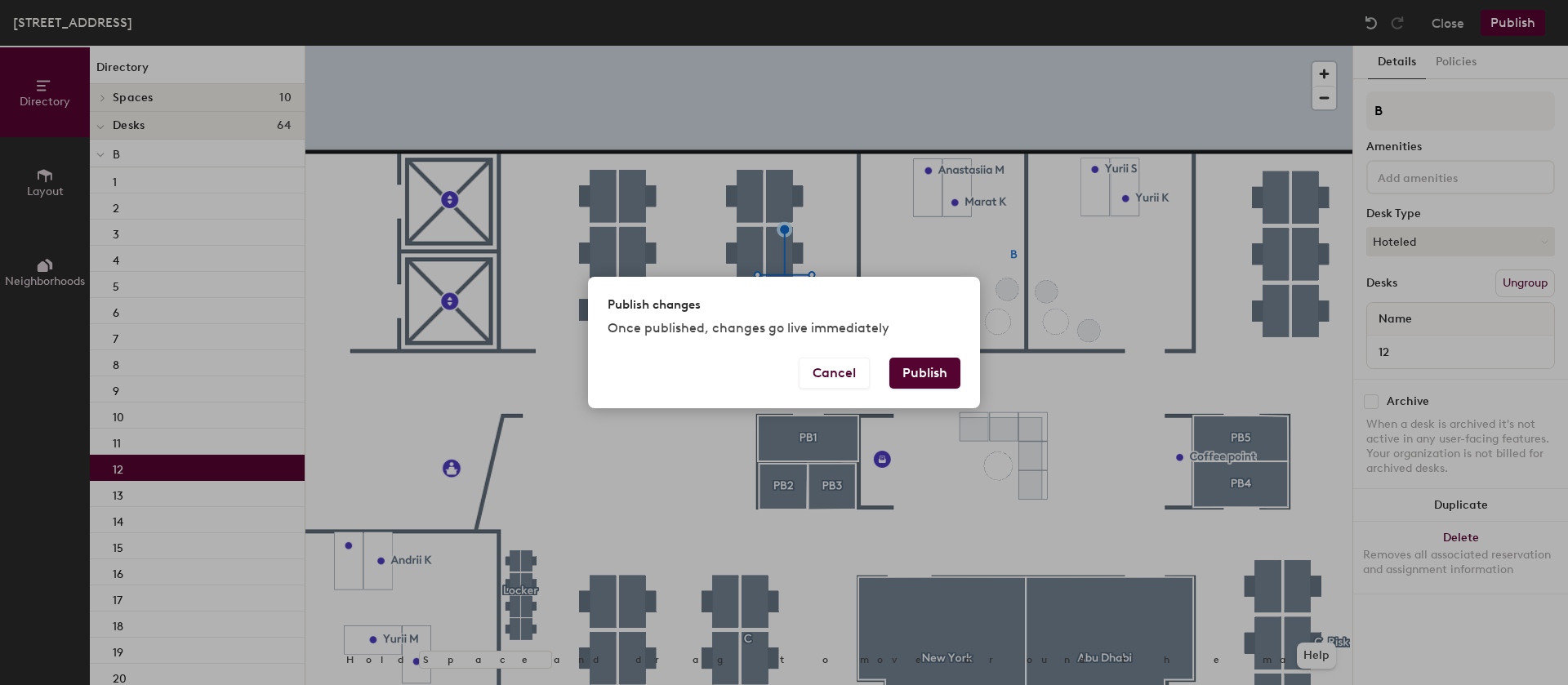
click at [922, 376] on button "Publish" at bounding box center [925, 373] width 71 height 31
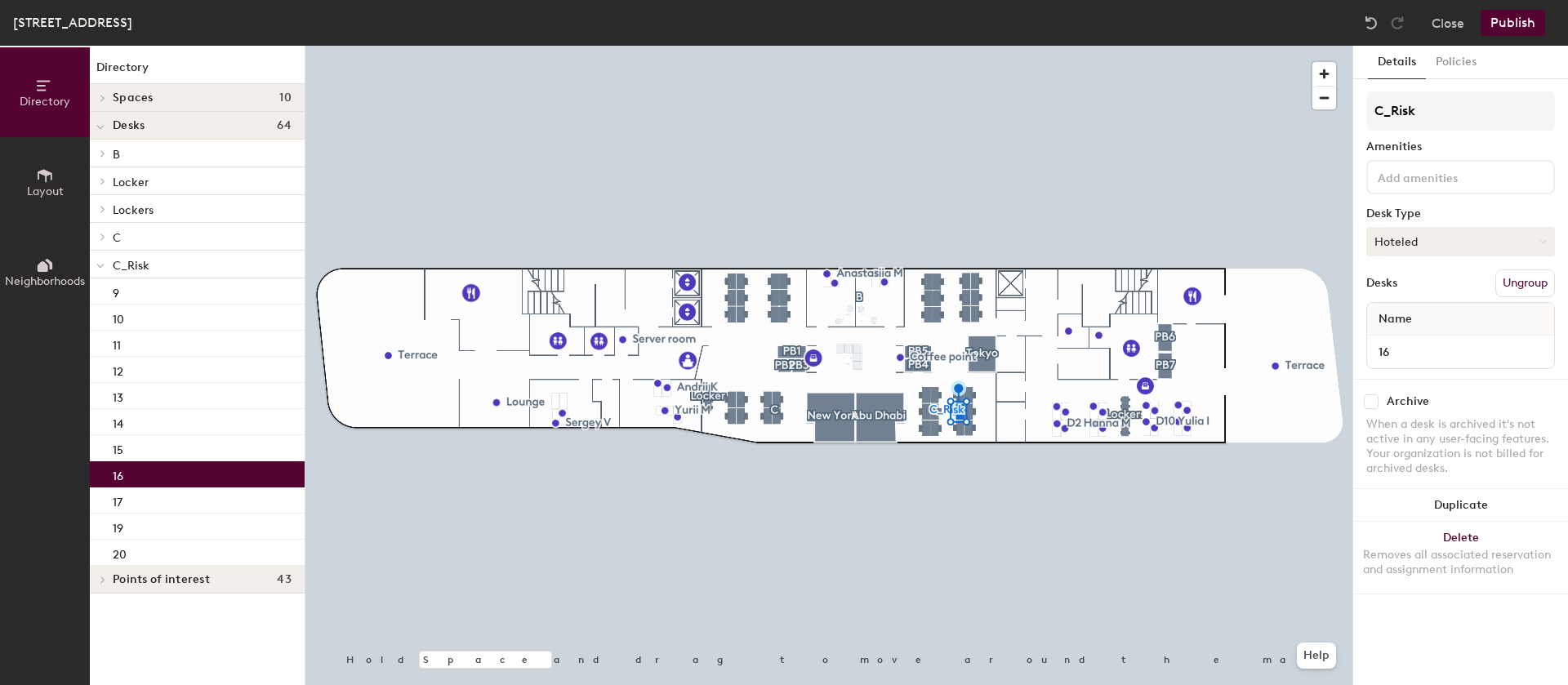
drag, startPoint x: 1439, startPoint y: 222, endPoint x: 1441, endPoint y: 234, distance: 12.2
click at [1440, 226] on div "C_Risk Amenities Desk Type Hoteled Desks Ungroup Name 16" at bounding box center [1461, 235] width 188 height 287
click at [1438, 244] on button "Hoteled" at bounding box center [1461, 242] width 188 height 30
click at [1407, 312] on div "Hot" at bounding box center [1449, 316] width 164 height 25
click at [1419, 248] on button "Hot" at bounding box center [1461, 242] width 188 height 30
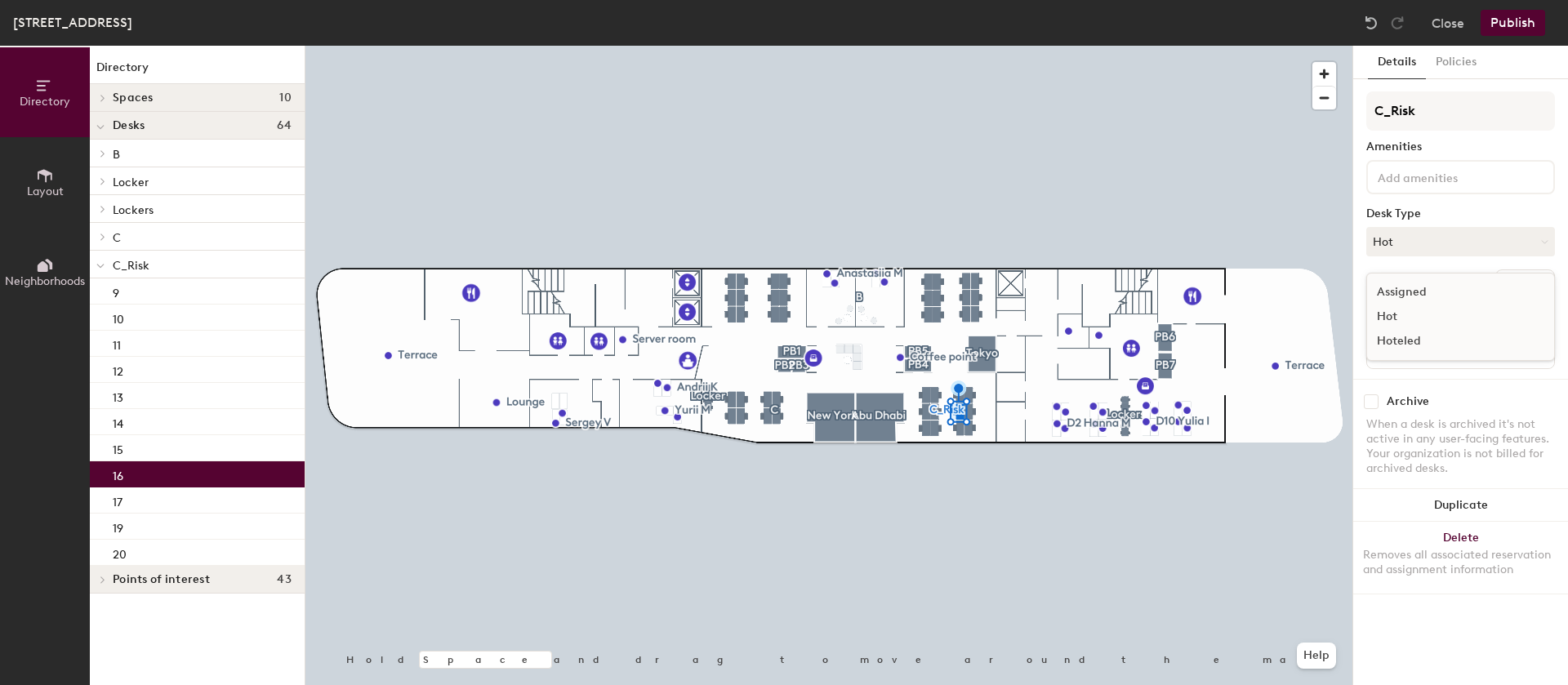
click at [1414, 285] on div "Assigned" at bounding box center [1449, 291] width 164 height 25
click at [1520, 14] on button "Publish" at bounding box center [1512, 23] width 64 height 26
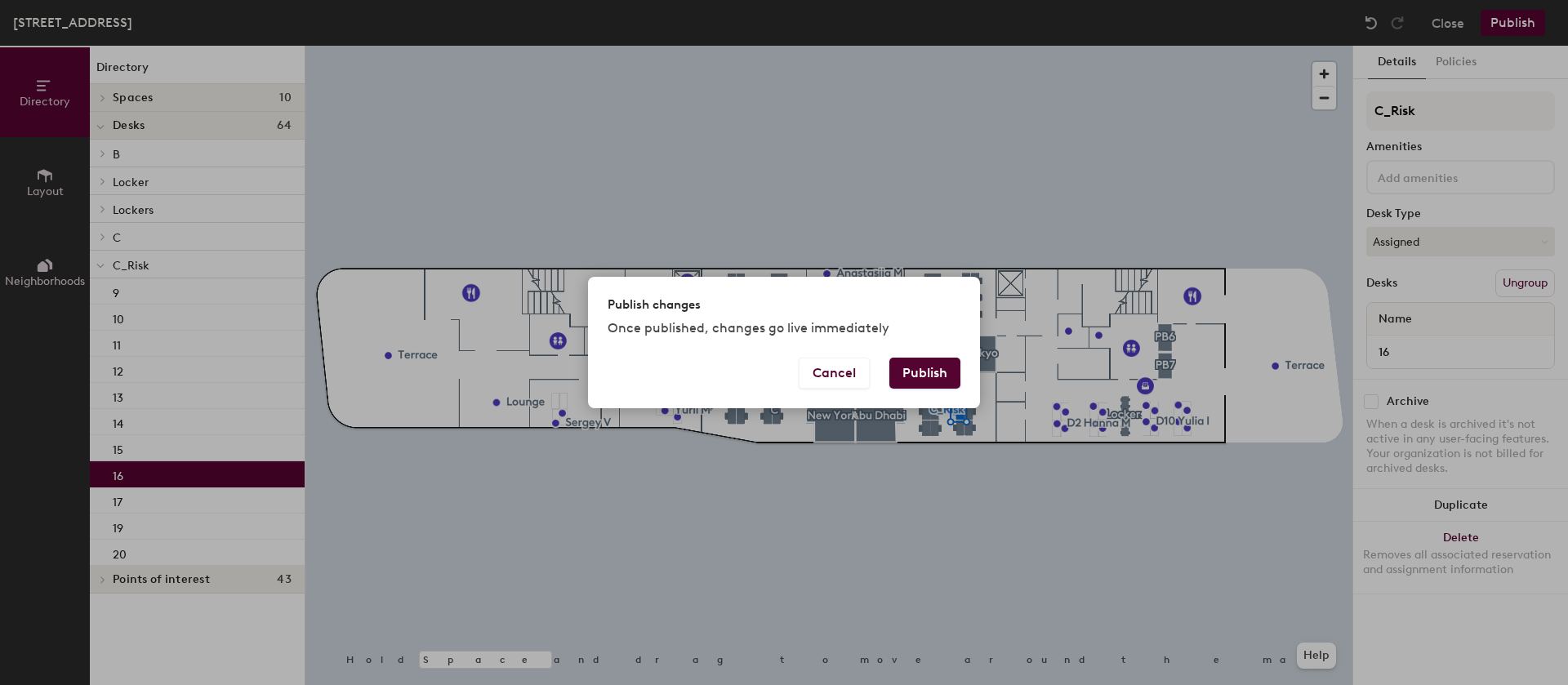
click at [932, 369] on button "Publish" at bounding box center [925, 373] width 71 height 31
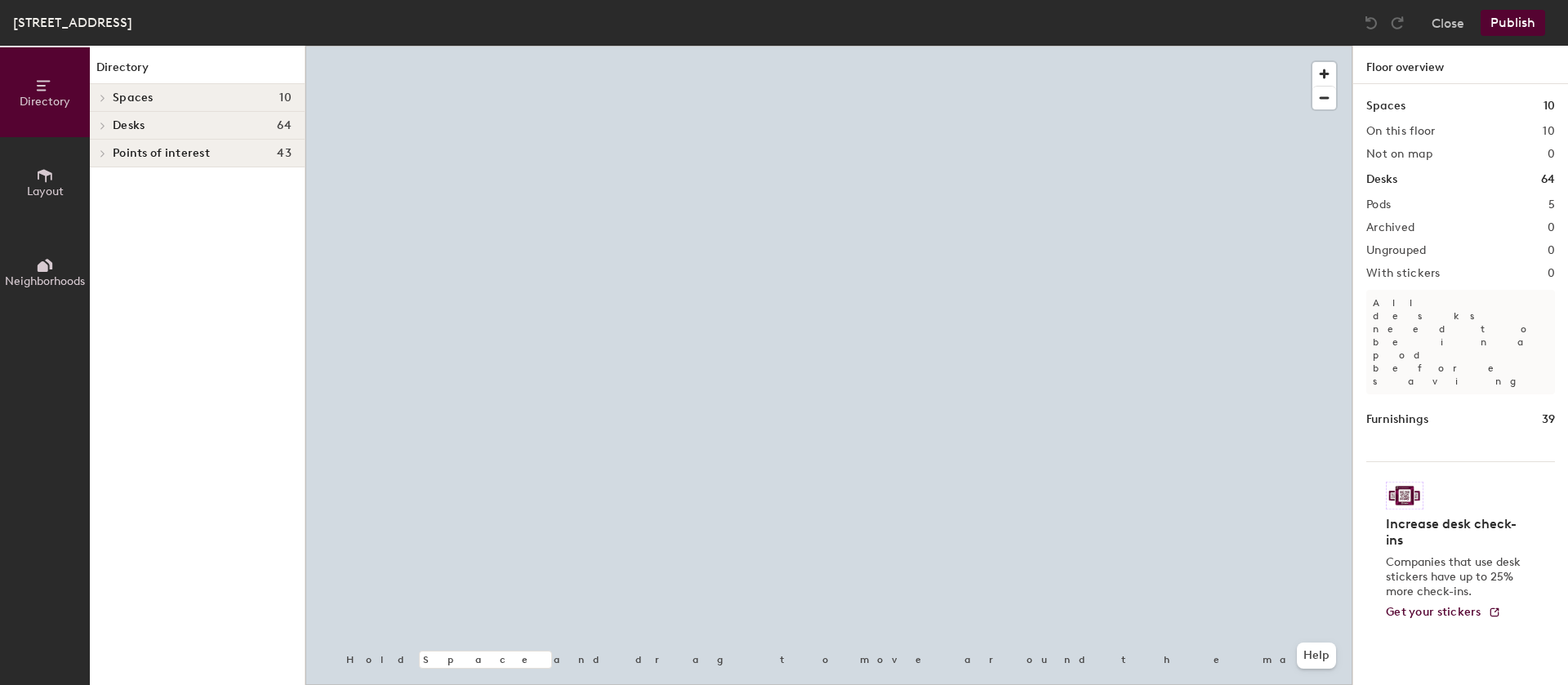
click at [925, 46] on div at bounding box center [829, 46] width 1047 height 0
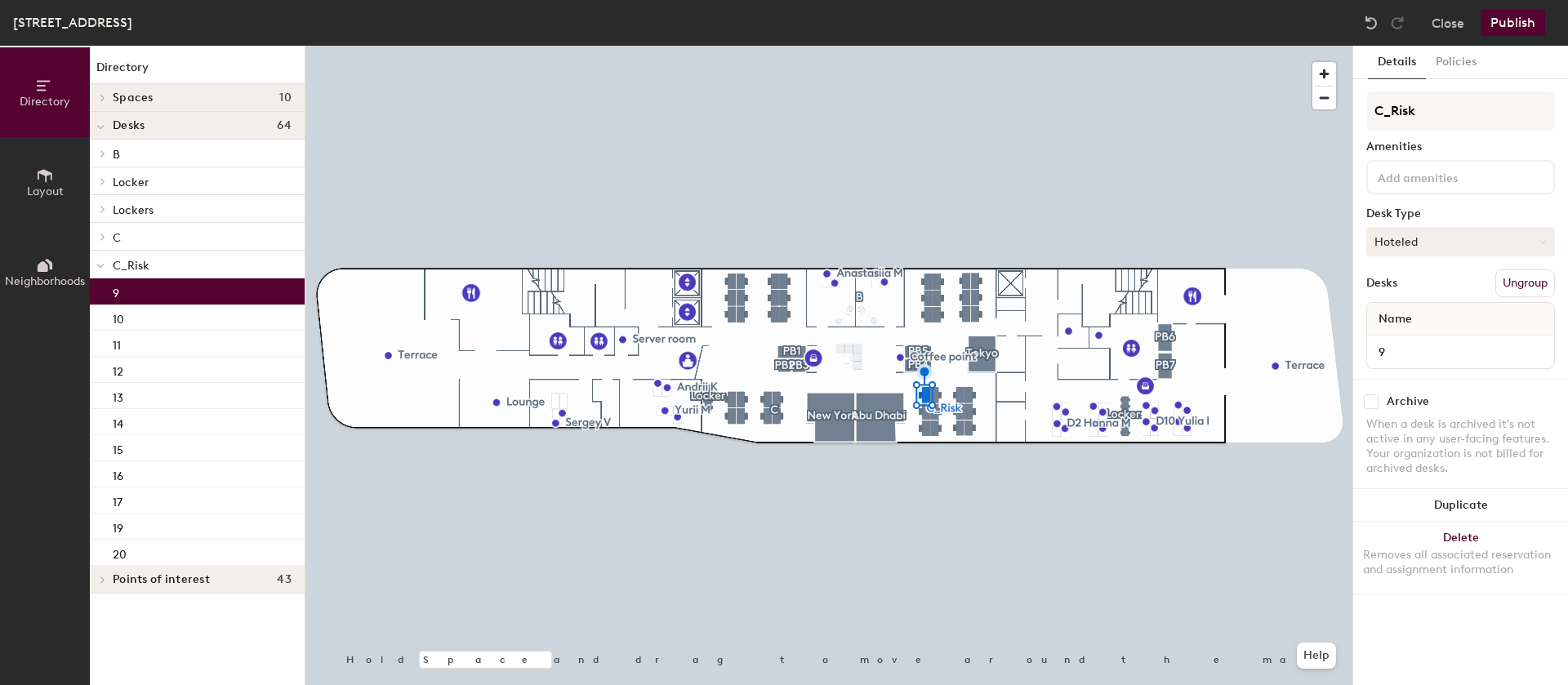
click at [1421, 243] on button "Hoteled" at bounding box center [1461, 242] width 188 height 30
click at [1414, 290] on div "Assigned" at bounding box center [1449, 291] width 164 height 25
click at [1524, 19] on button "Publish" at bounding box center [1512, 23] width 64 height 26
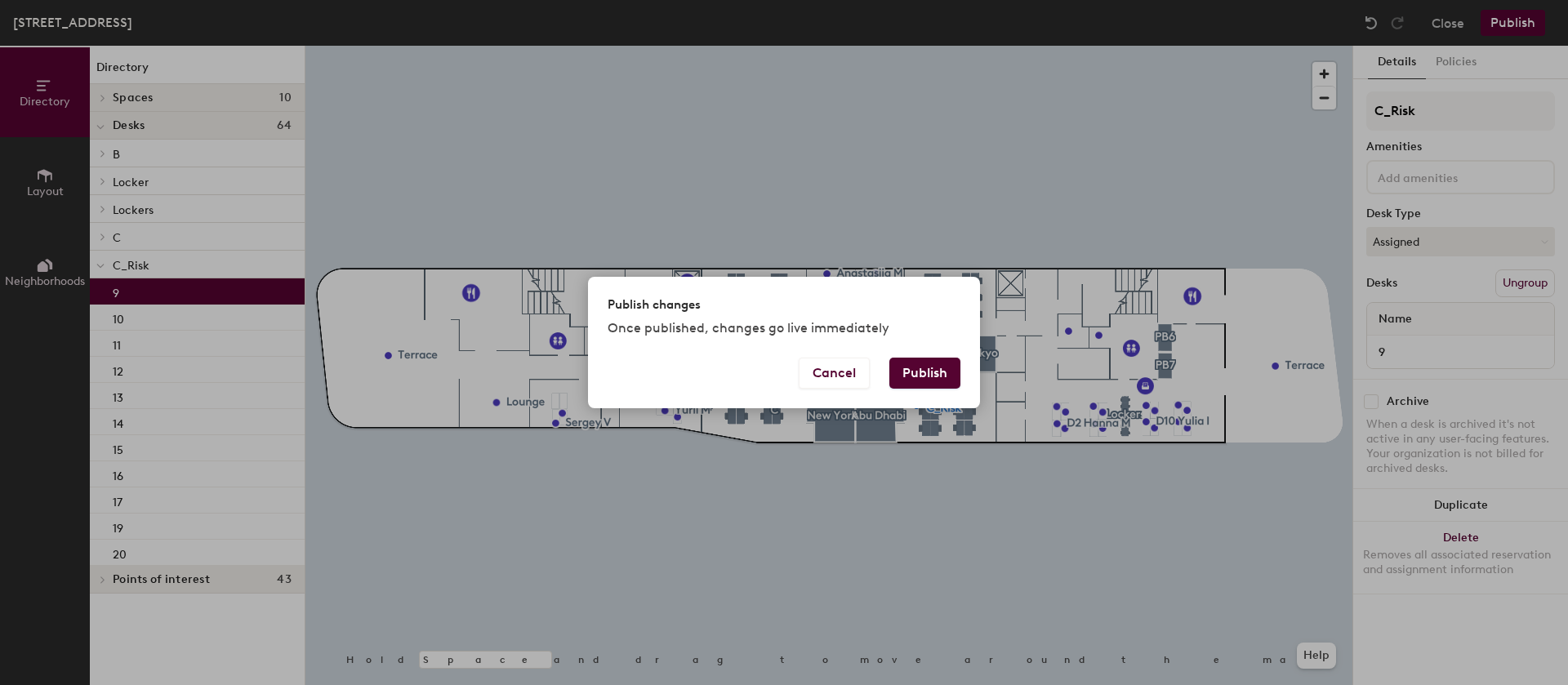
click at [951, 364] on button "Publish" at bounding box center [925, 373] width 71 height 31
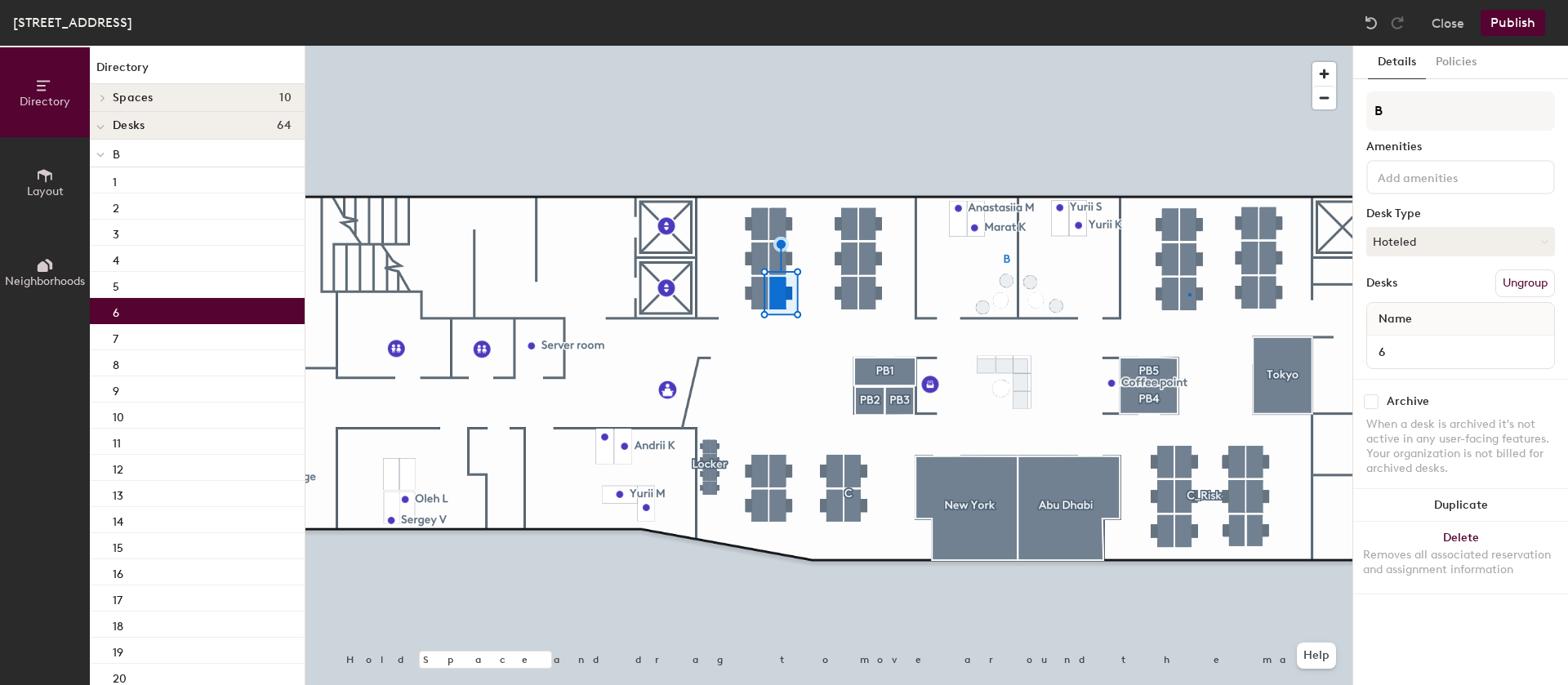
click at [1188, 46] on div at bounding box center [829, 46] width 1047 height 0
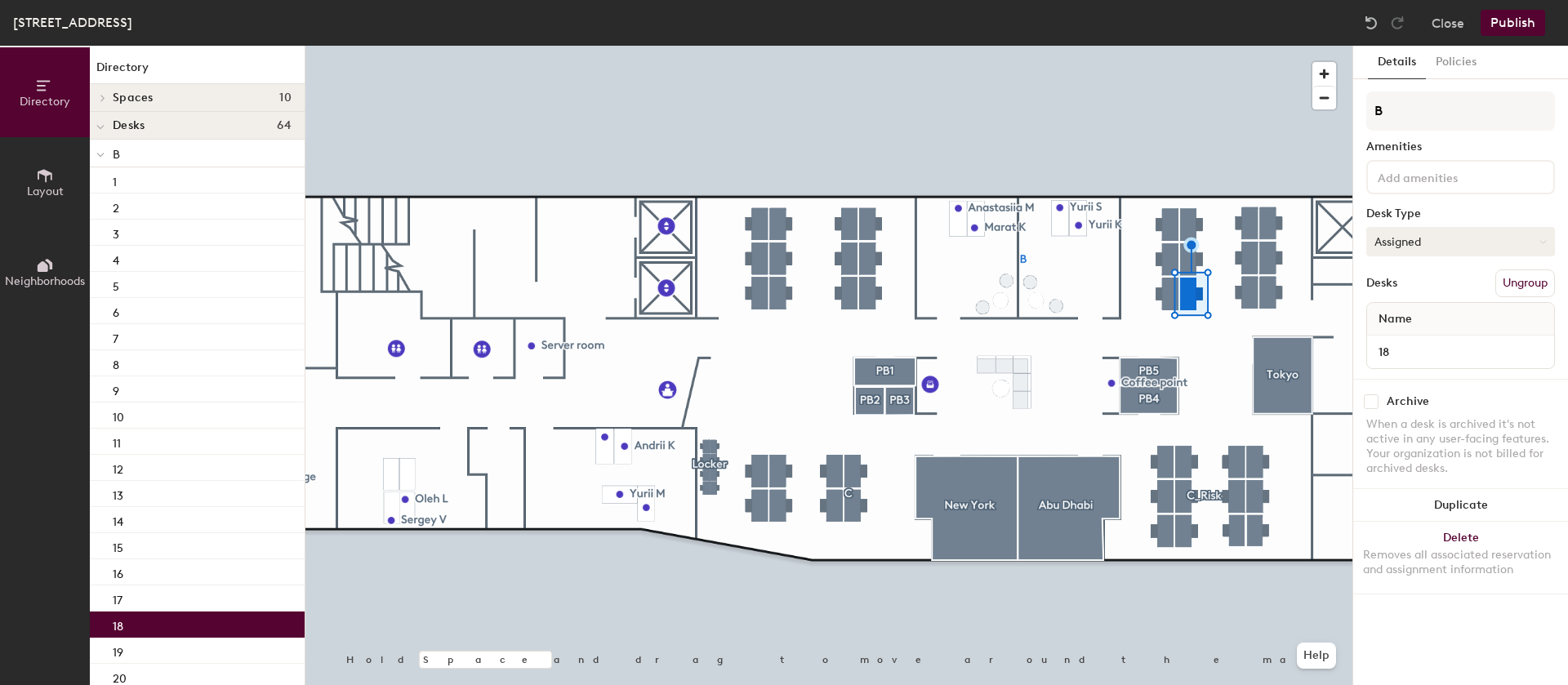
click at [1398, 233] on button "Assigned" at bounding box center [1461, 242] width 188 height 30
click at [1407, 337] on div "Hoteled" at bounding box center [1449, 341] width 164 height 25
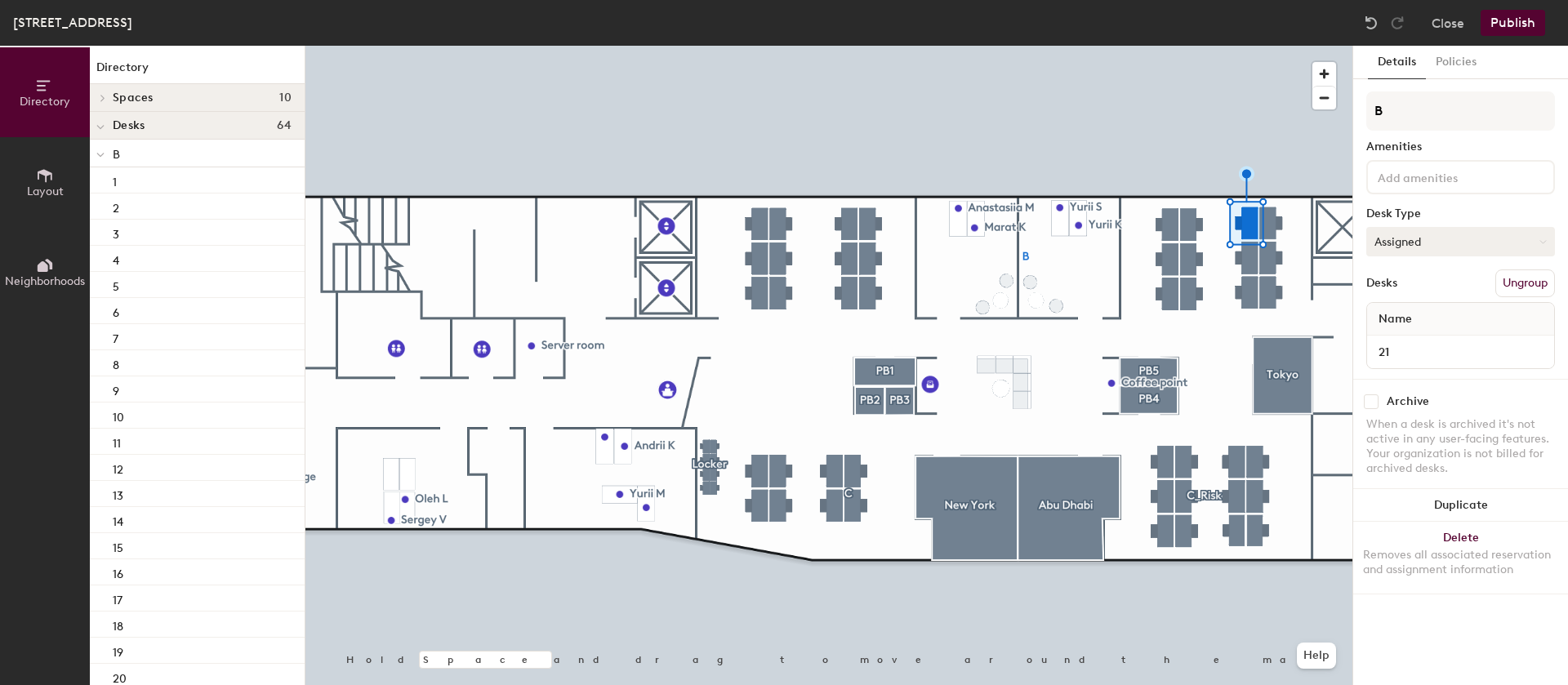
click at [1386, 234] on button "Assigned" at bounding box center [1461, 242] width 188 height 30
click at [1403, 342] on div "Hoteled" at bounding box center [1449, 341] width 164 height 25
click at [1431, 240] on button "Assigned" at bounding box center [1461, 242] width 188 height 30
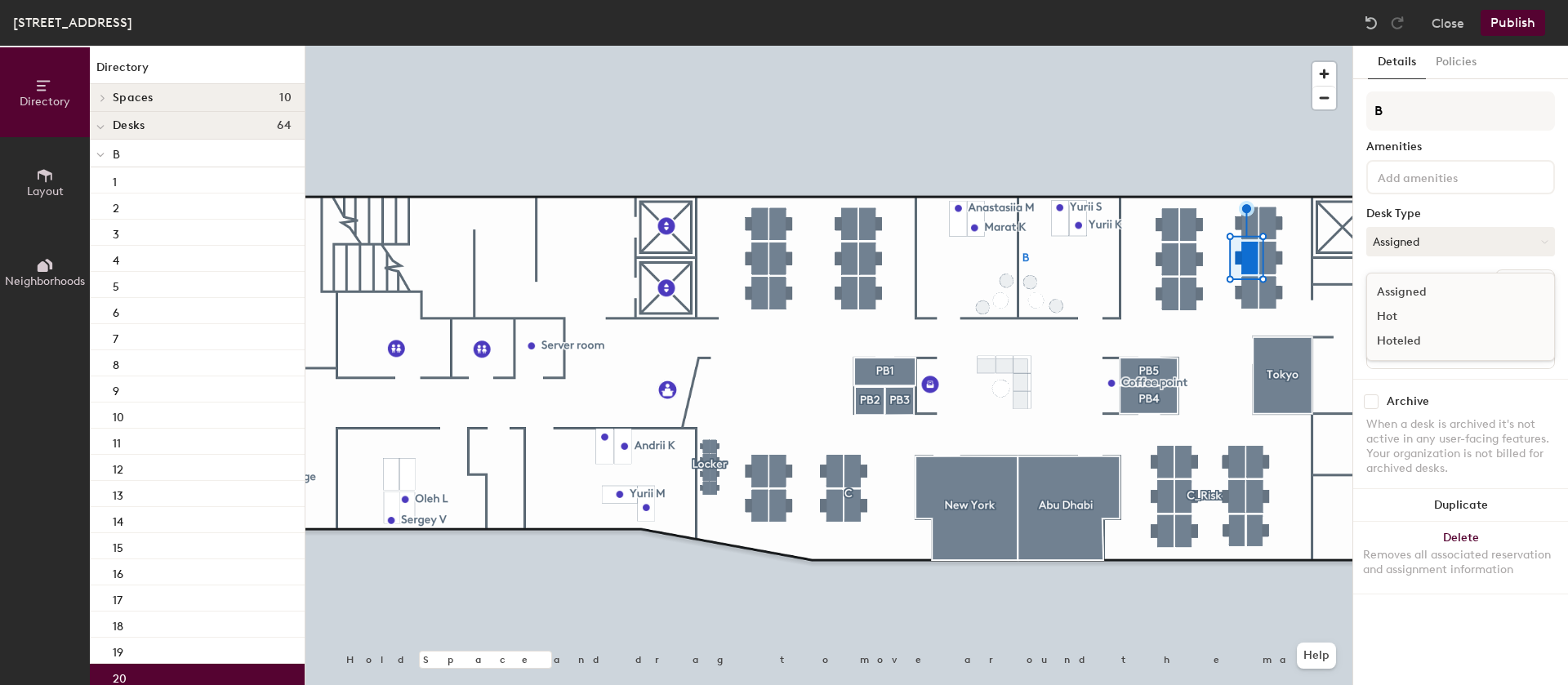
click at [1409, 342] on div "Hoteled" at bounding box center [1449, 341] width 164 height 25
click at [1514, 25] on button "Publish" at bounding box center [1512, 23] width 64 height 26
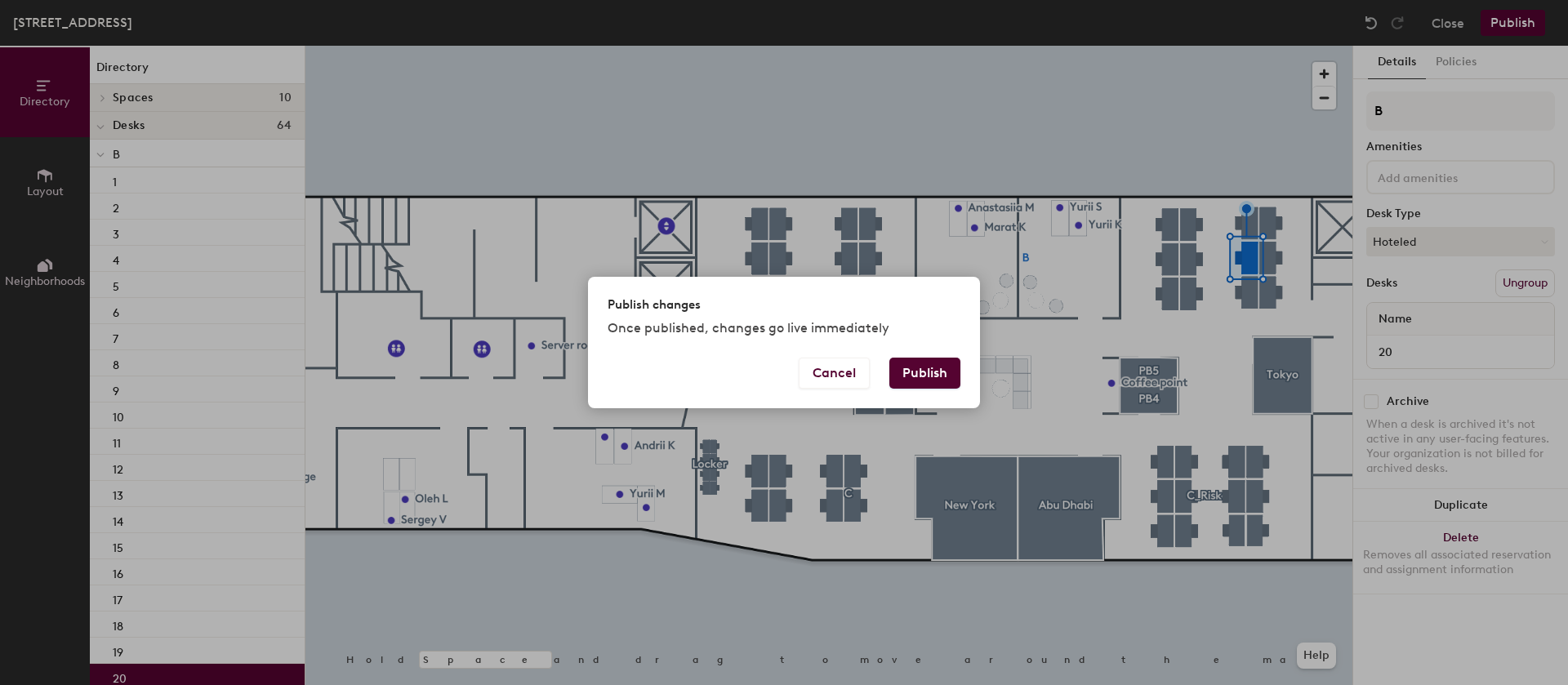
click at [947, 380] on button "Publish" at bounding box center [925, 373] width 71 height 31
